Goal: Task Accomplishment & Management: Use online tool/utility

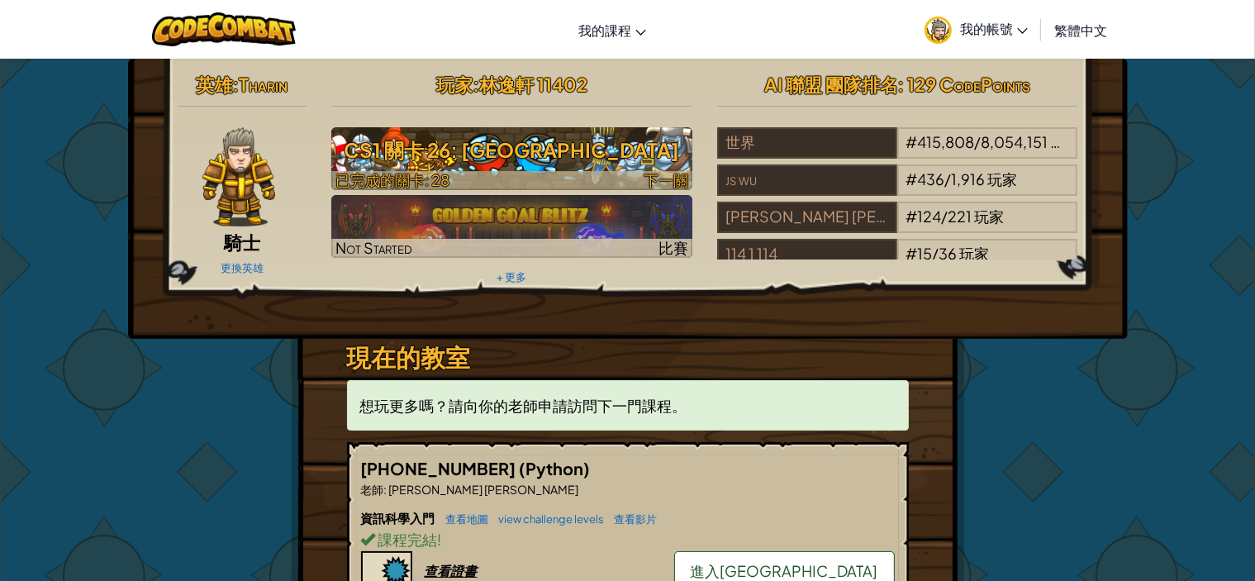
click at [650, 168] on h3 "CS1 關卡 26: [GEOGRAPHIC_DATA]" at bounding box center [511, 149] width 361 height 37
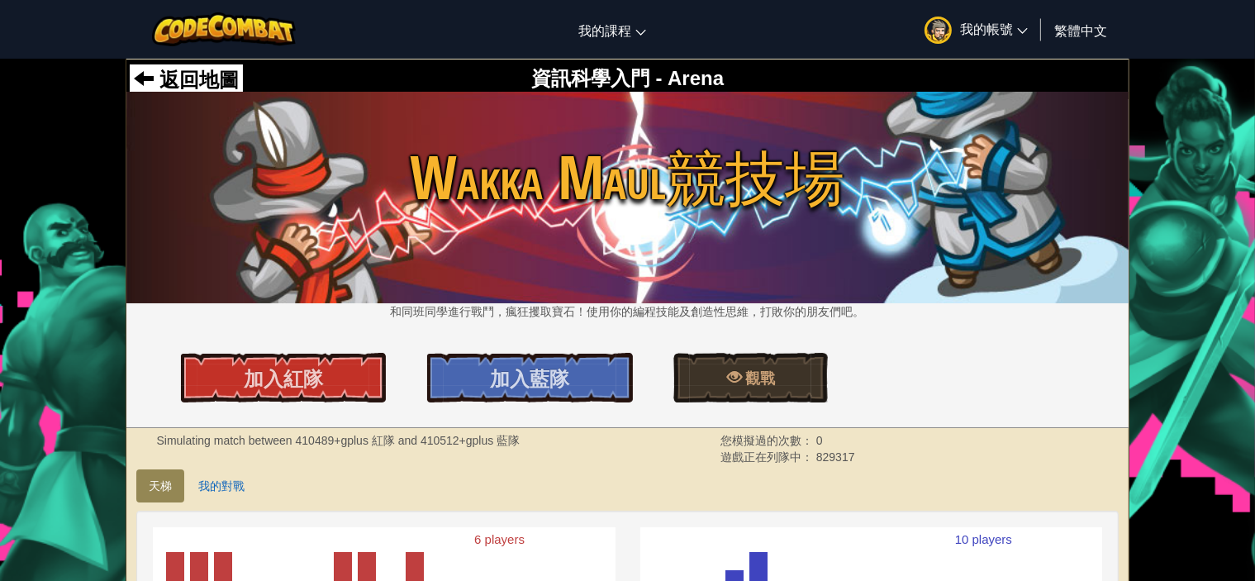
scroll to position [331, 0]
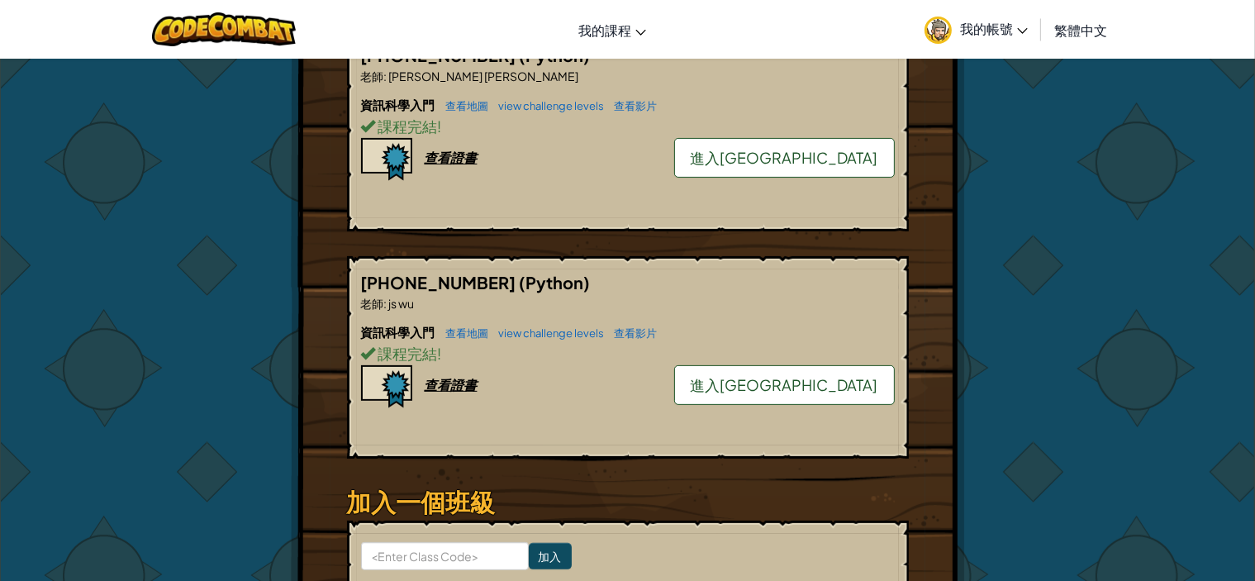
scroll to position [248, 0]
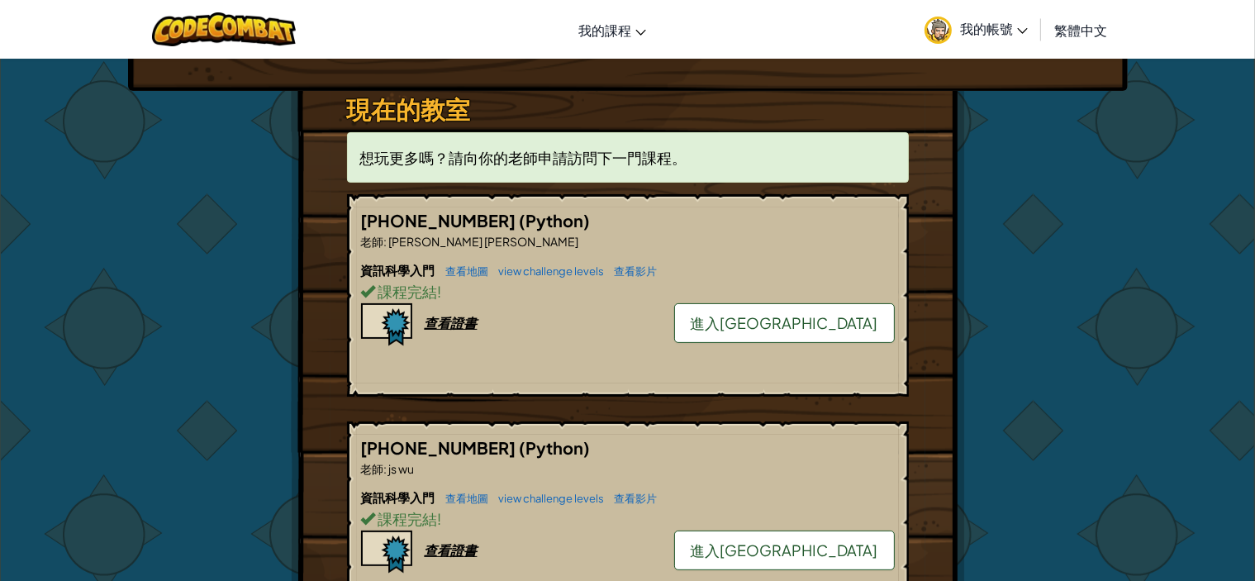
drag, startPoint x: 823, startPoint y: 322, endPoint x: 838, endPoint y: 461, distance: 139.6
click at [838, 458] on div "現在的教室 想玩更多嗎？請向你的老師申請訪問下一門課程。 [PHONE_NUMBER] (Python) 老師 : [PERSON_NAME] [PERSON…" at bounding box center [628, 368] width 562 height 554
click at [833, 541] on span "進入[GEOGRAPHIC_DATA]" at bounding box center [785, 550] width 188 height 19
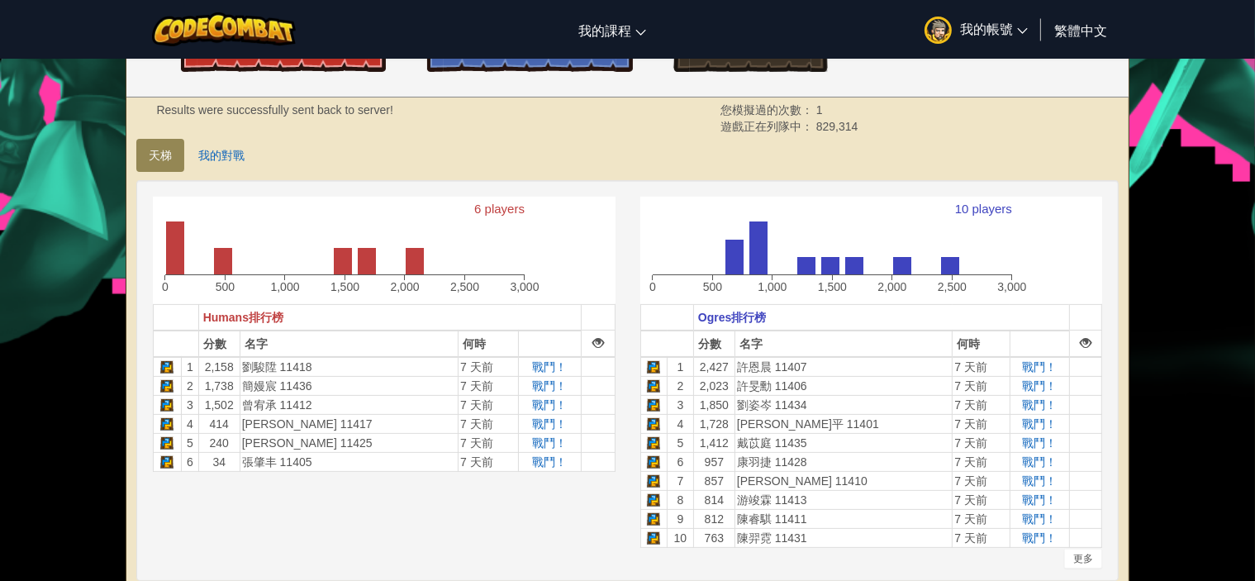
scroll to position [165, 0]
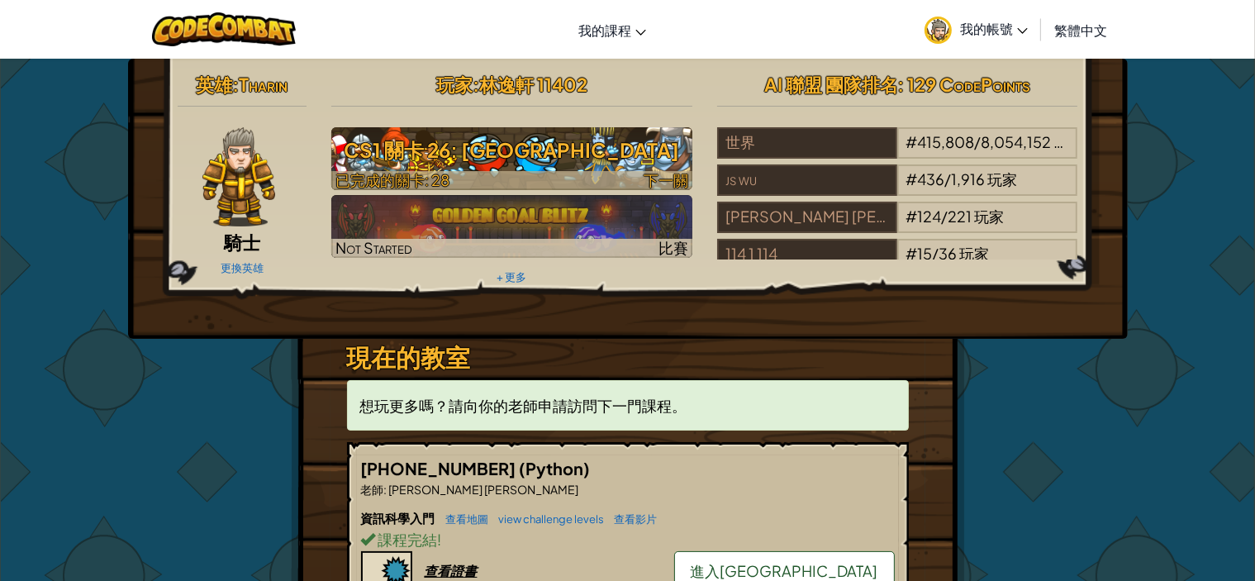
click at [679, 183] on span "下一關" at bounding box center [666, 179] width 45 height 19
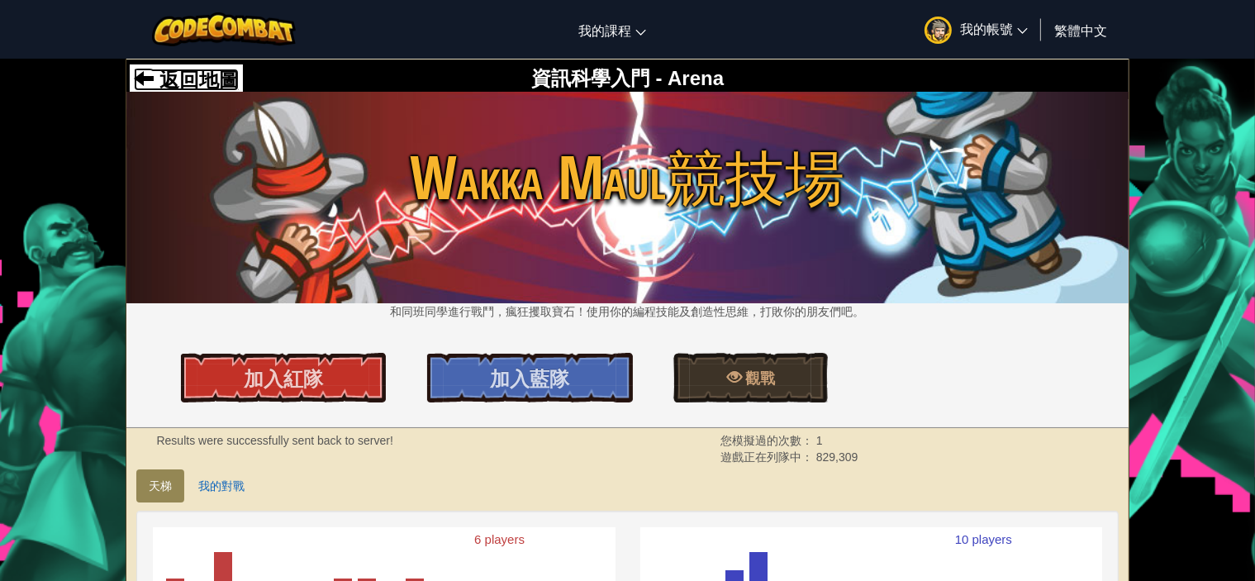
click at [199, 79] on span "返回地圖" at bounding box center [196, 80] width 85 height 22
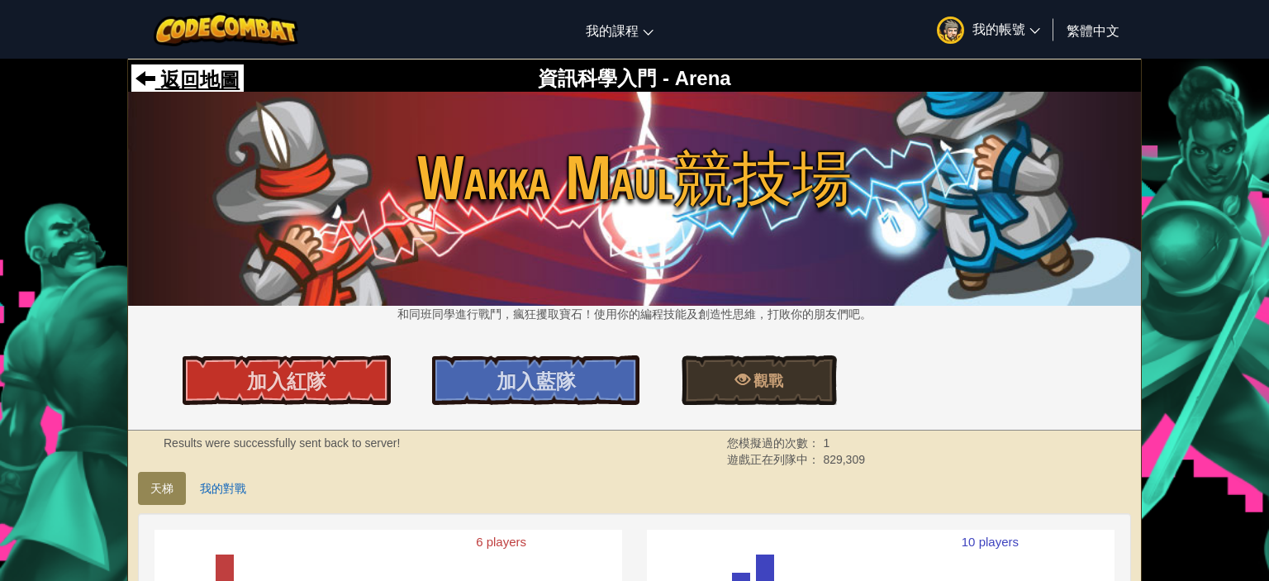
select select "zh-HANT"
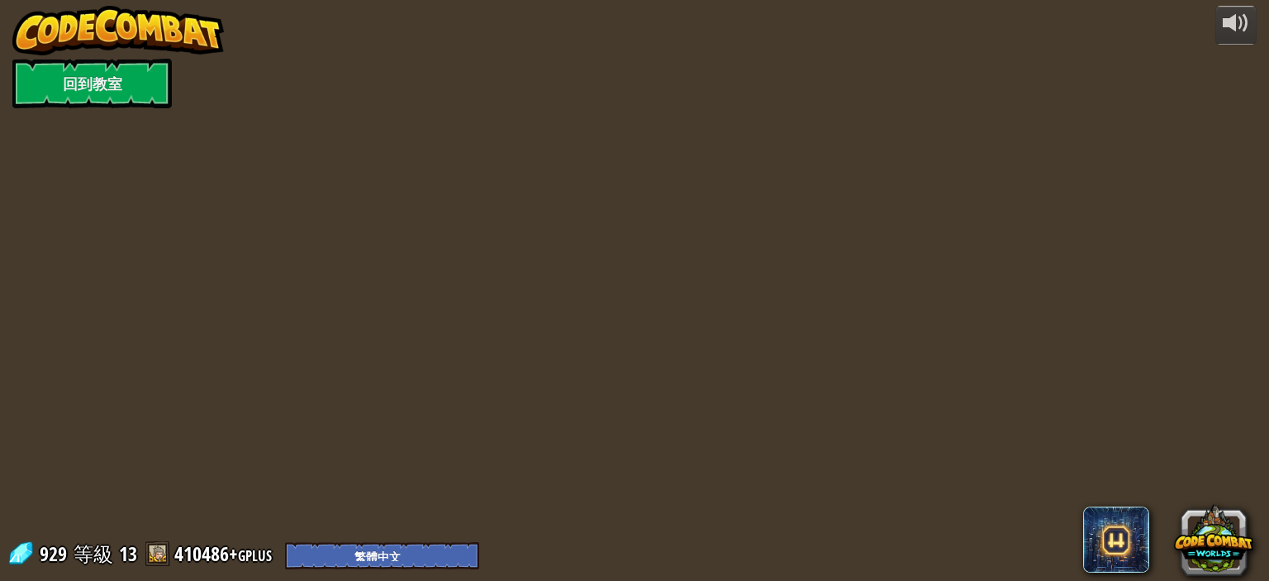
select select "zh-HANT"
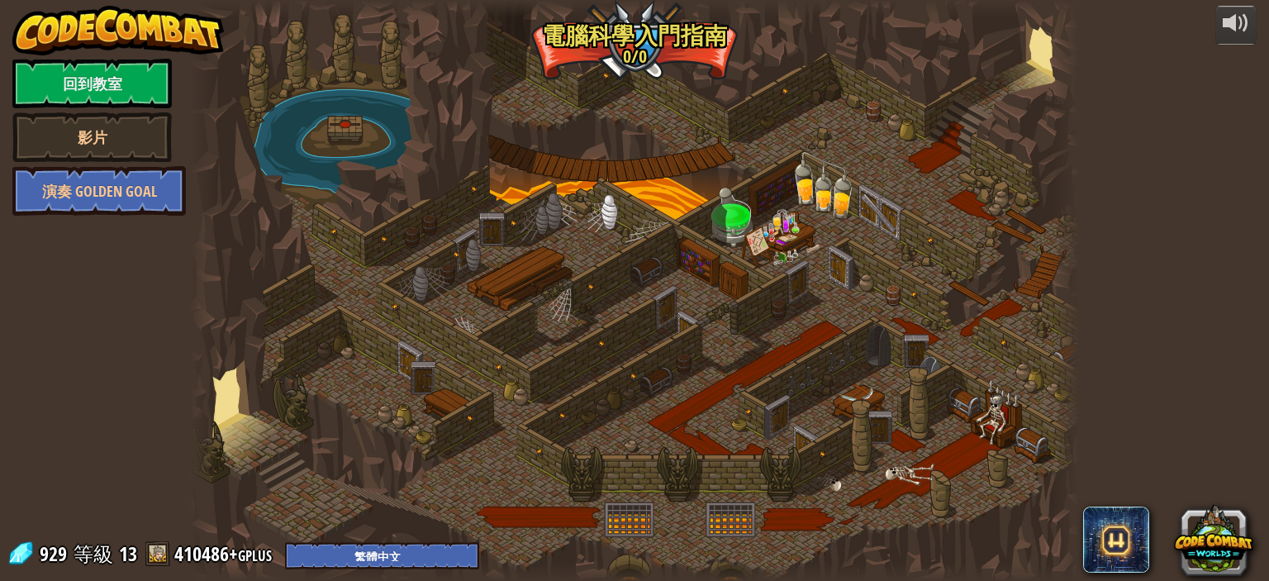
select select "zh-HANT"
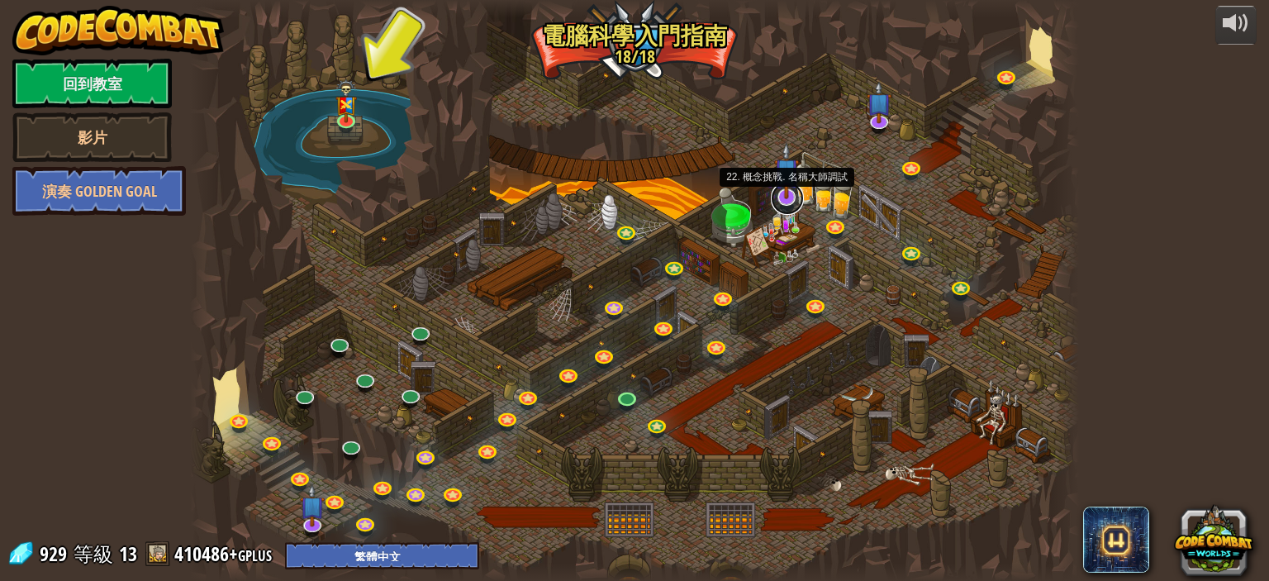
click at [792, 204] on link at bounding box center [787, 198] width 33 height 33
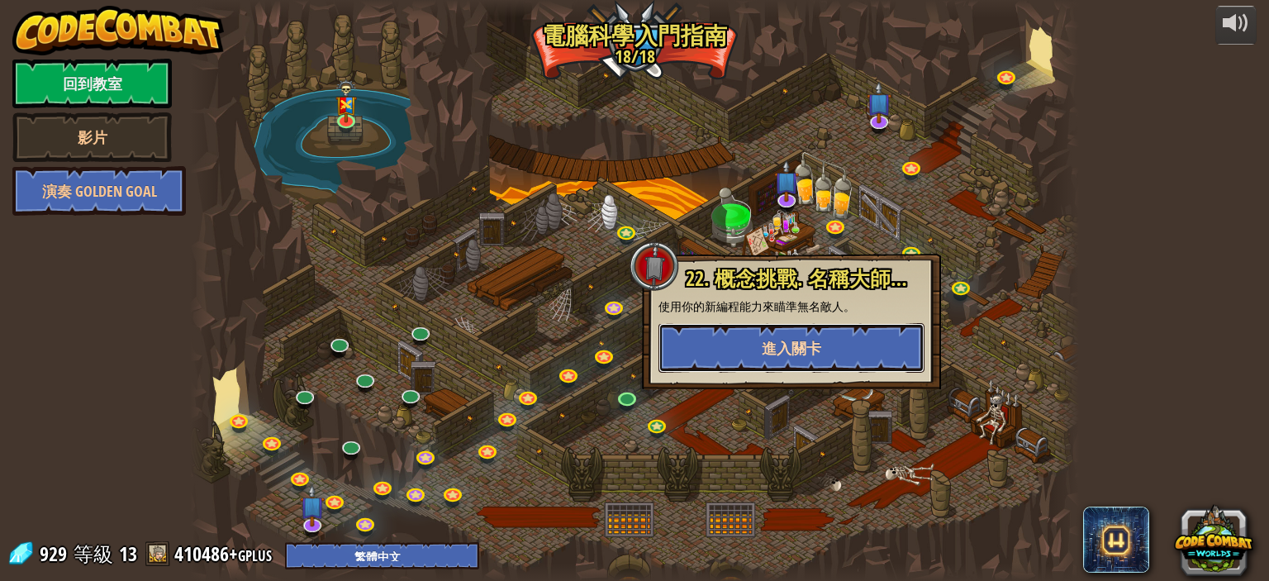
click at [818, 345] on span "進入關卡" at bounding box center [792, 348] width 60 height 21
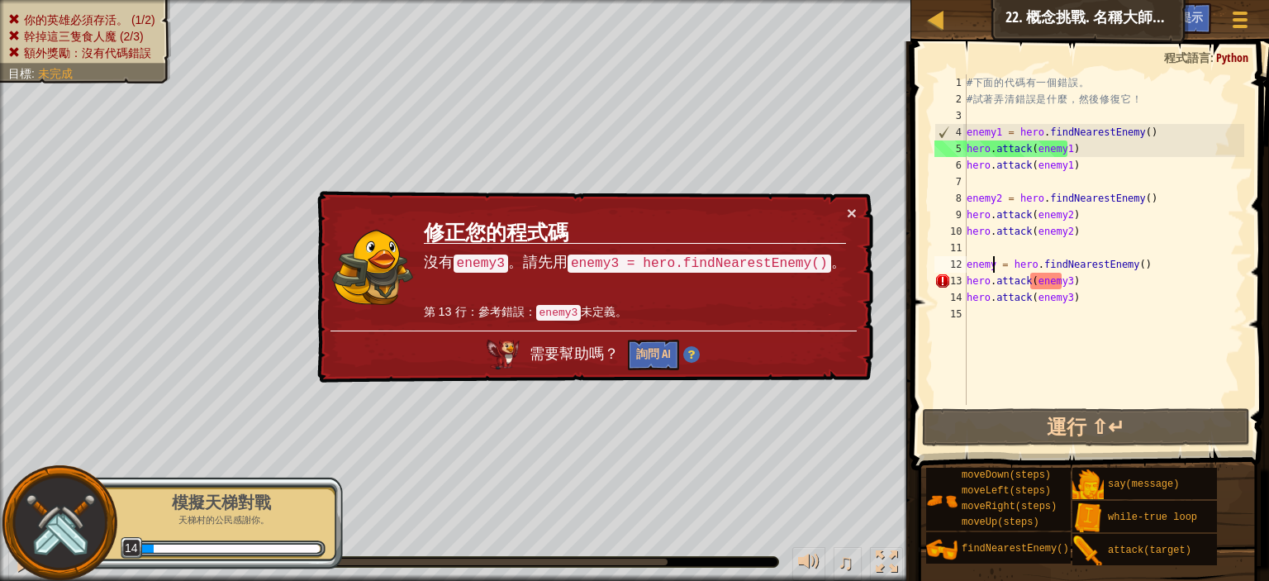
click at [993, 267] on div "# 下 面 的 代 碼 有 一 個 錯 誤 。 # 試 著 弄 清 錯 誤 是 什 麼 ， 然 後 修 復 它 ！ enemy1 = hero . findN…" at bounding box center [1104, 256] width 281 height 364
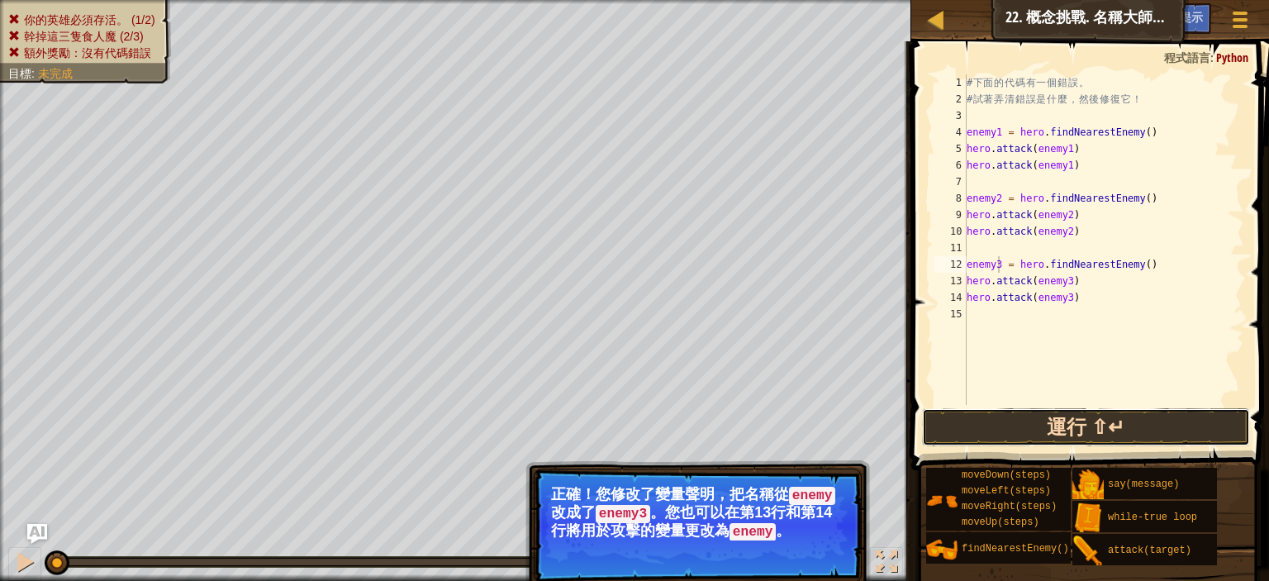
click at [1038, 426] on button "運行 ⇧↵" at bounding box center [1086, 427] width 328 height 38
type textarea "enemy3 = hero.findNearestEnemy()"
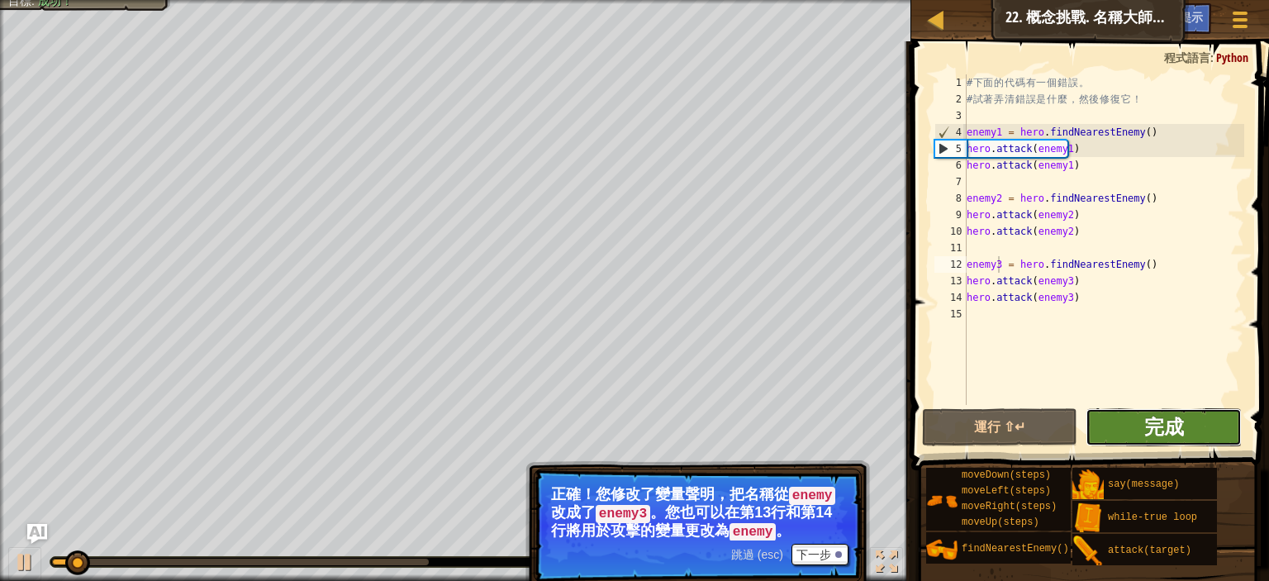
click at [1183, 430] on span "完成" at bounding box center [1165, 426] width 40 height 26
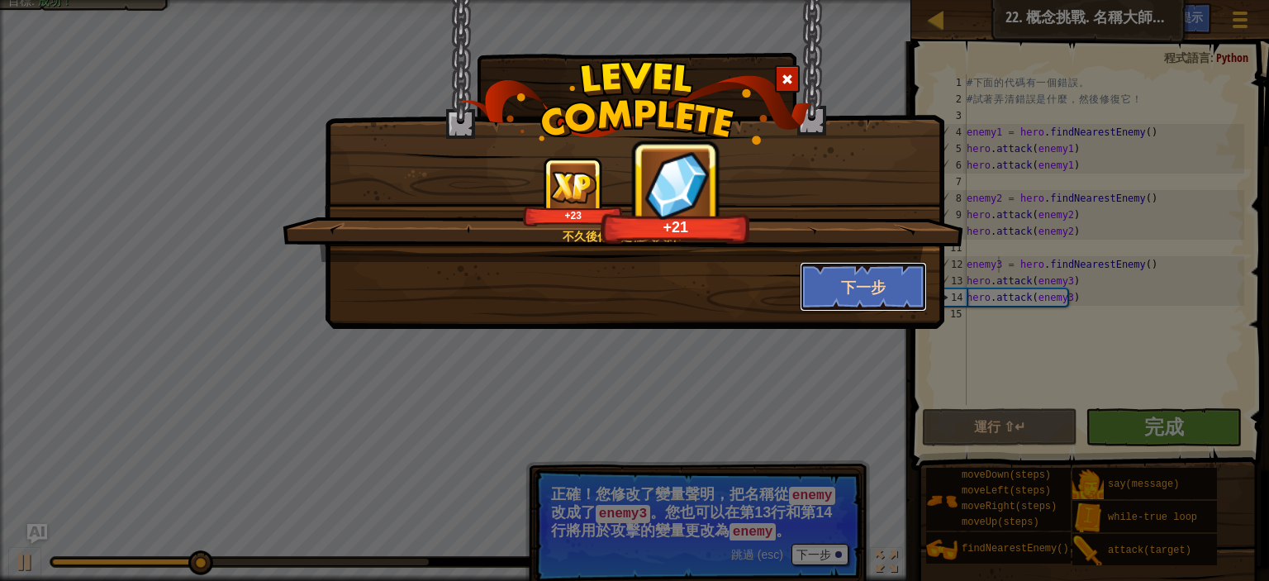
click at [889, 300] on button "下一步" at bounding box center [864, 287] width 128 height 50
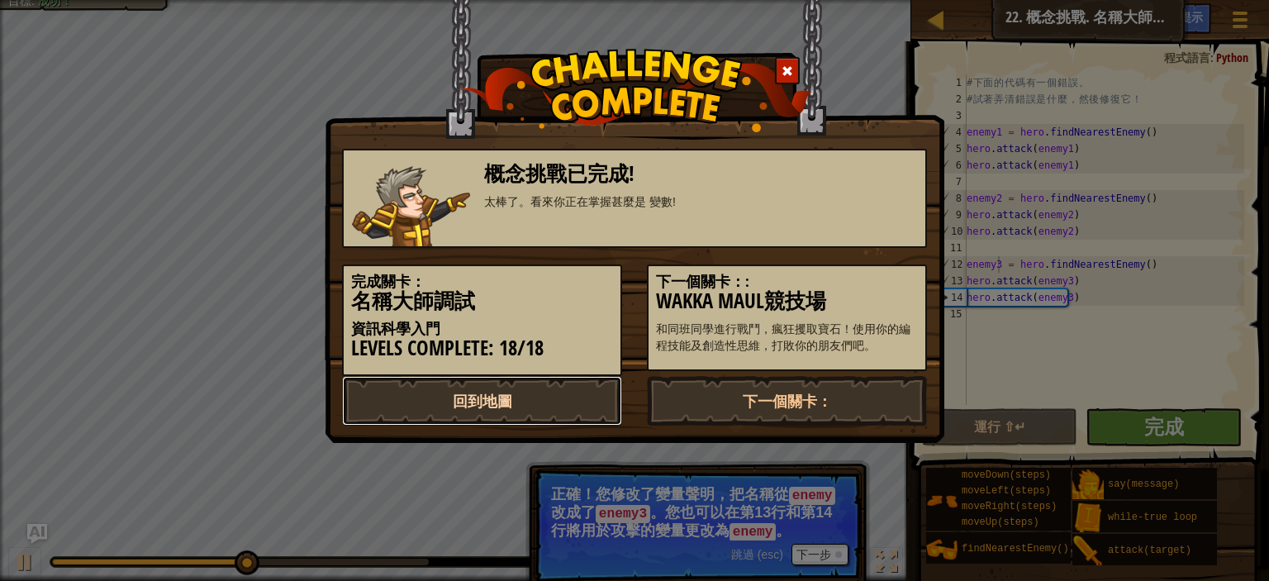
click at [541, 402] on link "回到地圖" at bounding box center [482, 401] width 280 height 50
select select "zh-HANT"
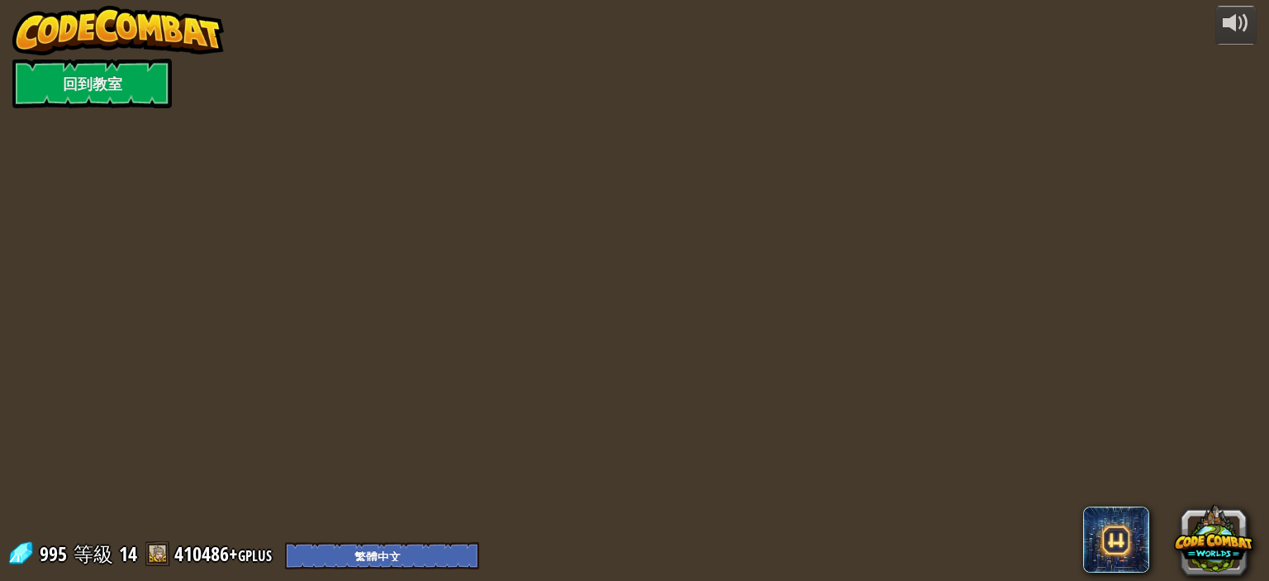
select select "zh-HANT"
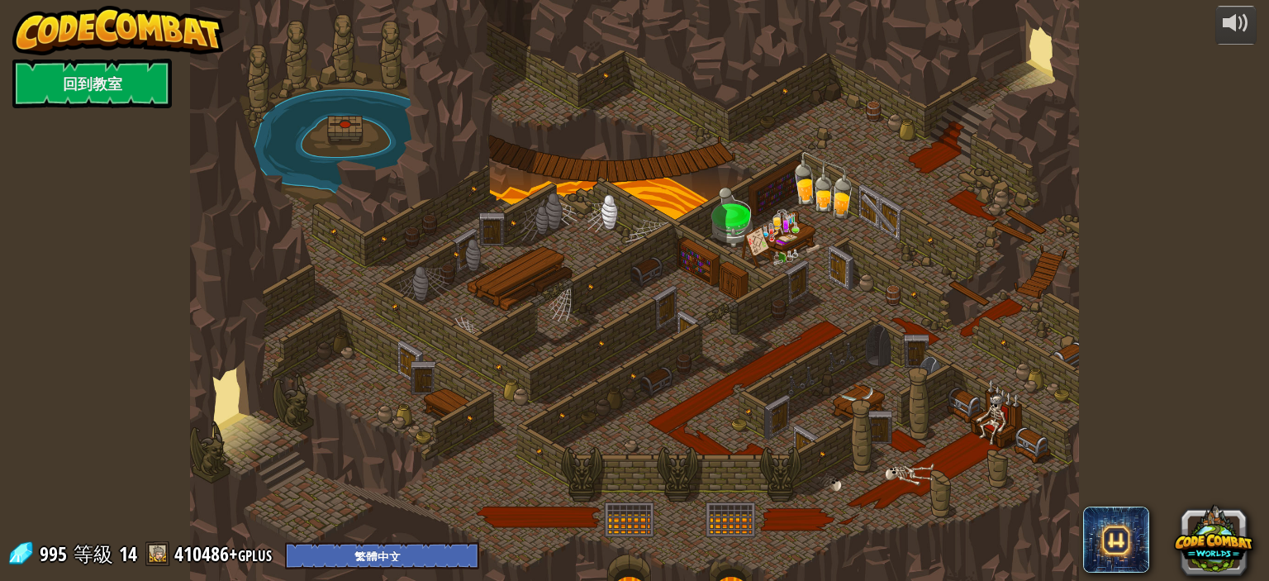
select select "zh-HANT"
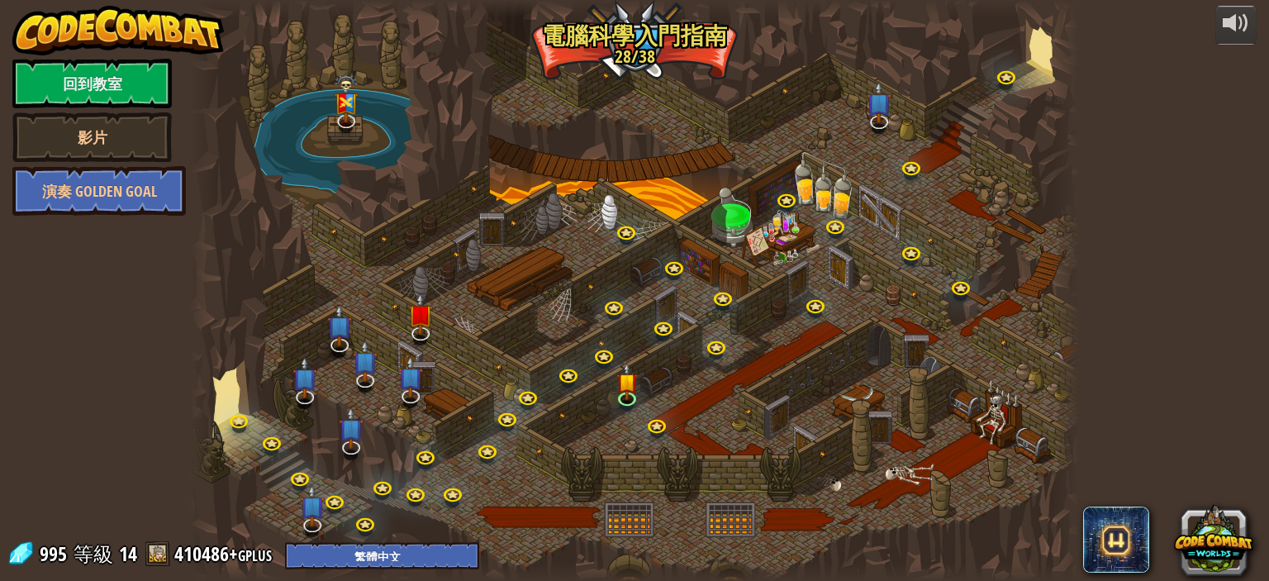
select select "zh-HANT"
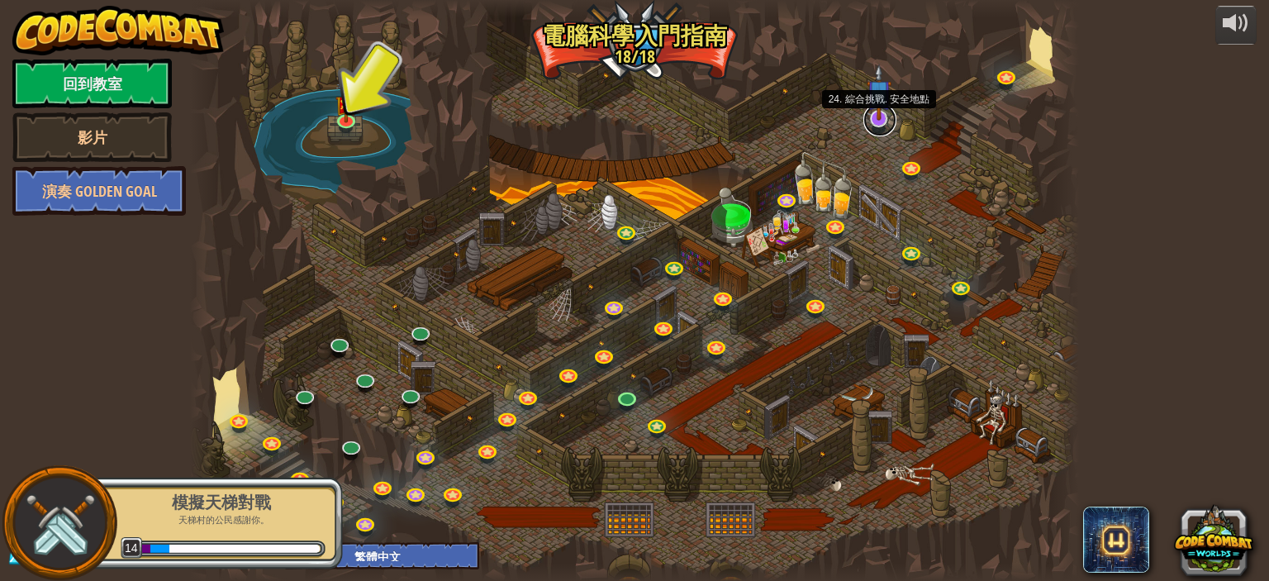
click at [879, 121] on link at bounding box center [880, 119] width 33 height 33
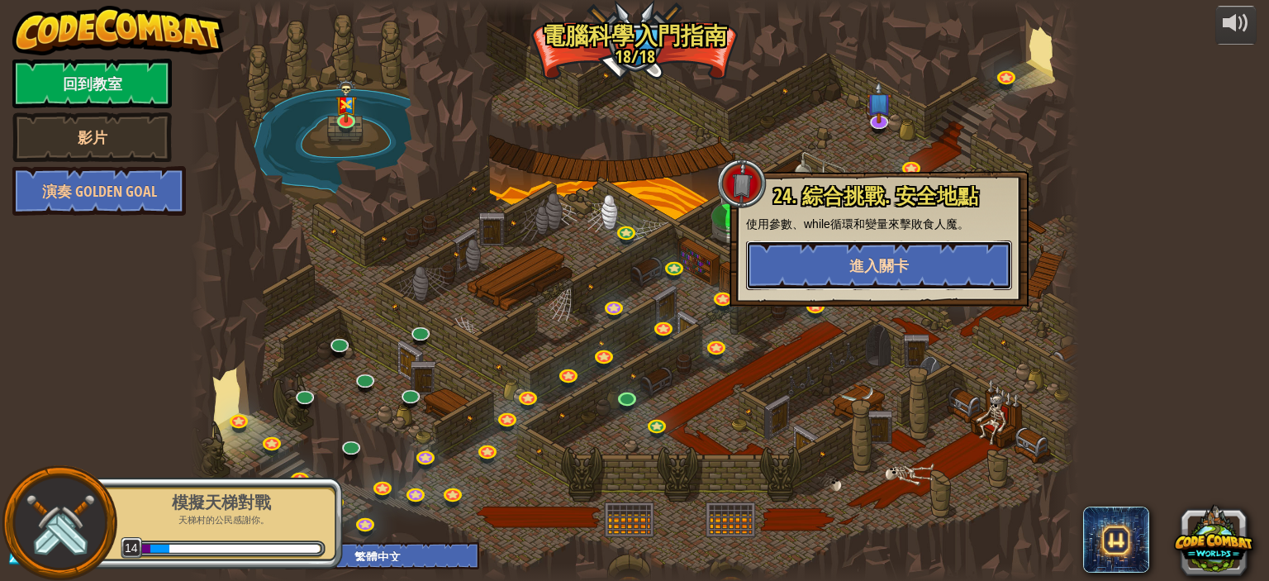
click at [845, 270] on button "進入關卡" at bounding box center [879, 266] width 266 height 50
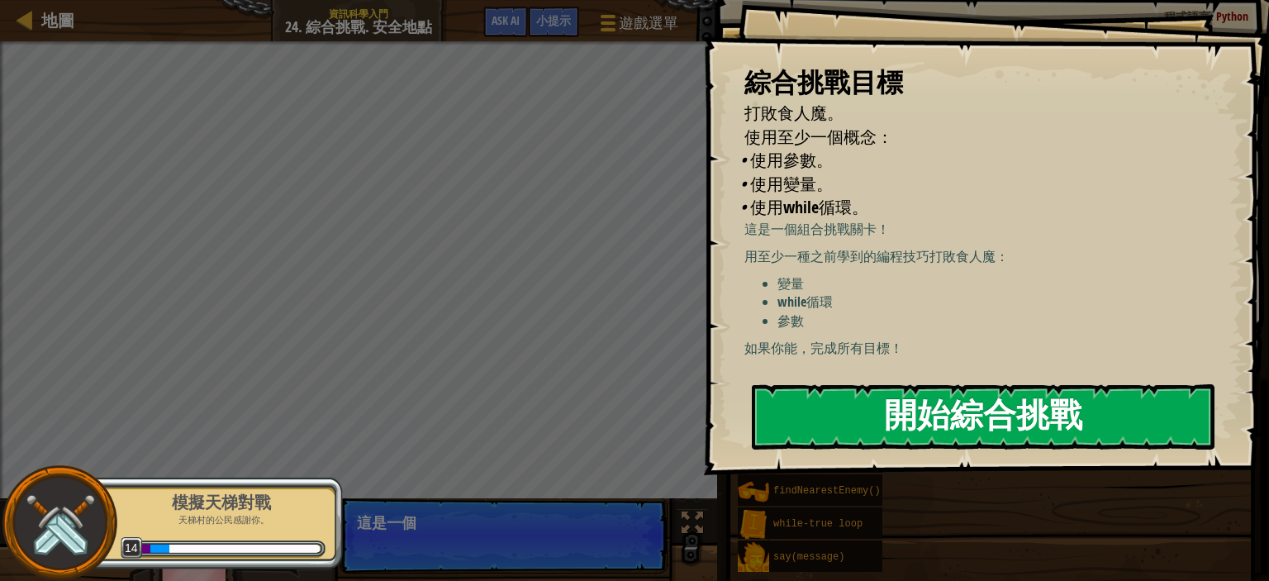
click at [899, 400] on button "開始綜合挑戰" at bounding box center [983, 416] width 463 height 65
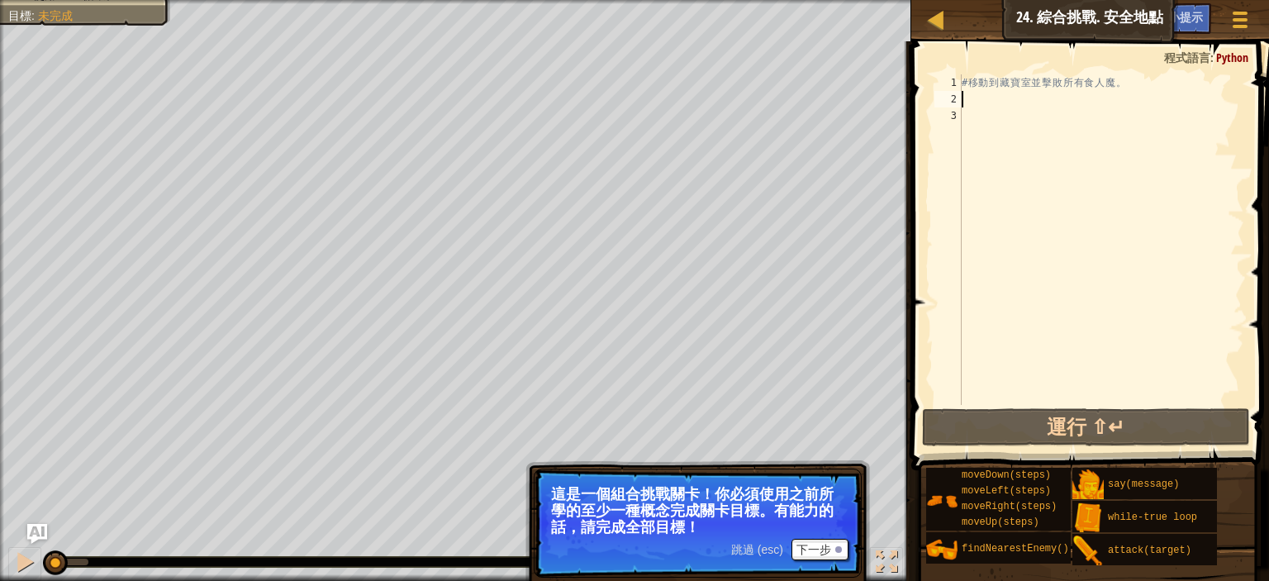
click at [1023, 102] on div "# 移 動 到 藏 寶 室 並 擊 敗 所 有 食 人 魔 。" at bounding box center [1102, 256] width 286 height 364
type textarea "ㄘ"
type textarea "h"
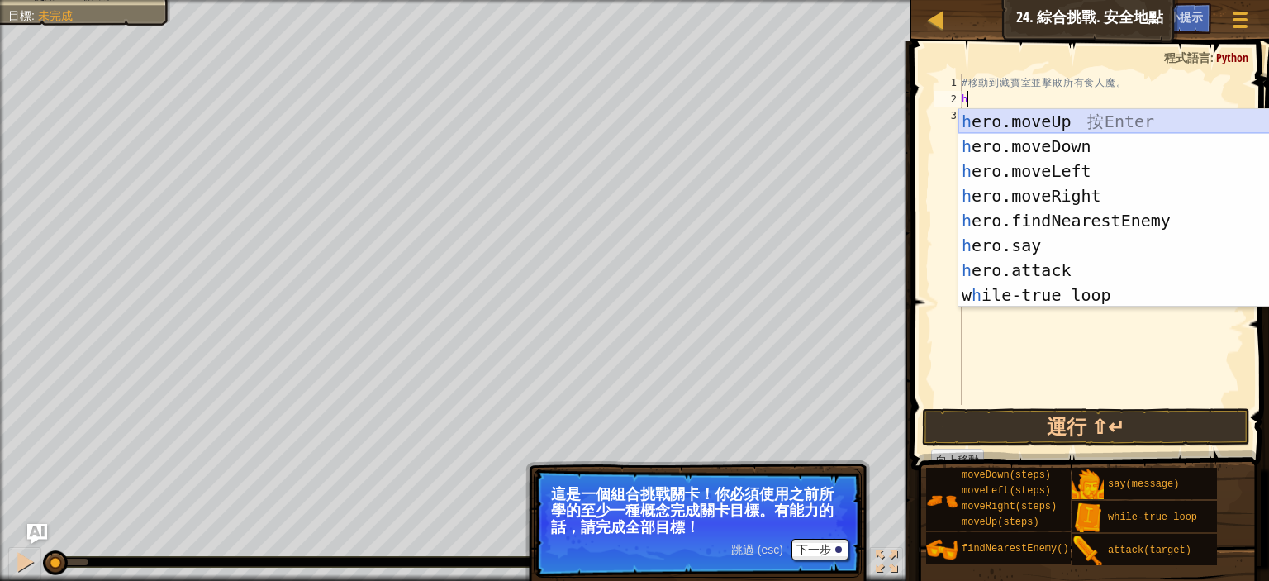
click at [1052, 125] on div "h ero.moveUp 按 Enter h ero.moveDown 按 Enter h ero.moveLeft 按 Enter h ero.moveRi…" at bounding box center [1115, 233] width 312 height 248
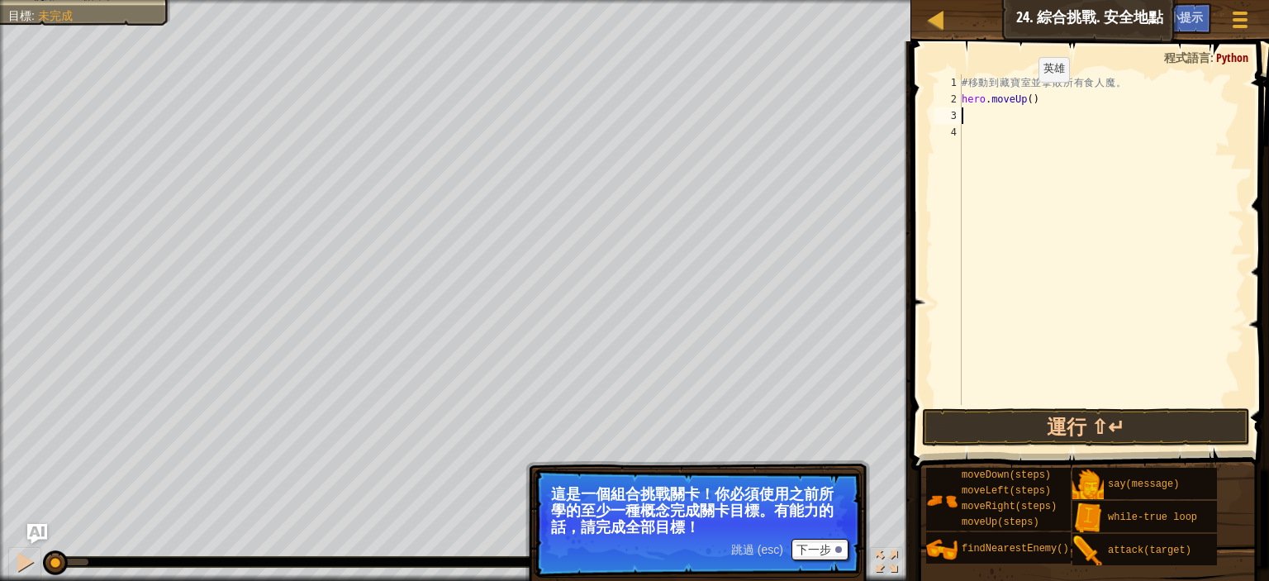
click at [1025, 98] on div "# 移 動 到 藏 寶 室 並 擊 敗 所 有 食 人 魔 。 hero . moveUp ( )" at bounding box center [1102, 256] width 286 height 364
type textarea "hero.moveUp(4)"
click at [975, 117] on div "# 移 動 到 藏 寶 室 並 擊 敗 所 有 食 人 魔 。 hero . moveUp ( 4 )" at bounding box center [1102, 256] width 286 height 364
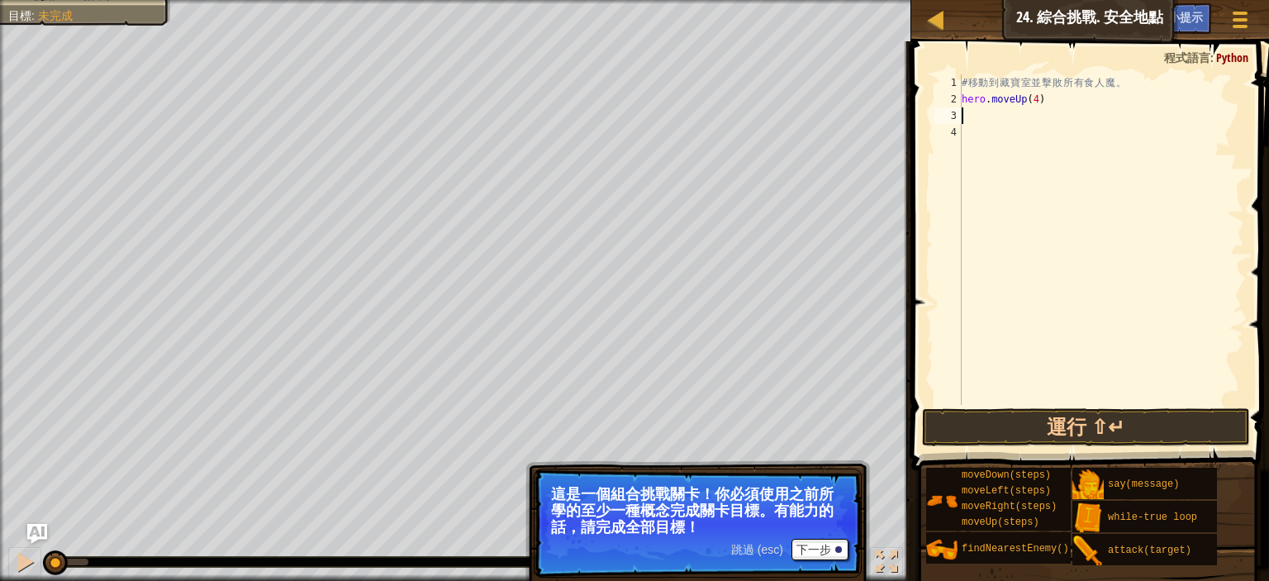
type textarea "h"
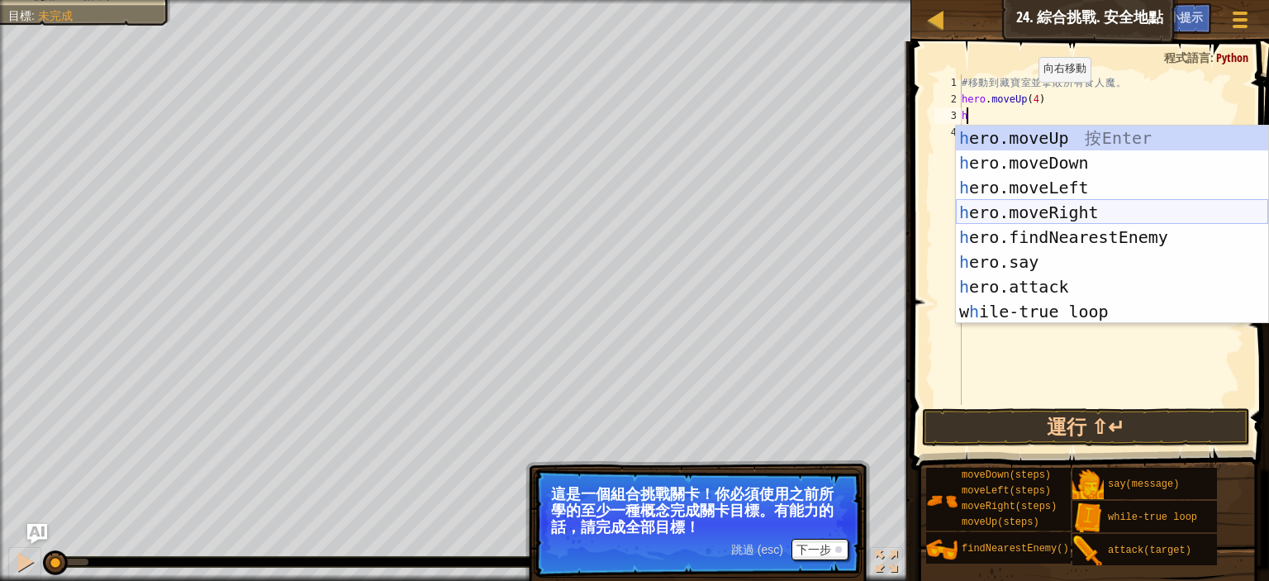
click at [1047, 217] on div "h ero.moveUp 按 Enter h ero.moveDown 按 Enter h ero.moveLeft 按 Enter h ero.moveRi…" at bounding box center [1112, 250] width 312 height 248
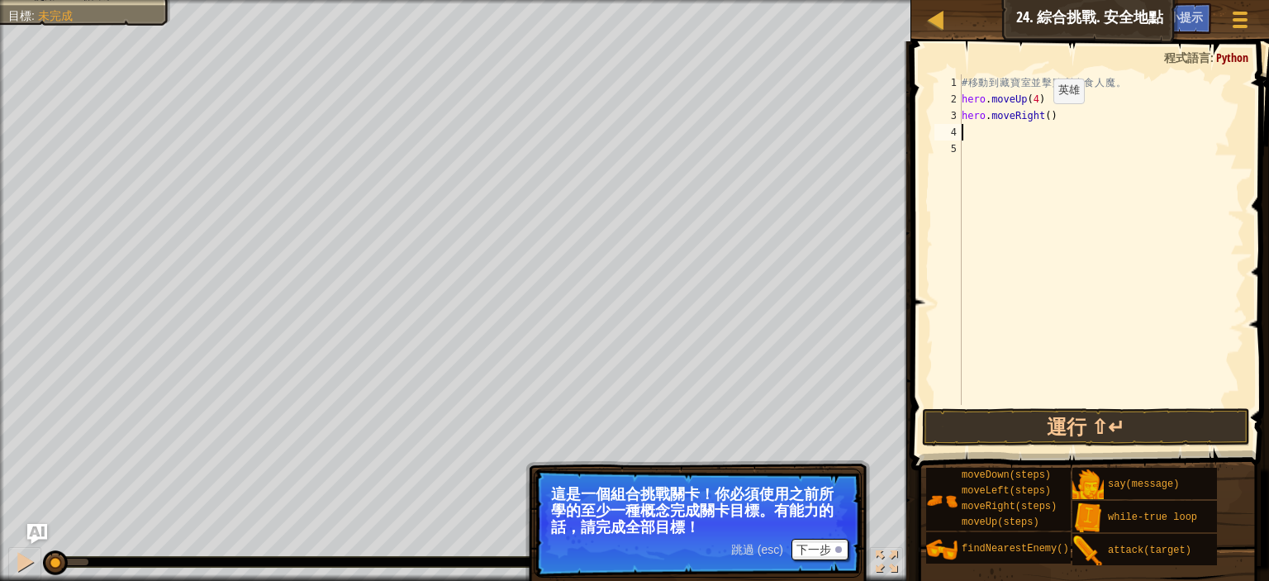
click at [1039, 119] on div "# 移 動 到 藏 寶 室 並 擊 敗 所 有 食 人 魔 。 hero . moveUp ( 4 ) hero . moveRight ( )" at bounding box center [1102, 256] width 286 height 364
type textarea "hero.moveRight(4)"
click at [984, 126] on div "# 移 動 到 藏 寶 室 並 擊 敗 所 有 食 人 魔 。 hero . moveUp ( 4 ) hero . moveRight ( 4 )" at bounding box center [1102, 256] width 286 height 364
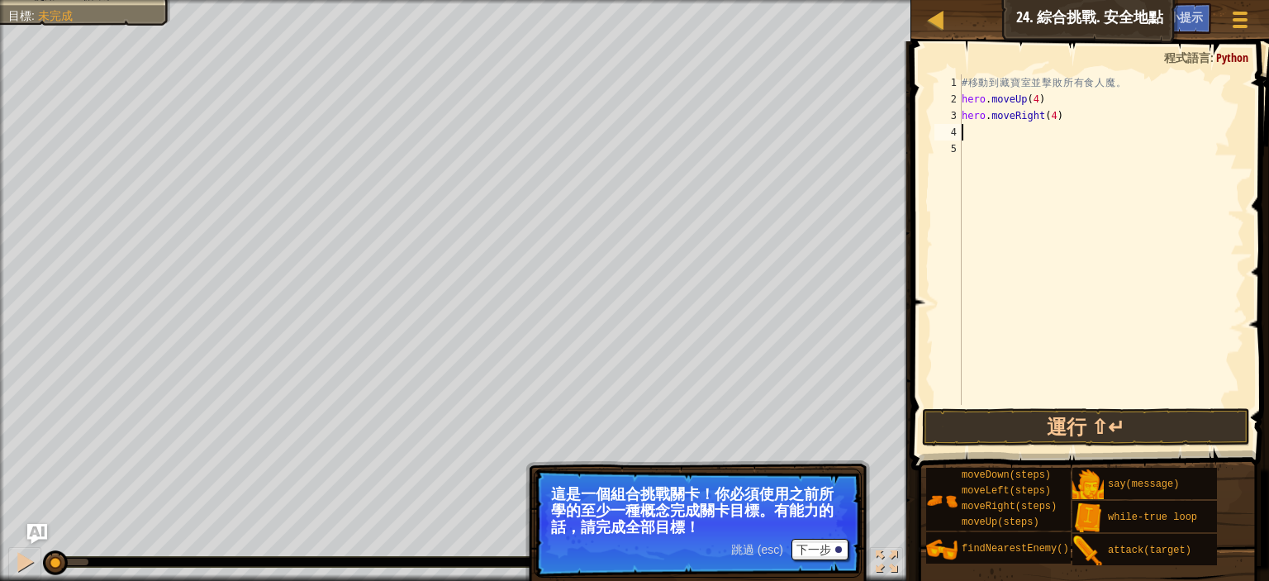
type textarea "h"
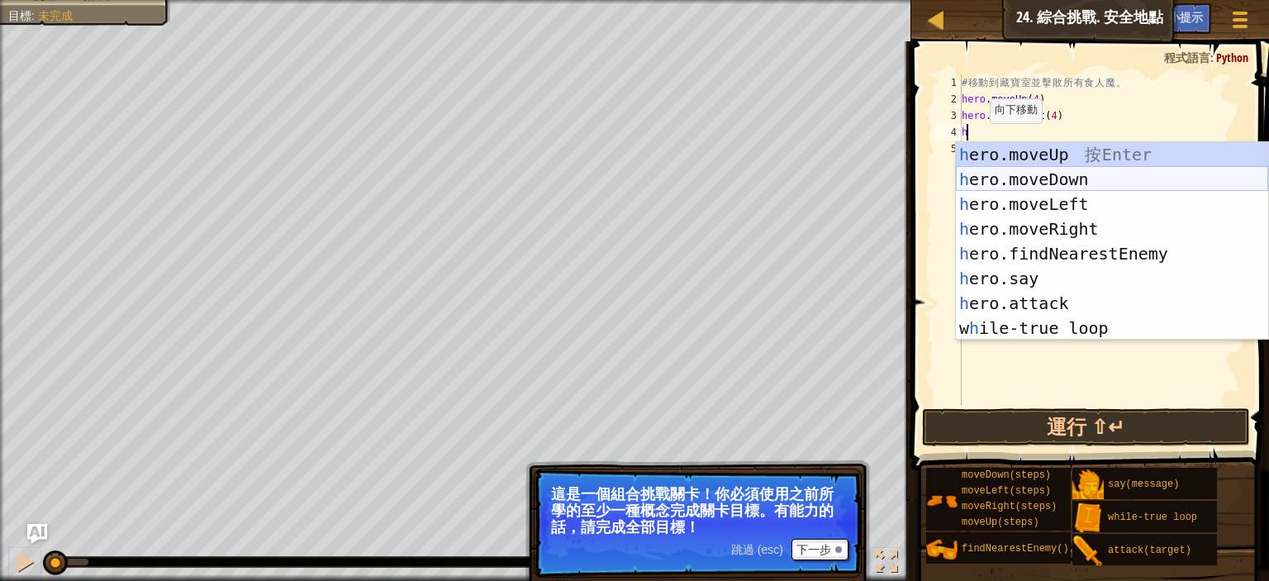
click at [1007, 182] on div "h ero.moveUp 按 Enter h ero.moveDown 按 Enter h ero.moveLeft 按 Enter h ero.moveRi…" at bounding box center [1112, 266] width 312 height 248
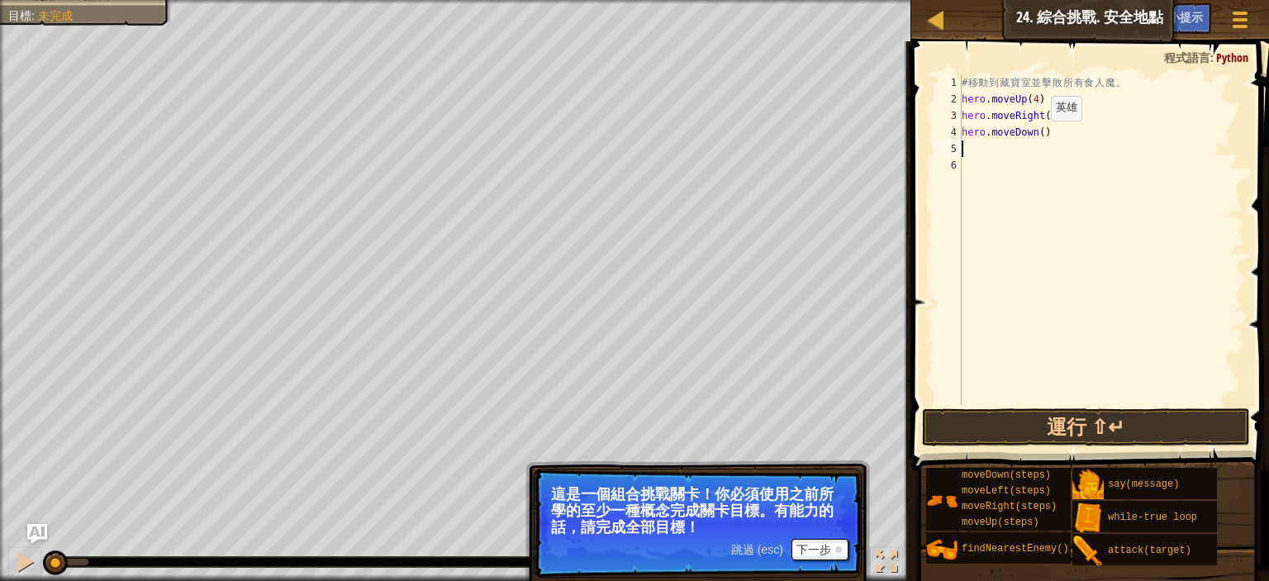
click at [1036, 137] on div "# 移 動 到 藏 寶 室 並 擊 敗 所 有 食 人 魔 。 hero . moveUp ( 4 ) hero . moveRight ( 4 ) hero…" at bounding box center [1102, 256] width 286 height 364
type textarea "hero.moveDown(4)"
click at [987, 145] on div "# 移 動 到 藏 寶 室 並 擊 敗 所 有 食 人 魔 。 hero . moveUp ( 4 ) hero . moveRight ( 4 ) hero…" at bounding box center [1102, 256] width 286 height 364
type textarea "h"
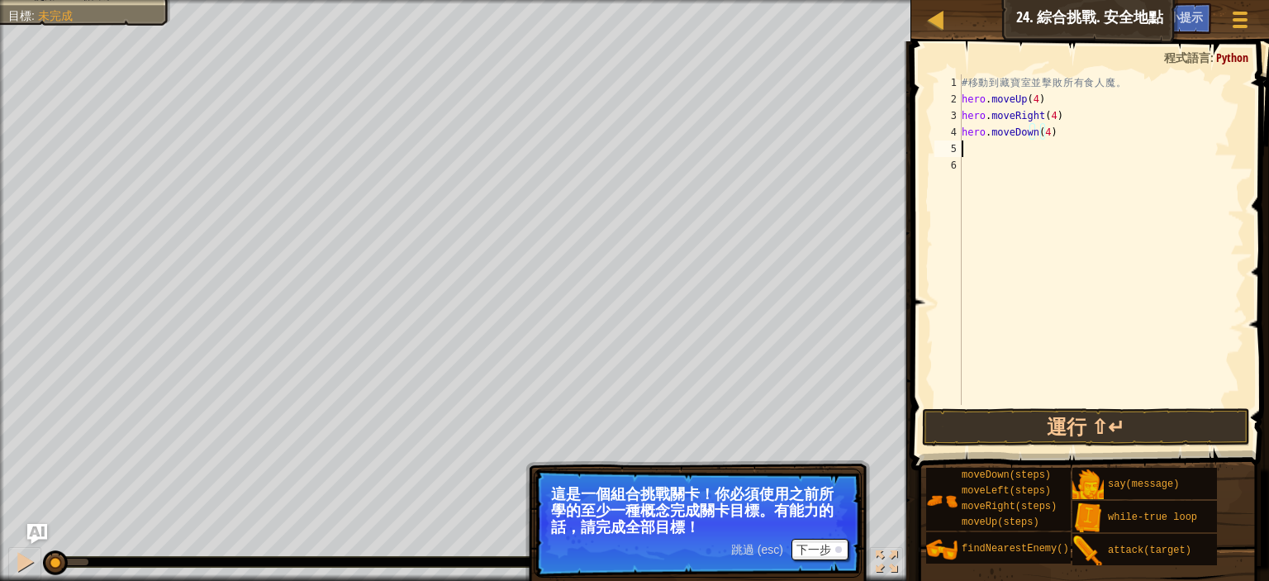
scroll to position [7, 0]
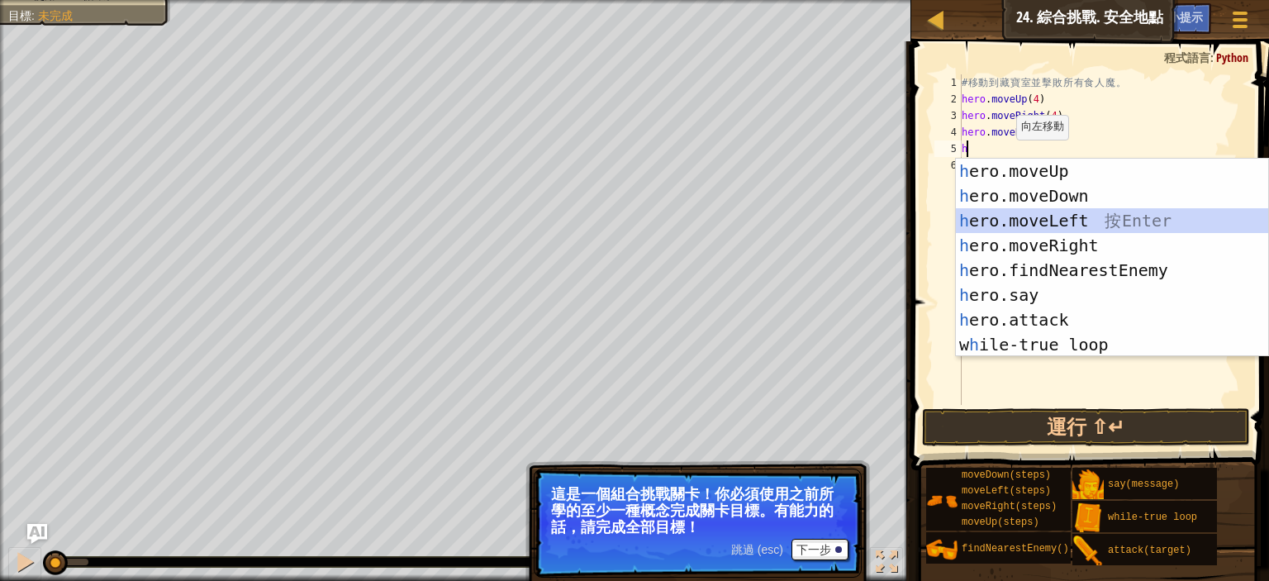
click at [1046, 221] on div "h ero.moveUp 按 Enter h ero.moveDown 按 Enter h ero.moveLeft 按 Enter h ero.moveRi…" at bounding box center [1112, 283] width 312 height 248
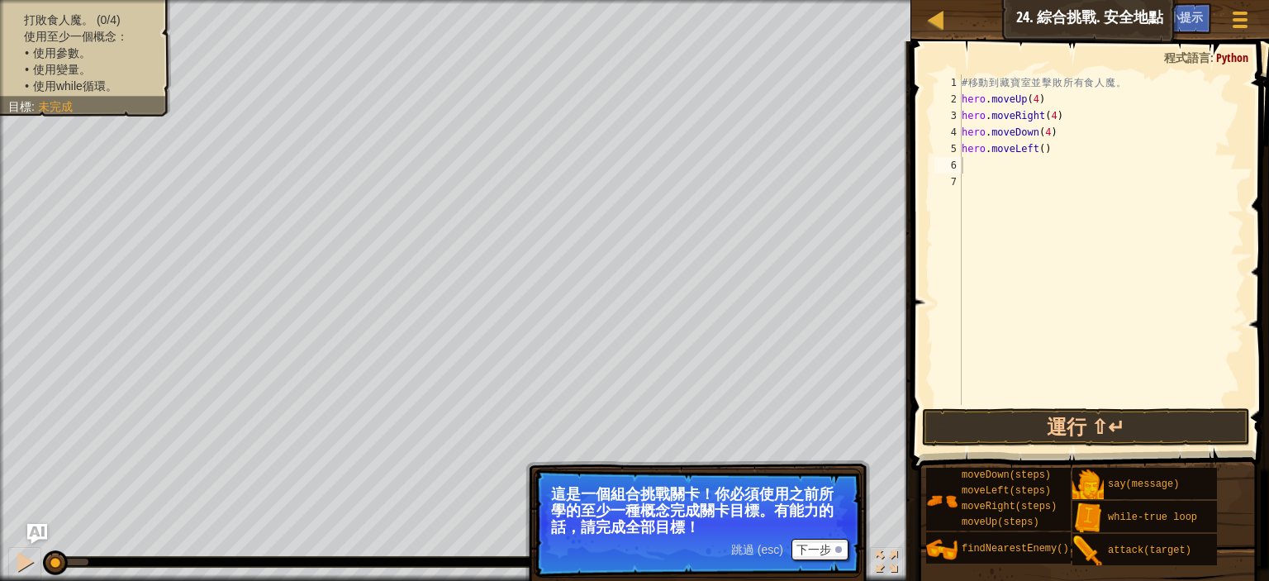
click at [39, 12] on div "打敗食人魔。 (0/4) 使用至少一個概念： • 使用參數。 • 使用變量。 • 使用while循環。 目標 : 未完成" at bounding box center [85, 53] width 155 height 83
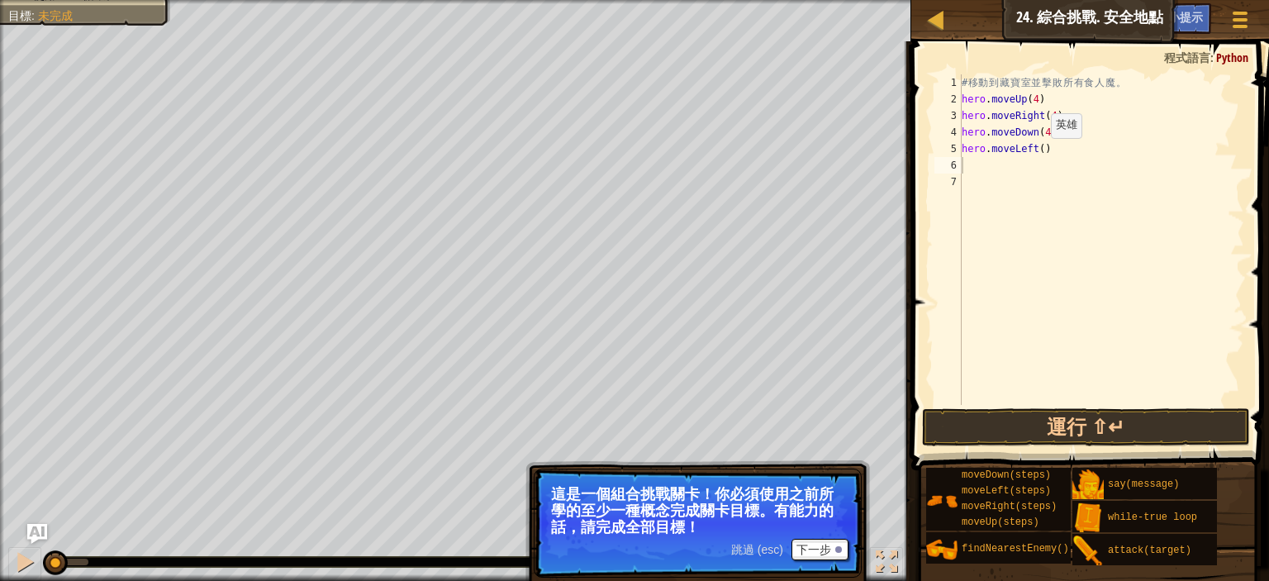
click at [1037, 155] on div "# 移 動 到 藏 寶 室 並 擊 敗 所 有 食 人 魔 。 hero . moveUp ( 4 ) hero . moveRight ( 4 ) hero…" at bounding box center [1102, 256] width 286 height 364
type textarea "hero.moveLeft(2)"
click at [1005, 172] on div "# 移 動 到 藏 寶 室 並 擊 敗 所 有 食 人 魔 。 hero . moveUp ( 4 ) hero . moveRight ( 4 ) hero…" at bounding box center [1102, 256] width 286 height 364
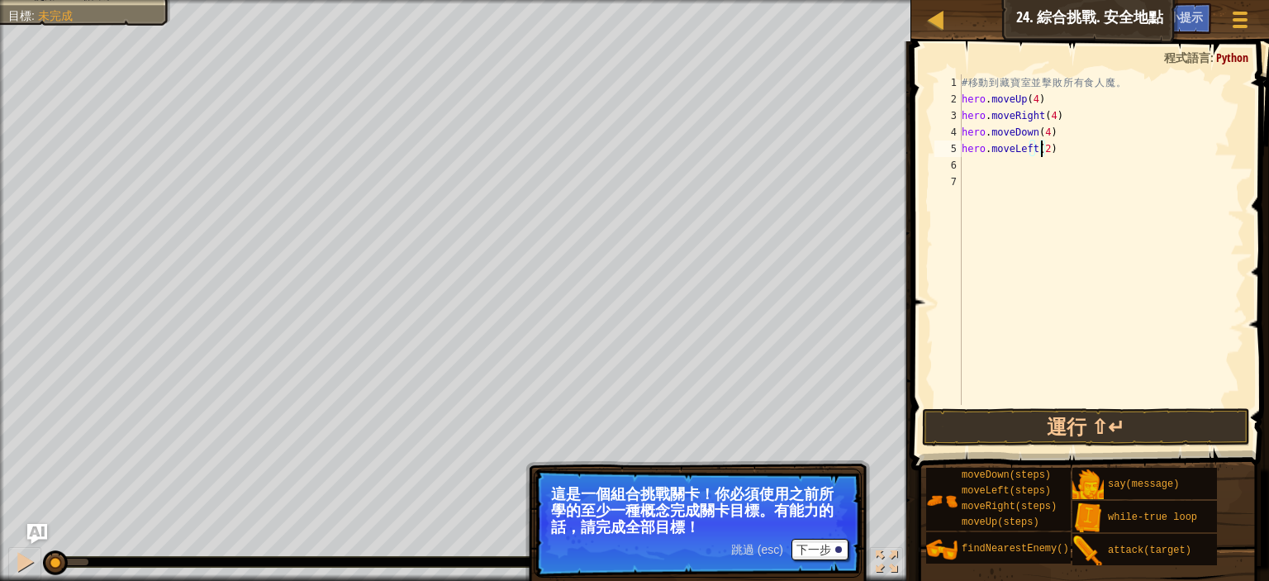
scroll to position [7, 0]
type textarea "h"
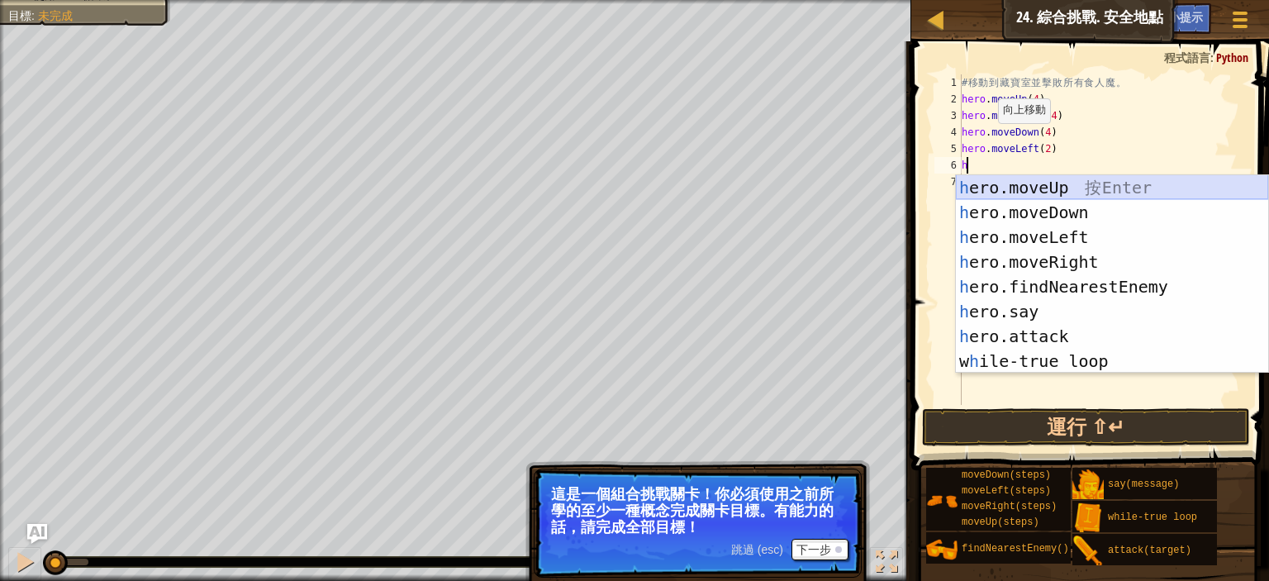
click at [1029, 194] on div "h ero.moveUp 按 Enter h ero.moveDown 按 Enter h ero.moveLeft 按 Enter h ero.moveRi…" at bounding box center [1112, 299] width 312 height 248
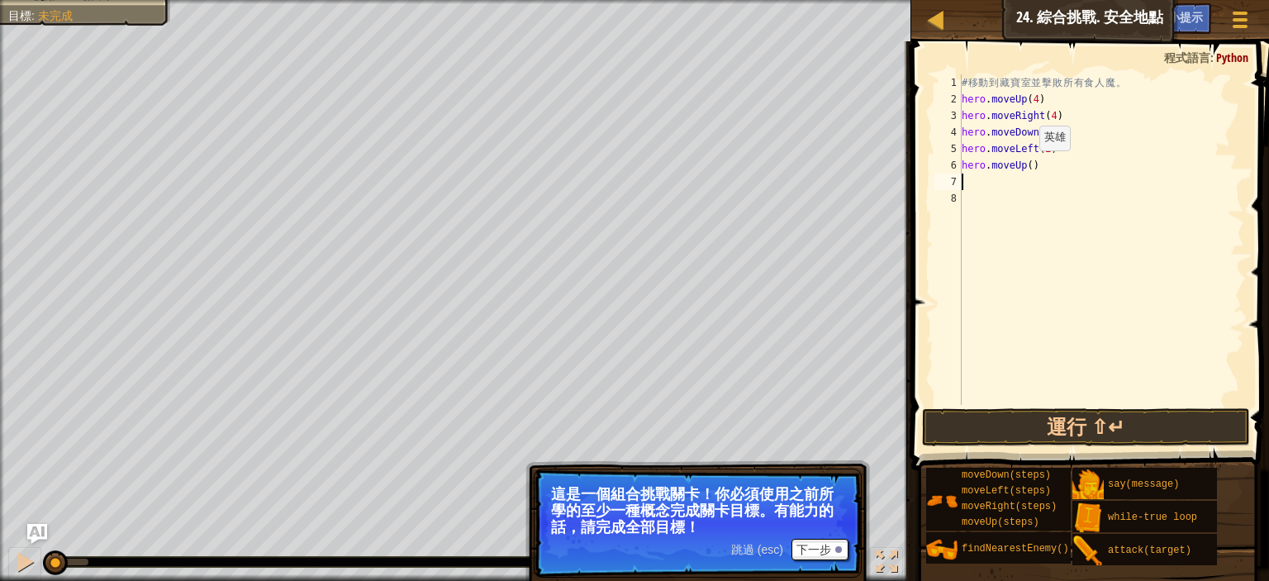
click at [1025, 167] on div "# 移 動 到 藏 寶 室 並 擊 敗 所 有 食 人 魔 。 hero . moveUp ( 4 ) hero . moveRight ( 4 ) hero…" at bounding box center [1102, 256] width 286 height 364
type textarea "hero.moveUp()"
click at [981, 182] on div "# 移 動 到 藏 寶 室 並 擊 敗 所 有 食 人 魔 。 hero . moveUp ( 4 ) hero . moveRight ( 4 ) hero…" at bounding box center [1102, 256] width 286 height 364
type textarea "h"
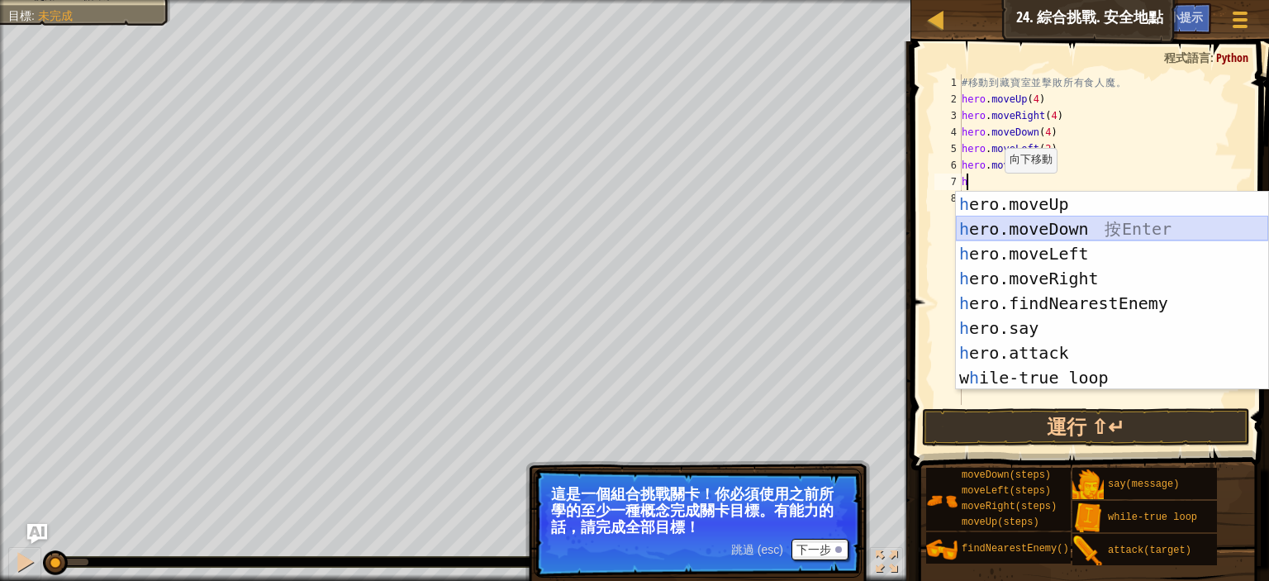
click at [1035, 234] on div "h ero.moveUp 按 Enter h ero.moveDown 按 Enter h ero.moveLeft 按 Enter h ero.moveRi…" at bounding box center [1112, 316] width 312 height 248
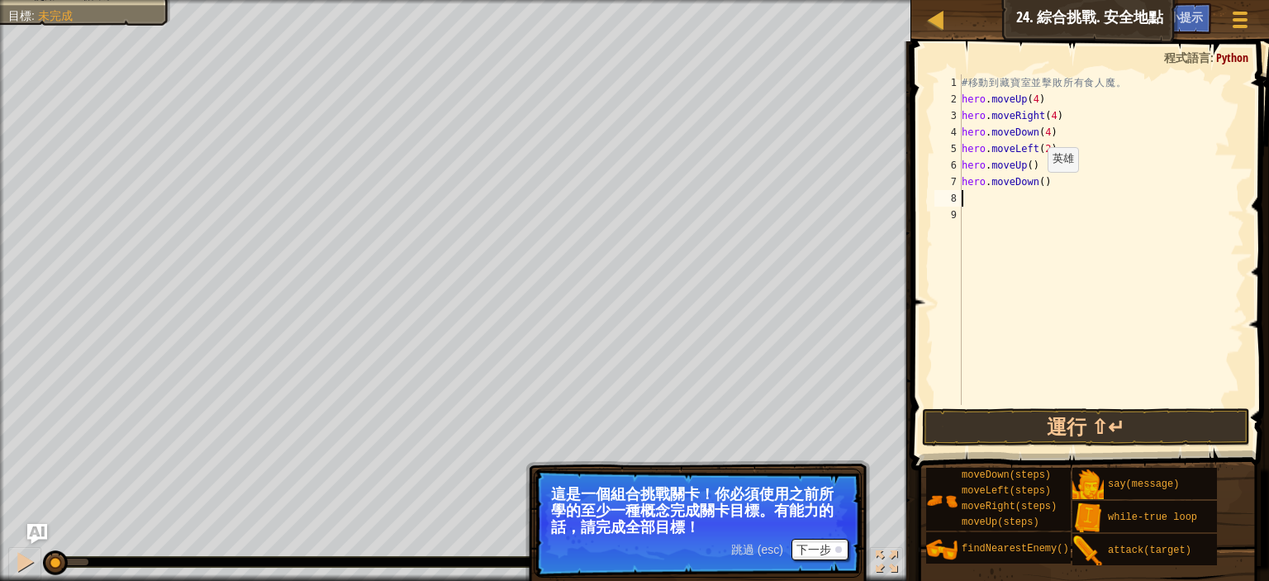
click at [1034, 187] on div "# 移 動 到 藏 寶 室 並 擊 敗 所 有 食 人 魔 。 hero . moveUp ( 4 ) hero . moveRight ( 4 ) hero…" at bounding box center [1102, 256] width 286 height 364
type textarea "hero.moveDown(2)"
click at [1006, 194] on div "# 移 動 到 藏 寶 室 並 擊 敗 所 有 食 人 魔 。 hero . moveUp ( 4 ) hero . moveRight ( 4 ) hero…" at bounding box center [1102, 256] width 286 height 364
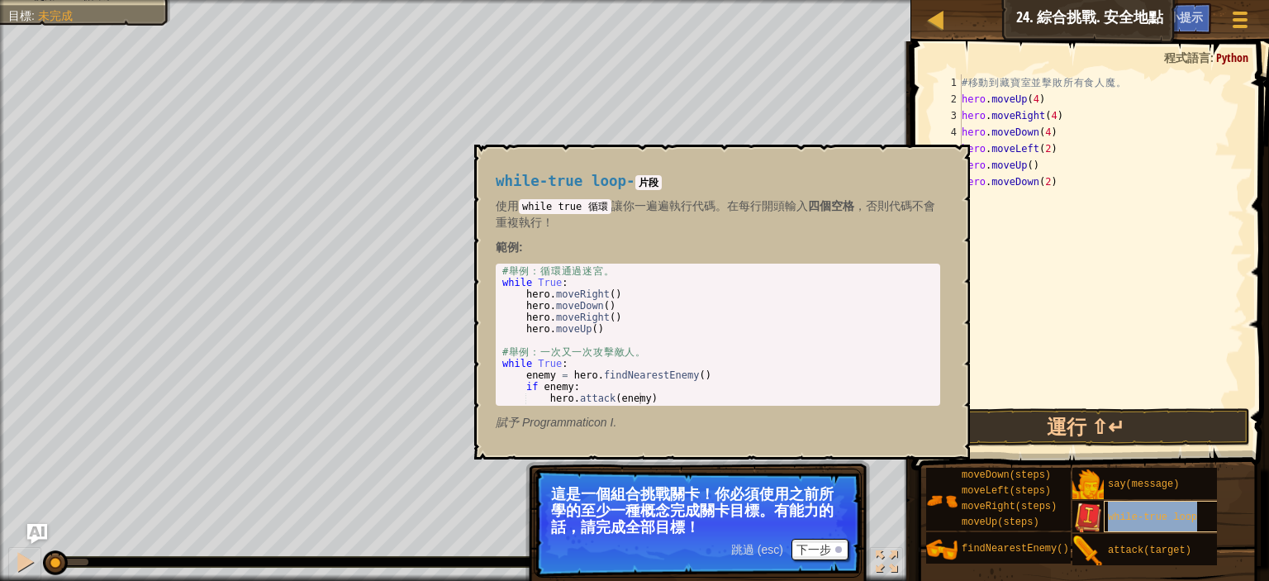
click at [1156, 526] on div "while-true loop" at bounding box center [1167, 516] width 127 height 31
click at [946, 164] on button "×" at bounding box center [951, 163] width 13 height 23
click at [1129, 518] on span "while-true loop" at bounding box center [1152, 518] width 89 height 12
type textarea "while True:"
drag, startPoint x: 500, startPoint y: 283, endPoint x: 604, endPoint y: 279, distance: 104.3
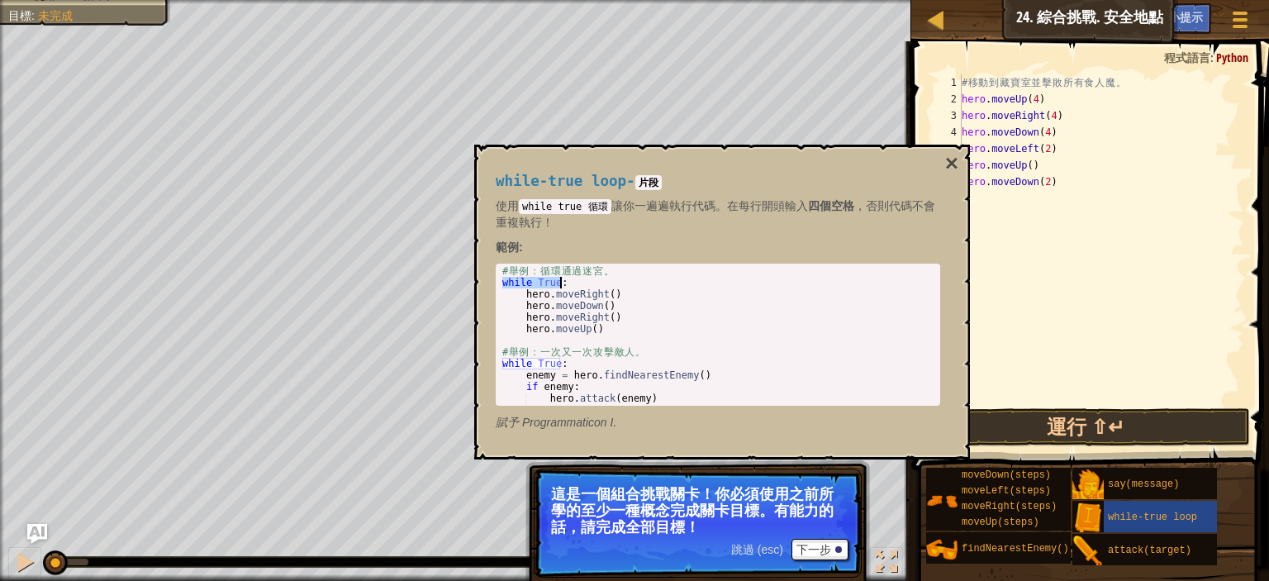
click at [604, 279] on div "# 舉 例 ： 循 環 通 過 迷 宮 。 while True : hero . moveRight ( ) hero . moveDown ( ) her…" at bounding box center [718, 346] width 438 height 162
click at [1030, 221] on div "# 移 動 到 藏 寶 室 並 擊 敗 所 有 食 人 魔 。 hero . moveUp ( 4 ) hero . moveRight ( 4 ) hero…" at bounding box center [1102, 256] width 286 height 364
click at [955, 169] on button "×" at bounding box center [951, 163] width 13 height 23
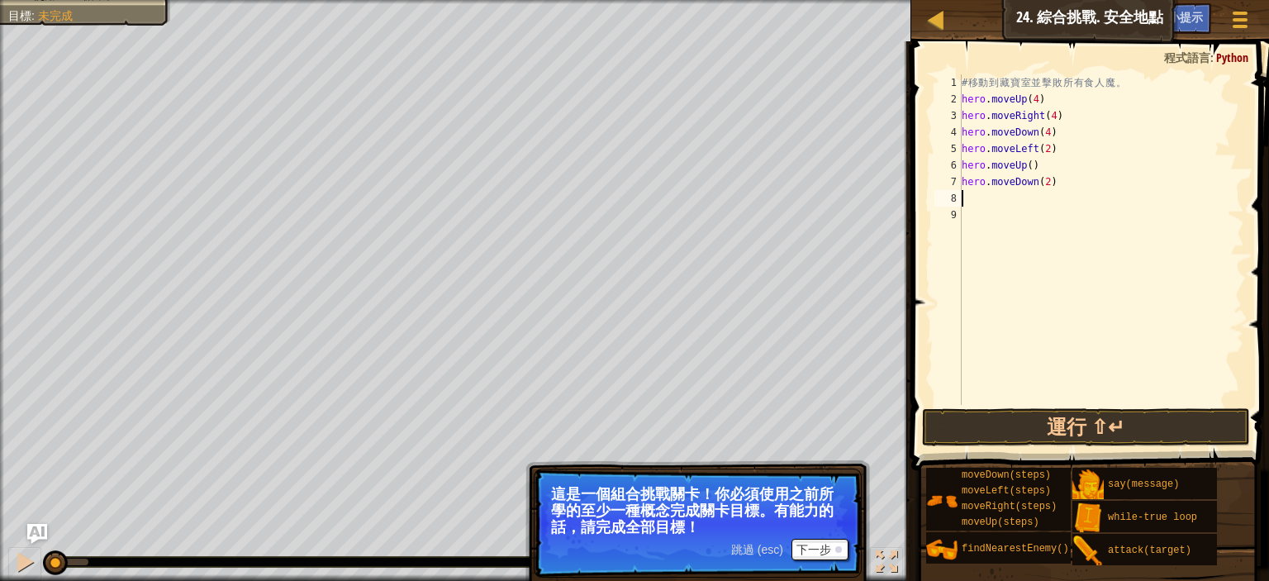
click at [983, 194] on div "# 移 動 到 藏 寶 室 並 擊 敗 所 有 食 人 魔 。 hero . moveUp ( 4 ) hero . moveRight ( 4 ) hero…" at bounding box center [1102, 256] width 286 height 364
paste textarea "while True:"
type textarea "while True:"
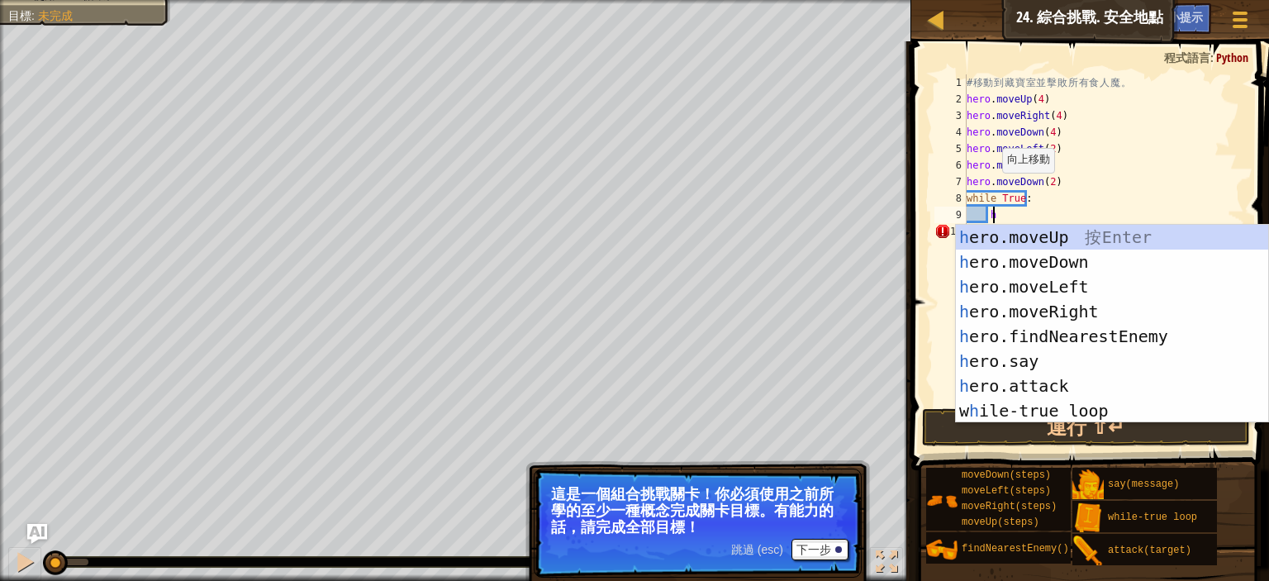
scroll to position [7, 2]
click at [1069, 380] on div "h ero.moveUp 按 Enter h ero.moveDown 按 Enter h ero.moveLeft 按 Enter h ero.moveRi…" at bounding box center [1112, 349] width 312 height 248
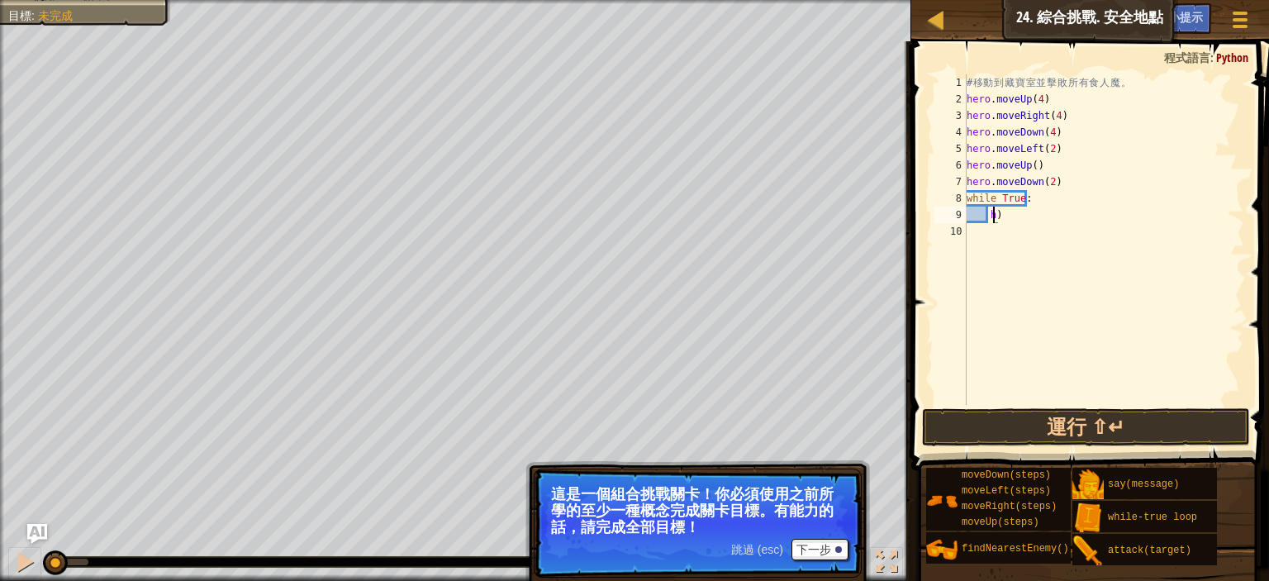
type textarea ")"
click at [1091, 217] on div "# 移 動 到 藏 寶 室 並 擊 敗 所 有 食 人 魔 。 hero . moveUp ( 4 ) hero . moveRight ( 4 ) hero…" at bounding box center [1104, 256] width 281 height 364
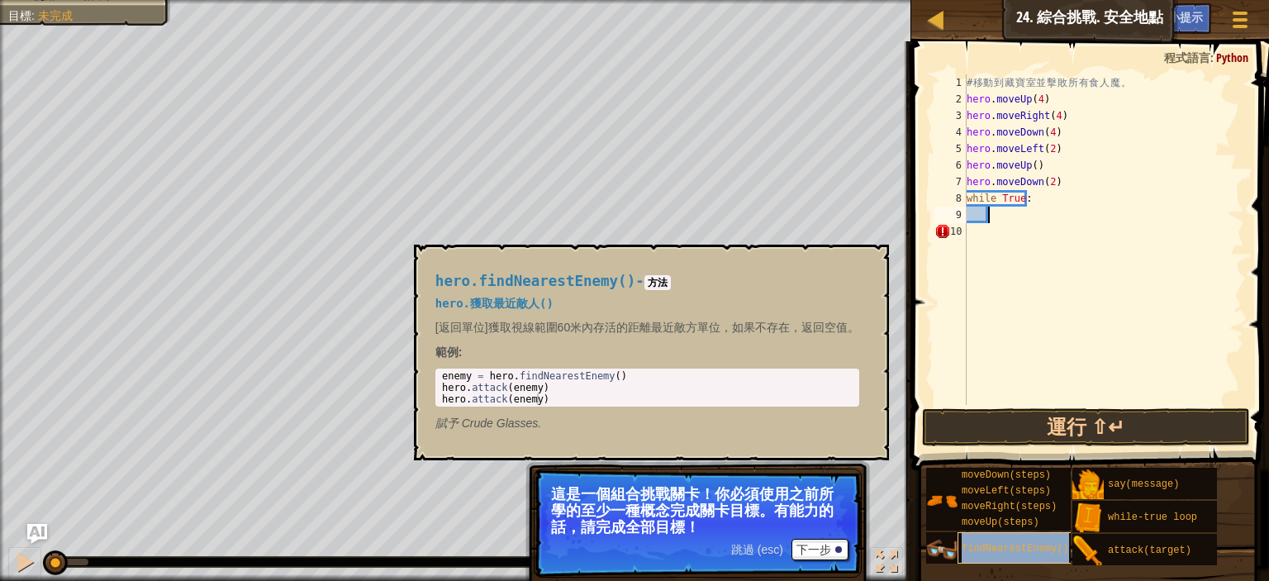
click at [1005, 548] on span "findNearestEnemy()" at bounding box center [1015, 549] width 107 height 12
drag, startPoint x: 436, startPoint y: 378, endPoint x: 502, endPoint y: 374, distance: 66.2
click at [502, 374] on div "1 2 3 enemy = hero . findNearestEnemy ( ) hero . attack ( enemy ) hero . attack…" at bounding box center [648, 388] width 424 height 38
click at [502, 374] on div "enemy = hero . findNearestEnemy ( ) hero . attack ( enemy ) hero . attack ( ene…" at bounding box center [654, 399] width 430 height 58
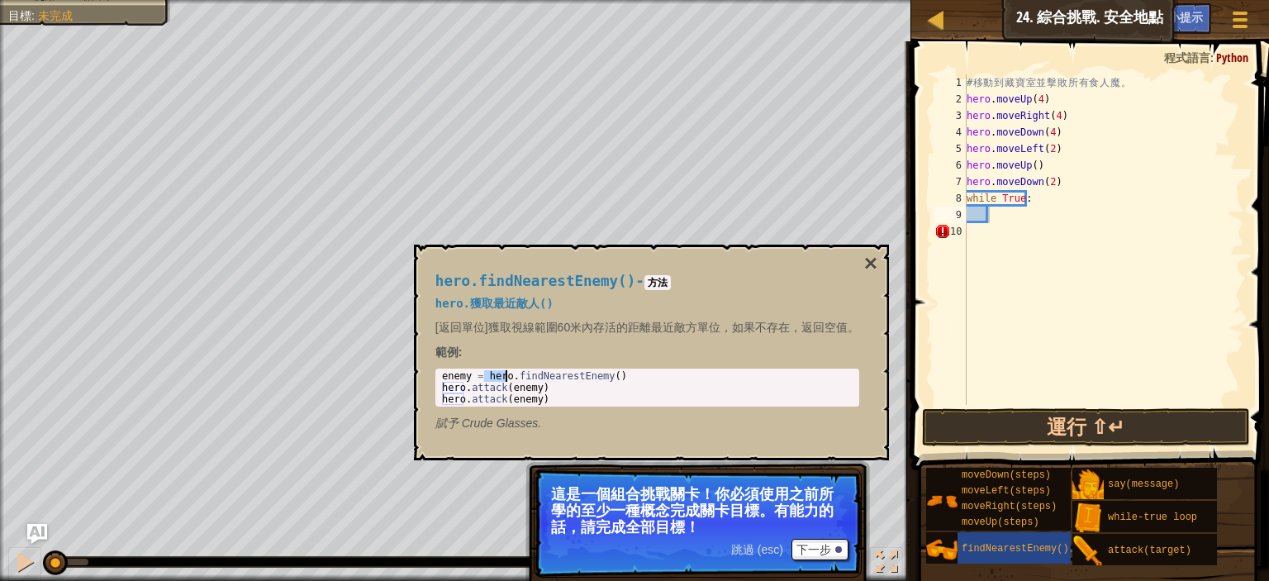
click at [502, 374] on div "enemy = hero . findNearestEnemy ( ) hero . attack ( enemy ) hero . attack ( ene…" at bounding box center [654, 399] width 430 height 58
drag, startPoint x: 622, startPoint y: 374, endPoint x: 572, endPoint y: 402, distance: 57.7
click at [574, 402] on div "enemy = hero . findNearestEnemy ( ) hero . attack ( enemy ) hero . attack ( ene…" at bounding box center [654, 399] width 430 height 58
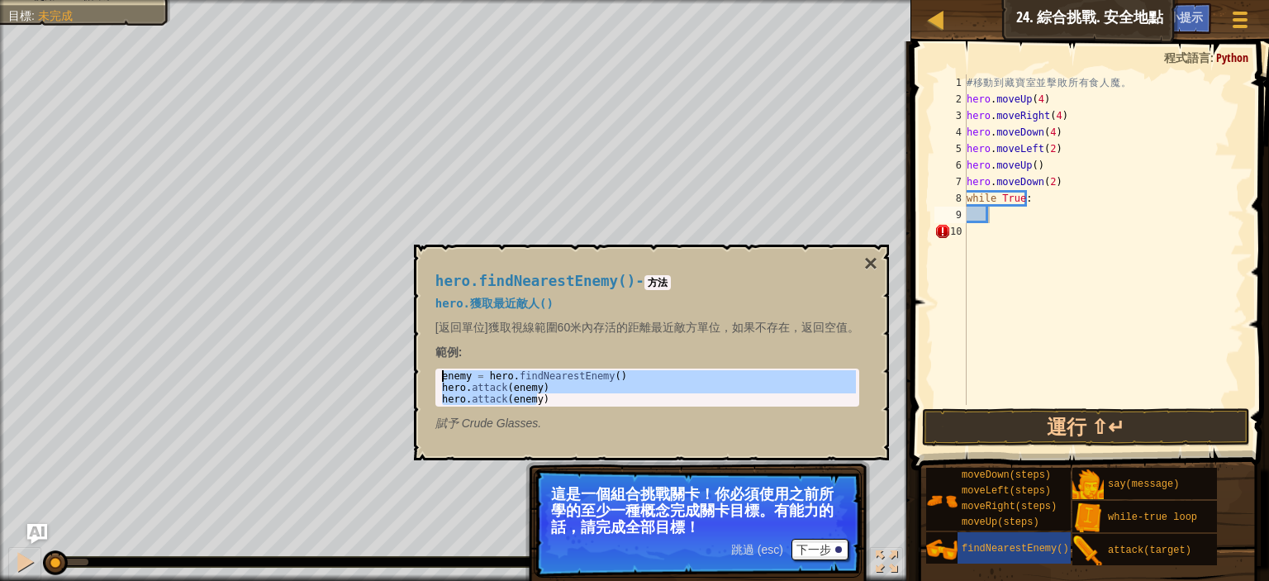
drag, startPoint x: 569, startPoint y: 401, endPoint x: 437, endPoint y: 373, distance: 134.4
click at [437, 373] on div "hero.attack(enemy) 1 2 3 enemy = hero . findNearestEnemy ( ) hero . attack ( en…" at bounding box center [648, 388] width 424 height 38
type textarea "enemy = hero.findNearestEnemy() hero.attack(enemy)"
paste textarea "hero.attack(enemy)"
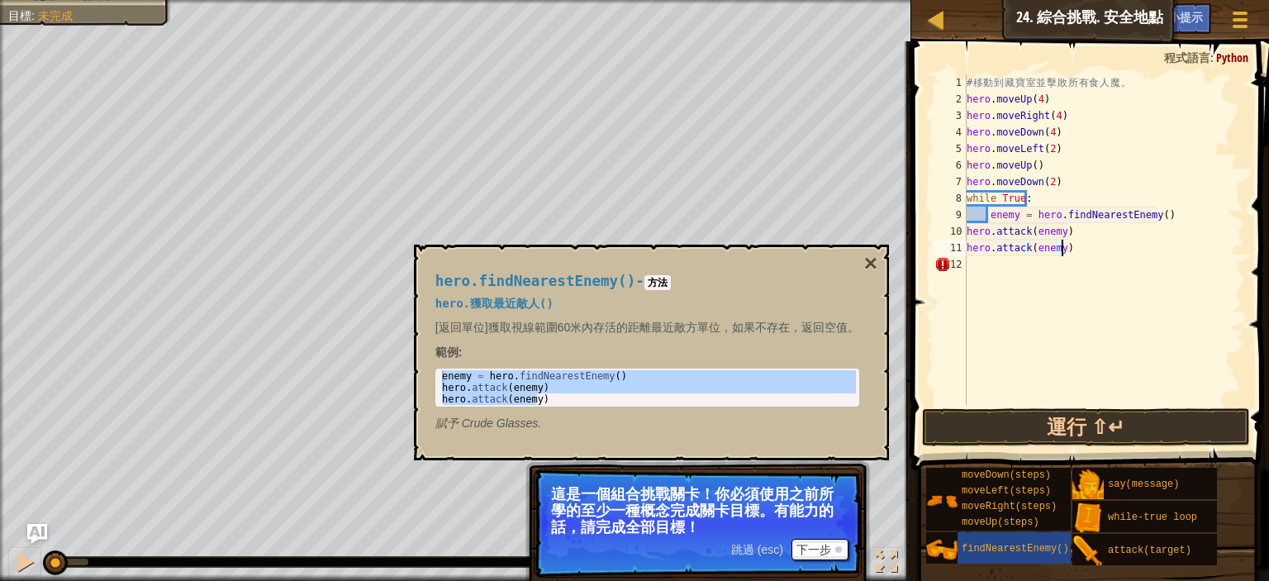
click at [1122, 245] on div "# 移 動 到 藏 寶 室 並 擊 敗 所 有 食 人 魔 。 hero . moveUp ( 4 ) hero . moveRight ( 4 ) hero…" at bounding box center [1104, 256] width 281 height 364
click at [1054, 430] on button "運行 ⇧↵" at bounding box center [1086, 427] width 328 height 38
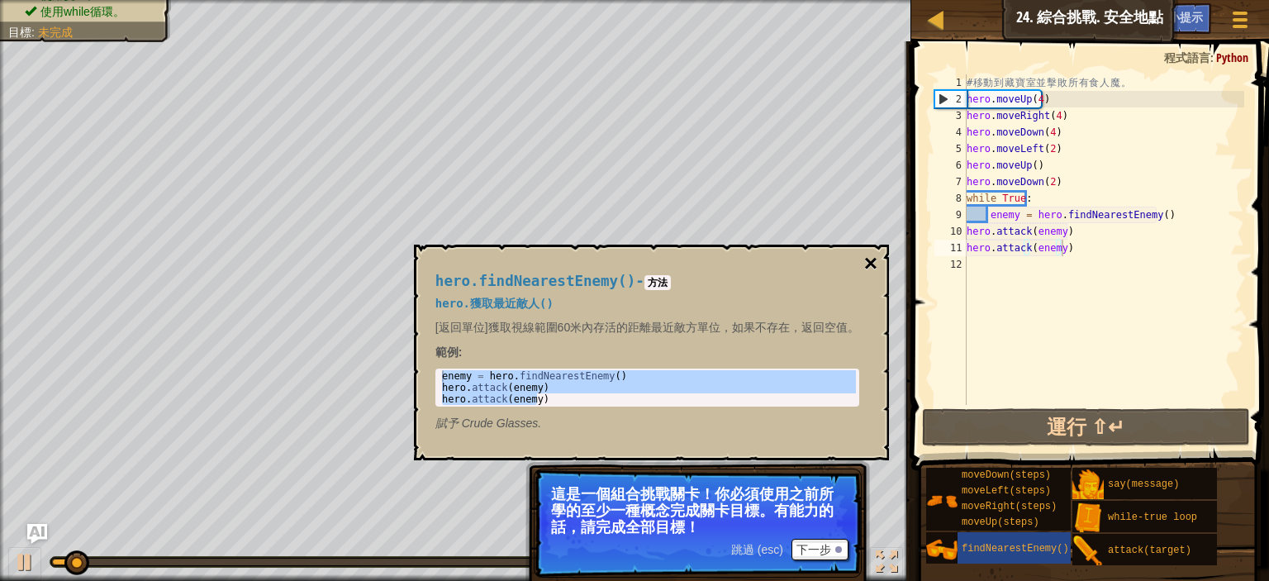
click at [878, 262] on button "×" at bounding box center [870, 263] width 13 height 23
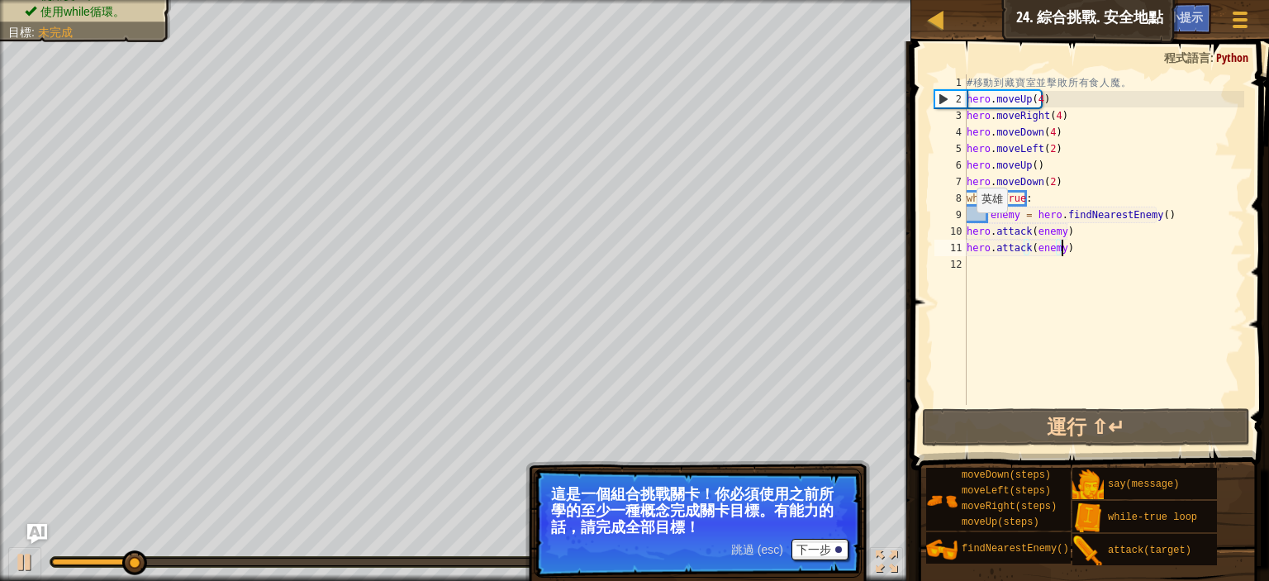
click at [965, 230] on div "10" at bounding box center [951, 231] width 32 height 17
click at [969, 235] on div "# 移 動 到 藏 寶 室 並 擊 敗 所 有 食 人 魔 。 hero . moveUp ( 4 ) hero . moveRight ( 4 ) hero…" at bounding box center [1104, 256] width 281 height 364
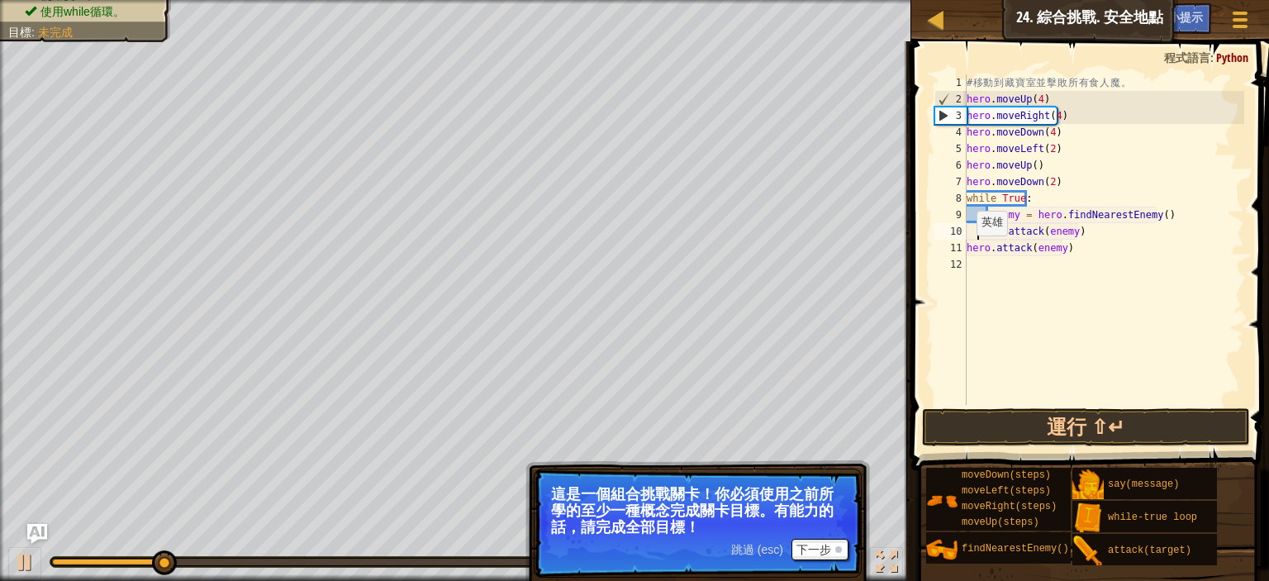
click at [964, 250] on div "11" at bounding box center [951, 248] width 32 height 17
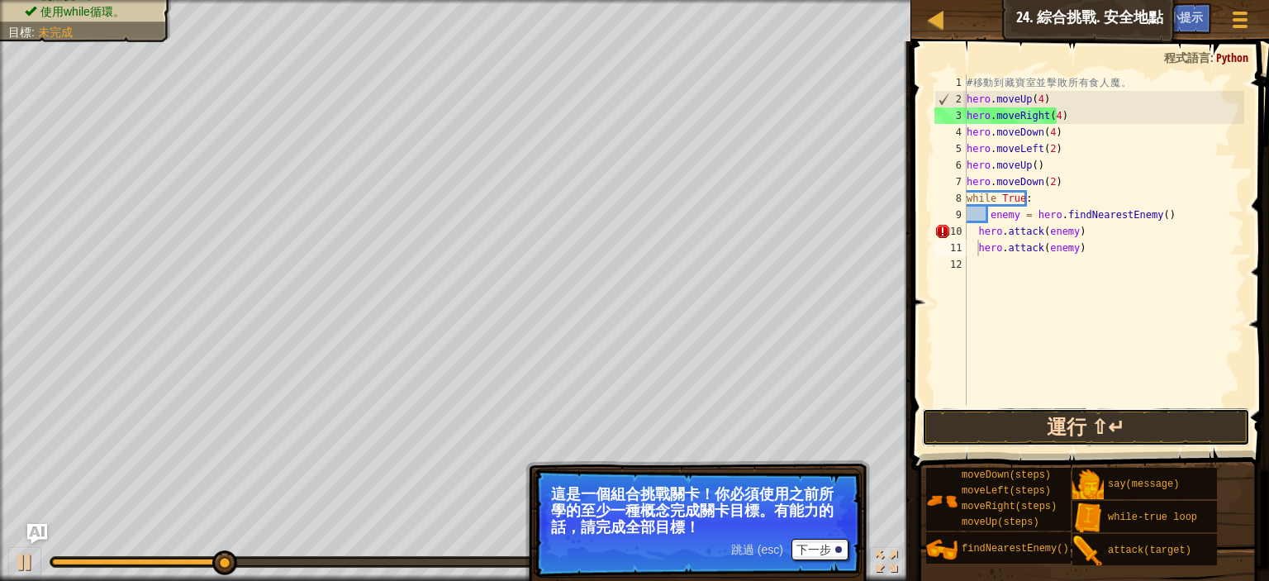
click at [1095, 445] on button "運行 ⇧↵" at bounding box center [1086, 427] width 328 height 38
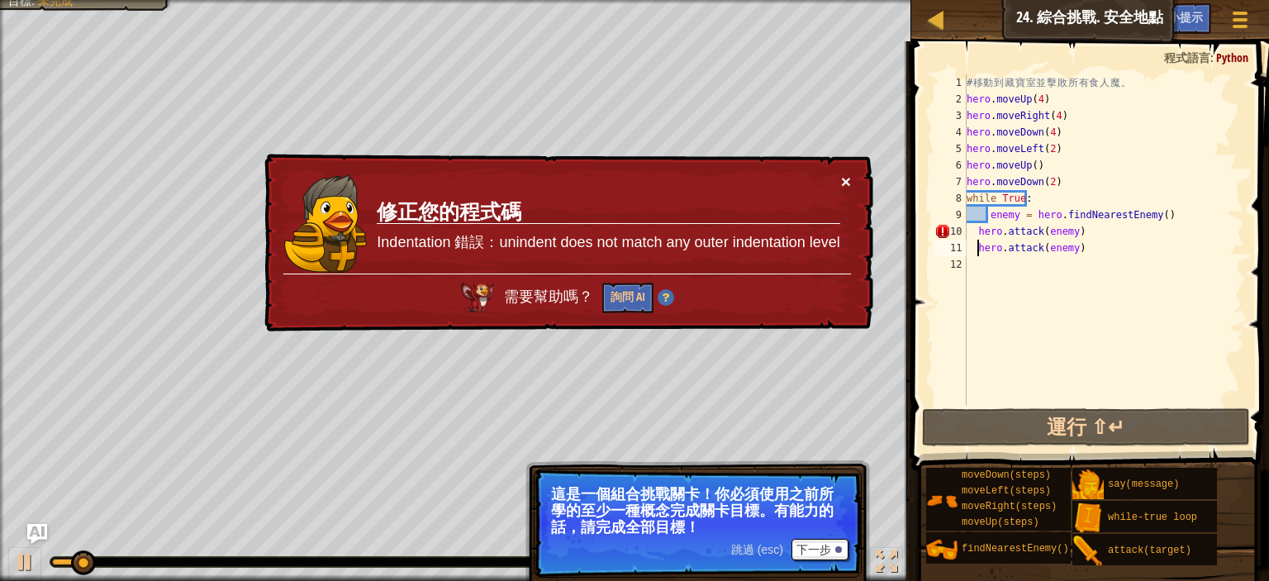
click at [850, 179] on button "×" at bounding box center [846, 181] width 10 height 17
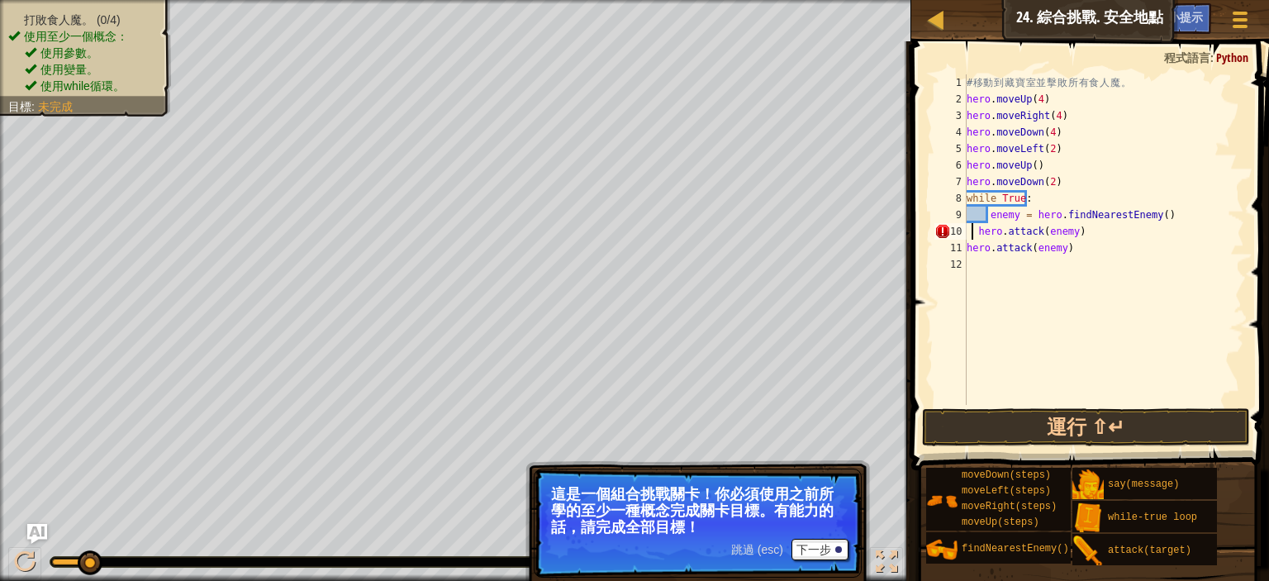
click at [974, 227] on div "# 移 動 到 藏 寶 室 並 擊 敗 所 有 食 人 魔 。 hero . moveUp ( 4 ) hero . moveRight ( 4 ) hero…" at bounding box center [1104, 256] width 281 height 364
click at [979, 228] on div "# 移 動 到 藏 寶 室 並 擊 敗 所 有 食 人 魔 。 hero . moveUp ( 4 ) hero . moveRight ( 4 ) hero…" at bounding box center [1104, 256] width 281 height 364
type textarea "hero.attack(enemy)"
click at [1051, 415] on button "運行 ⇧↵" at bounding box center [1086, 427] width 328 height 38
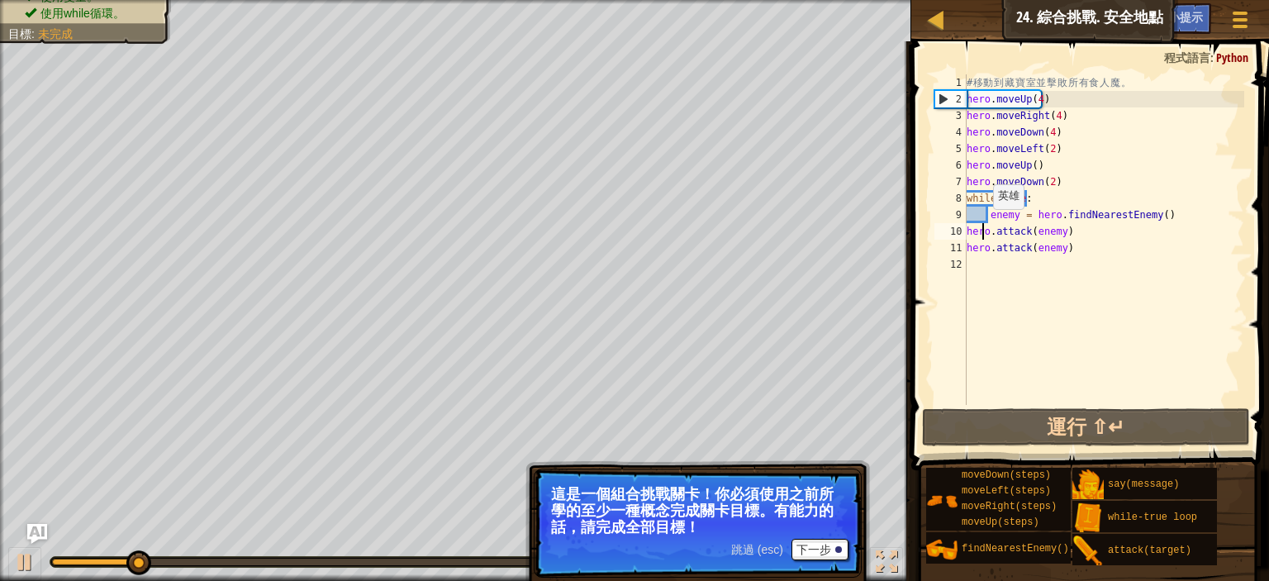
click at [983, 224] on div "# 移 動 到 藏 寶 室 並 擊 敗 所 有 食 人 魔 。 hero . moveUp ( 4 ) hero . moveRight ( 4 ) hero…" at bounding box center [1104, 256] width 281 height 364
click at [988, 224] on div "# 移 動 到 藏 寶 室 並 擊 敗 所 有 食 人 魔 。 hero . moveUp ( 4 ) hero . moveRight ( 4 ) hero…" at bounding box center [1104, 256] width 281 height 364
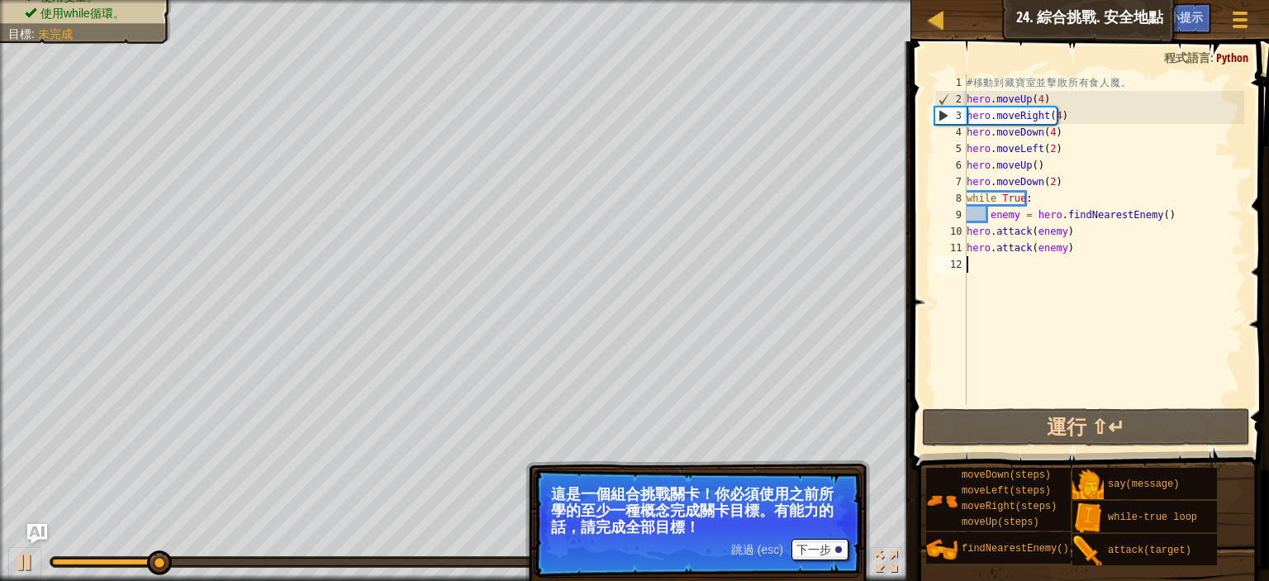
click at [1118, 276] on div "# 移 動 到 藏 寶 室 並 擊 敗 所 有 食 人 魔 。 hero . moveUp ( 4 ) hero . moveRight ( 4 ) hero…" at bounding box center [1104, 256] width 281 height 364
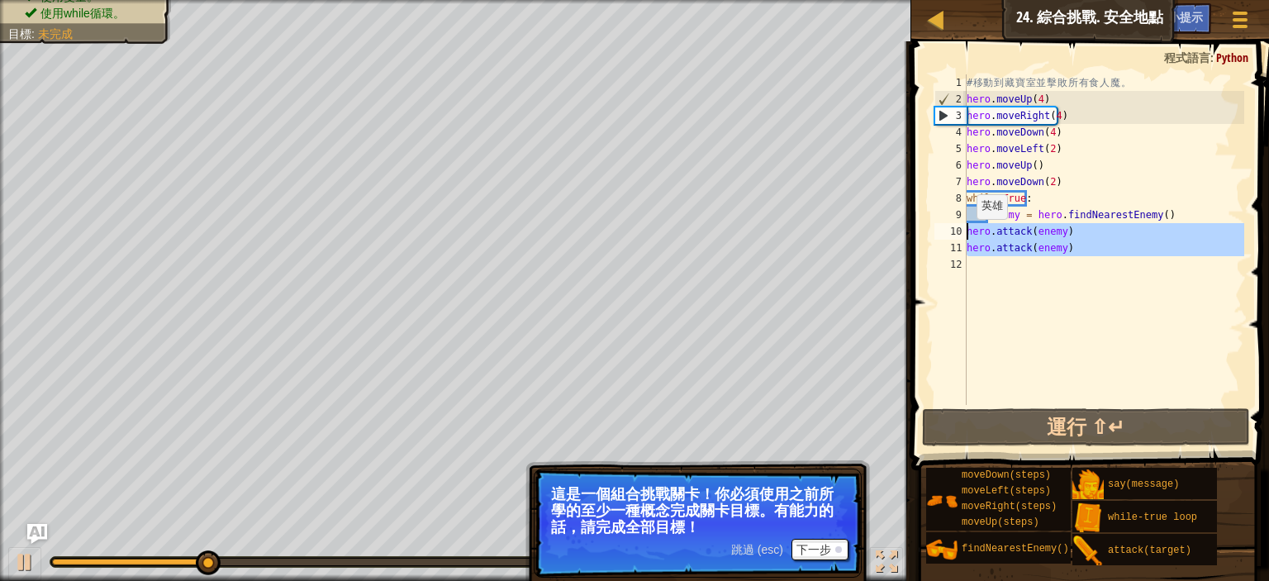
drag, startPoint x: 1094, startPoint y: 258, endPoint x: 966, endPoint y: 235, distance: 130.2
click at [966, 235] on div "1 2 3 4 5 6 7 8 9 10 11 12 # 移 動 到 藏 寶 室 並 擊 敗 所 有 食 人 魔 。 hero . moveUp ( 4 ) …" at bounding box center [1087, 239] width 313 height 331
type textarea "hero.attack(enemy) hero.attack(enemy)"
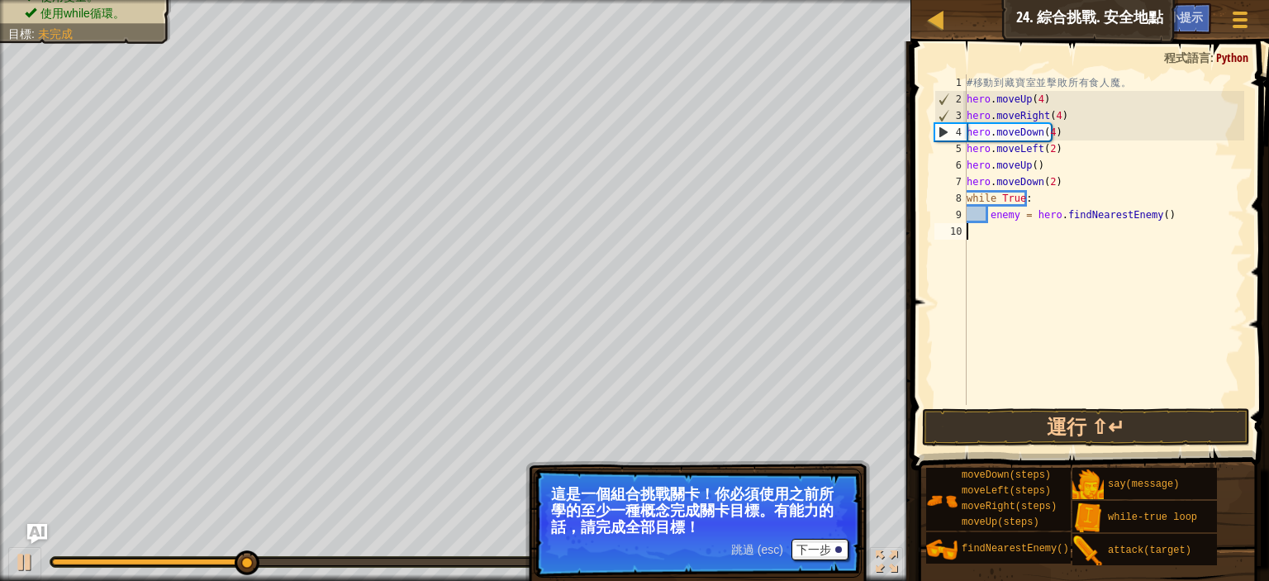
click at [993, 227] on div "# 移 動 到 藏 寶 室 並 擊 敗 所 有 食 人 魔 。 hero . moveUp ( 4 ) hero . moveRight ( 4 ) hero…" at bounding box center [1104, 256] width 281 height 364
click at [976, 214] on div "# 移 動 到 藏 寶 室 並 擊 敗 所 有 食 人 魔 。 hero . moveUp ( 4 ) hero . moveRight ( 4 ) hero…" at bounding box center [1104, 256] width 281 height 364
click at [990, 217] on div "# 移 動 到 藏 寶 室 並 擊 敗 所 有 食 人 魔 。 hero . moveUp ( 4 ) hero . moveRight ( 4 ) hero…" at bounding box center [1104, 256] width 281 height 364
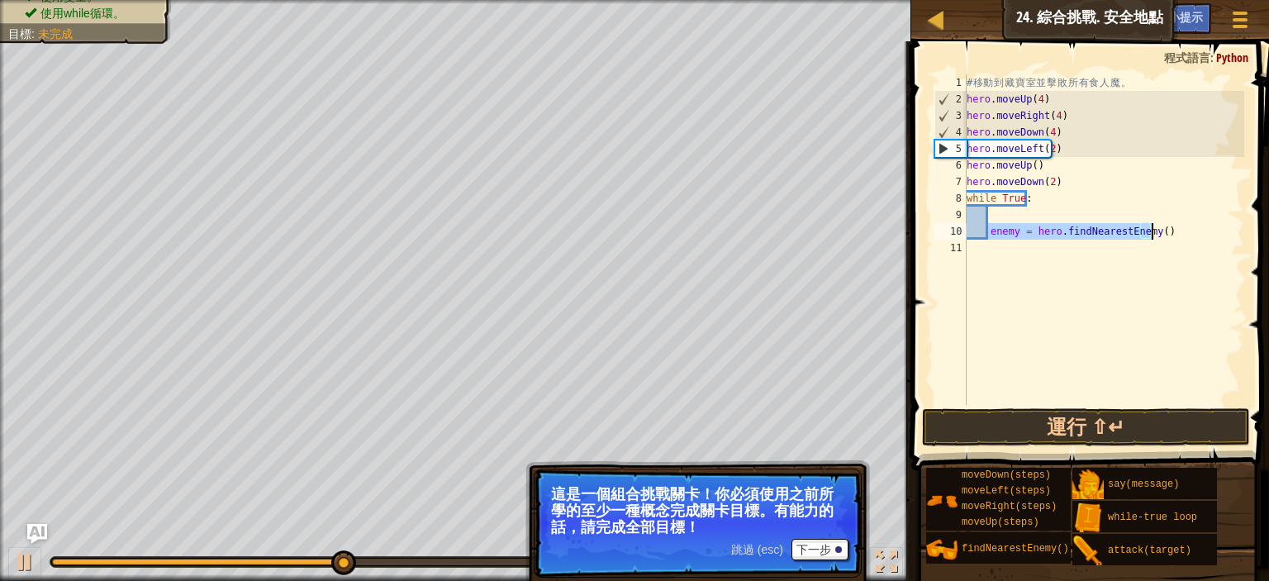
drag, startPoint x: 990, startPoint y: 227, endPoint x: 1162, endPoint y: 236, distance: 172.1
click at [1162, 236] on div "# 移 動 到 藏 寶 室 並 擊 敗 所 有 食 人 魔 。 hero . moveUp ( 4 ) hero . moveRight ( 4 ) hero…" at bounding box center [1104, 256] width 281 height 364
click at [1162, 236] on div "# 移 動 到 藏 寶 室 並 擊 敗 所 有 食 人 魔 。 hero . moveUp ( 4 ) hero . moveRight ( 4 ) hero…" at bounding box center [1104, 239] width 281 height 331
click at [1153, 236] on div "# 移 動 到 藏 寶 室 並 擊 敗 所 有 食 人 魔 。 hero . moveUp ( 4 ) hero . moveRight ( 4 ) hero…" at bounding box center [1104, 256] width 281 height 364
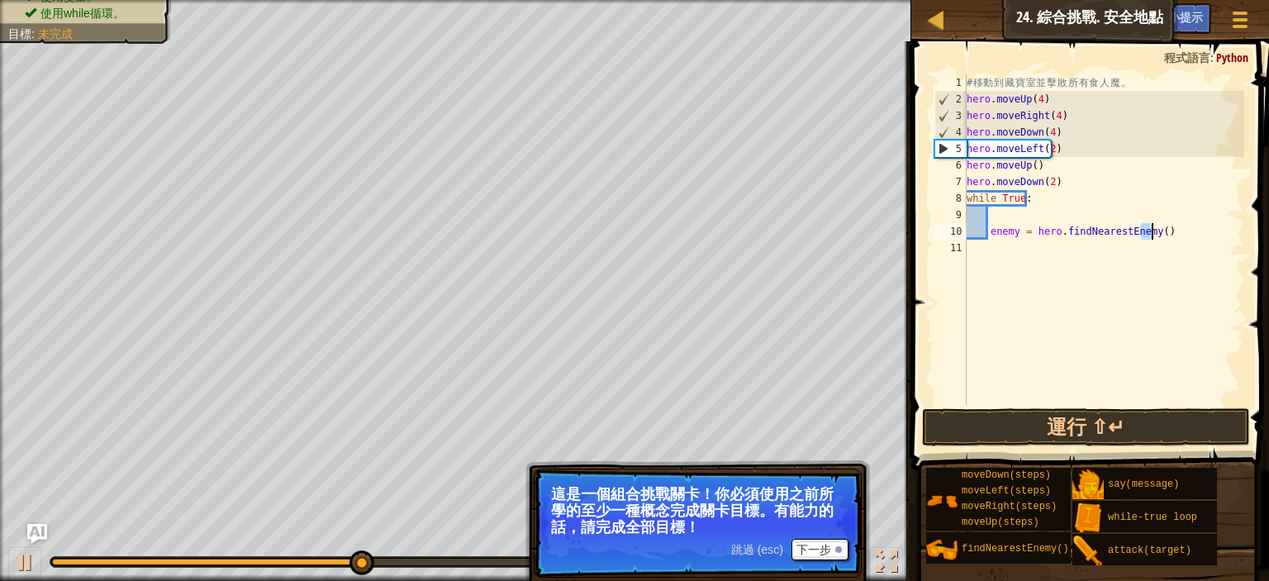
click at [1153, 236] on div "# 移 動 到 藏 寶 室 並 擊 敗 所 有 食 人 魔 。 hero . moveUp ( 4 ) hero . moveRight ( 4 ) hero…" at bounding box center [1104, 256] width 281 height 364
type textarea "enemy = hero.findNearestEnemy()"
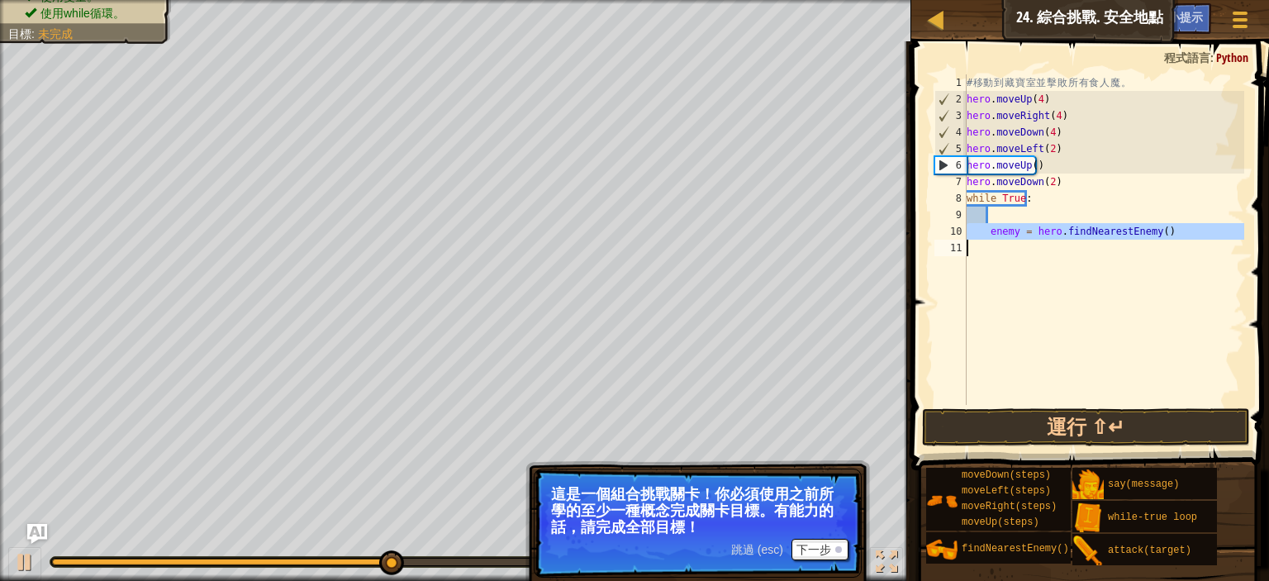
click at [997, 215] on div "# 移 動 到 藏 寶 室 並 擊 敗 所 有 食 人 魔 。 hero . moveUp ( 4 ) hero . moveRight ( 4 ) hero…" at bounding box center [1104, 256] width 281 height 364
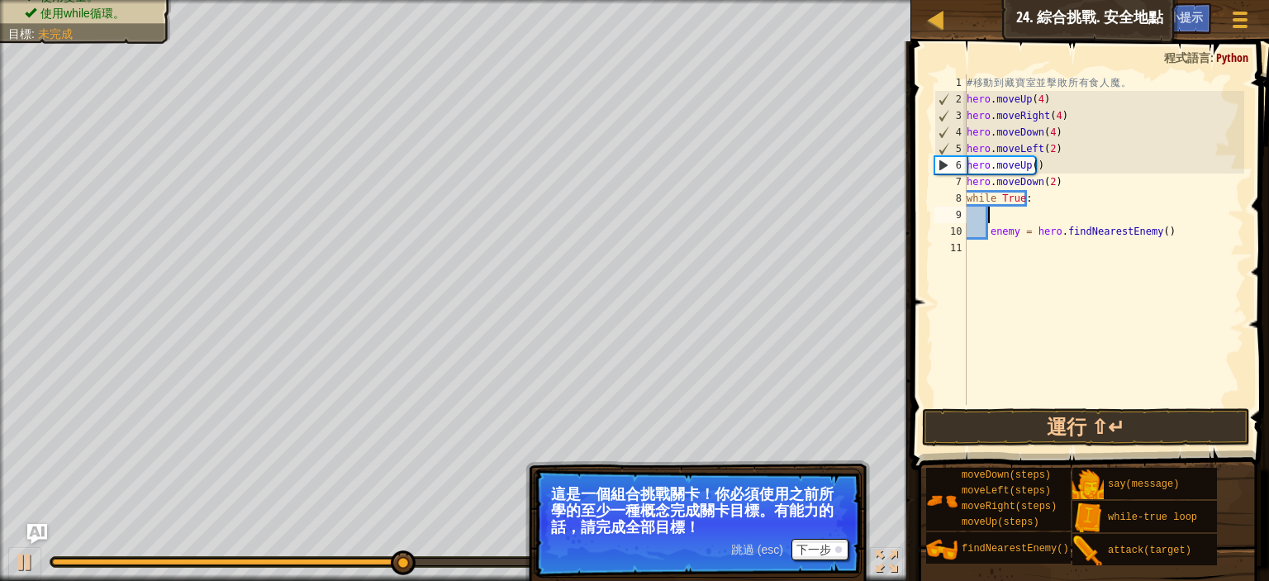
paste textarea
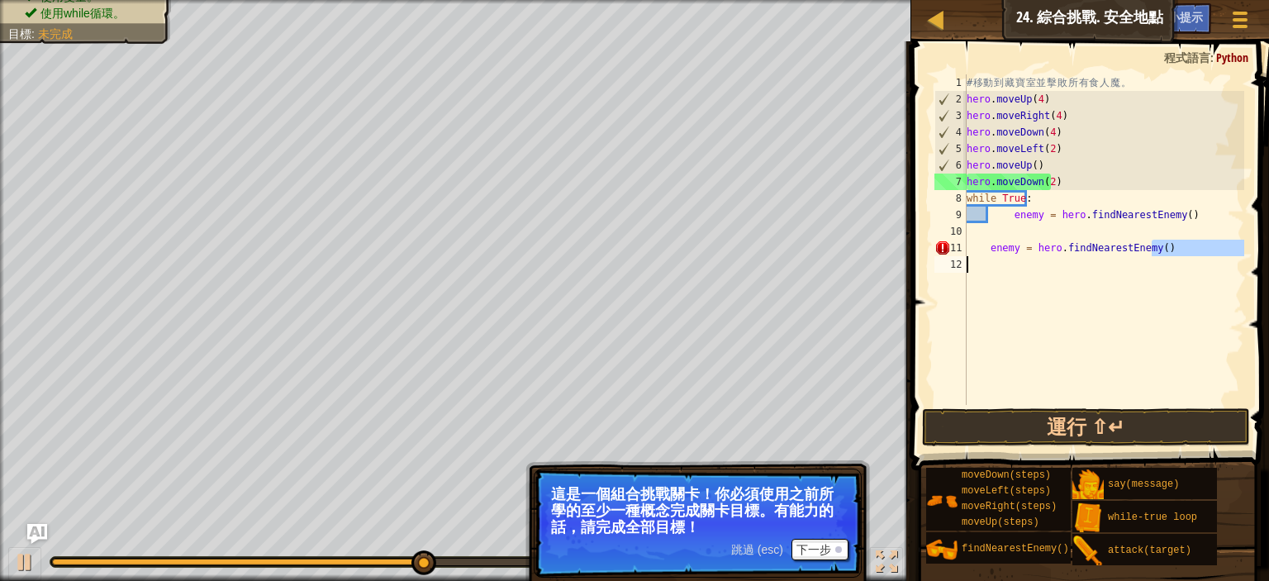
drag, startPoint x: 1162, startPoint y: 255, endPoint x: 1009, endPoint y: 250, distance: 153.0
click at [1008, 250] on div "# 移 動 到 藏 寶 室 並 擊 敗 所 有 食 人 魔 。 hero . moveUp ( 4 ) hero . moveRight ( 4 ) hero…" at bounding box center [1104, 256] width 281 height 364
click at [985, 248] on div "# 移 動 到 藏 寶 室 並 擊 敗 所 有 食 人 魔 。 hero . moveUp ( 4 ) hero . moveRight ( 4 ) hero…" at bounding box center [1104, 256] width 281 height 364
click at [985, 247] on div "# 移 動 到 藏 寶 室 並 擊 敗 所 有 食 人 魔 。 hero . moveUp ( 4 ) hero . moveRight ( 4 ) hero…" at bounding box center [1104, 256] width 281 height 364
click at [1015, 247] on div "# 移 動 到 藏 寶 室 並 擊 敗 所 有 食 人 魔 。 hero . moveUp ( 4 ) hero . moveRight ( 4 ) hero…" at bounding box center [1104, 256] width 281 height 364
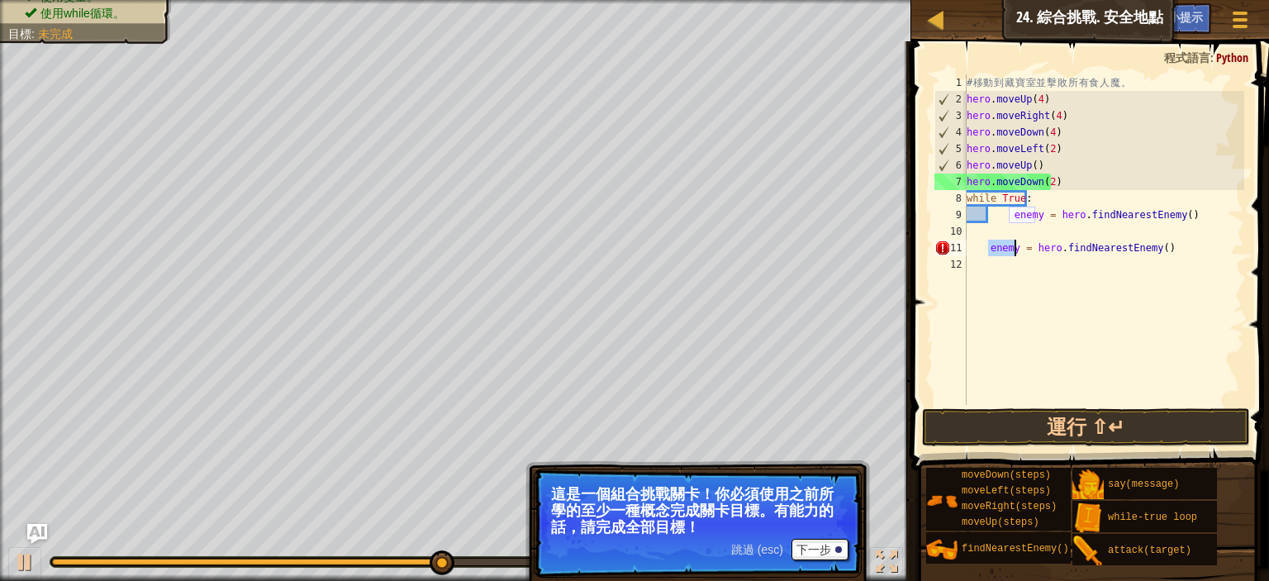
click at [1015, 247] on div "# 移 動 到 藏 寶 室 並 擊 敗 所 有 食 人 魔 。 hero . moveUp ( 4 ) hero . moveRight ( 4 ) hero…" at bounding box center [1104, 256] width 281 height 364
type textarea "enemy = hero.findNearestEnemy()"
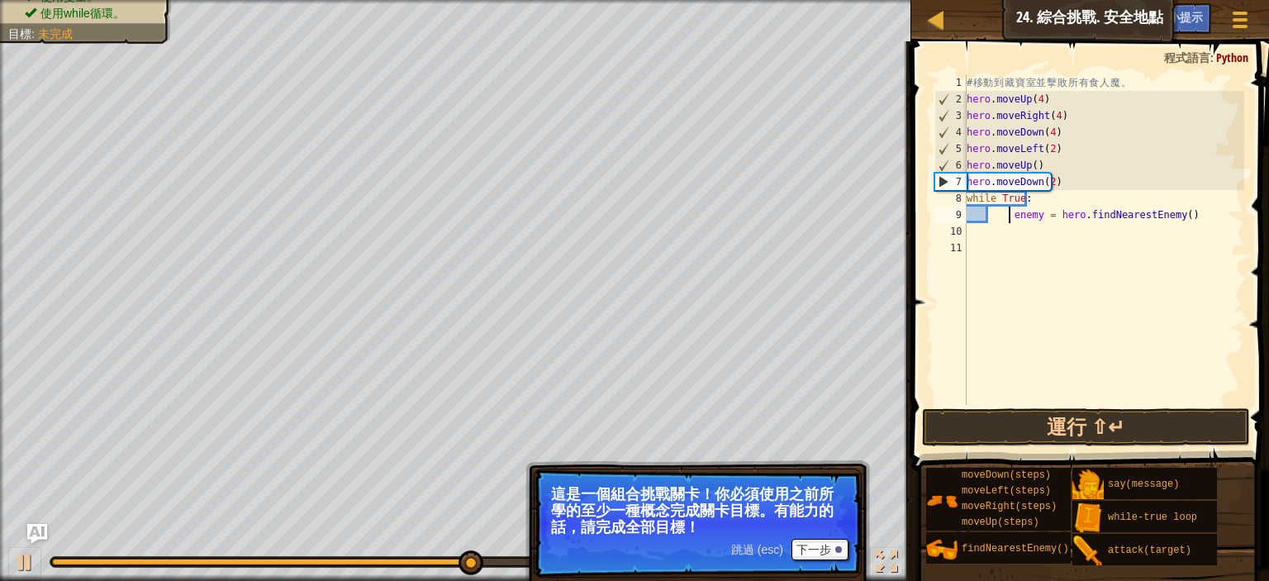
click at [1008, 213] on div "# 移 動 到 藏 寶 室 並 擊 敗 所 有 食 人 魔 。 hero . moveUp ( 4 ) hero . moveRight ( 4 ) hero…" at bounding box center [1104, 256] width 281 height 364
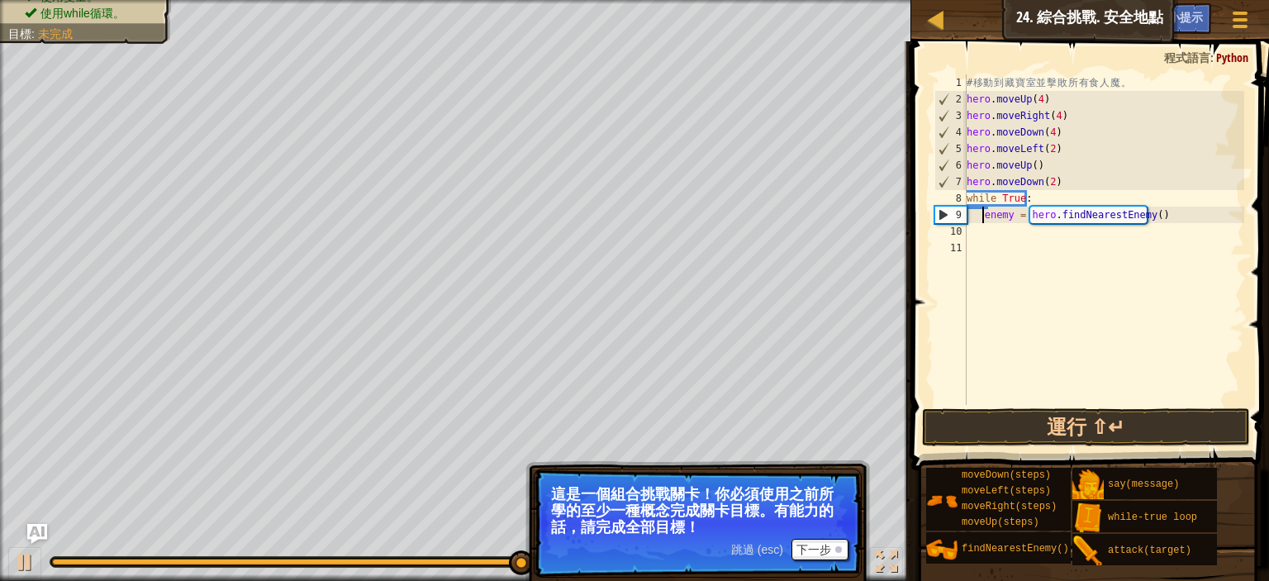
type textarea "enemy = hero.findNearestEnemy()"
click at [992, 240] on div "# 移 動 到 藏 寶 室 並 擊 敗 所 有 食 人 魔 。 hero . moveUp ( 4 ) hero . moveRight ( 4 ) hero…" at bounding box center [1104, 256] width 281 height 364
click at [1008, 234] on div "# 移 動 到 藏 寶 室 並 擊 敗 所 有 食 人 魔 。 hero . moveUp ( 4 ) hero . moveRight ( 4 ) hero…" at bounding box center [1104, 256] width 281 height 364
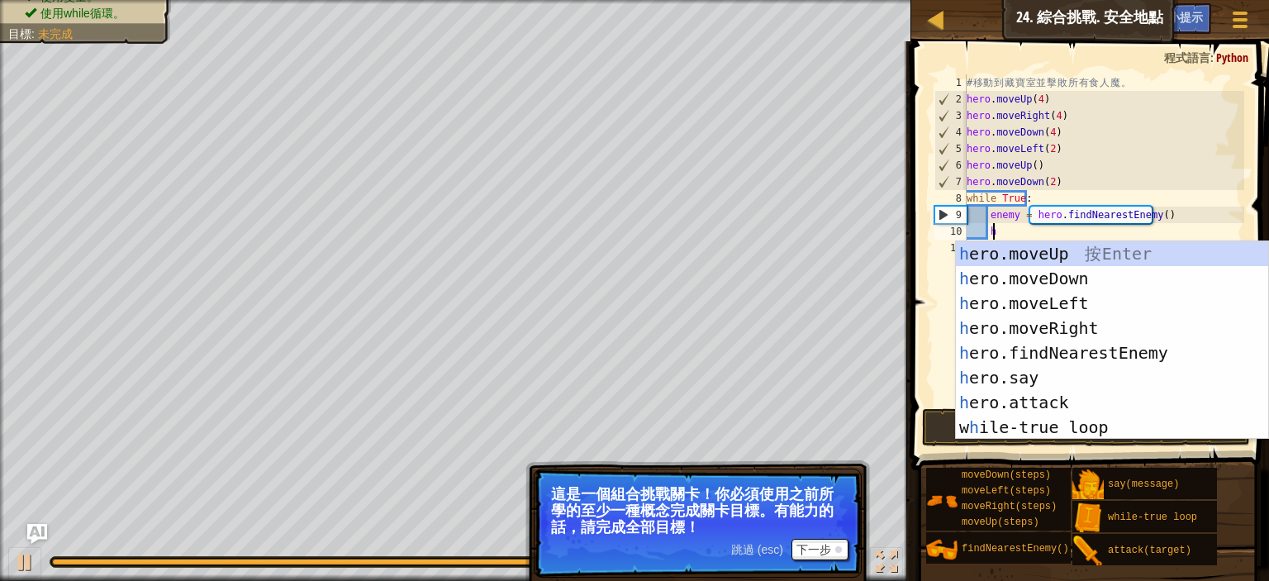
scroll to position [7, 2]
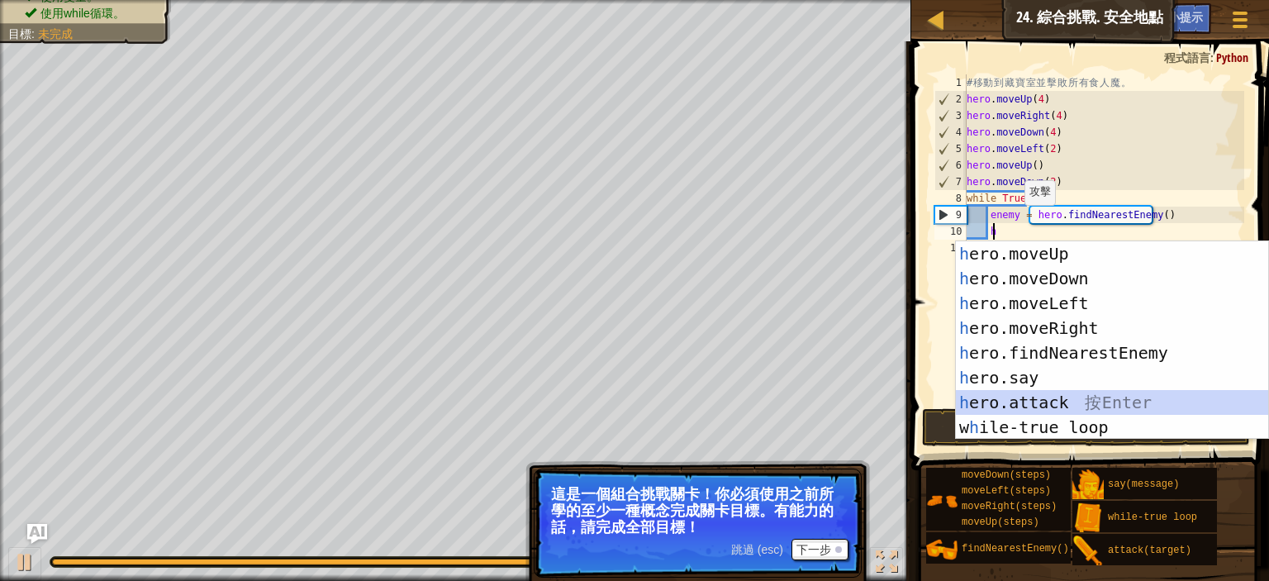
click at [1037, 397] on div "h ero.moveUp 按 Enter h ero.moveDown 按 Enter h ero.moveLeft 按 Enter h ero.moveRi…" at bounding box center [1112, 365] width 312 height 248
type textarea "hero.attack(enemy)"
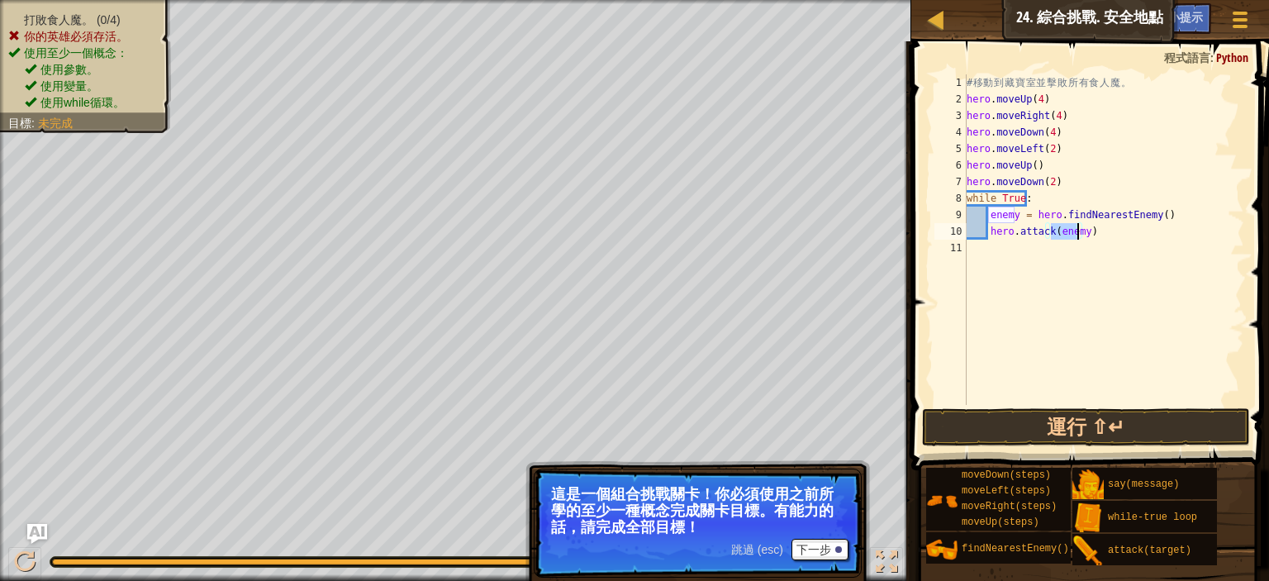
click at [983, 253] on div "# 移 動 到 藏 寶 室 並 擊 敗 所 有 食 人 魔 。 hero . moveUp ( 4 ) hero . moveRight ( 4 ) hero…" at bounding box center [1104, 256] width 281 height 364
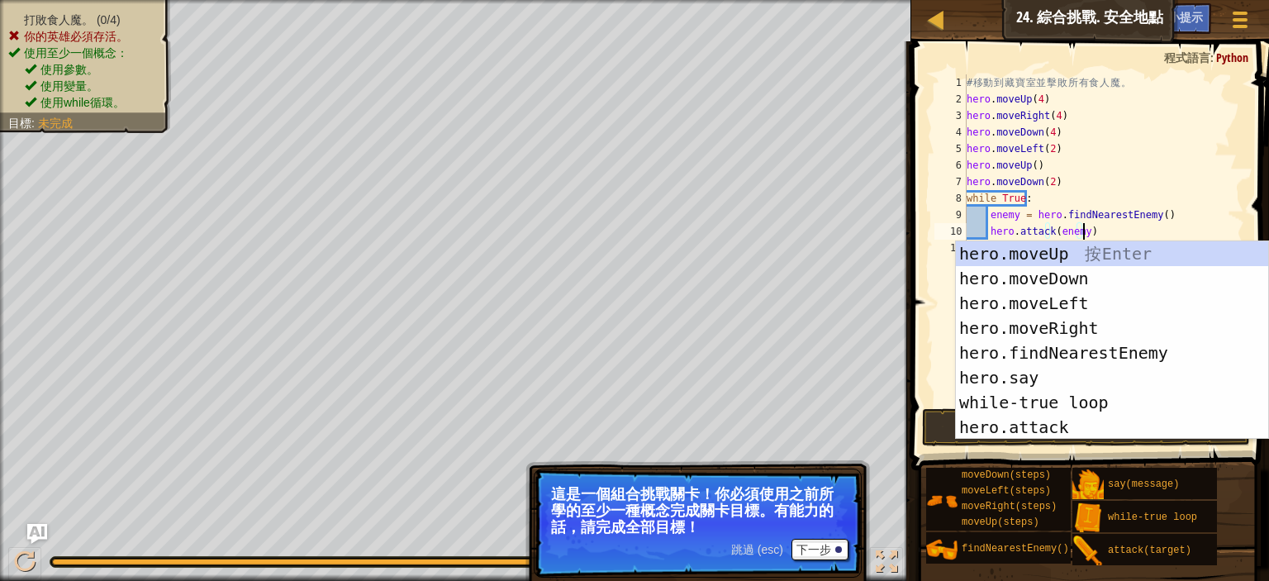
click at [1207, 141] on div "# 移 動 到 藏 寶 室 並 擊 敗 所 有 食 人 魔 。 hero . moveUp ( 4 ) hero . moveRight ( 4 ) hero…" at bounding box center [1104, 256] width 281 height 364
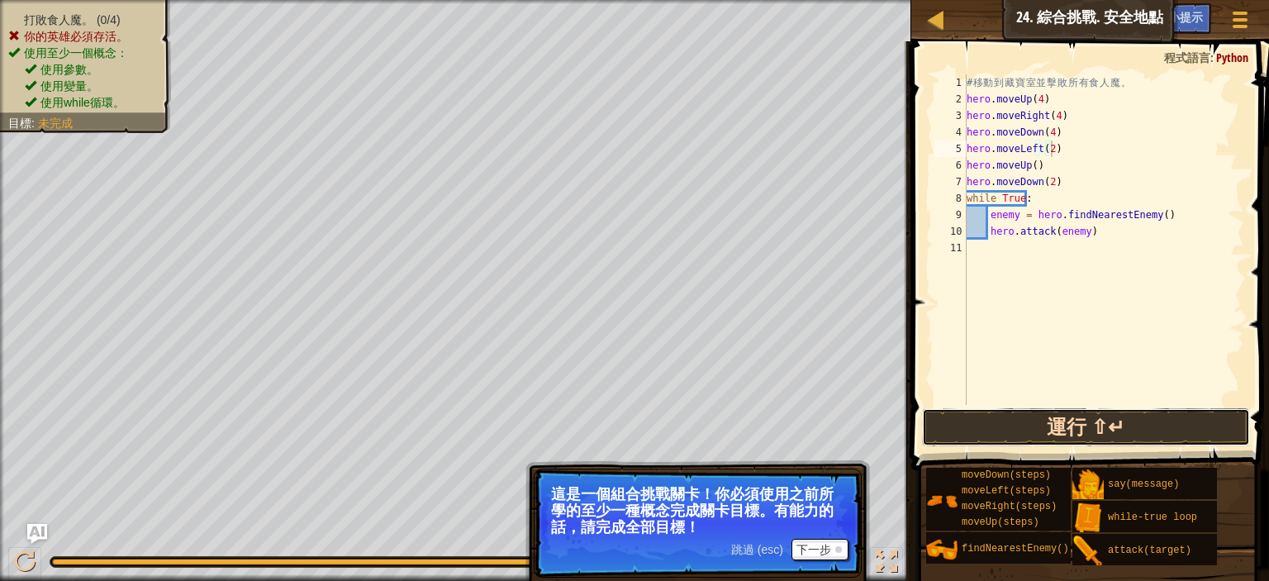
click at [1055, 425] on button "運行 ⇧↵" at bounding box center [1086, 427] width 328 height 38
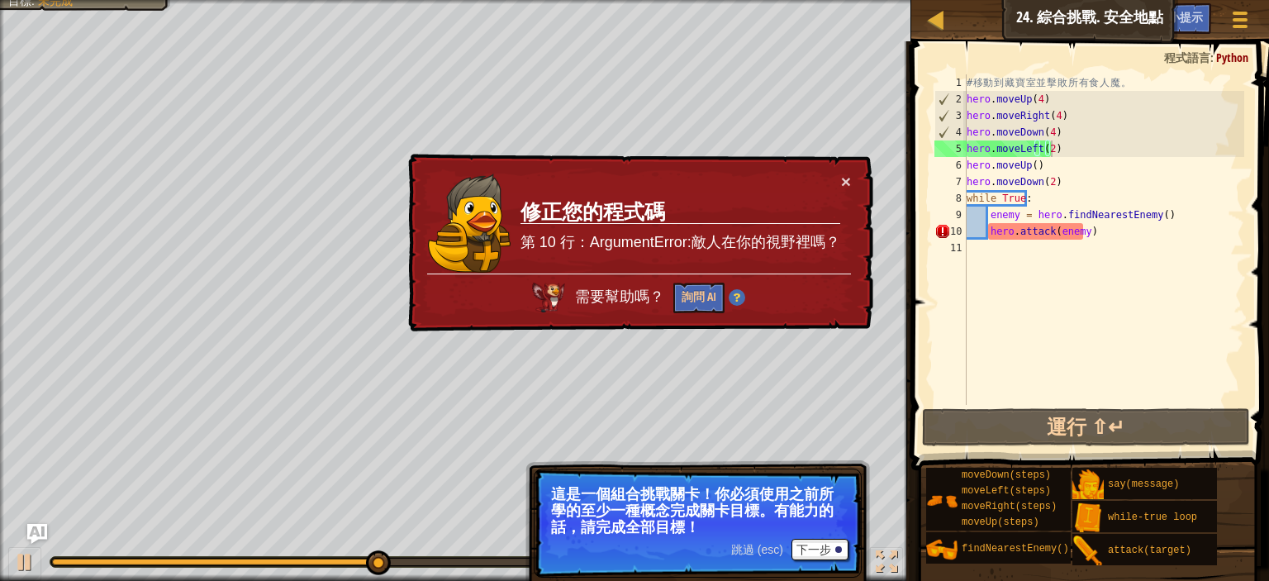
click at [861, 183] on div "× 修正您的程式碼 第 10 行：ArgumentError:敵人在你的視野裡嗎？ 需要幫助嗎？ 詢問 AI" at bounding box center [639, 243] width 469 height 179
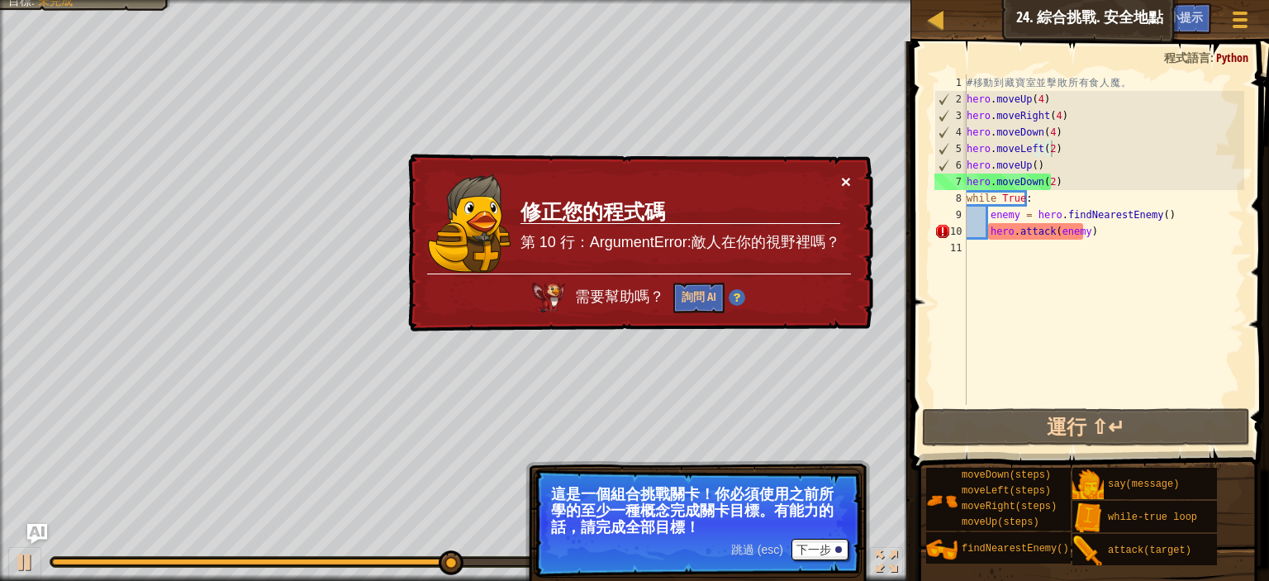
click at [848, 185] on button "×" at bounding box center [846, 181] width 10 height 17
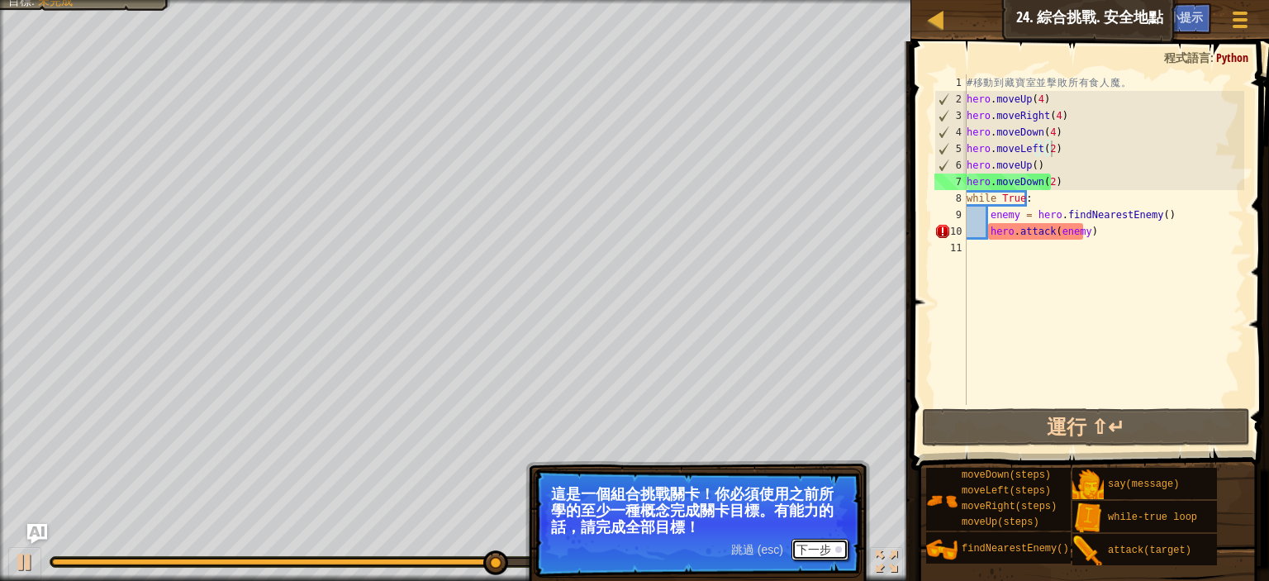
click at [822, 539] on button "下一步" at bounding box center [820, 549] width 57 height 21
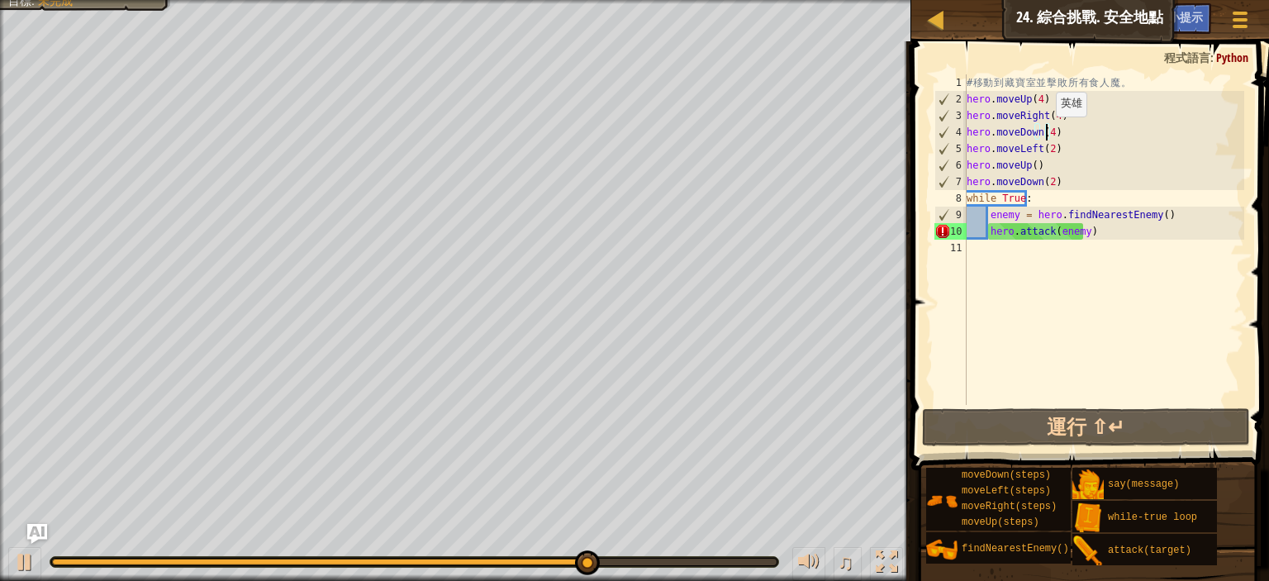
click at [1046, 133] on div "# 移 動 到 藏 寶 室 並 擊 敗 所 有 食 人 魔 。 hero . moveUp ( 4 ) hero . moveRight ( 4 ) hero…" at bounding box center [1104, 256] width 281 height 364
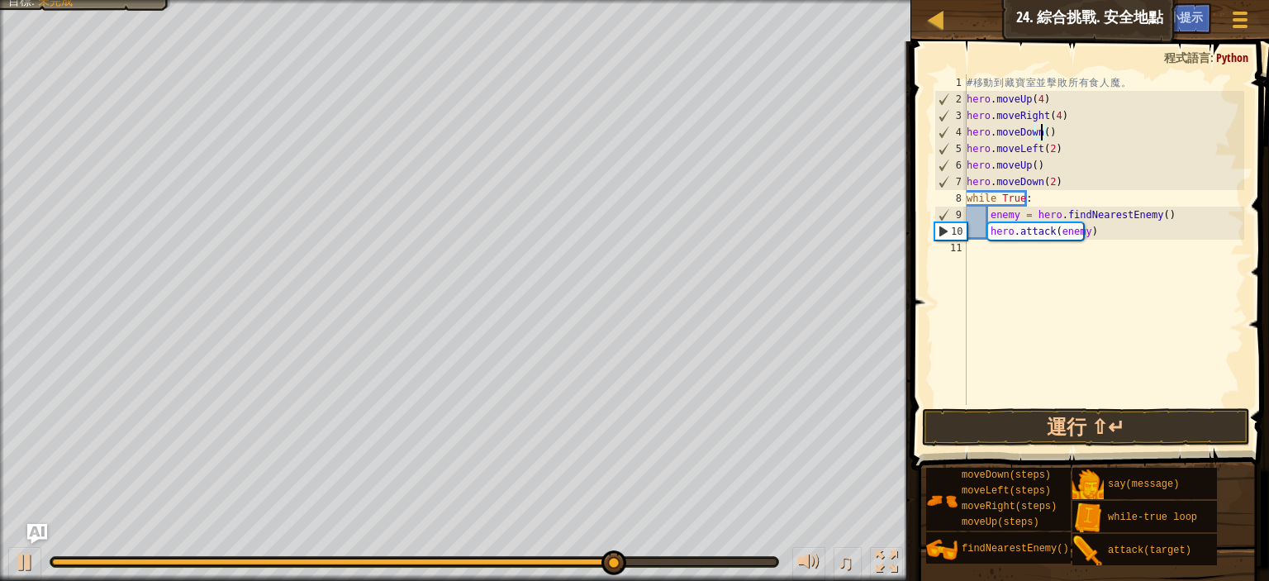
scroll to position [7, 9]
click at [1075, 420] on button "運行 ⇧↵" at bounding box center [1086, 427] width 328 height 38
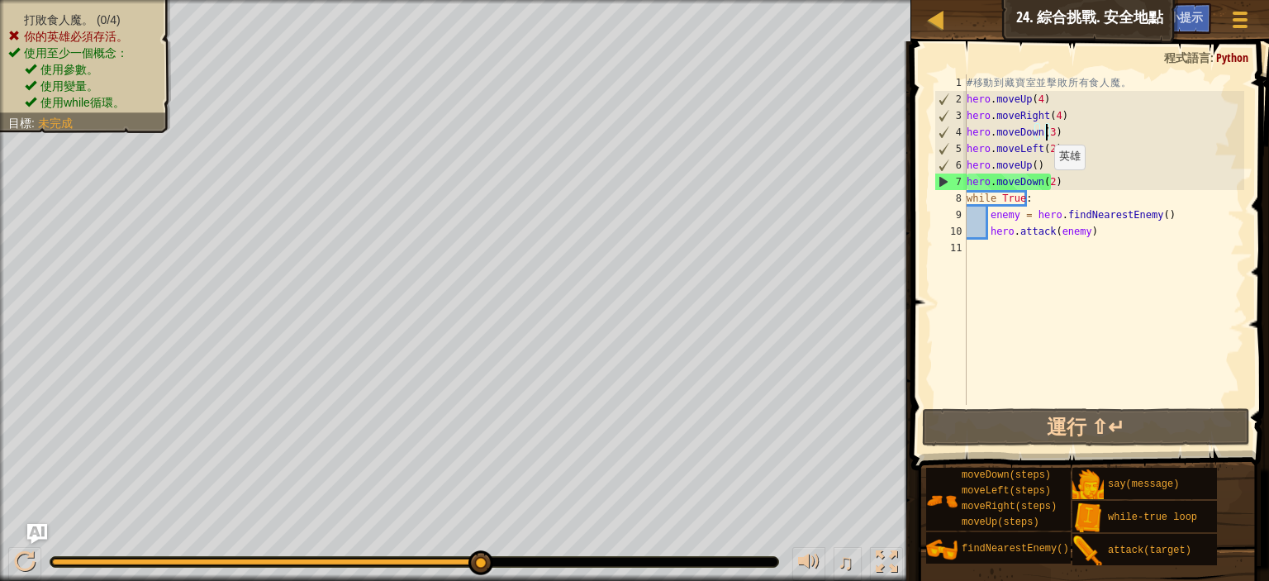
click at [1045, 185] on div "# 移 動 到 藏 寶 室 並 擊 敗 所 有 食 人 魔 。 hero . moveUp ( 4 ) hero . moveRight ( 4 ) hero…" at bounding box center [1104, 256] width 281 height 364
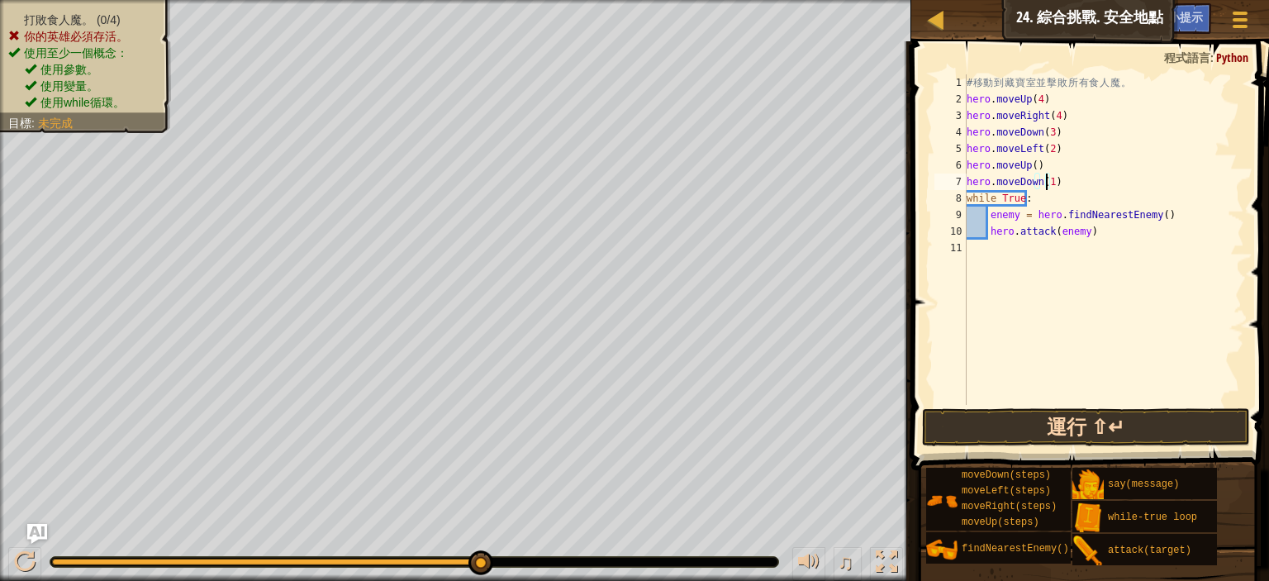
type textarea "hero.moveDown(1)"
click at [1019, 416] on button "運行 ⇧↵" at bounding box center [1086, 427] width 328 height 38
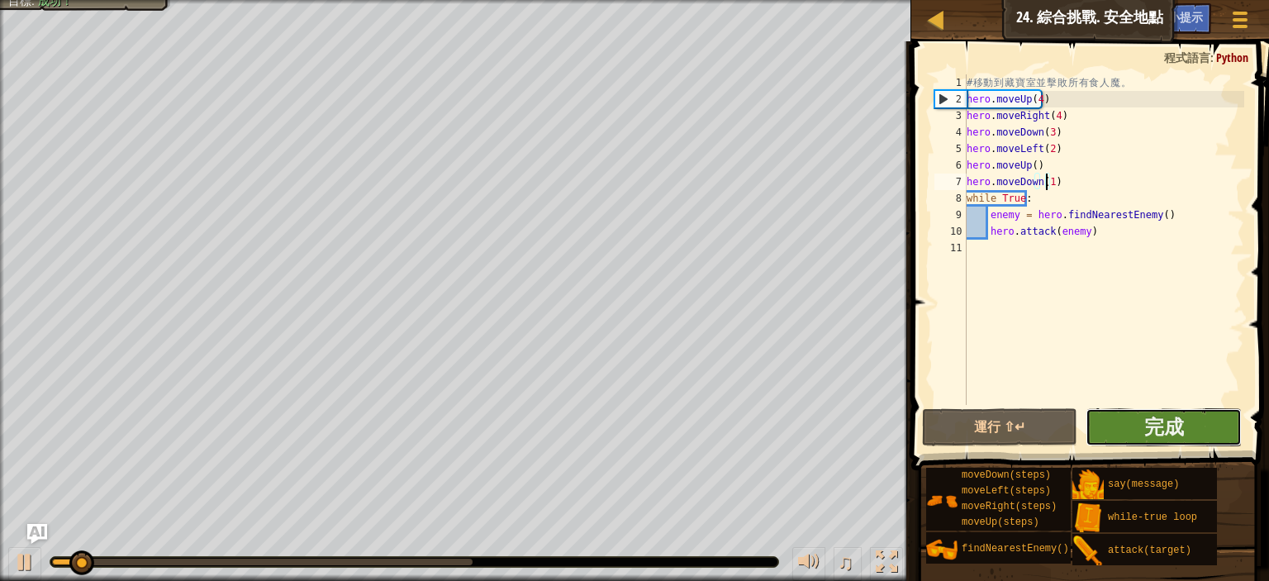
click at [1140, 412] on button "完成" at bounding box center [1163, 427] width 155 height 38
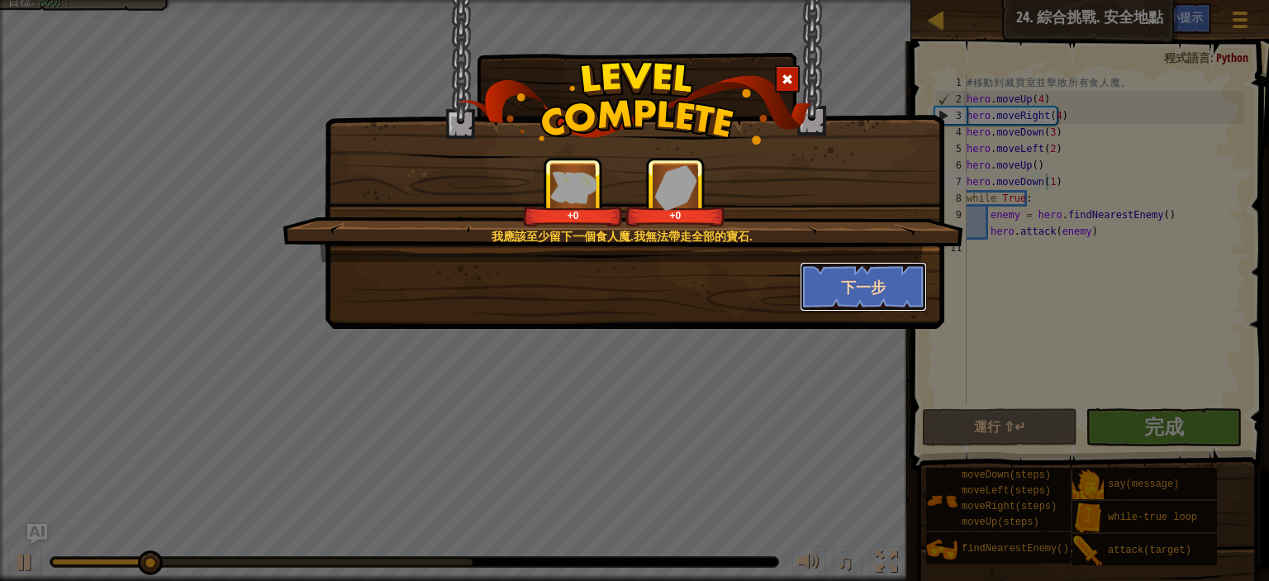
click at [854, 303] on button "下一步" at bounding box center [864, 287] width 128 height 50
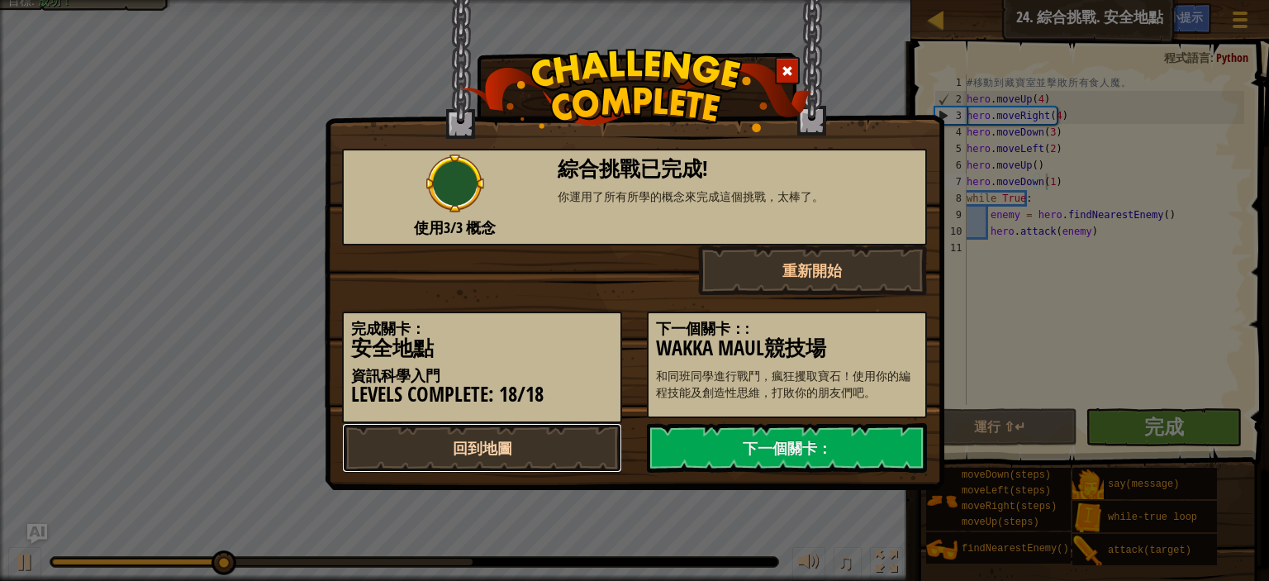
click at [592, 450] on link "回到地圖" at bounding box center [482, 448] width 280 height 50
select select "zh-HANT"
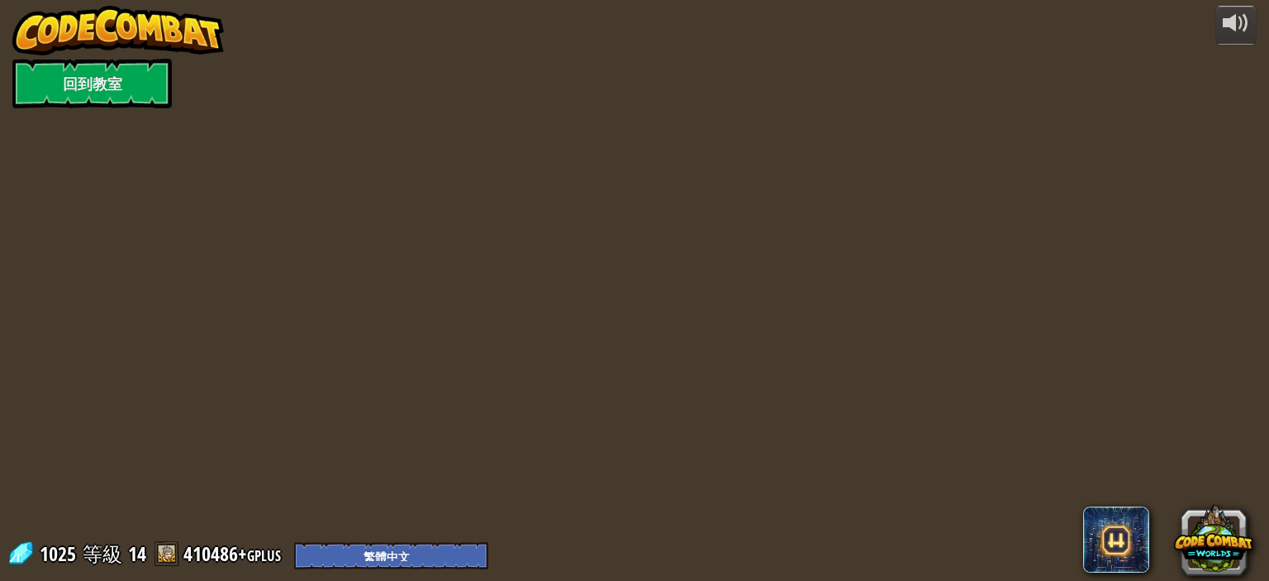
select select "zh-HANT"
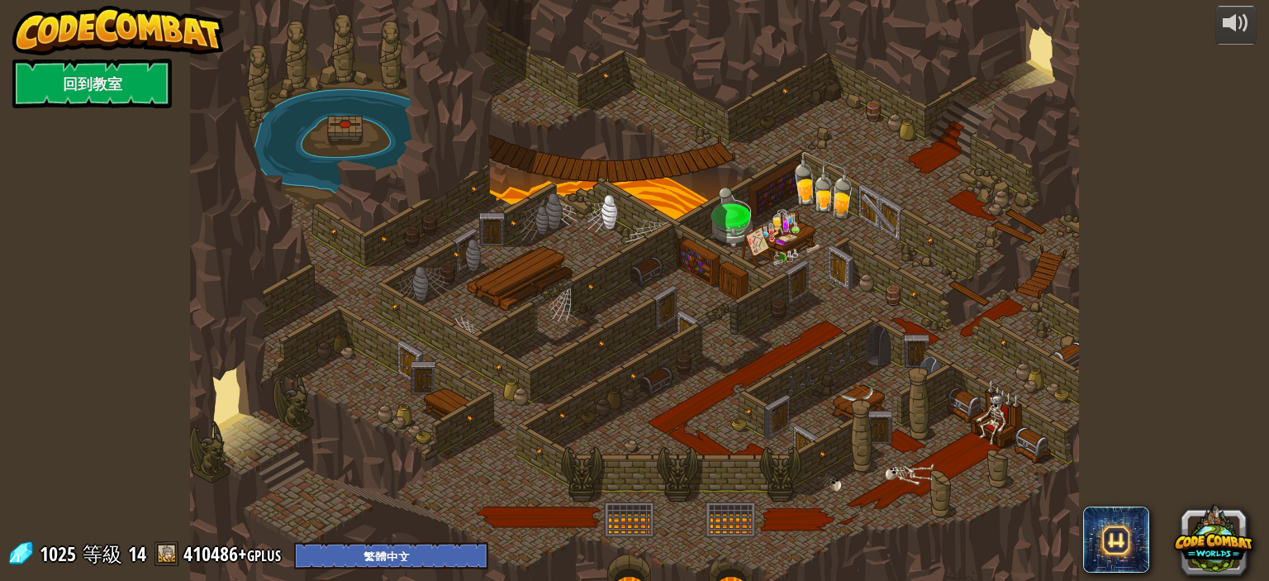
select select "zh-HANT"
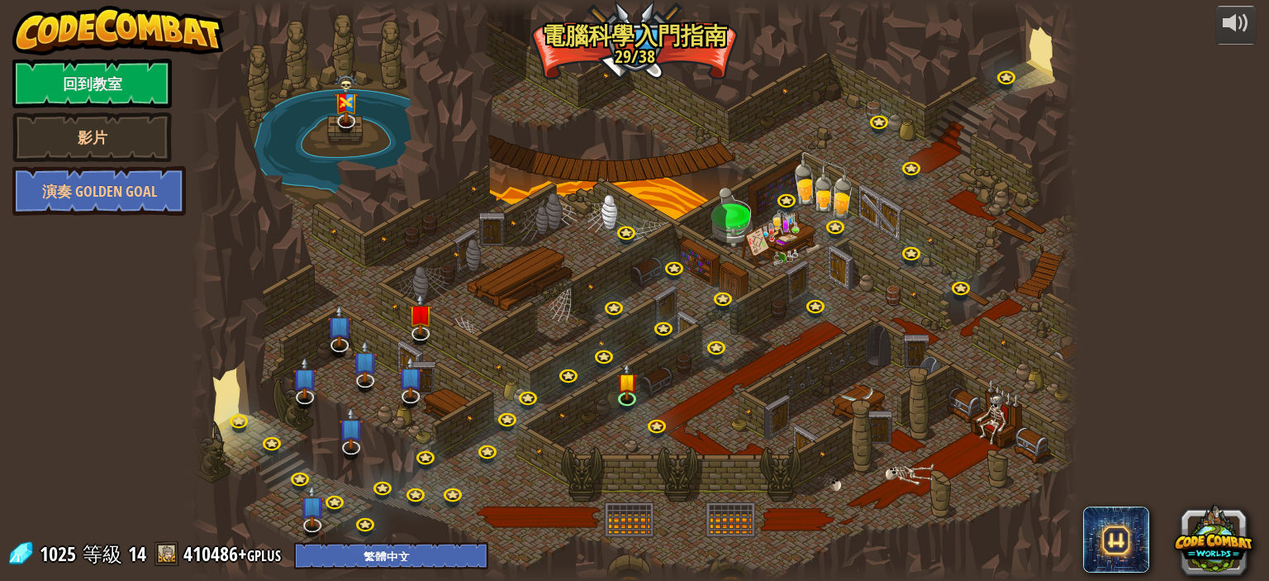
select select "zh-HANT"
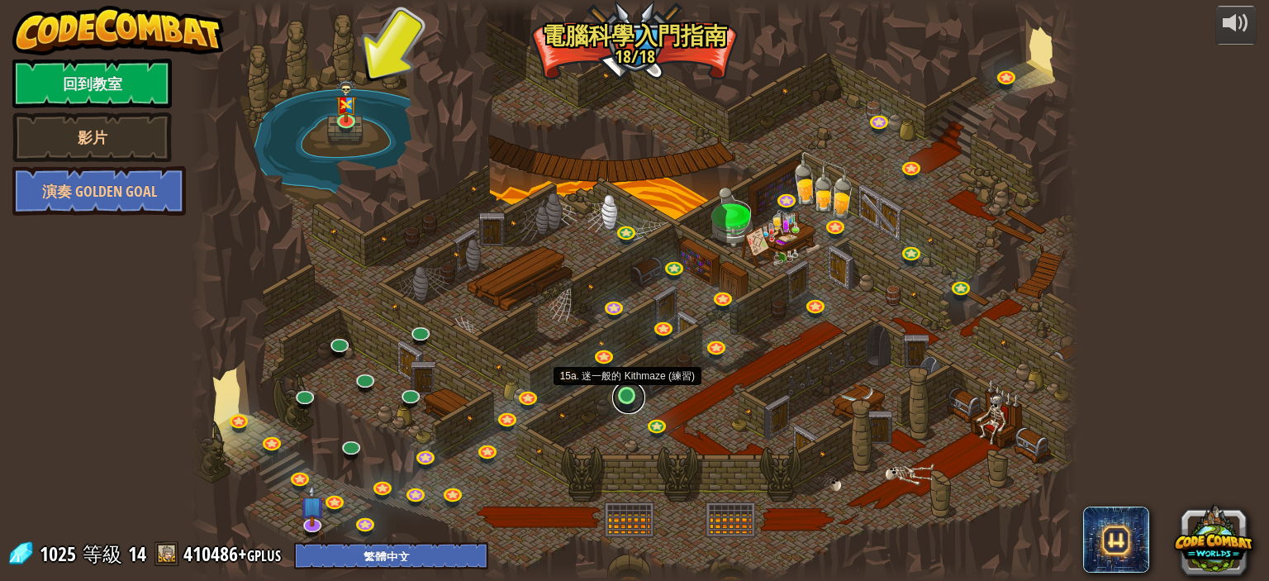
click at [637, 396] on link at bounding box center [628, 397] width 33 height 33
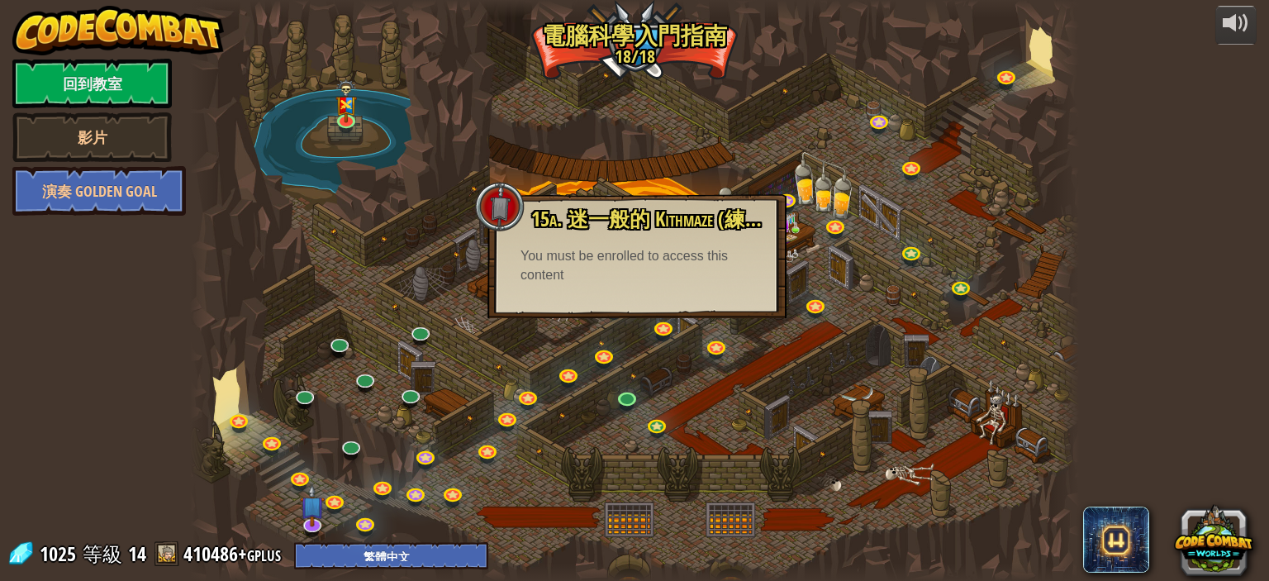
click at [691, 304] on div "15a. 迷一般的 Kithmaze (練習) 如果你第一次走上歧途，改變你的循環來找到出路。 You must be enrolled to access …" at bounding box center [637, 256] width 299 height 124
click at [679, 373] on div at bounding box center [634, 290] width 889 height 581
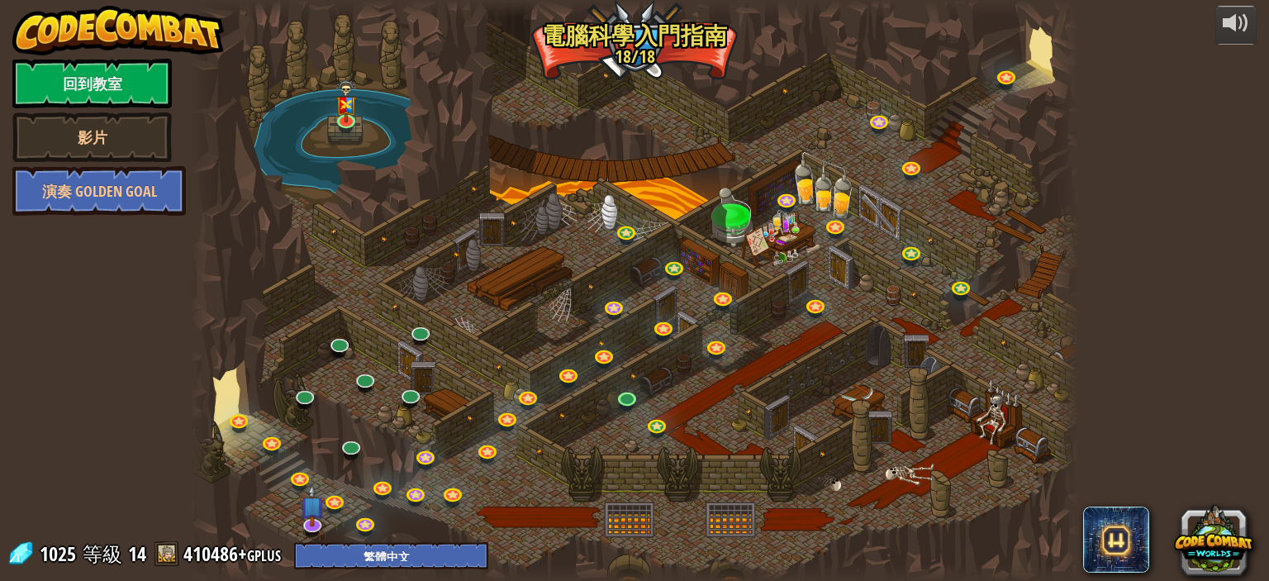
click at [635, 387] on div at bounding box center [634, 290] width 889 height 581
click at [635, 398] on link at bounding box center [628, 397] width 33 height 33
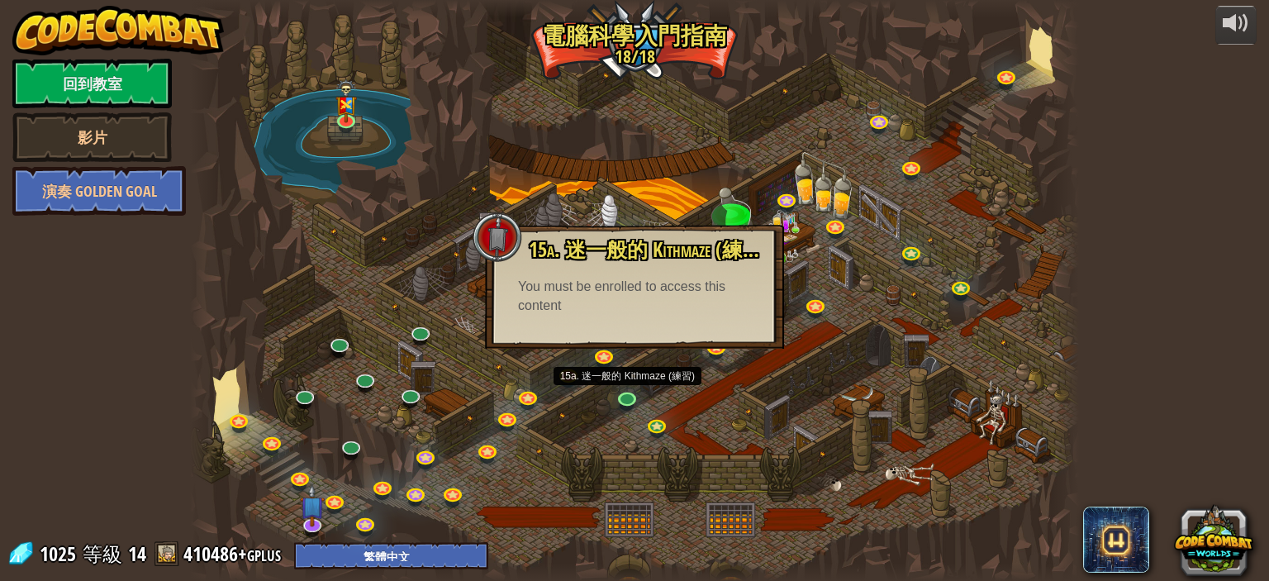
click at [399, 272] on div at bounding box center [634, 290] width 889 height 581
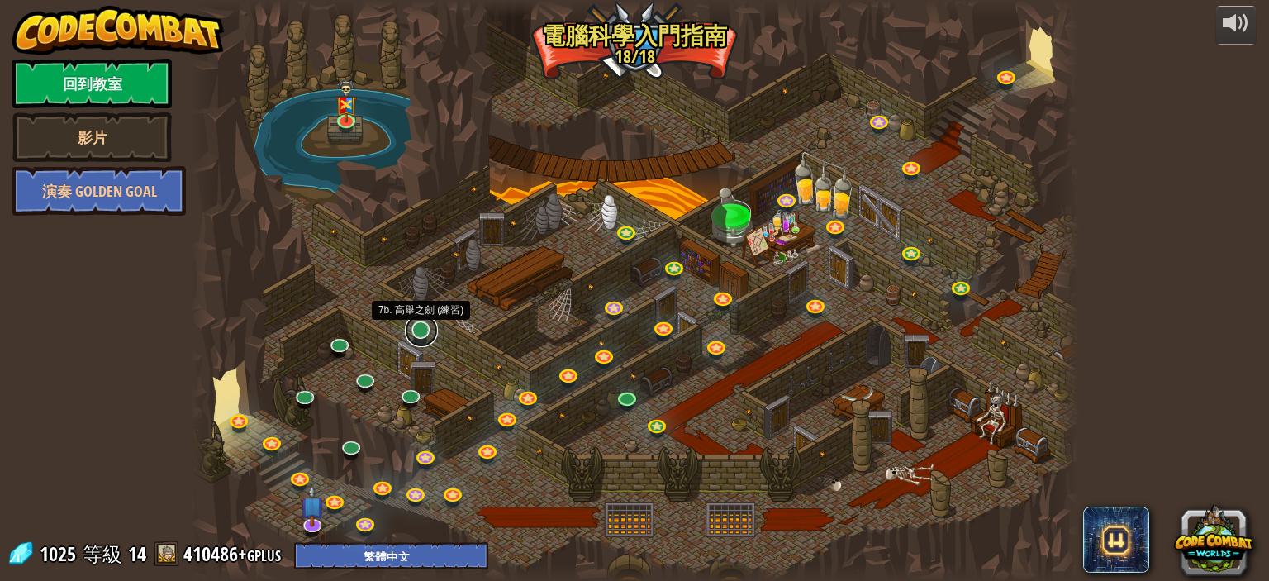
click at [420, 340] on link at bounding box center [421, 330] width 33 height 33
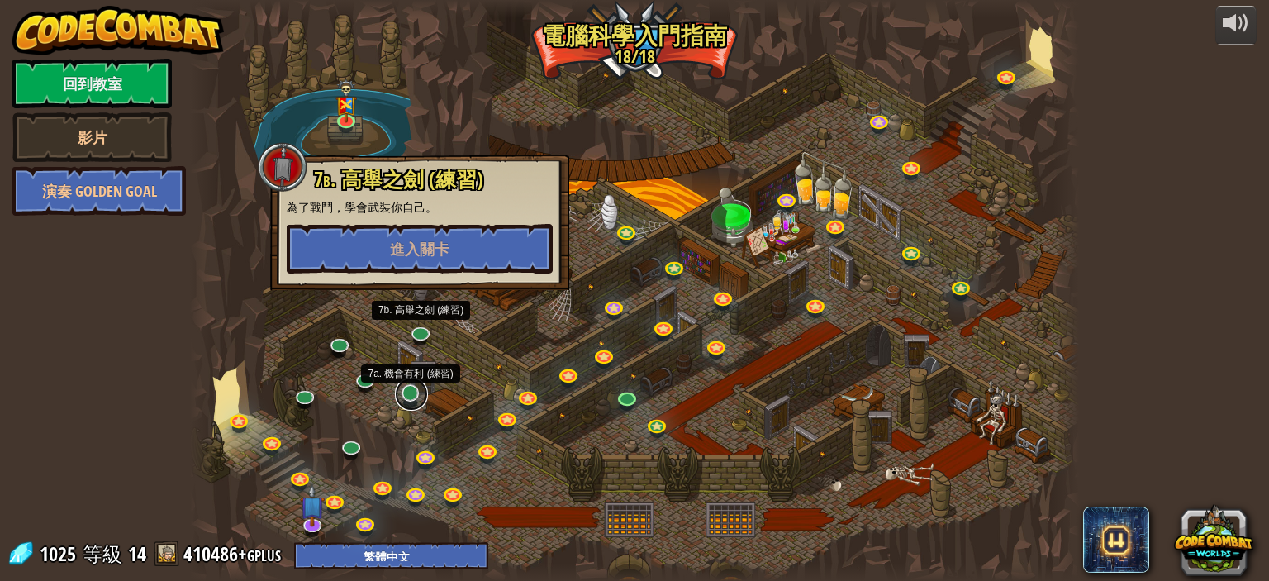
click at [412, 398] on link at bounding box center [411, 394] width 33 height 33
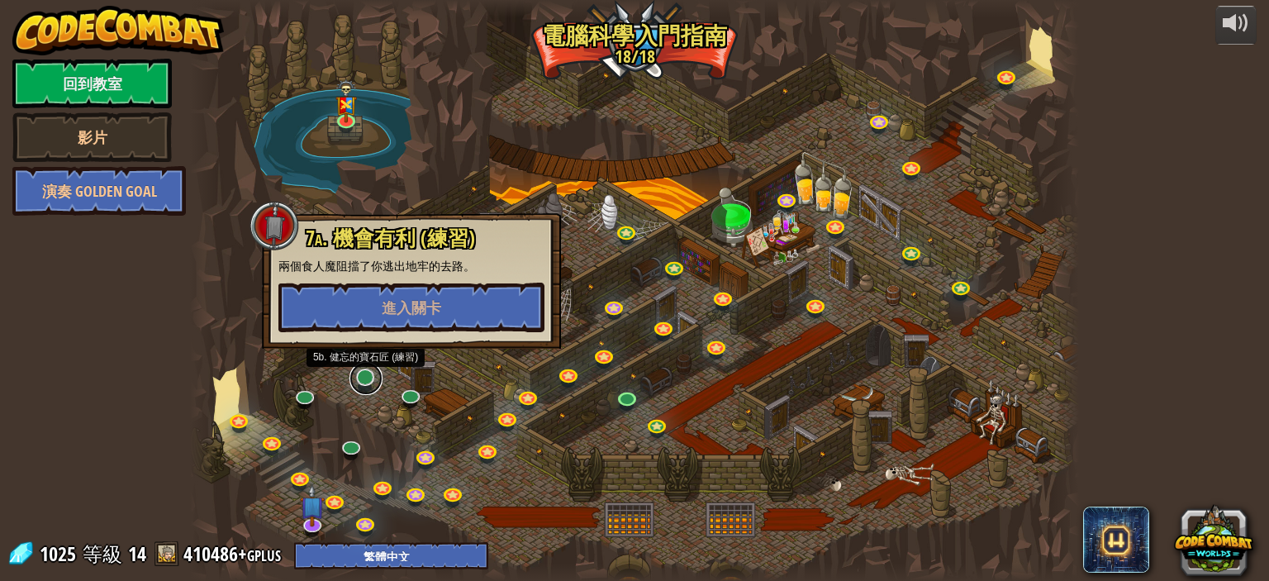
click at [371, 385] on link at bounding box center [366, 378] width 33 height 33
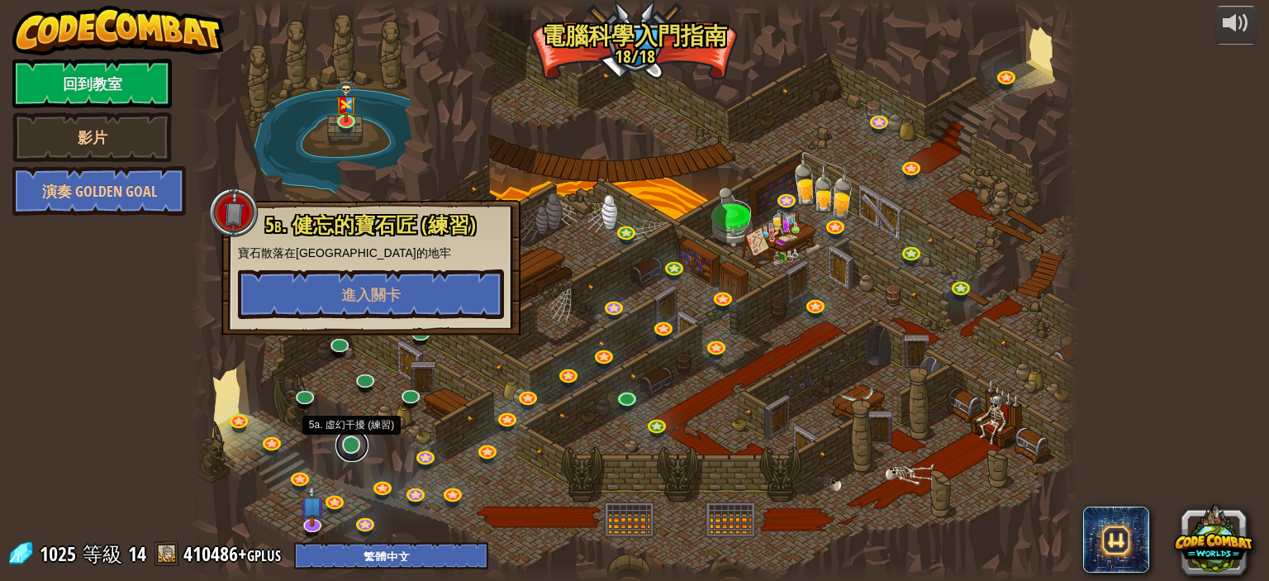
drag, startPoint x: 357, startPoint y: 437, endPoint x: 323, endPoint y: 412, distance: 42.0
click at [356, 437] on link at bounding box center [352, 445] width 33 height 33
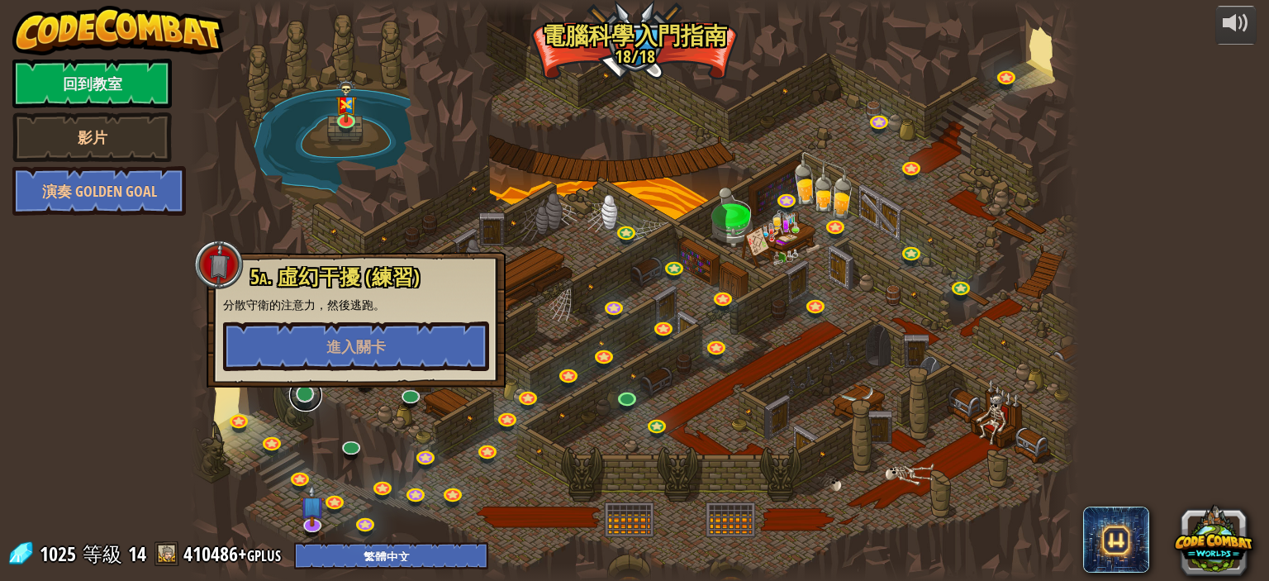
click at [311, 401] on link at bounding box center [305, 395] width 33 height 33
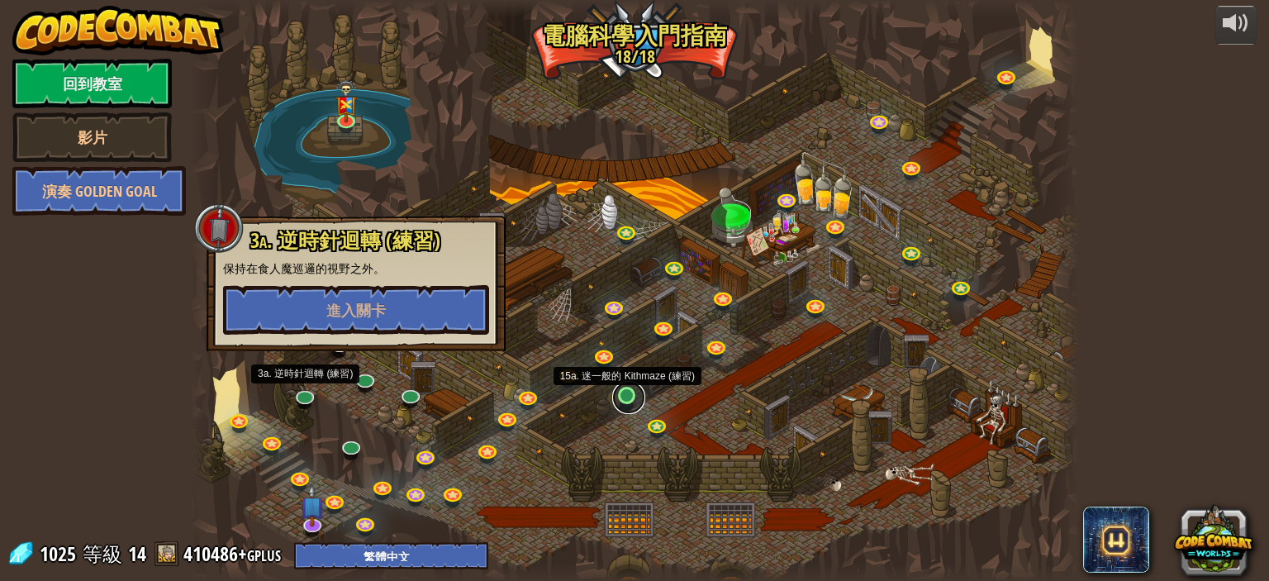
click at [632, 406] on link at bounding box center [628, 397] width 33 height 33
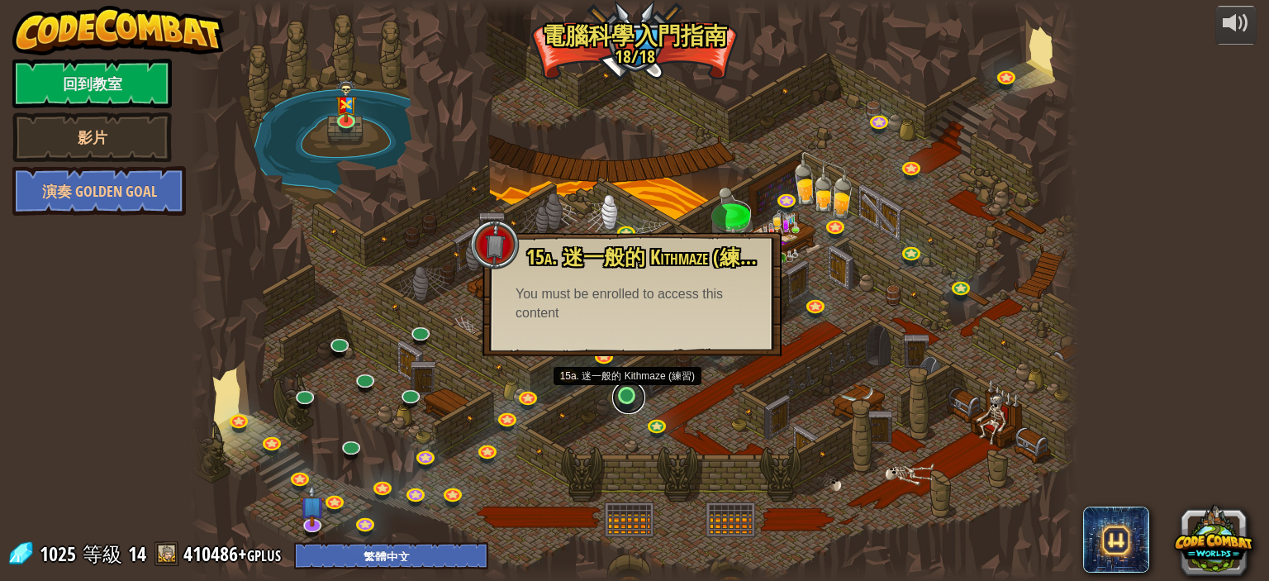
click at [623, 399] on link at bounding box center [628, 397] width 33 height 33
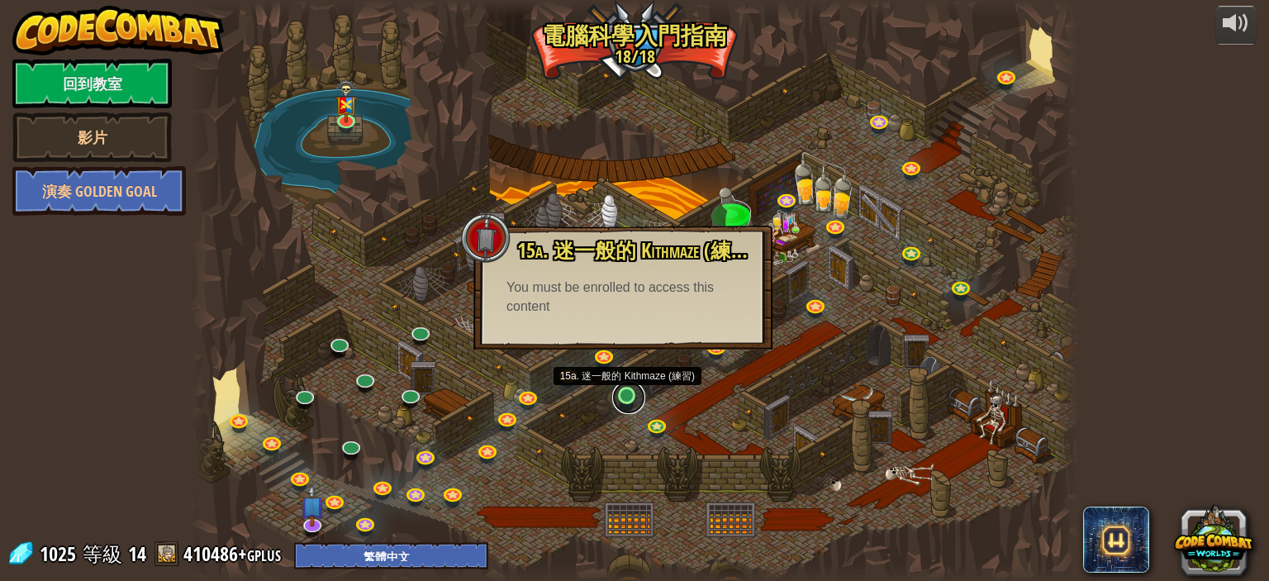
click at [623, 399] on link at bounding box center [628, 397] width 33 height 33
click at [549, 407] on div at bounding box center [634, 290] width 889 height 581
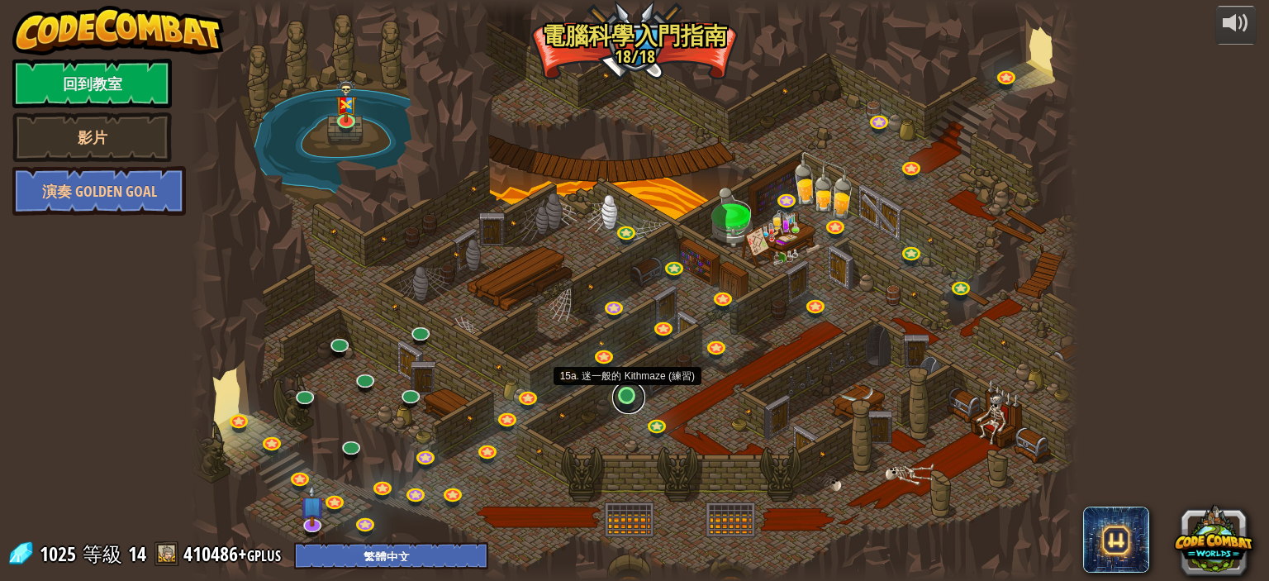
click at [616, 393] on link at bounding box center [628, 397] width 33 height 33
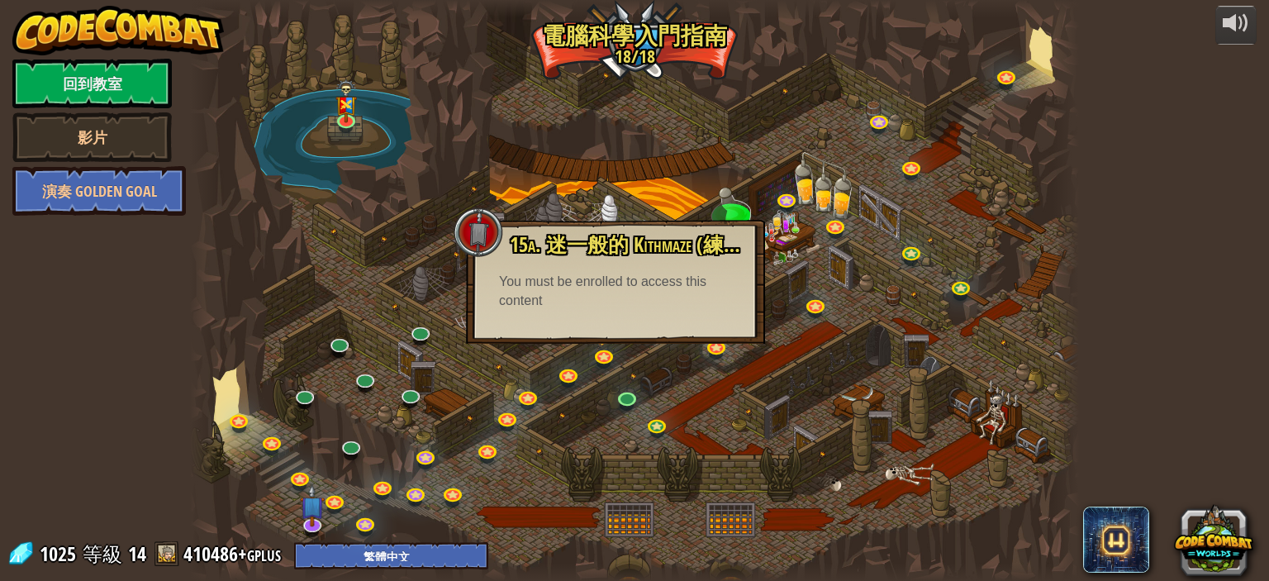
click at [570, 427] on div at bounding box center [634, 290] width 889 height 581
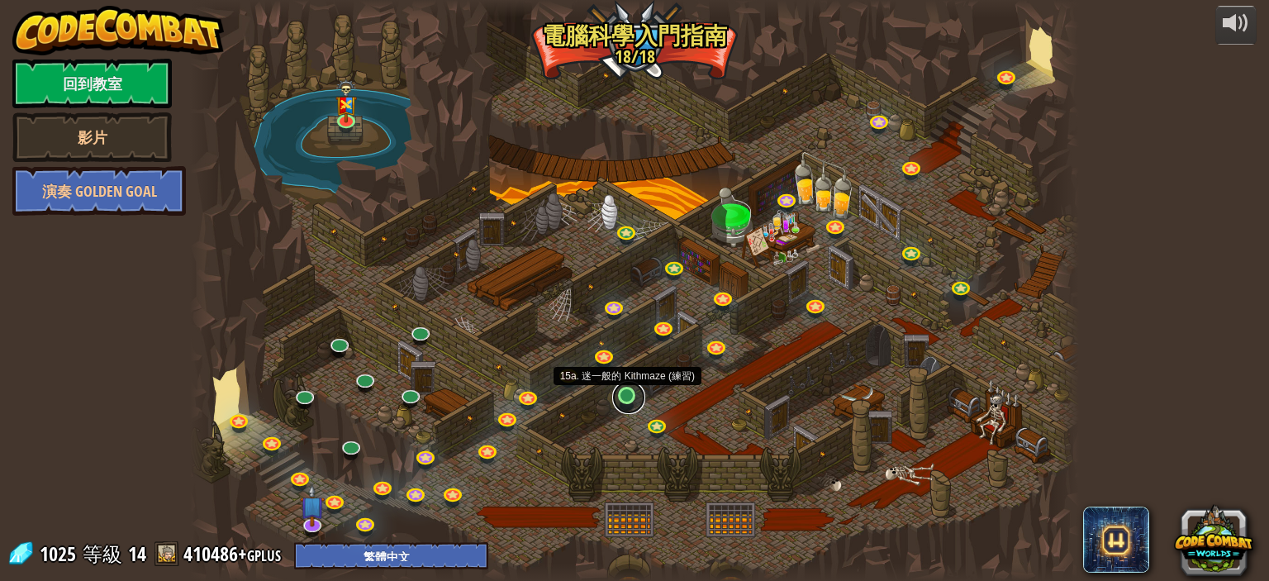
drag, startPoint x: 629, startPoint y: 408, endPoint x: 426, endPoint y: 431, distance: 204.5
click at [628, 408] on link at bounding box center [628, 397] width 33 height 33
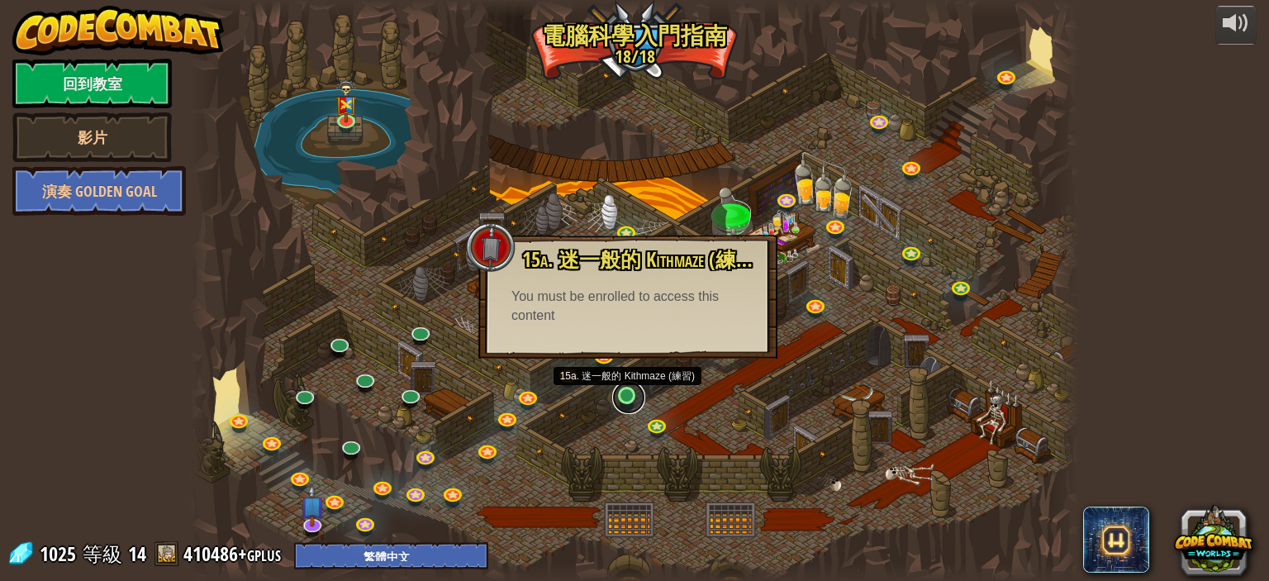
click at [637, 405] on link at bounding box center [628, 397] width 33 height 33
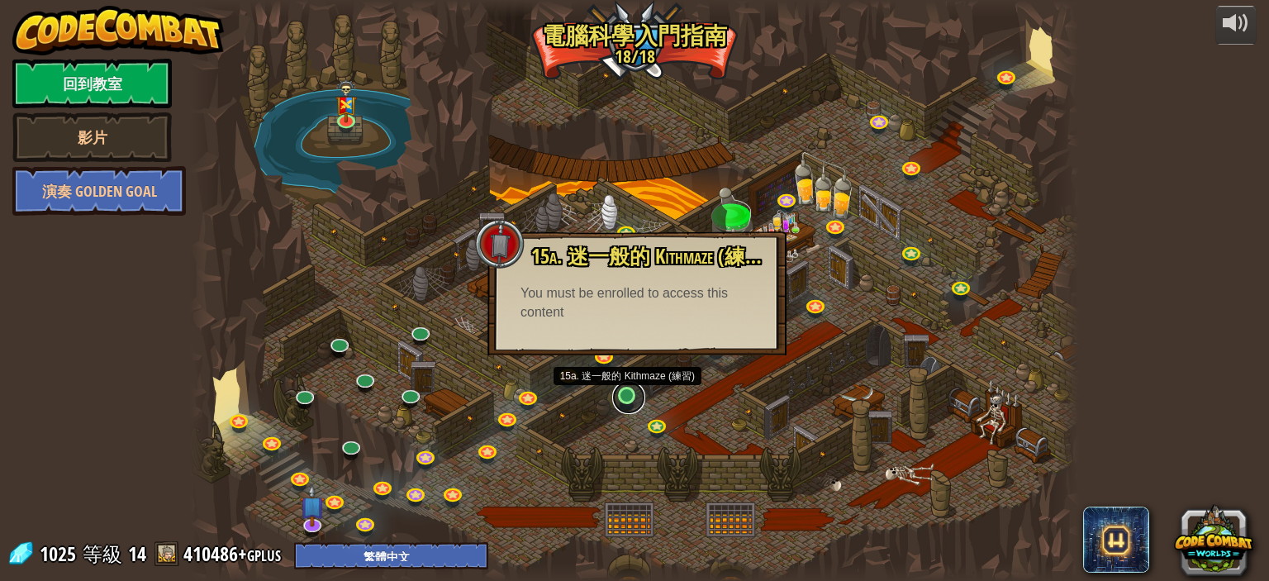
click at [637, 405] on link at bounding box center [628, 397] width 33 height 33
click at [588, 433] on div at bounding box center [634, 290] width 889 height 581
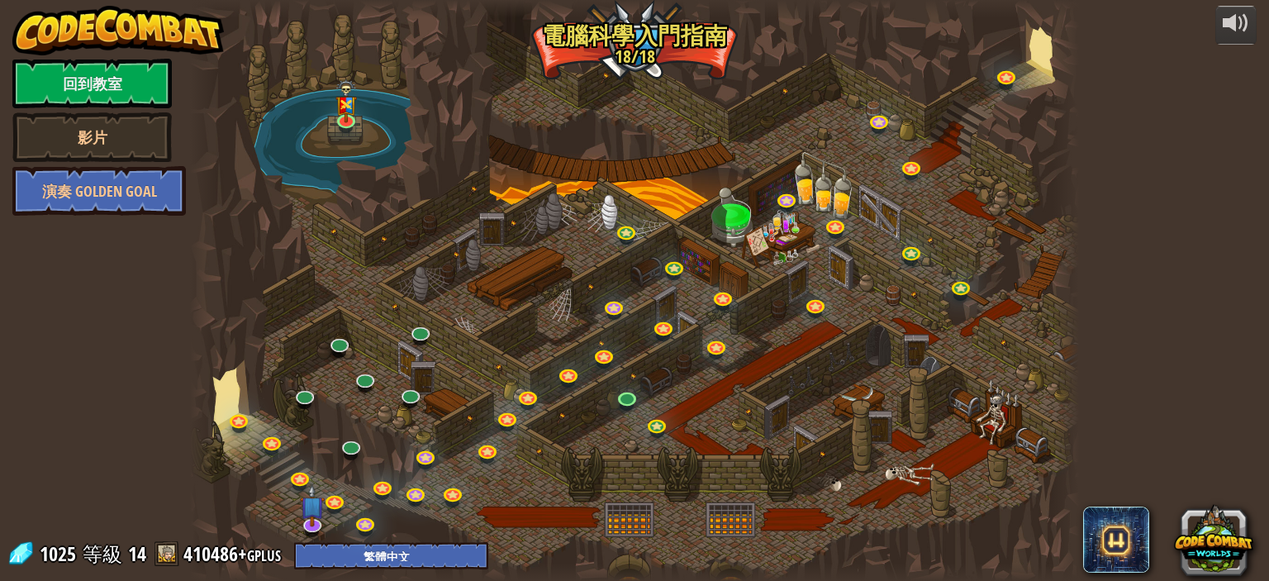
click at [618, 411] on div at bounding box center [634, 290] width 889 height 581
click at [631, 400] on link at bounding box center [628, 397] width 33 height 33
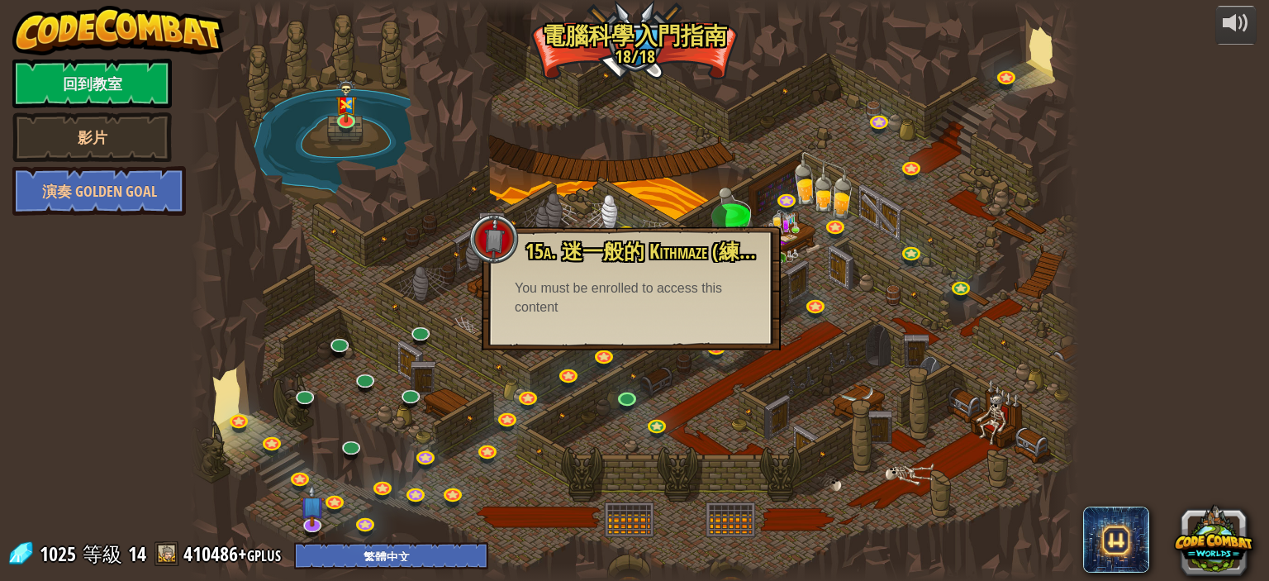
click at [609, 437] on div at bounding box center [634, 290] width 889 height 581
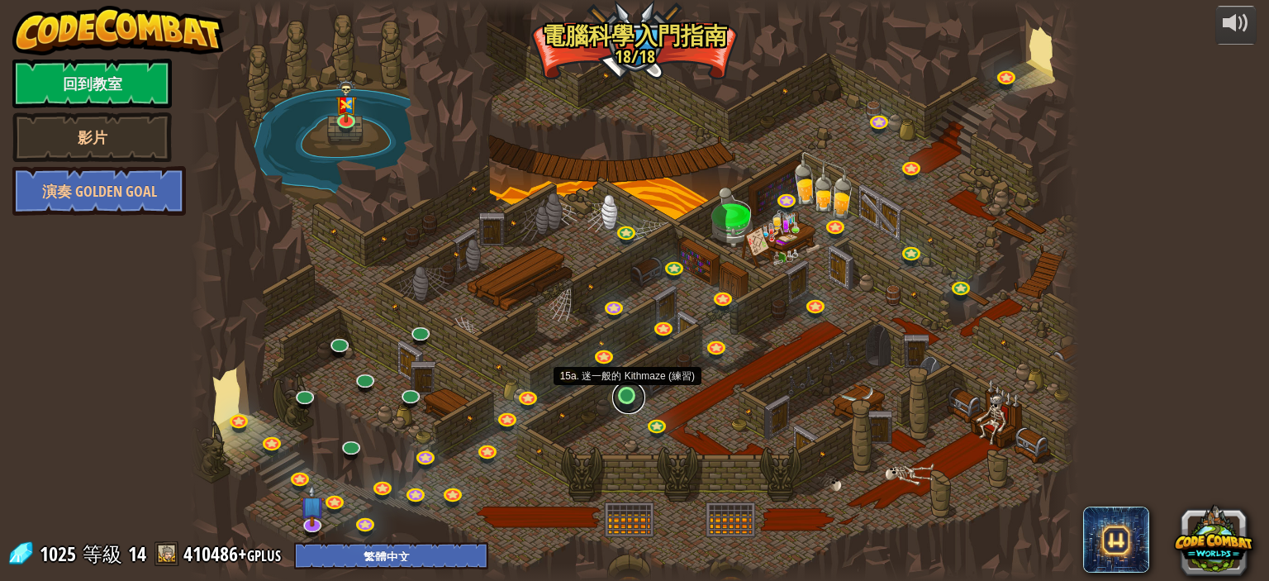
click at [620, 406] on link at bounding box center [628, 397] width 33 height 33
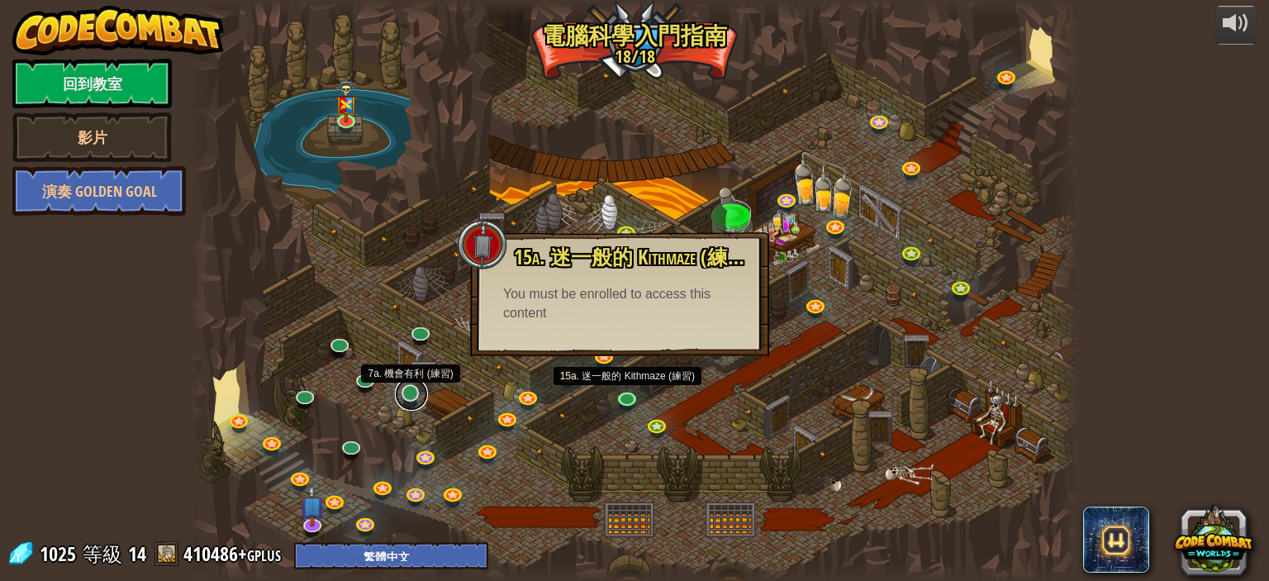
click at [417, 402] on link at bounding box center [411, 394] width 33 height 33
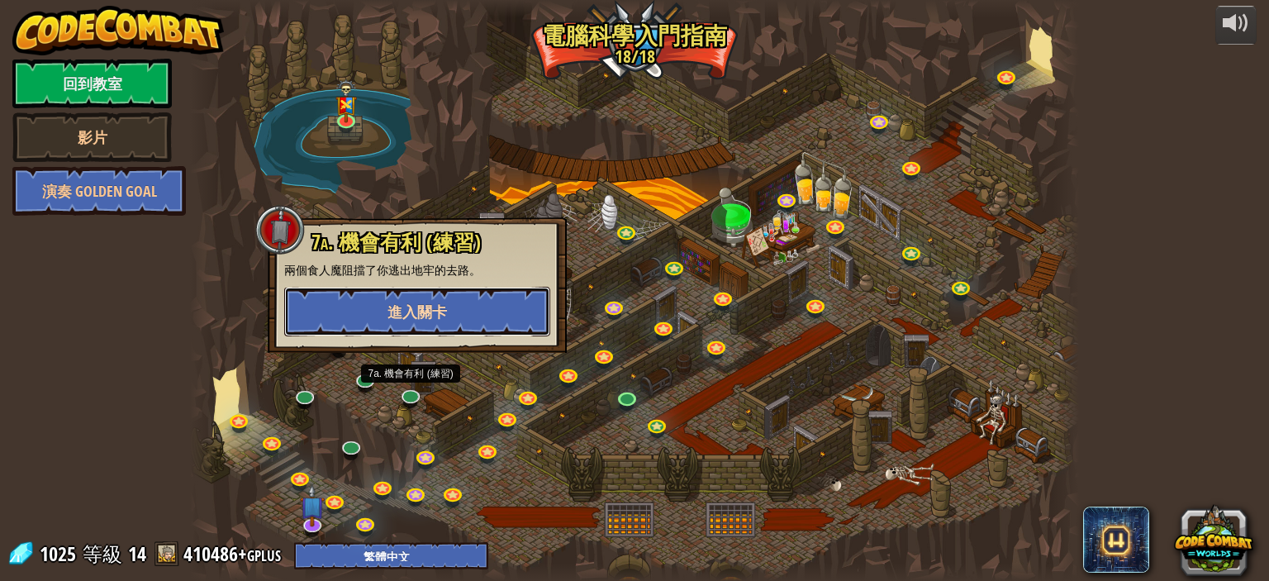
click at [441, 324] on button "進入關卡" at bounding box center [417, 312] width 266 height 50
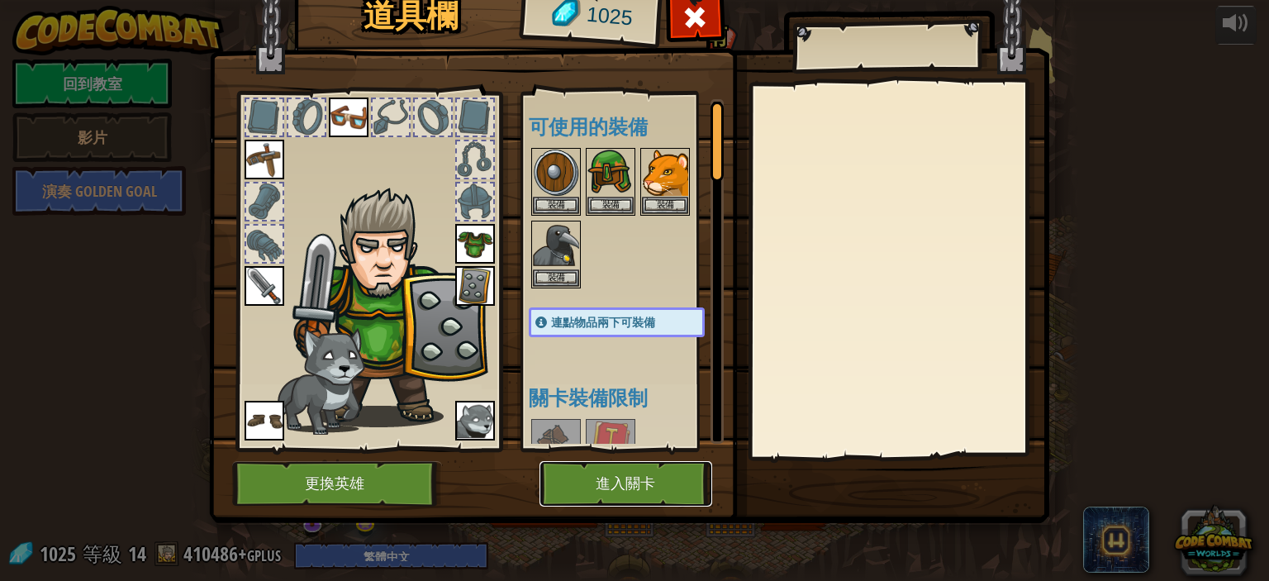
click at [602, 489] on button "進入關卡" at bounding box center [626, 483] width 173 height 45
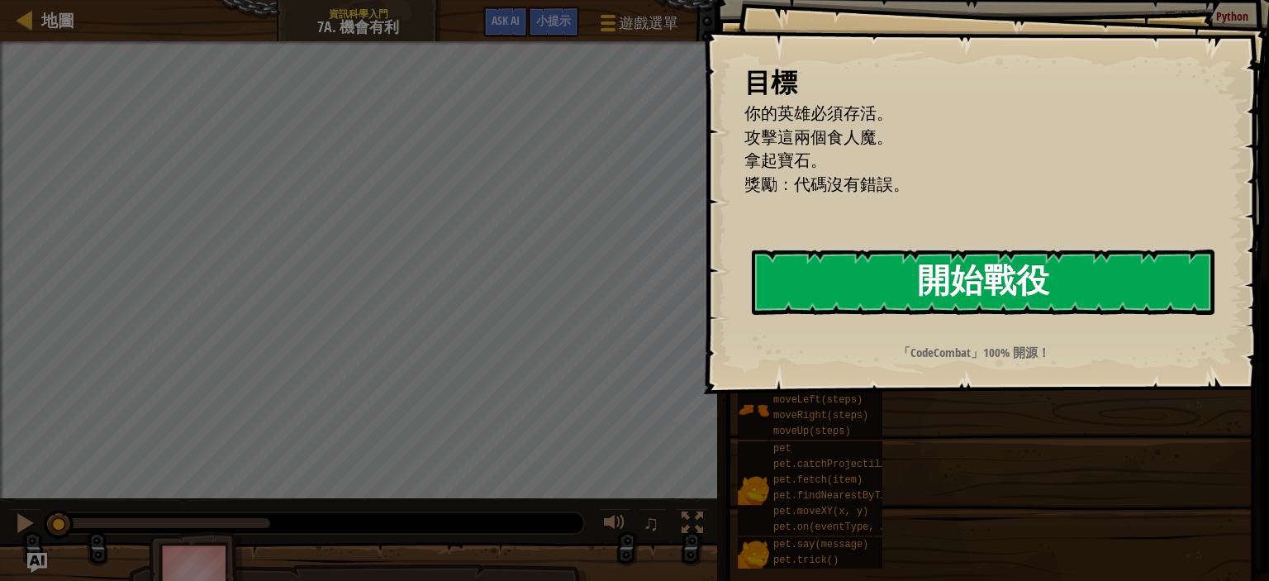
click at [904, 293] on button "開始戰役" at bounding box center [983, 282] width 463 height 65
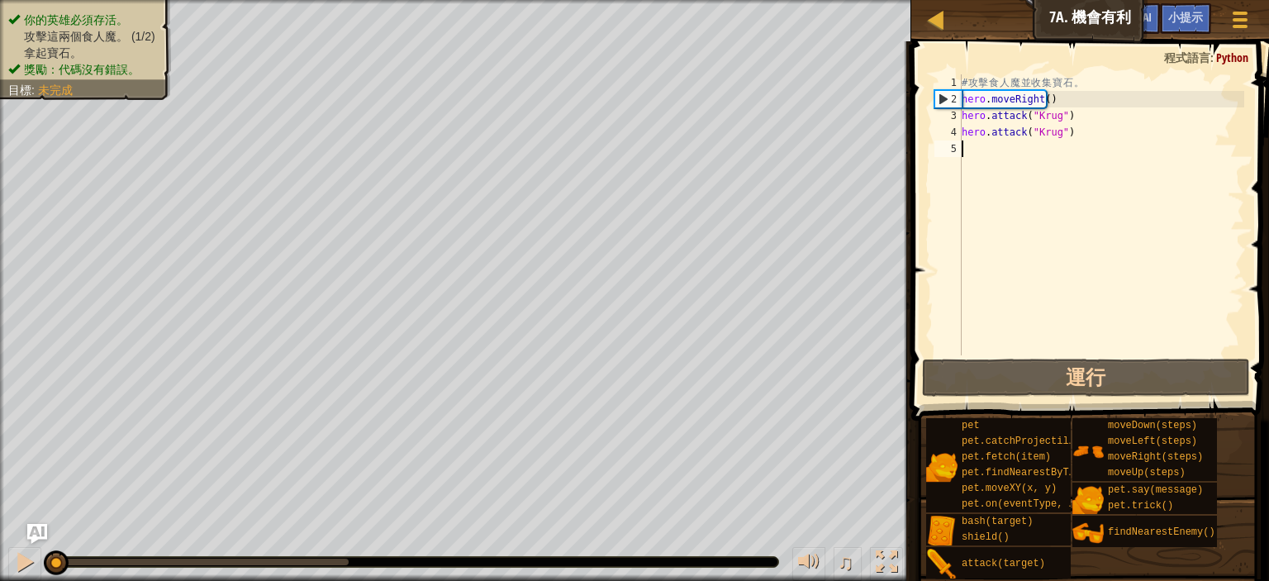
type textarea "h"
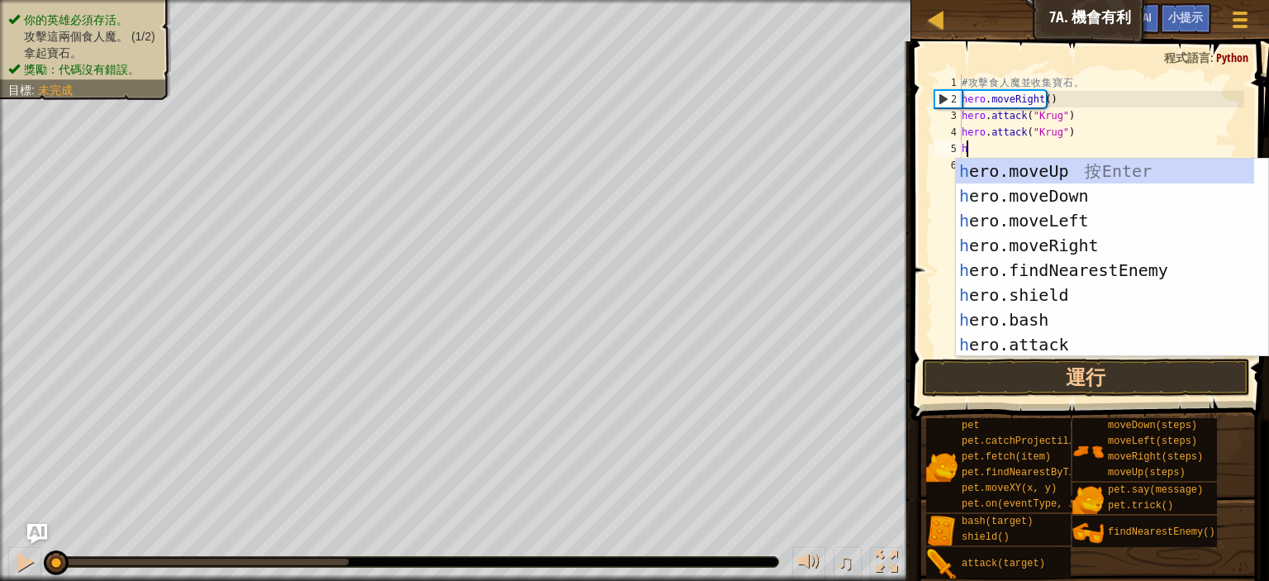
scroll to position [7, 0]
click at [1018, 250] on div "h ero.moveUp 按 Enter h ero.moveDown 按 Enter h ero.moveLeft 按 Enter h ero.moveRi…" at bounding box center [1105, 283] width 298 height 248
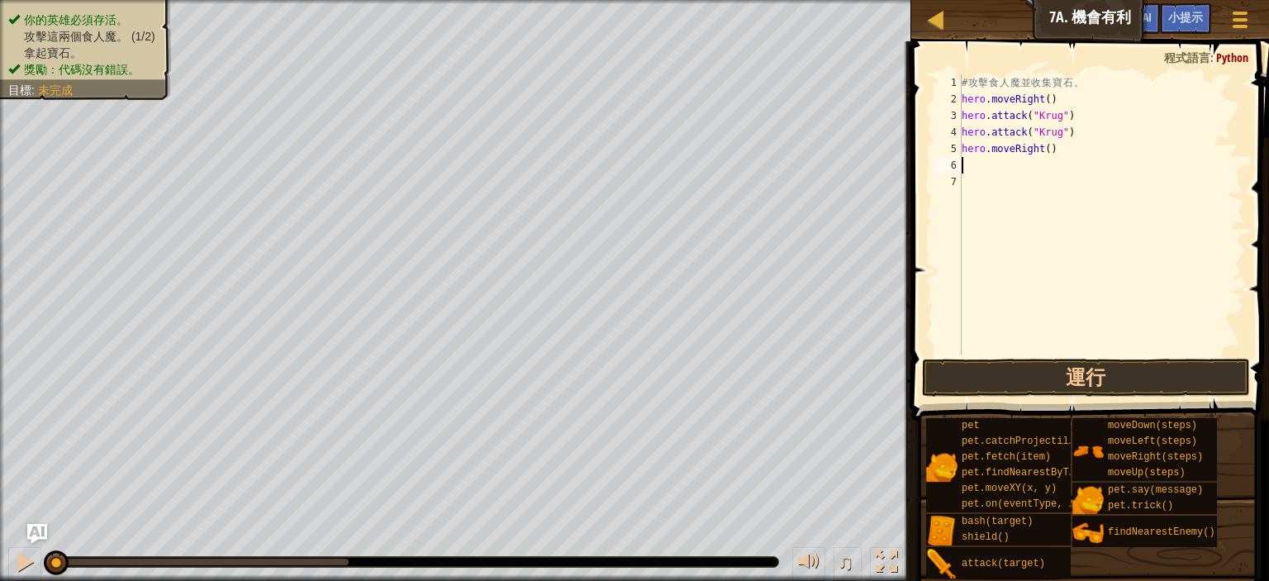
click at [979, 169] on div "# 攻 擊 食 人 魔 並 收 集 寶 石 。 hero . moveRight ( ) hero . attack ( "Krug" ) hero . at…" at bounding box center [1102, 231] width 286 height 314
type textarea "h"
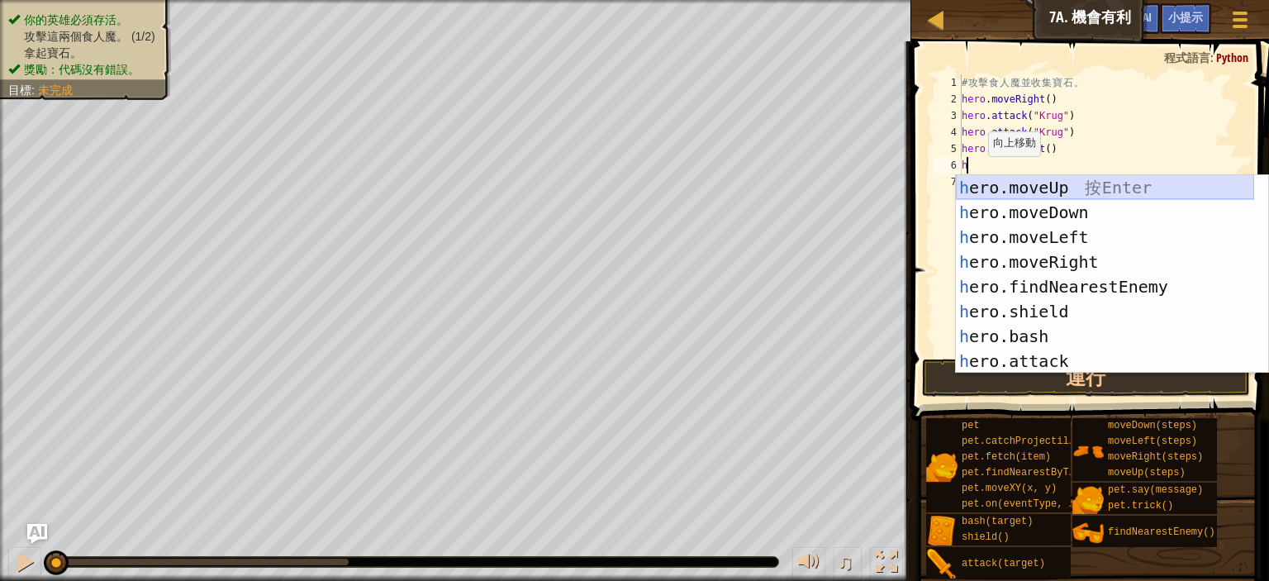
click at [994, 187] on div "h ero.moveUp 按 Enter h ero.moveDown 按 Enter h ero.moveLeft 按 Enter h ero.moveRi…" at bounding box center [1105, 299] width 298 height 248
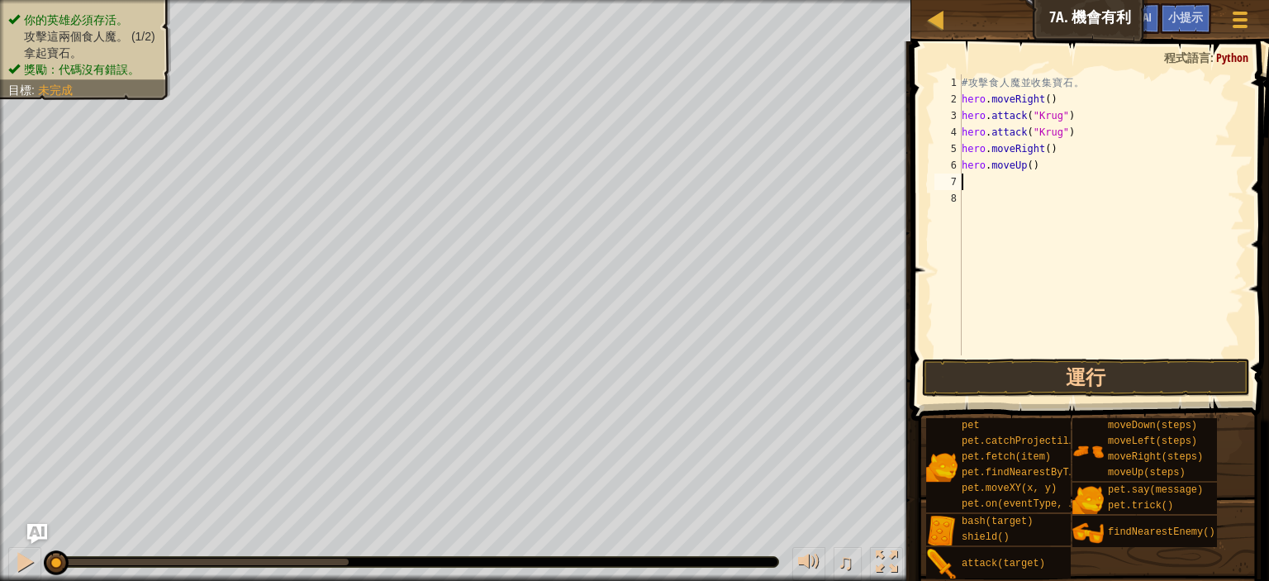
type textarea "h"
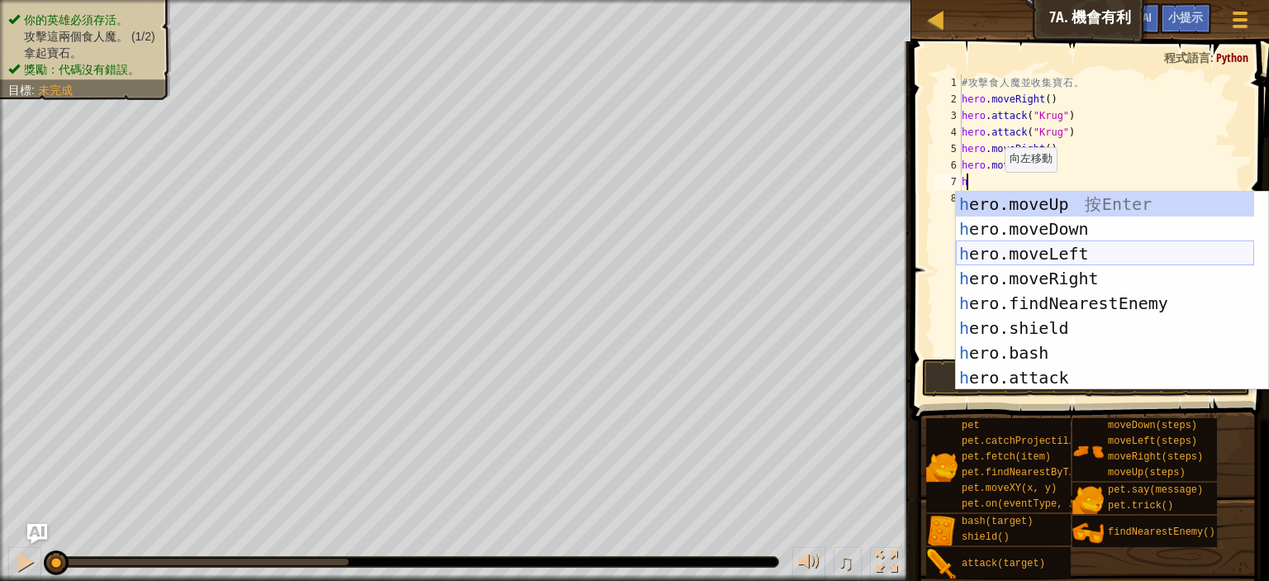
click at [995, 255] on div "h ero.moveUp 按 Enter h ero.moveDown 按 Enter h ero.moveLeft 按 Enter h ero.moveRi…" at bounding box center [1105, 316] width 298 height 248
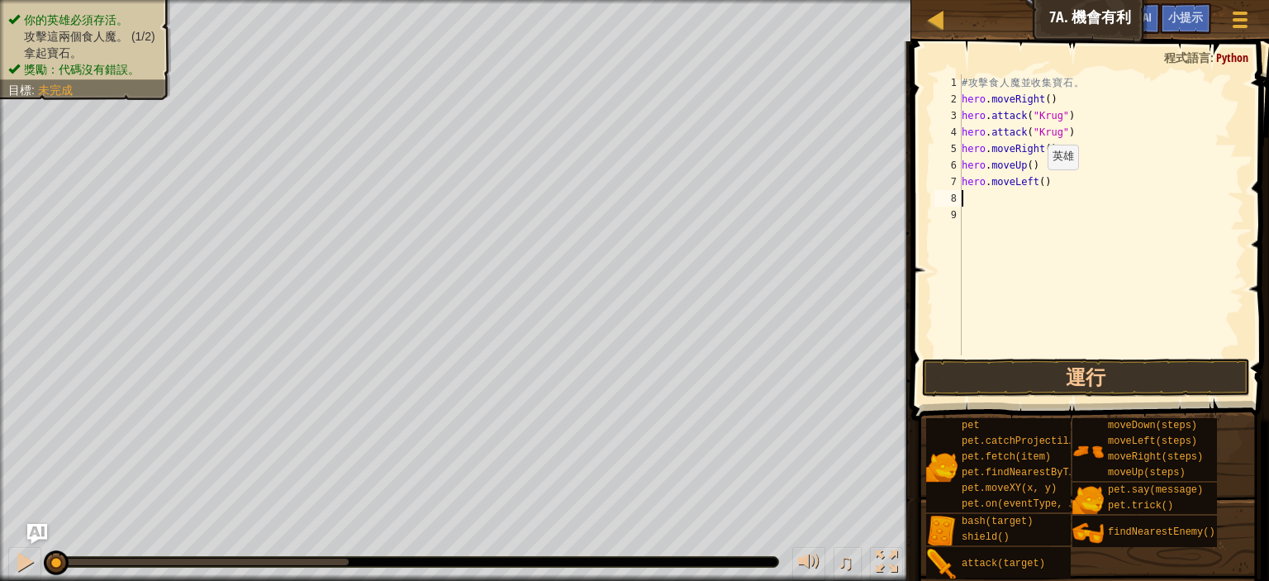
click at [1034, 185] on div "# 攻 擊 食 人 魔 並 收 集 寶 石 。 hero . moveRight ( ) hero . attack ( "[PERSON_NAME]" ) …" at bounding box center [1102, 231] width 286 height 314
type textarea "hero.moveLeft(2)"
click at [1030, 196] on div "# 攻 擊 食 人 魔 並 收 集 寶 石 。 hero . moveRight ( ) hero . attack ( "[PERSON_NAME]" ) …" at bounding box center [1102, 231] width 286 height 314
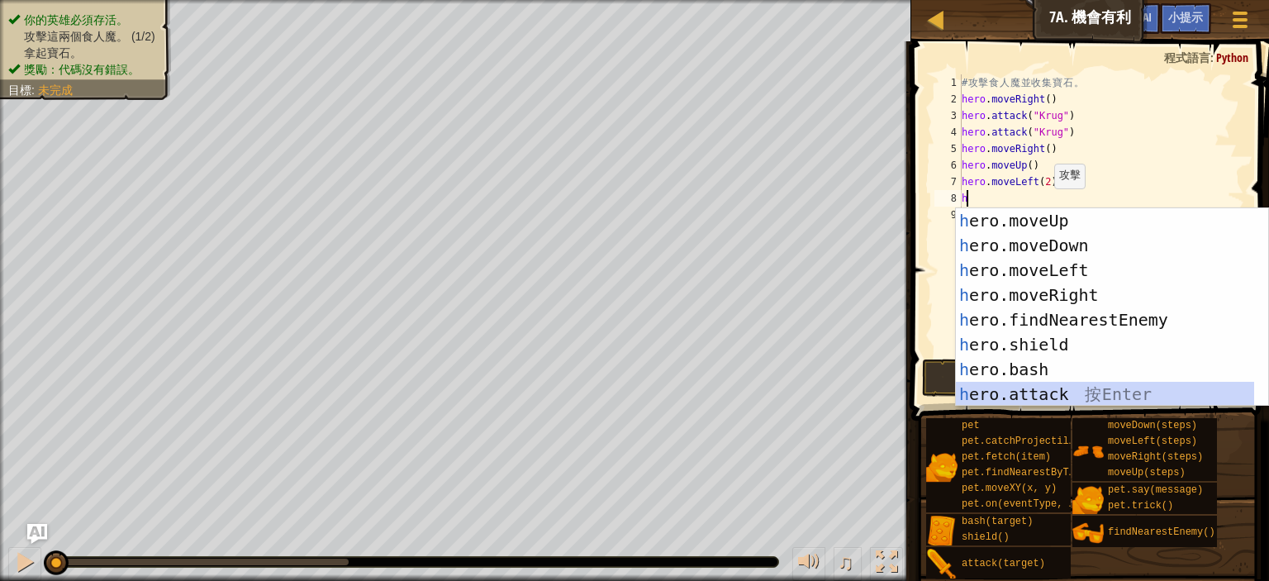
click at [1041, 400] on div "h ero.moveUp 按 Enter h ero.moveDown 按 Enter h ero.moveLeft 按 Enter h ero.moveRi…" at bounding box center [1105, 332] width 298 height 248
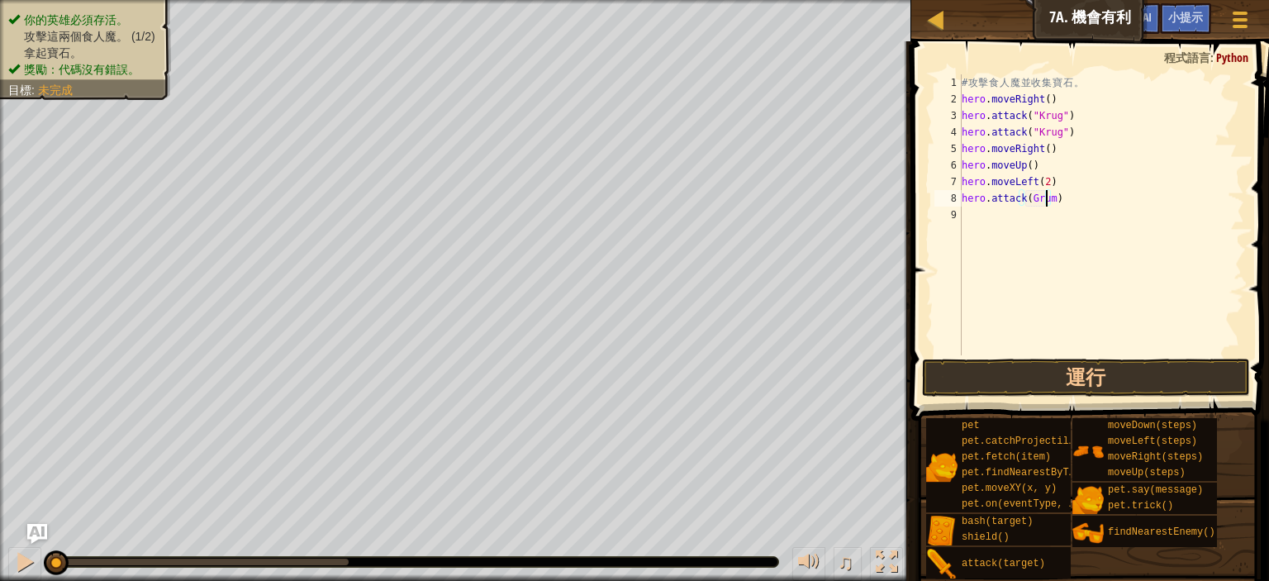
scroll to position [7, 10]
click at [1071, 201] on div "# 攻 擊 食 人 魔 並 收 集 寶 石 。 hero . moveRight ( ) hero . attack ( "[PERSON_NAME]" ) …" at bounding box center [1102, 231] width 286 height 314
type textarea "hero.attack(Grump)"
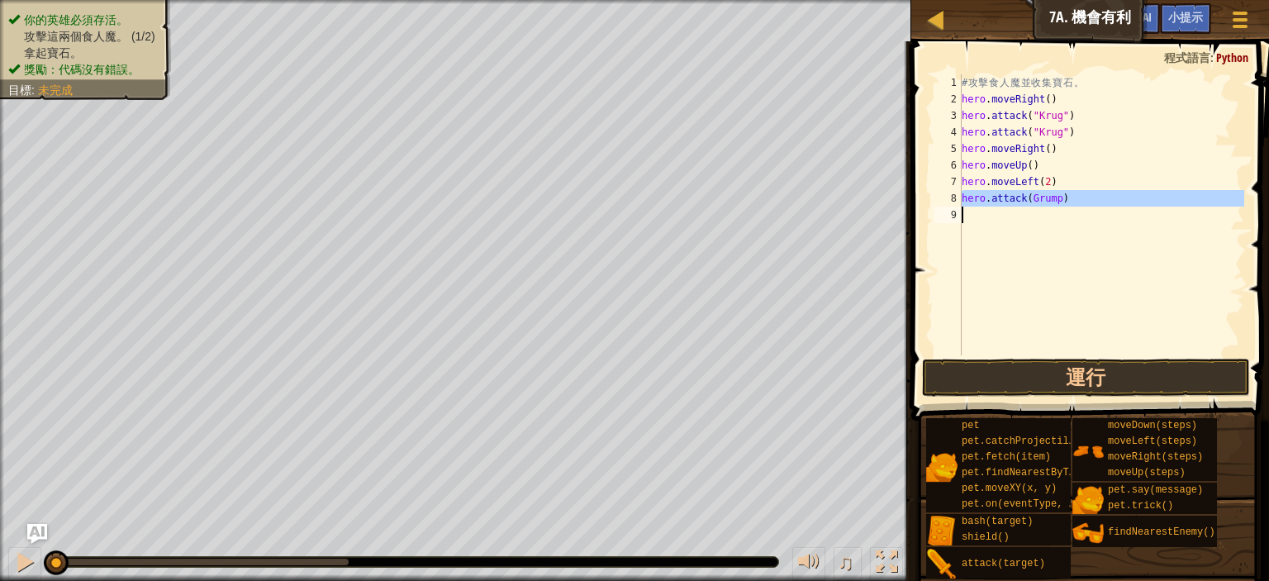
click at [1012, 218] on div "# 攻 擊 食 人 魔 並 收 集 寶 石 。 hero . moveRight ( ) hero . attack ( "[PERSON_NAME]" ) …" at bounding box center [1102, 214] width 286 height 281
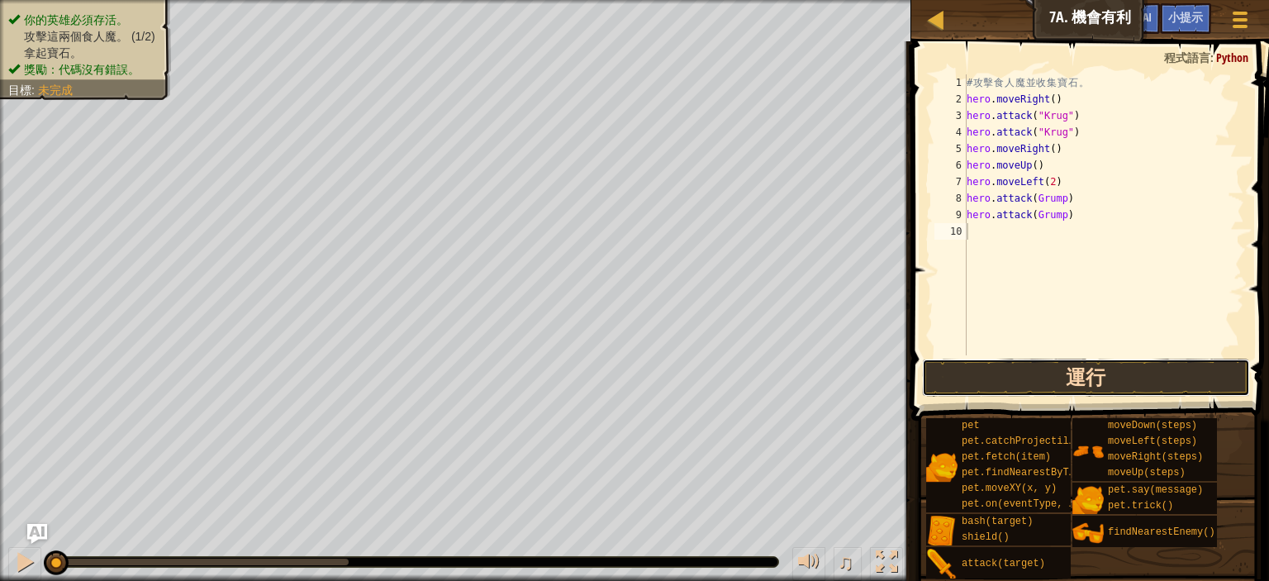
click at [1031, 370] on button "運行" at bounding box center [1086, 378] width 328 height 38
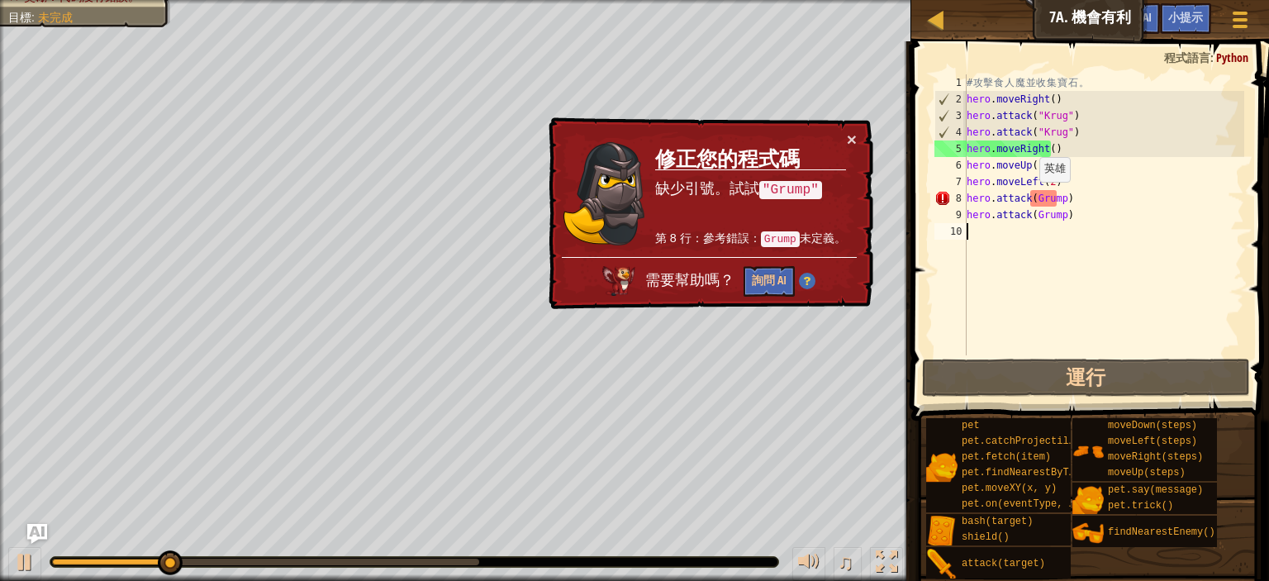
click at [1030, 198] on div "# 攻 擊 食 人 魔 並 收 集 寶 石 。 hero . moveRight ( ) hero . attack ( "[PERSON_NAME]" ) …" at bounding box center [1104, 231] width 281 height 314
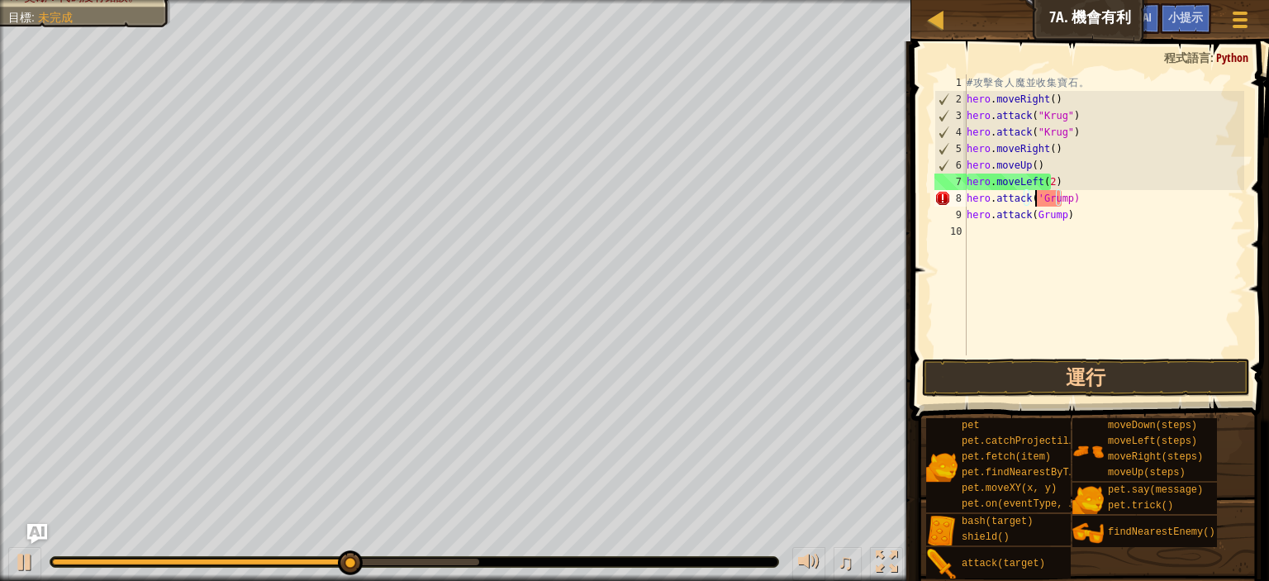
scroll to position [7, 7]
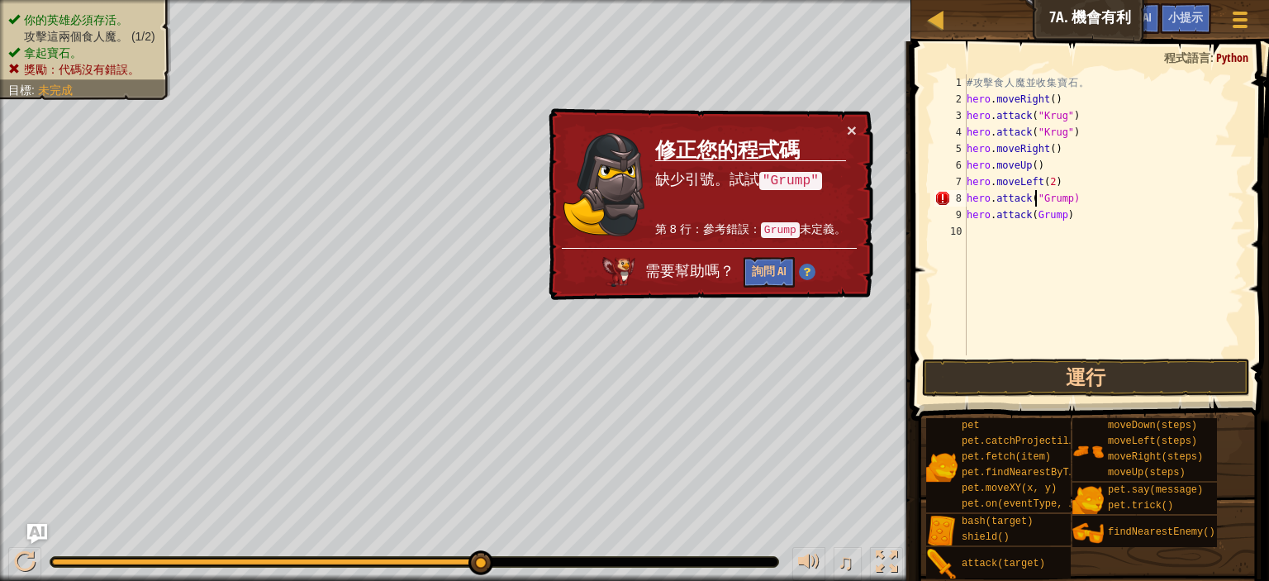
click at [1060, 201] on div "# 攻 擊 食 人 魔 並 收 集 寶 石 。 hero . moveRight ( ) hero . attack ( "[PERSON_NAME]" ) …" at bounding box center [1104, 231] width 281 height 314
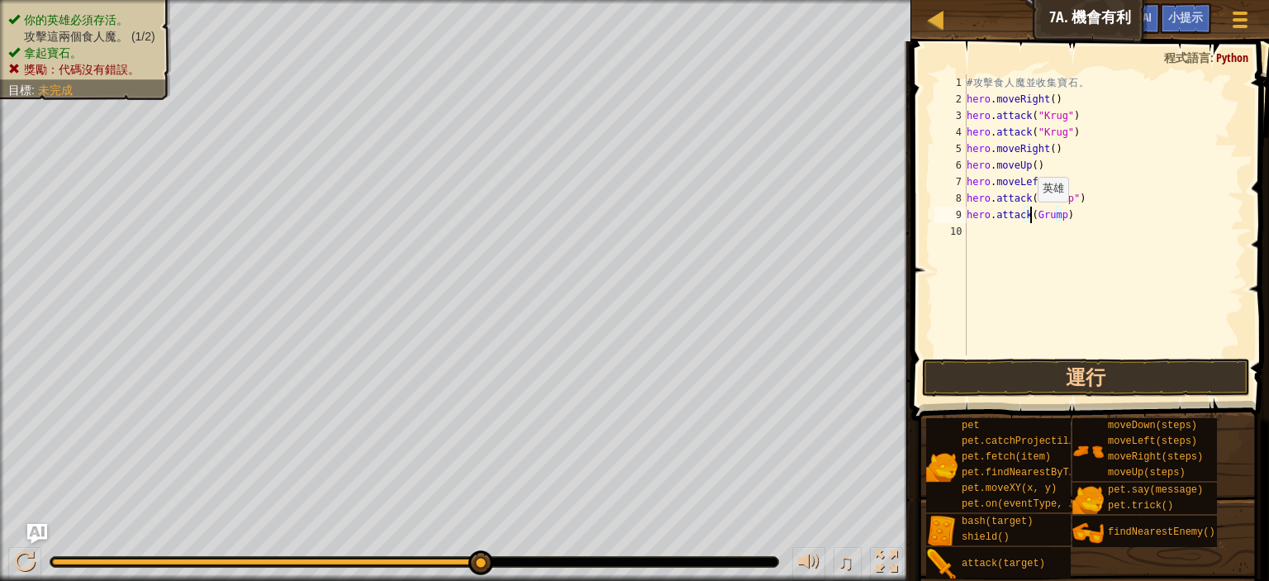
click at [1028, 217] on div "# 攻 擊 食 人 魔 並 收 集 寶 石 。 hero . moveRight ( ) hero . attack ( "[PERSON_NAME]" ) …" at bounding box center [1104, 231] width 281 height 314
click at [1060, 212] on div "# 攻 擊 食 人 魔 並 收 集 寶 石 。 hero . moveRight ( ) hero . attack ( "[PERSON_NAME]" ) …" at bounding box center [1104, 231] width 281 height 314
click at [1112, 377] on button "運行" at bounding box center [1086, 378] width 328 height 38
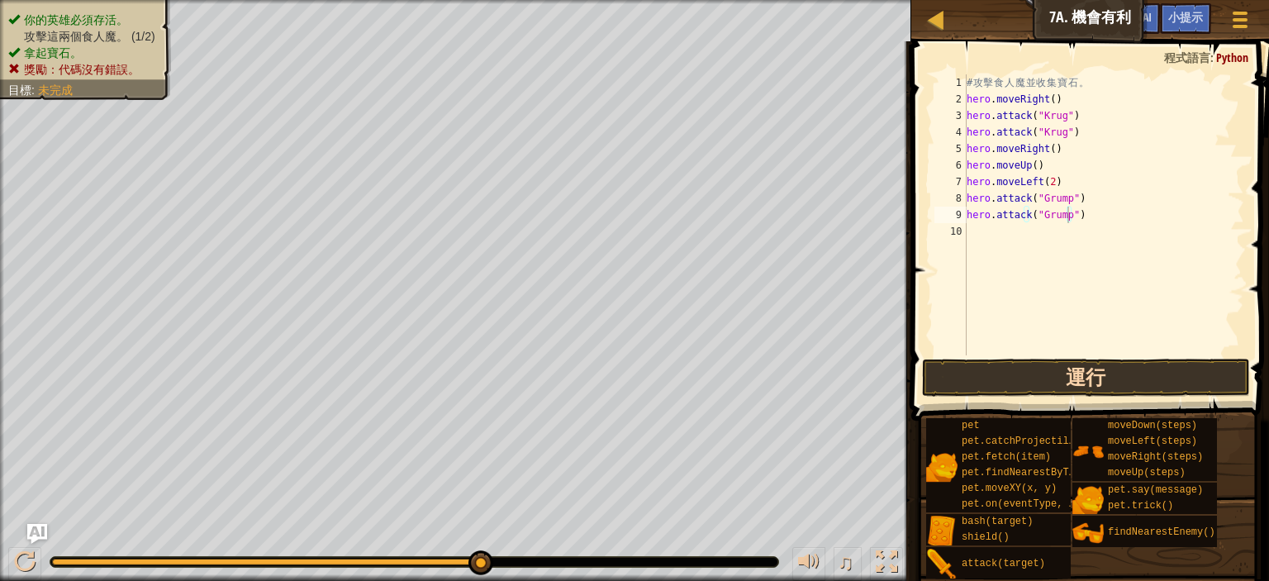
type textarea "hero.attack("Grump")"
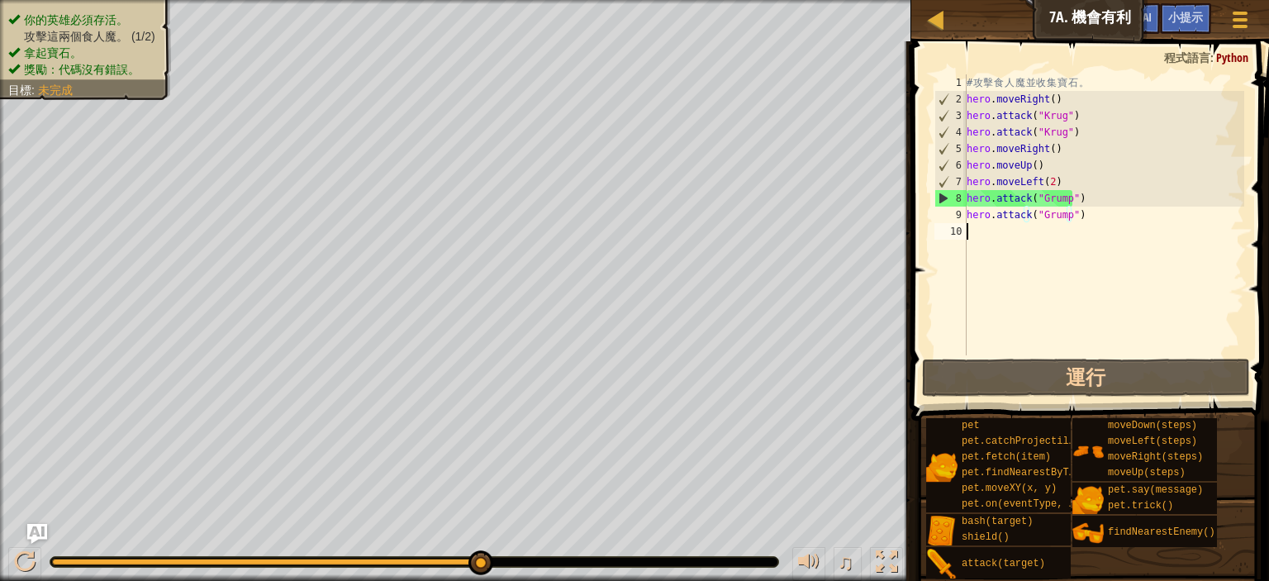
click at [1104, 241] on div "# 攻 擊 食 人 魔 並 收 集 寶 石 。 hero . moveRight ( ) hero . attack ( "[PERSON_NAME]" ) …" at bounding box center [1104, 231] width 281 height 314
click at [1038, 187] on div "# 攻 擊 食 人 魔 並 收 集 寶 石 。 hero . moveRight ( ) hero . attack ( "[PERSON_NAME]" ) …" at bounding box center [1104, 231] width 281 height 314
click at [1043, 184] on div "# 攻 擊 食 人 魔 並 收 集 寶 石 。 hero . moveRight ( ) hero . attack ( "[PERSON_NAME]" ) …" at bounding box center [1104, 231] width 281 height 314
click at [1041, 183] on div "# 攻 擊 食 人 魔 並 收 集 寶 石 。 hero . moveRight ( ) hero . attack ( "[PERSON_NAME]" ) …" at bounding box center [1104, 231] width 281 height 314
type textarea "hero.moveLeft(1)"
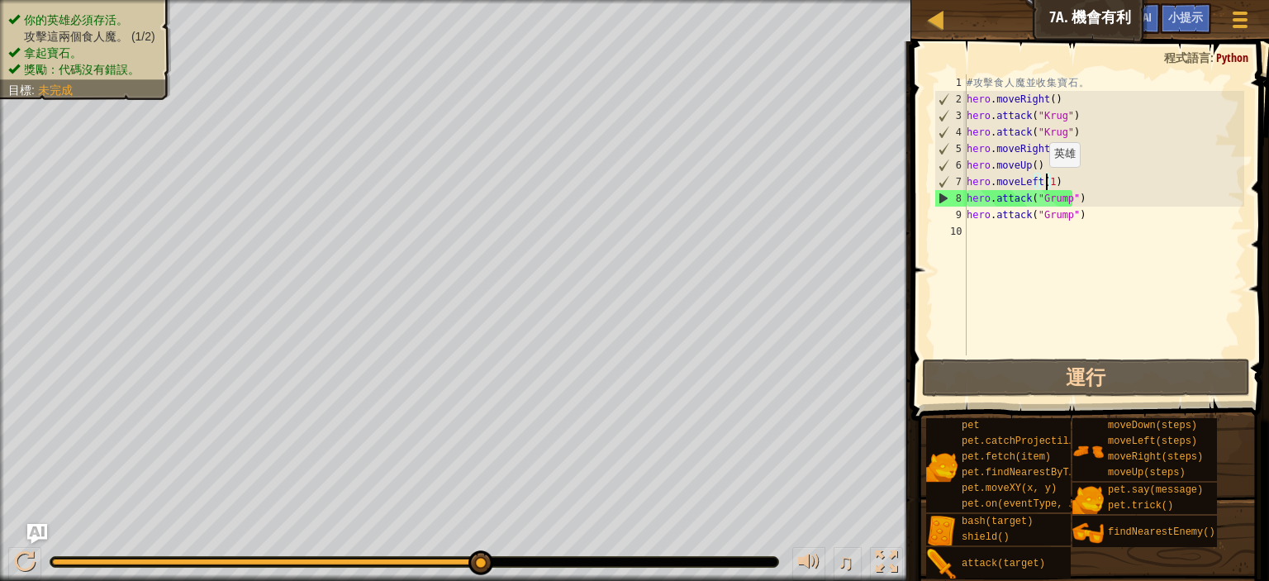
scroll to position [2, 9]
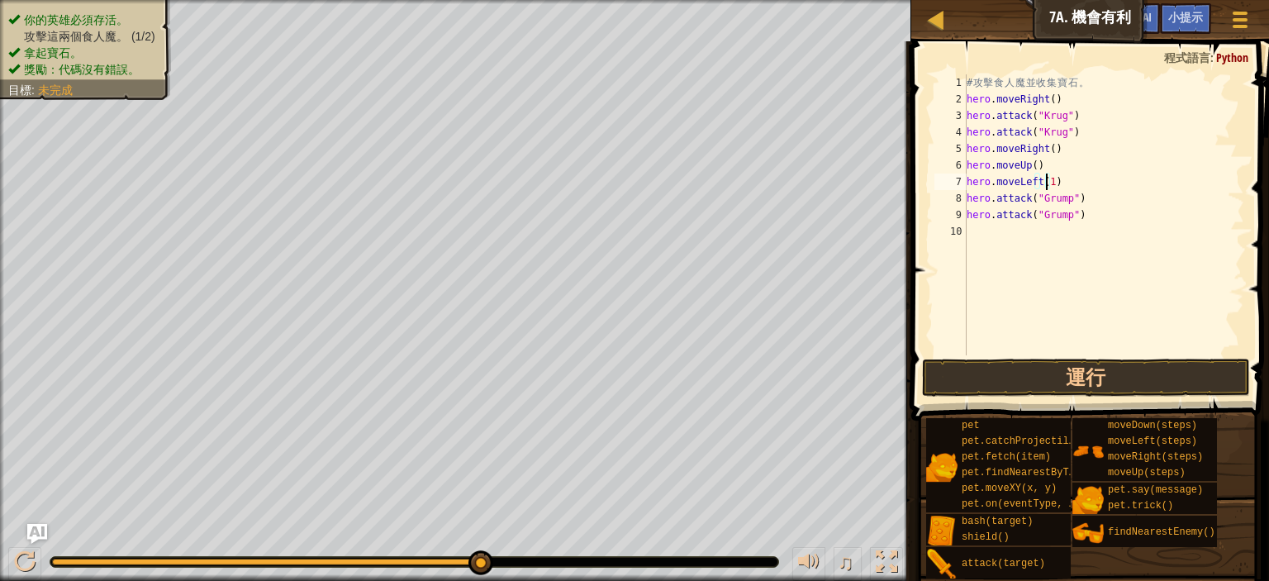
click at [990, 232] on div "# 攻 擊 食 人 魔 並 收 集 寶 石 。 hero . moveRight ( ) hero . attack ( "[PERSON_NAME]" ) …" at bounding box center [1104, 231] width 281 height 314
type textarea "ㄘ"
type textarea "h"
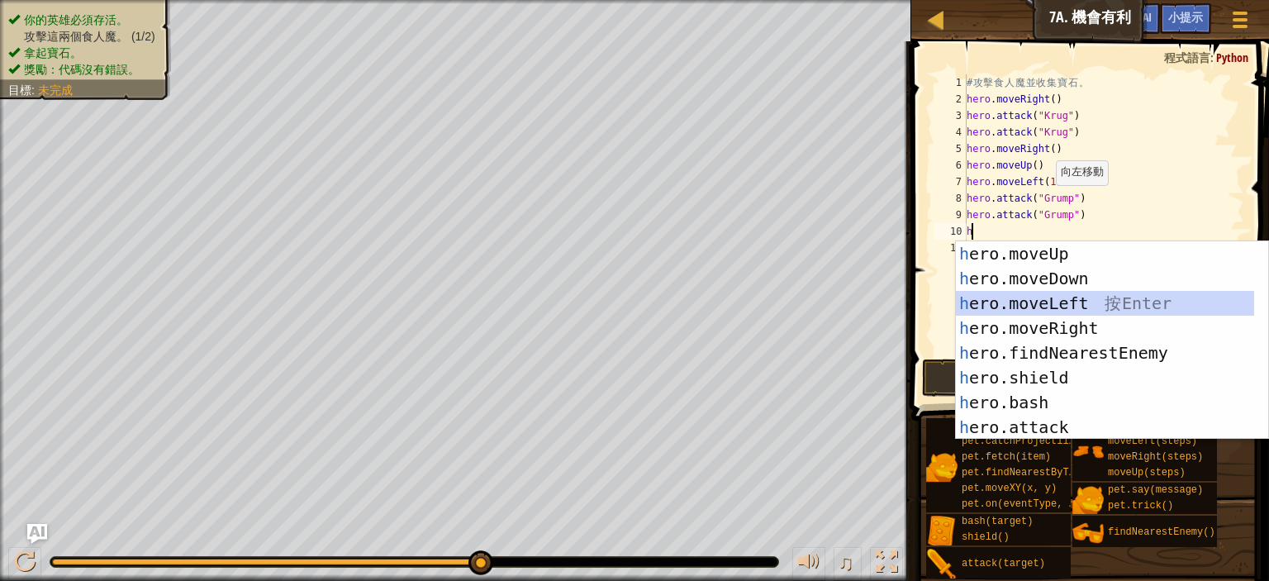
click at [1064, 304] on div "h ero.moveUp 按 Enter h ero.moveDown 按 Enter h ero.moveLeft 按 Enter h ero.moveRi…" at bounding box center [1112, 365] width 312 height 248
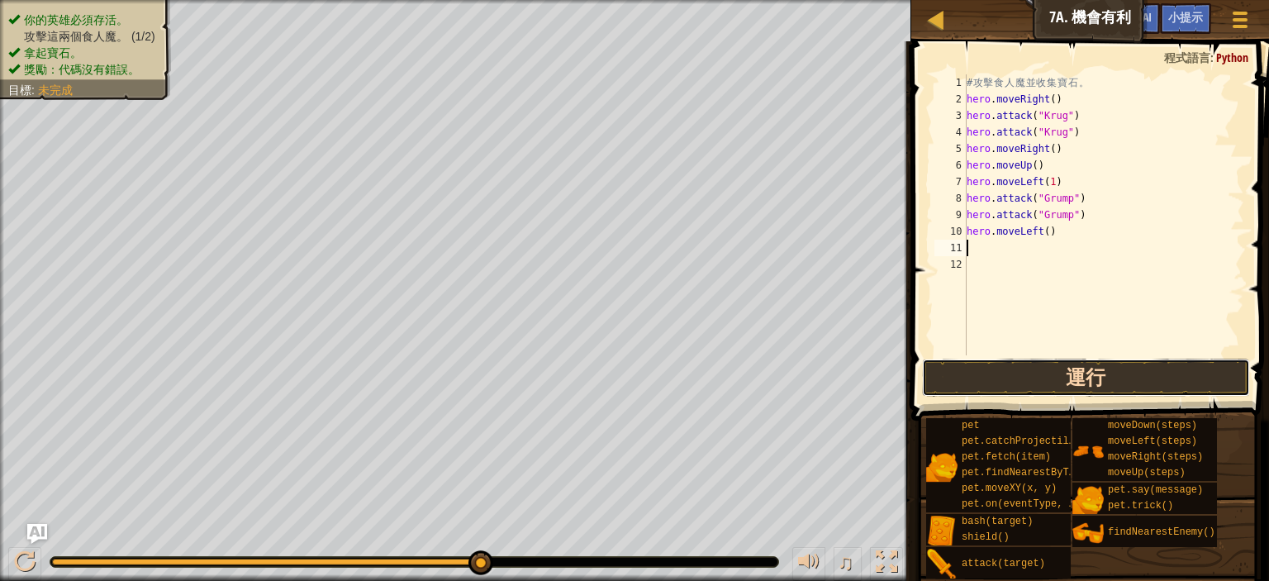
click at [1052, 371] on button "運行" at bounding box center [1086, 378] width 328 height 38
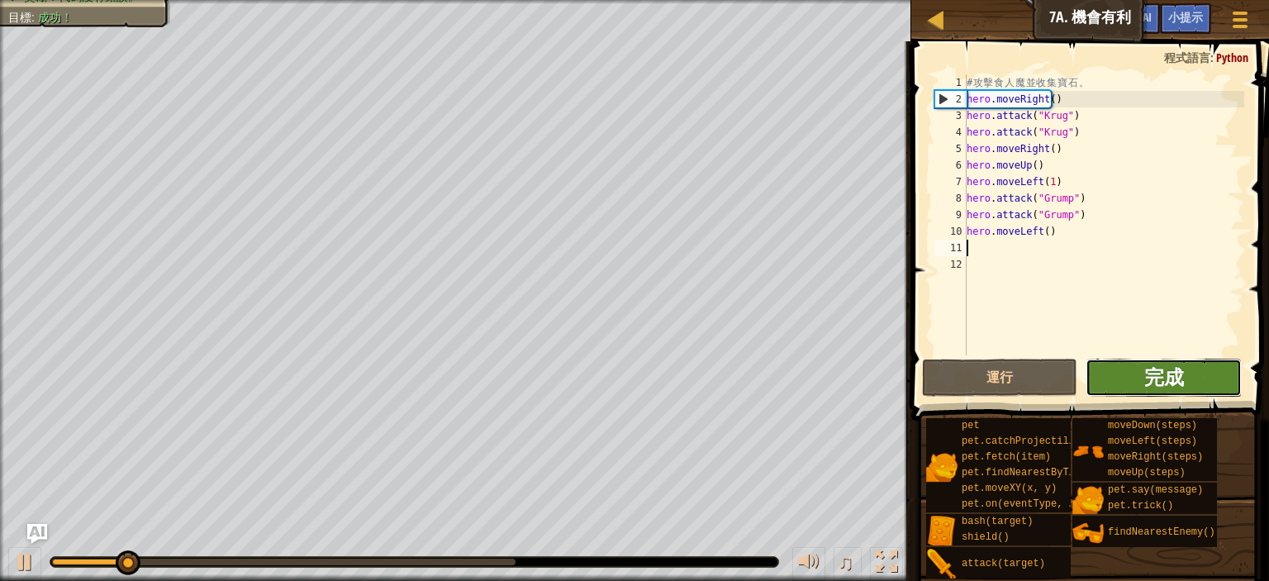
click at [1169, 383] on span "完成" at bounding box center [1165, 377] width 40 height 26
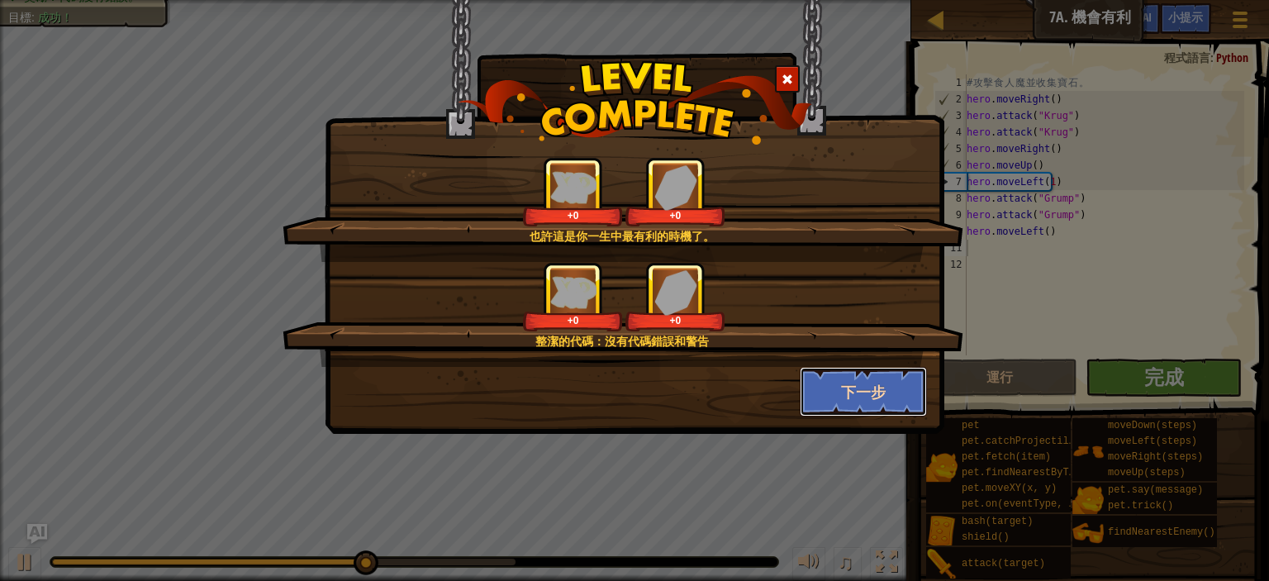
click at [879, 382] on button "下一步" at bounding box center [864, 392] width 128 height 50
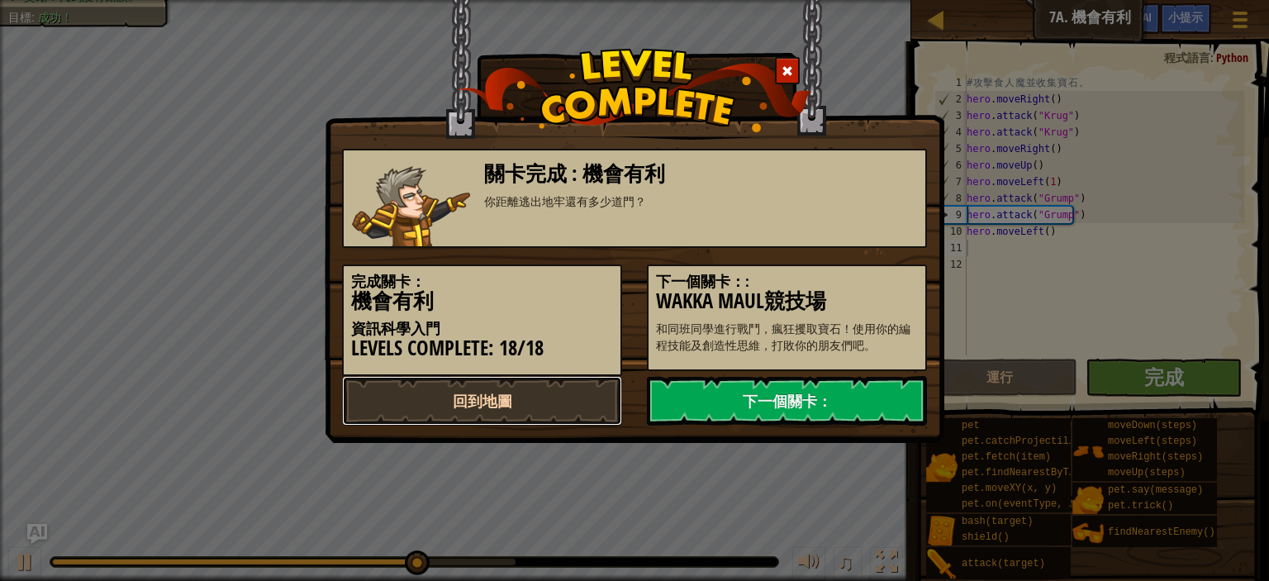
click at [532, 402] on link "回到地圖" at bounding box center [482, 401] width 280 height 50
select select "zh-HANT"
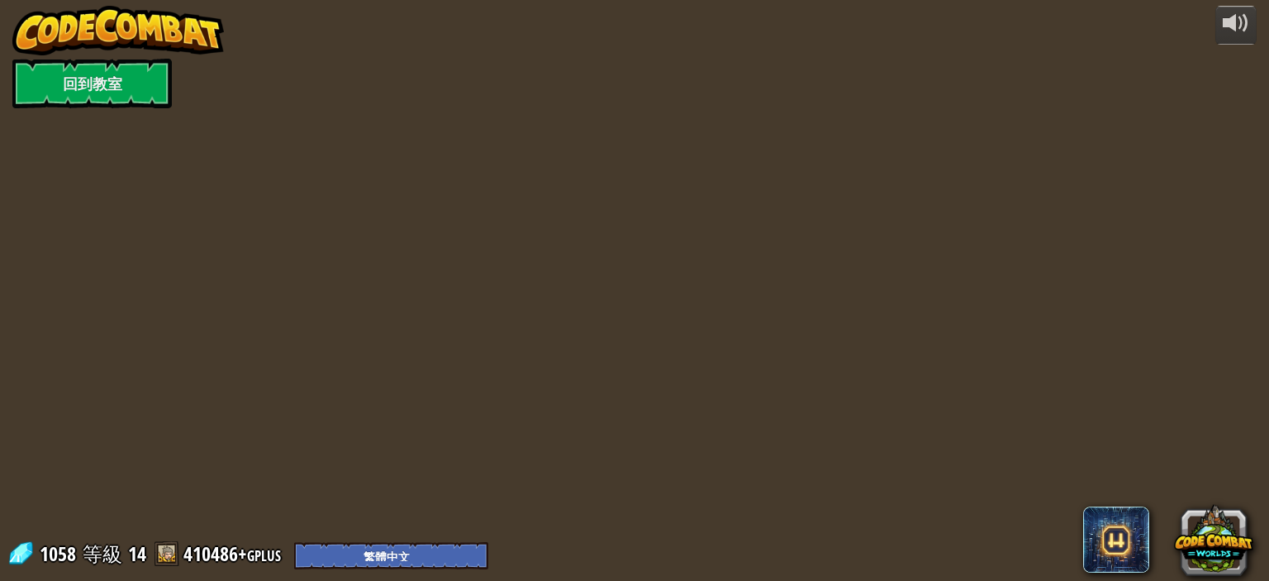
select select "zh-HANT"
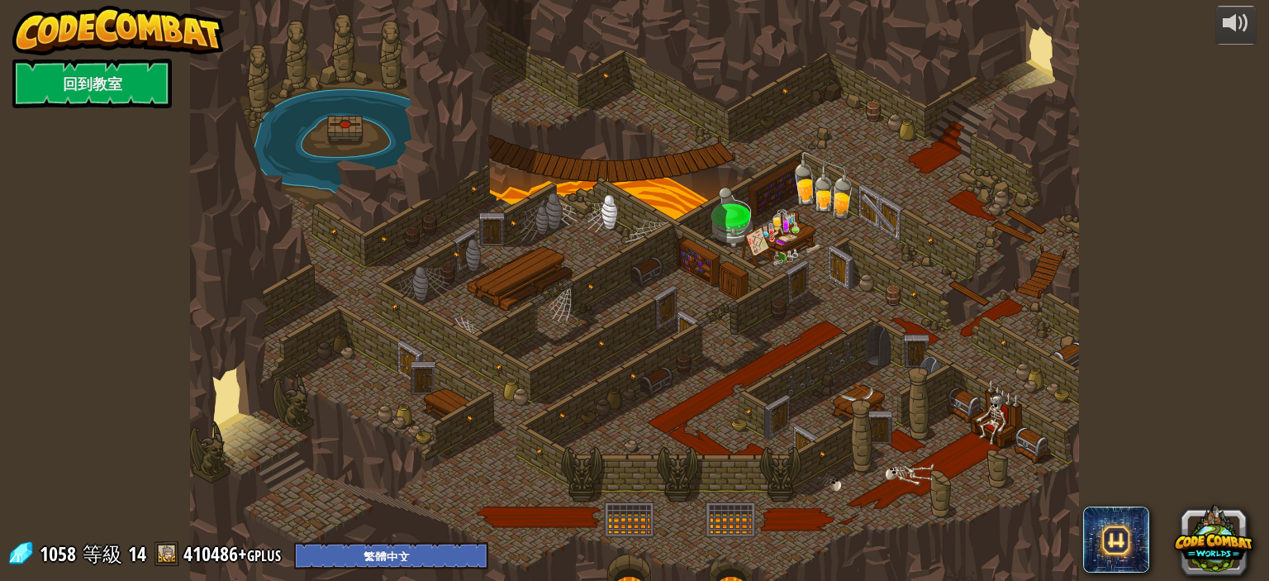
select select "zh-HANT"
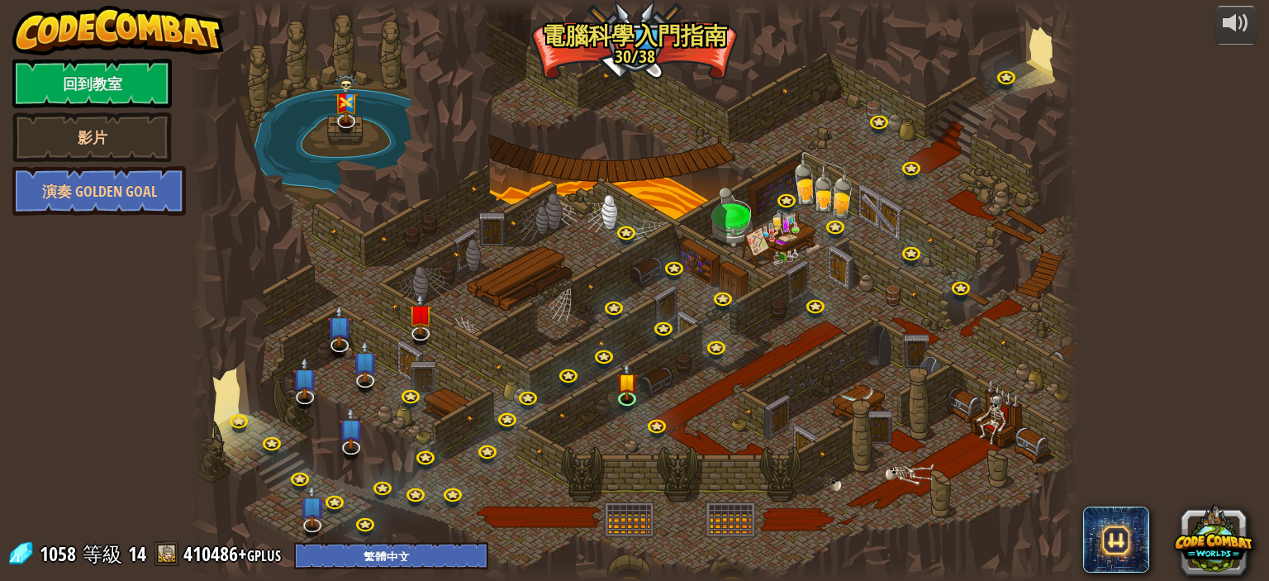
select select "zh-HANT"
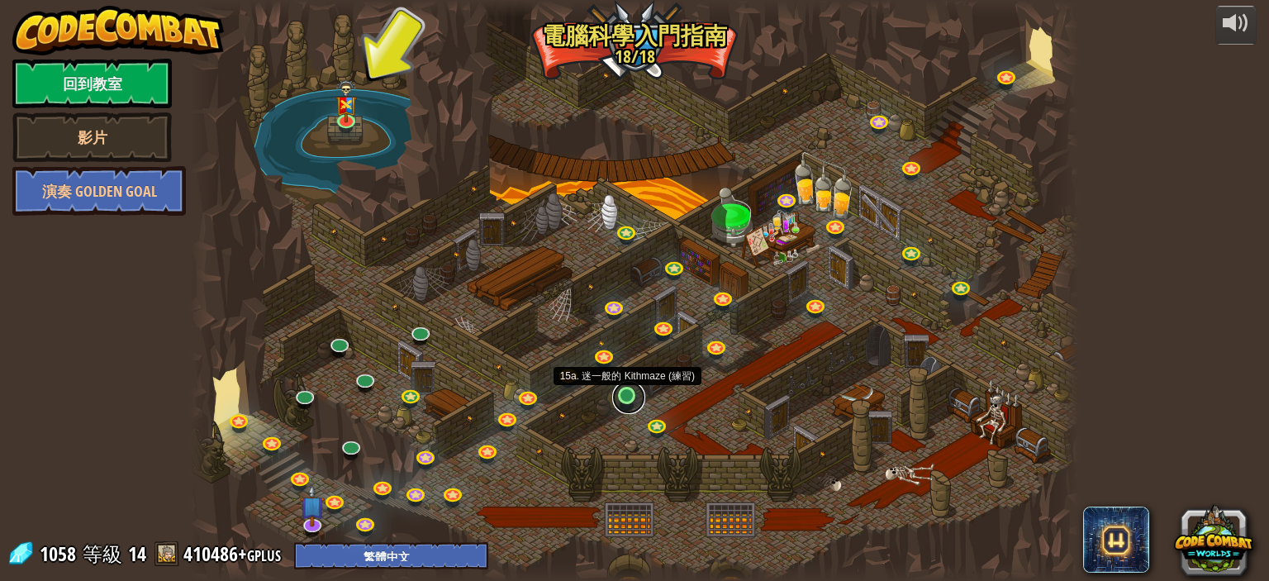
click at [621, 400] on link at bounding box center [628, 397] width 33 height 33
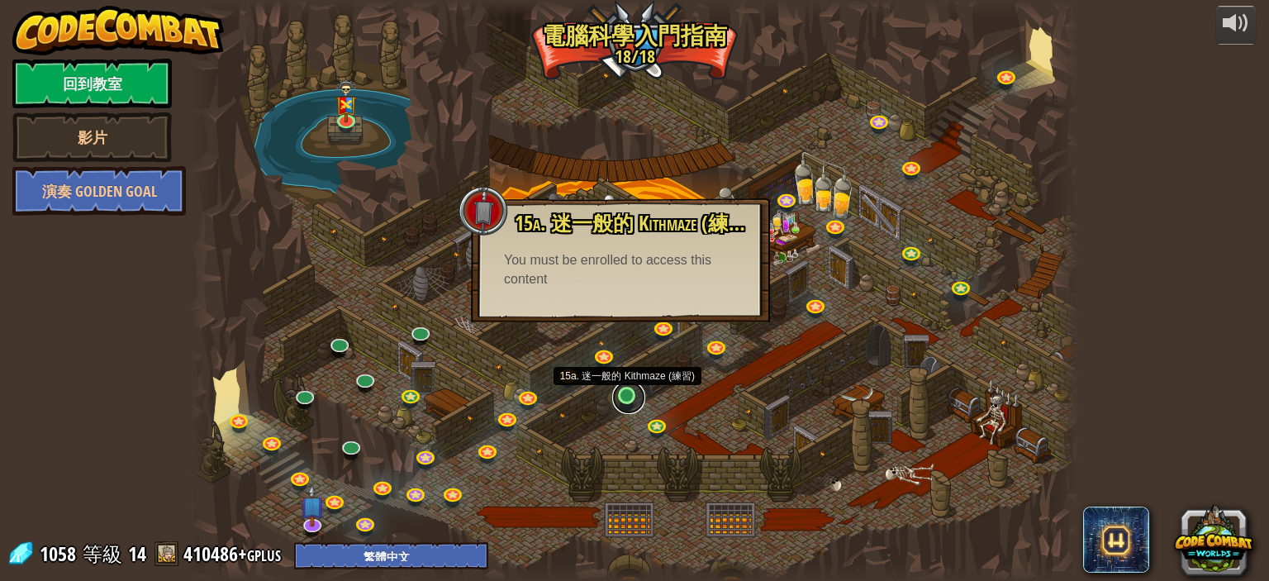
click at [626, 403] on link at bounding box center [628, 397] width 33 height 33
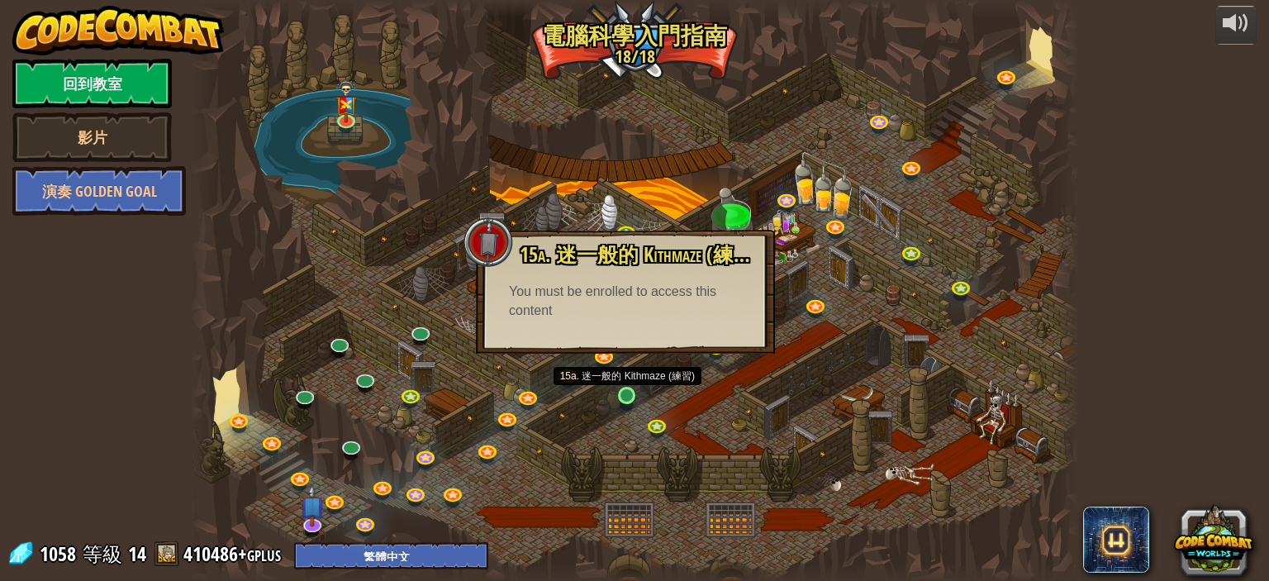
drag, startPoint x: 631, startPoint y: 426, endPoint x: 624, endPoint y: 409, distance: 18.9
click at [629, 426] on div at bounding box center [634, 290] width 889 height 581
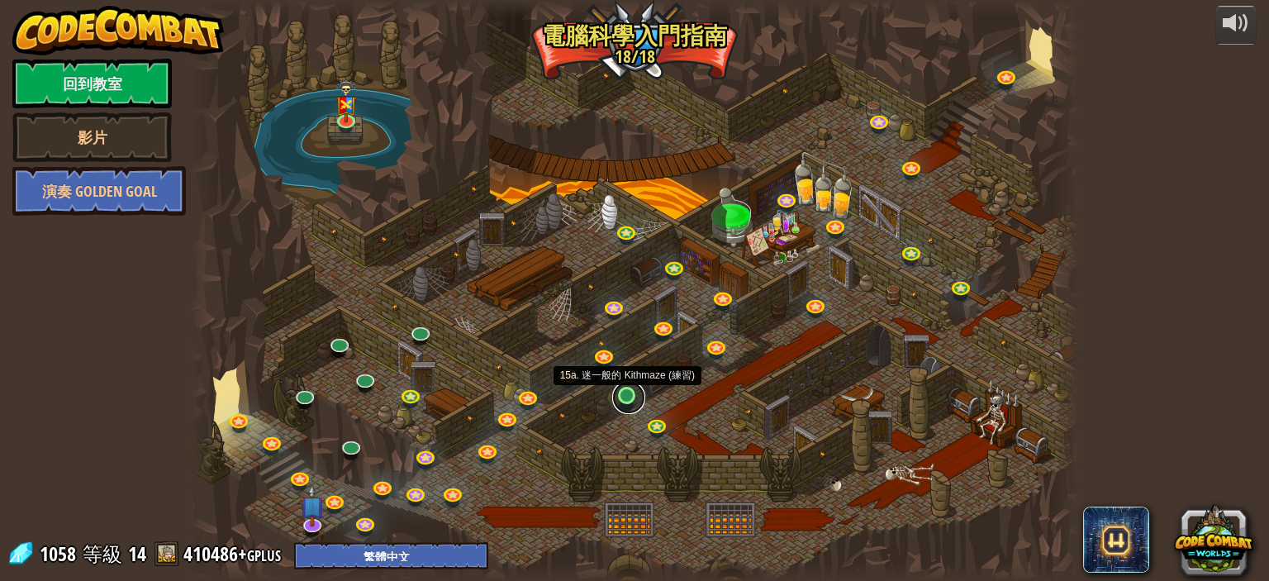
click at [622, 402] on link at bounding box center [628, 397] width 33 height 33
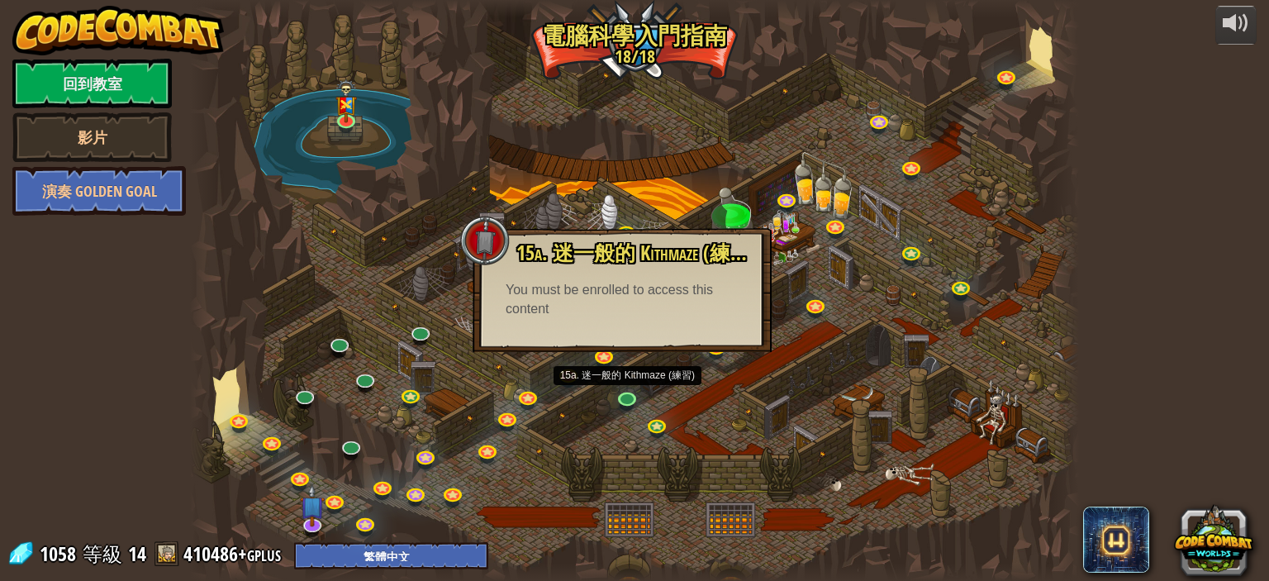
click at [624, 430] on div at bounding box center [634, 290] width 889 height 581
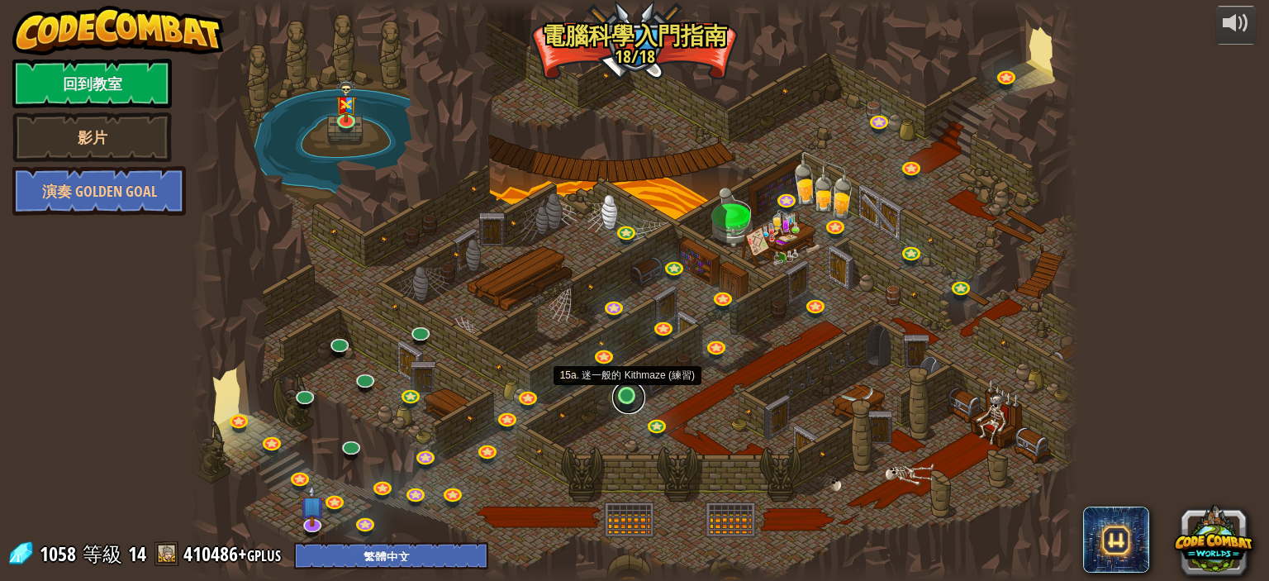
click at [627, 396] on link at bounding box center [628, 397] width 33 height 33
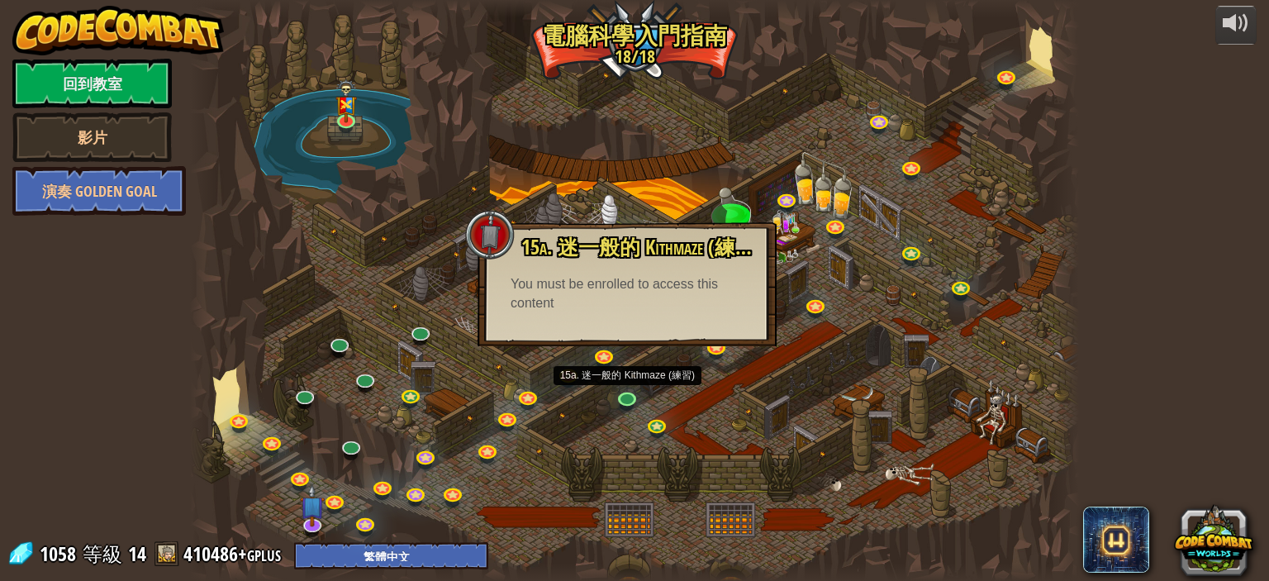
click at [578, 425] on div at bounding box center [634, 290] width 889 height 581
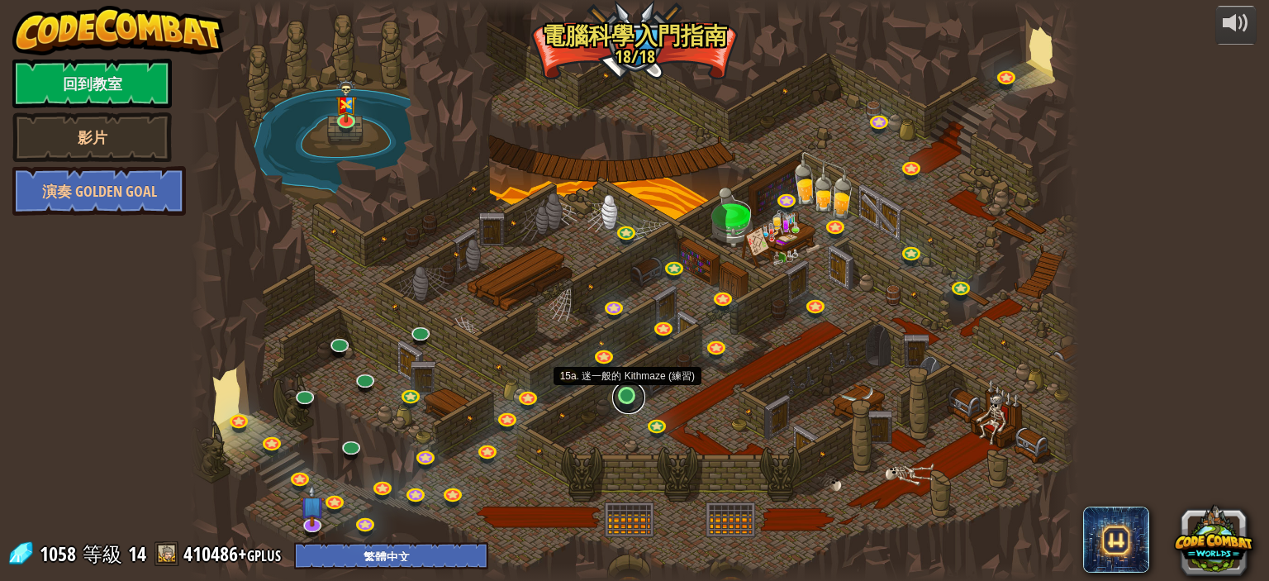
click at [618, 394] on link at bounding box center [628, 397] width 33 height 33
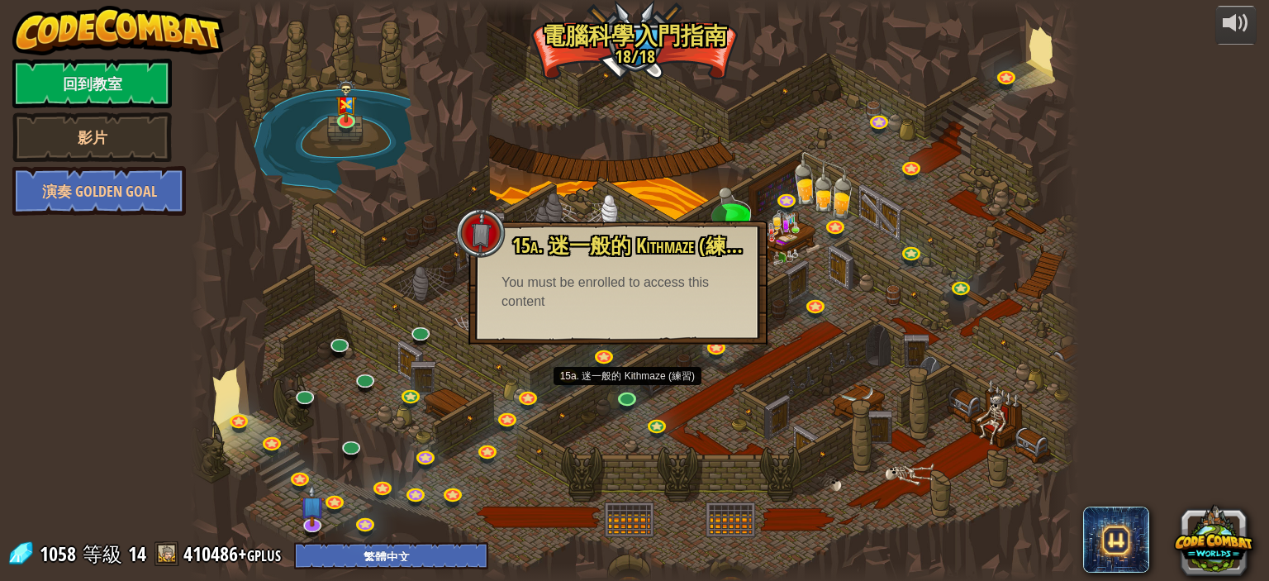
click at [612, 396] on div at bounding box center [634, 290] width 889 height 581
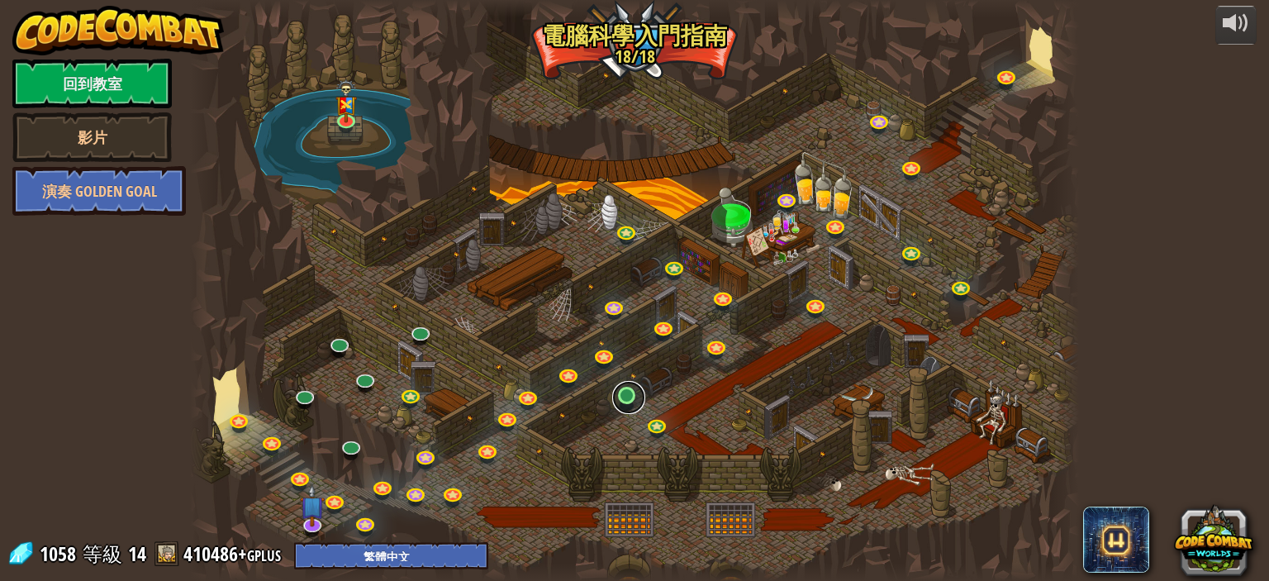
click at [621, 396] on link at bounding box center [628, 397] width 33 height 33
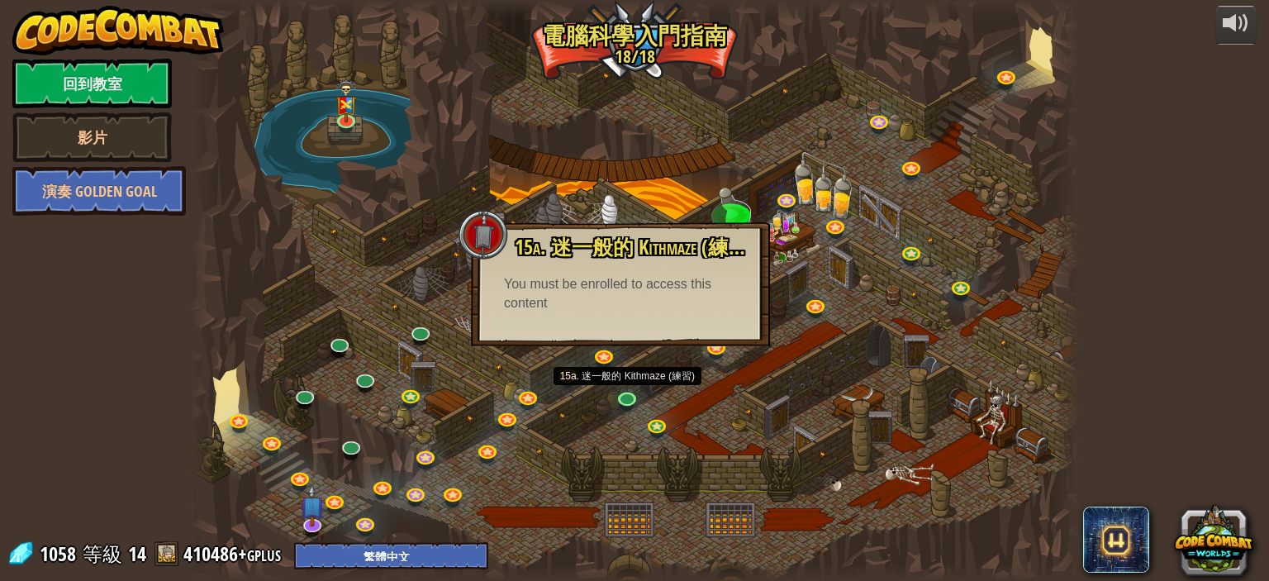
drag, startPoint x: 599, startPoint y: 436, endPoint x: 479, endPoint y: 432, distance: 120.7
click at [598, 436] on div at bounding box center [634, 290] width 889 height 581
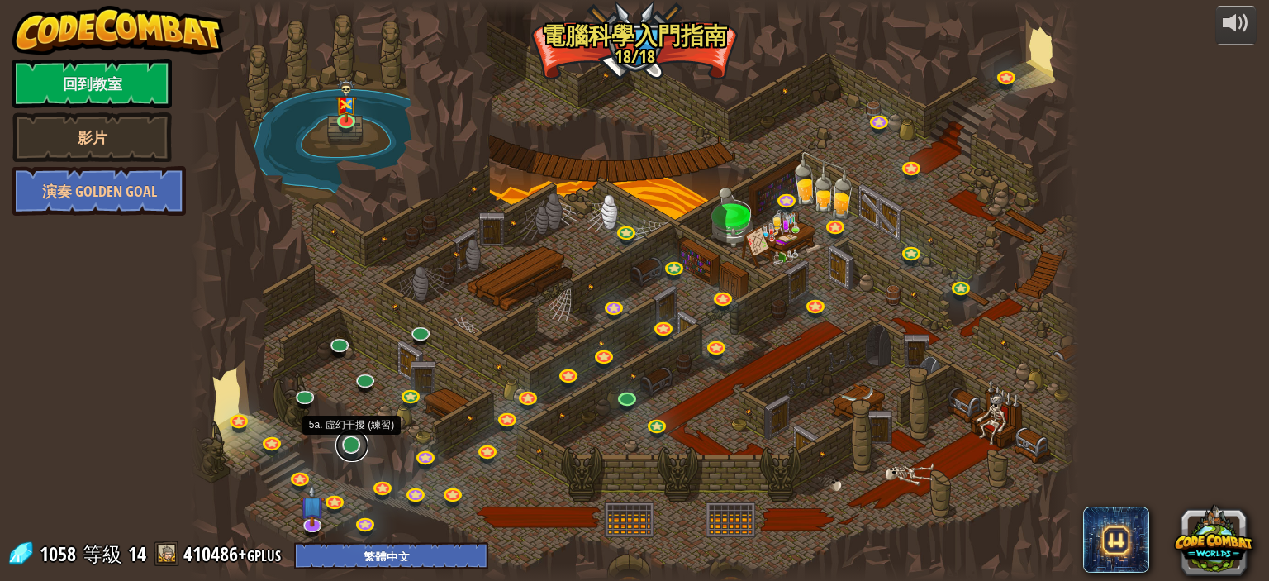
click at [353, 437] on link at bounding box center [352, 445] width 33 height 33
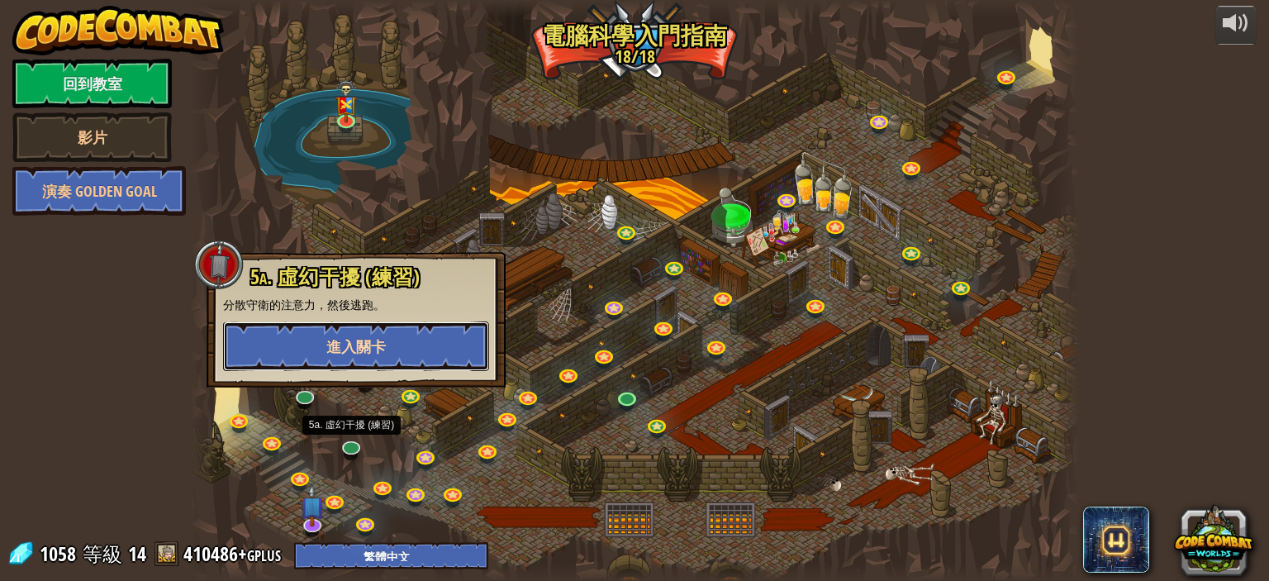
click at [421, 355] on button "進入關卡" at bounding box center [356, 346] width 266 height 50
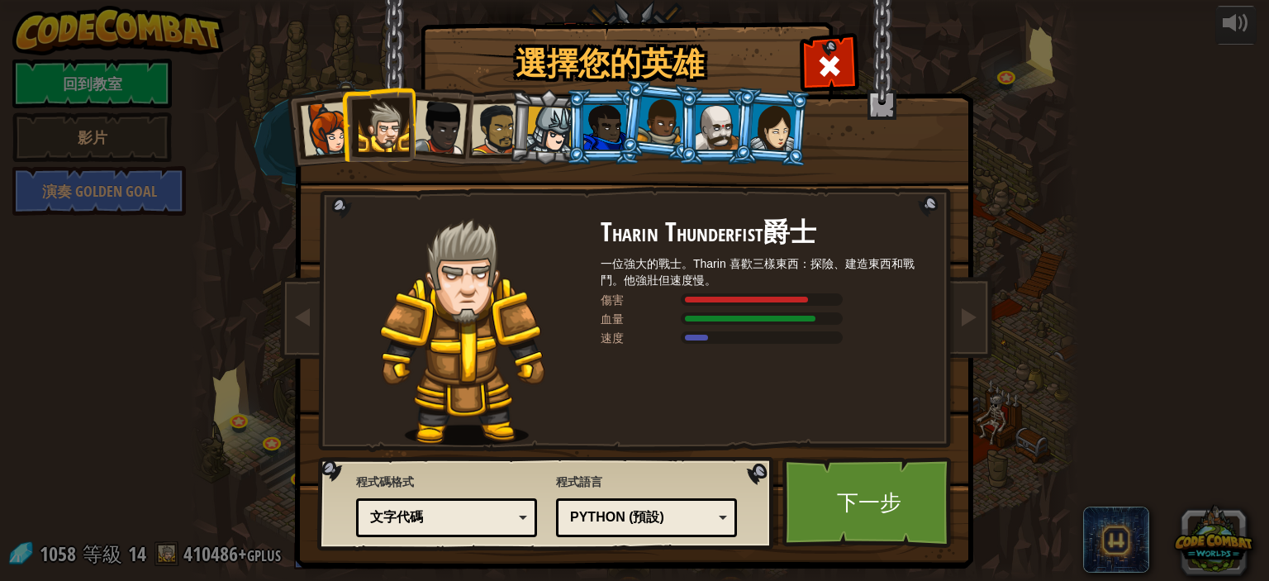
drag, startPoint x: 828, startPoint y: 102, endPoint x: 816, endPoint y: 89, distance: 17.5
click at [822, 99] on div "[PERSON_NAME]上尉 [PERSON_NAME] 是一位效率領袖，不論是保衛村莊、襲擊食人魔基地，還是撿拾閃亮物品，她從不畏懼去完成任務。 傷害 血…" at bounding box center [635, 261] width 620 height 360
click at [814, 81] on div "[PERSON_NAME]上尉 [PERSON_NAME] 是一位效率領袖，不論是保衛村莊、襲擊食人魔基地，還是撿拾閃亮物品，她從不畏懼去完成任務。 傷害 血…" at bounding box center [635, 261] width 620 height 360
click at [836, 55] on div at bounding box center [829, 64] width 52 height 52
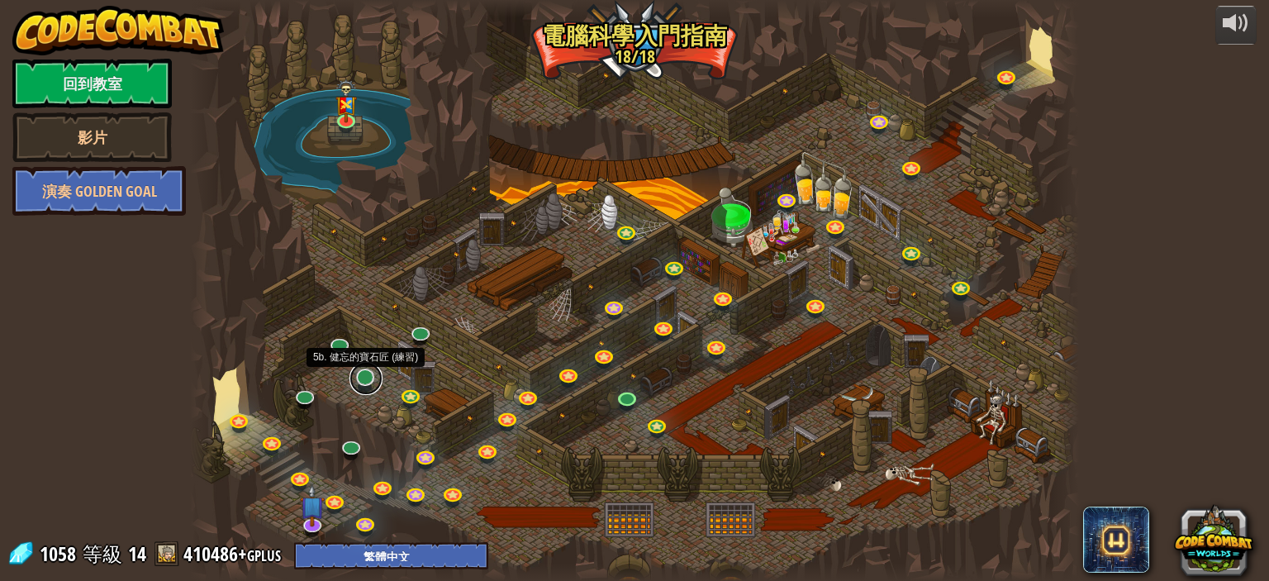
click at [378, 379] on link at bounding box center [366, 378] width 33 height 33
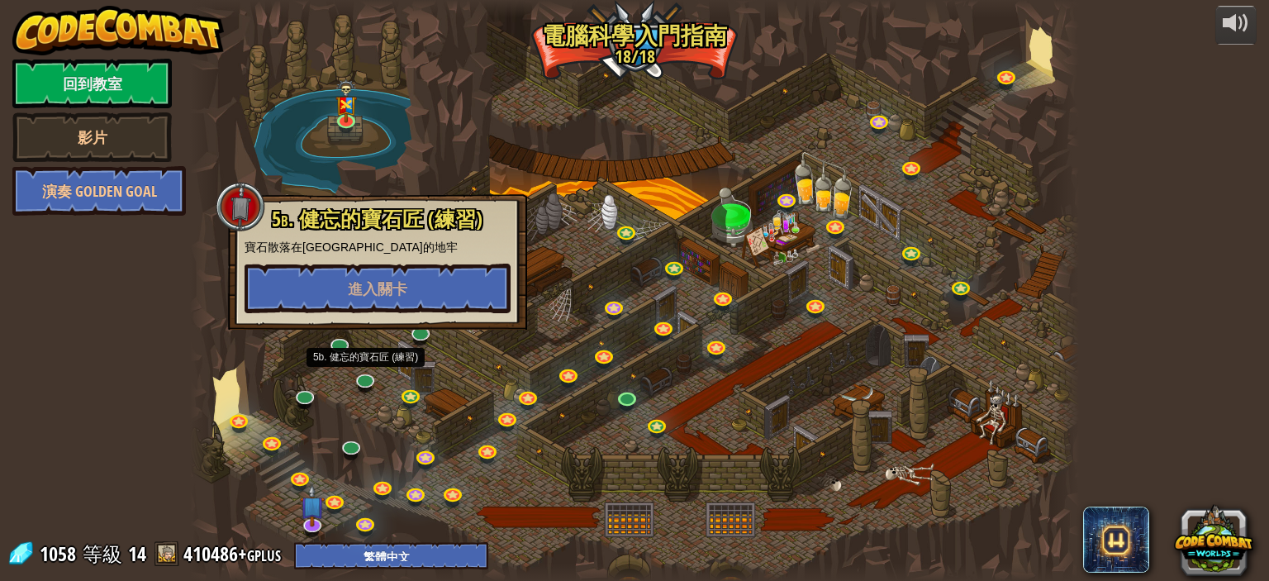
click at [423, 353] on div at bounding box center [634, 290] width 889 height 581
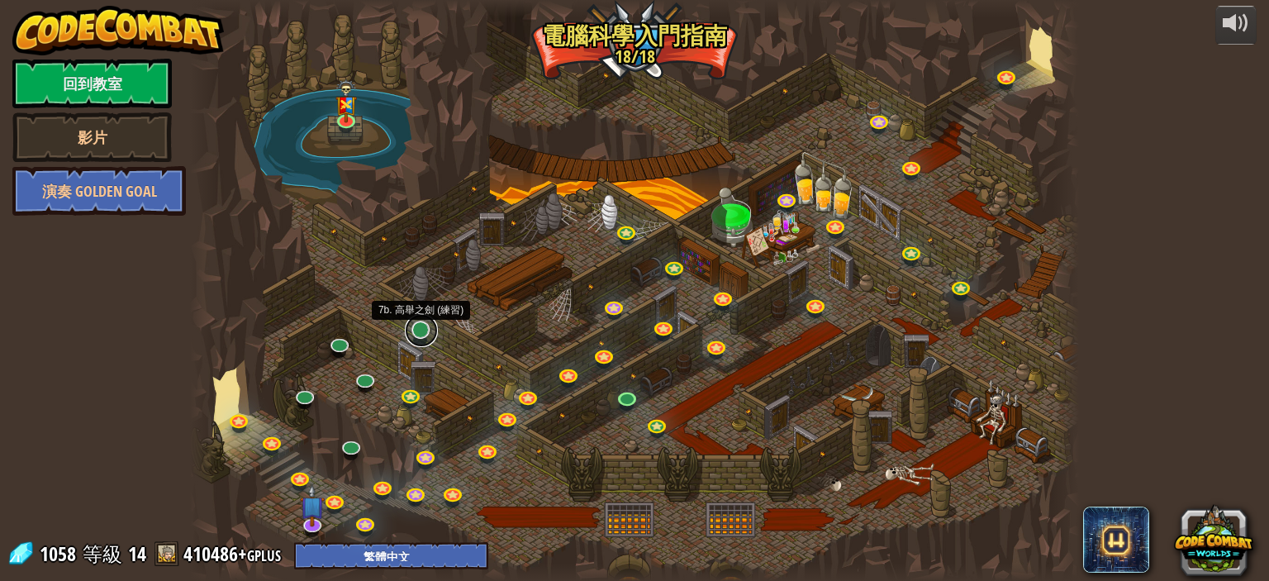
click at [421, 331] on link at bounding box center [421, 330] width 33 height 33
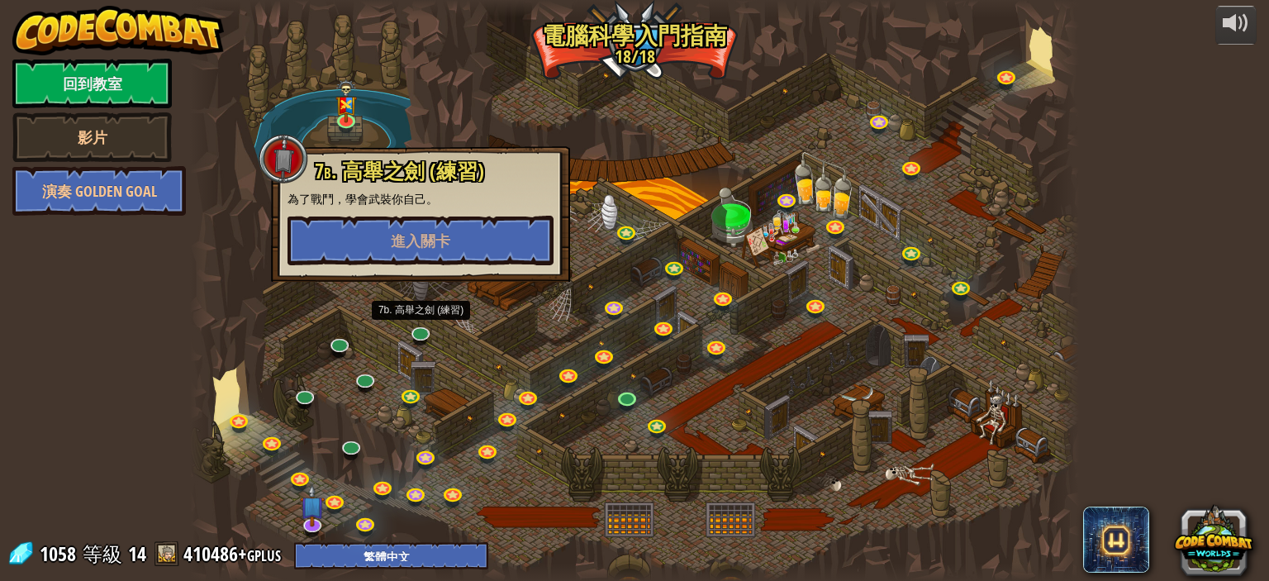
drag, startPoint x: 388, startPoint y: 358, endPoint x: 358, endPoint y: 346, distance: 32.7
click at [388, 358] on div at bounding box center [634, 290] width 889 height 581
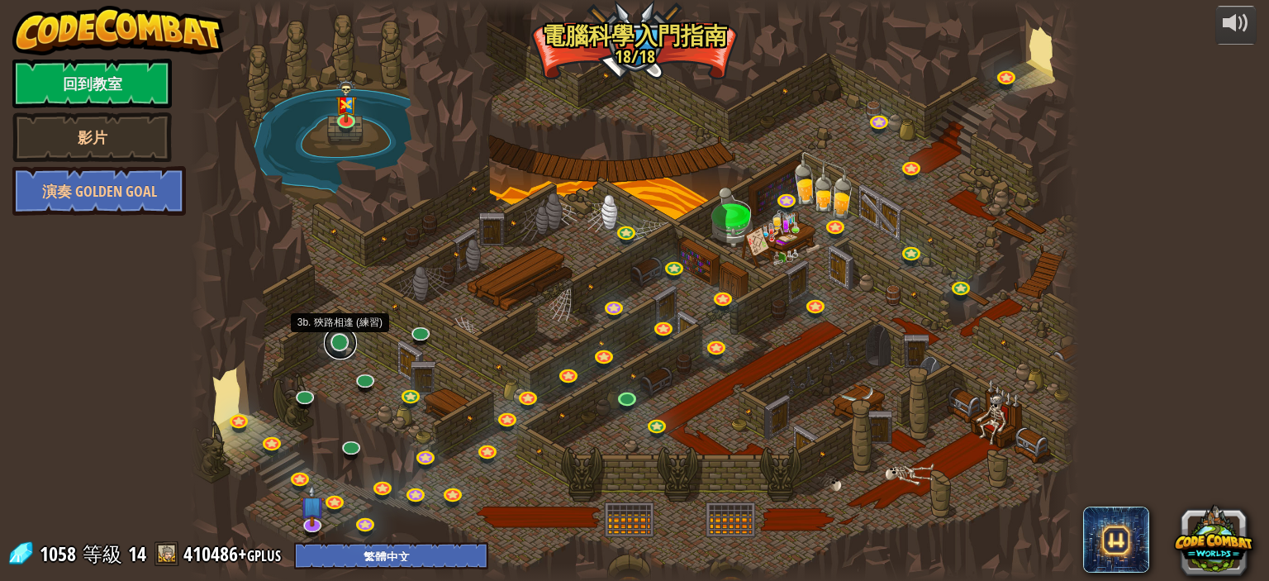
click at [354, 342] on link at bounding box center [340, 342] width 33 height 33
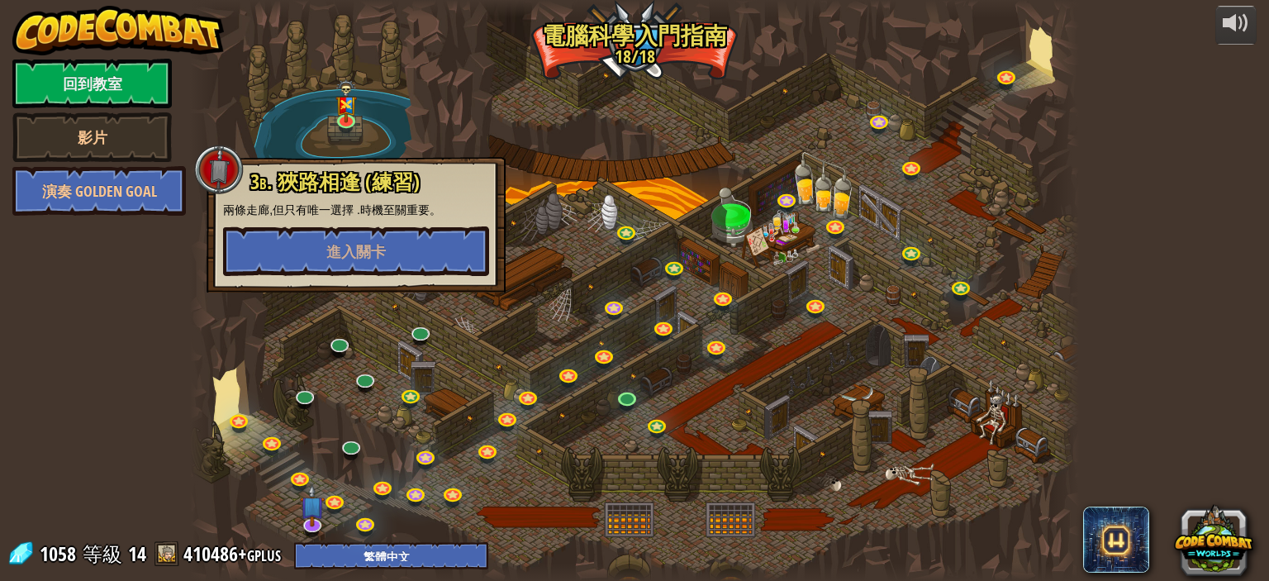
drag, startPoint x: 347, startPoint y: 370, endPoint x: 313, endPoint y: 386, distance: 37.3
click at [347, 371] on div at bounding box center [634, 290] width 889 height 581
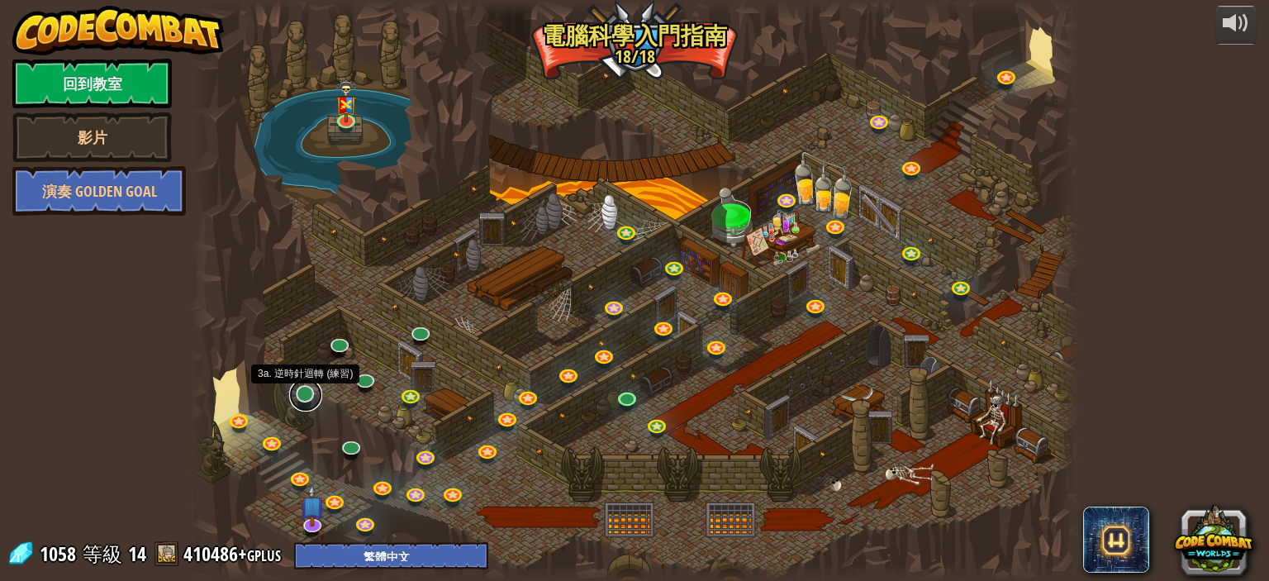
click at [313, 388] on link at bounding box center [305, 395] width 33 height 33
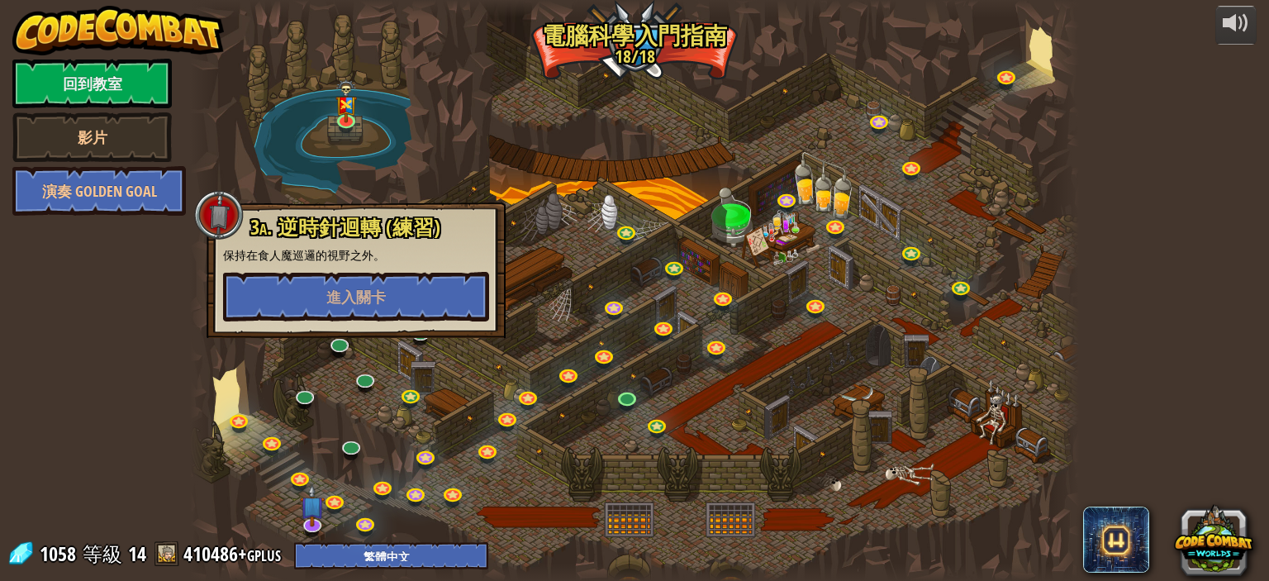
click at [339, 424] on div at bounding box center [634, 290] width 889 height 581
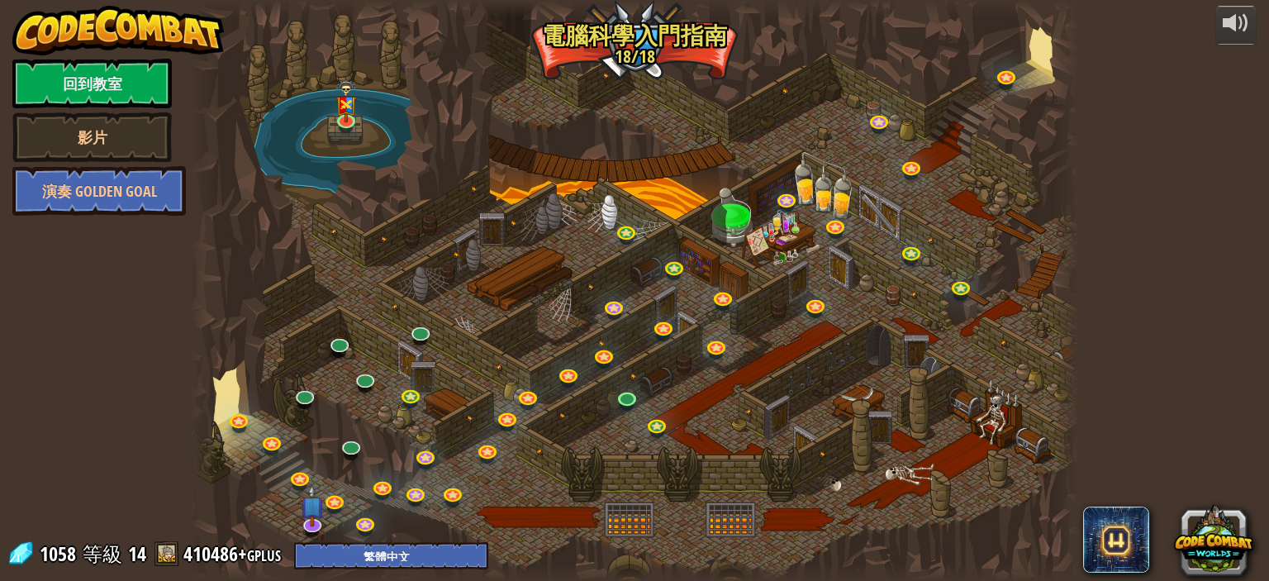
click at [341, 431] on div at bounding box center [634, 290] width 889 height 581
click at [349, 439] on link at bounding box center [352, 445] width 33 height 33
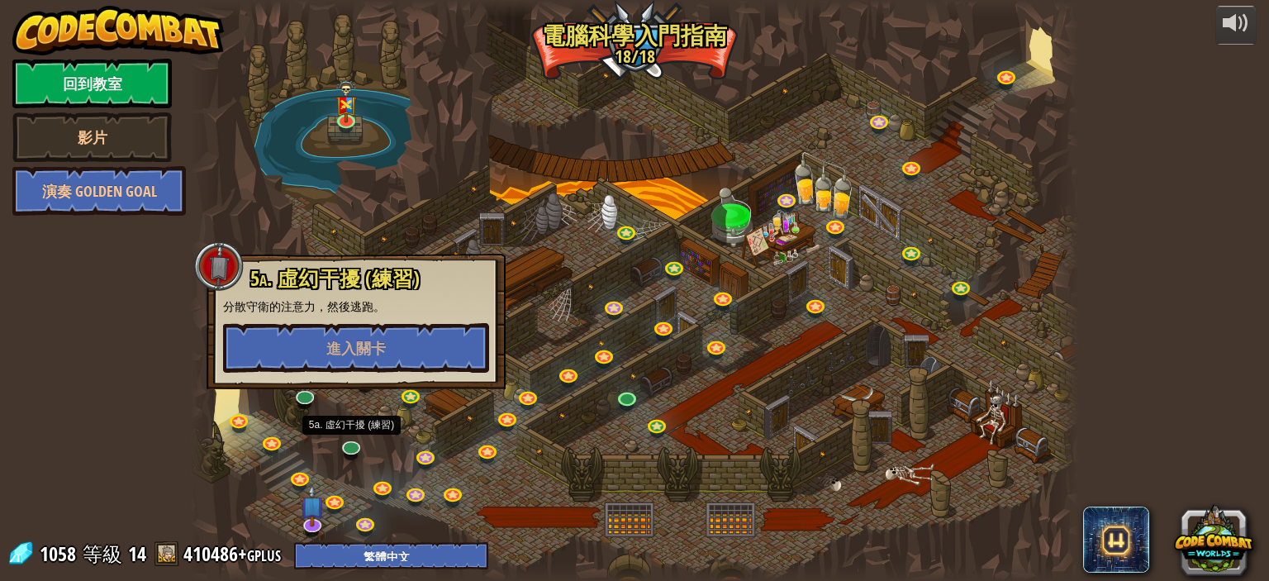
click at [386, 444] on div at bounding box center [634, 290] width 889 height 581
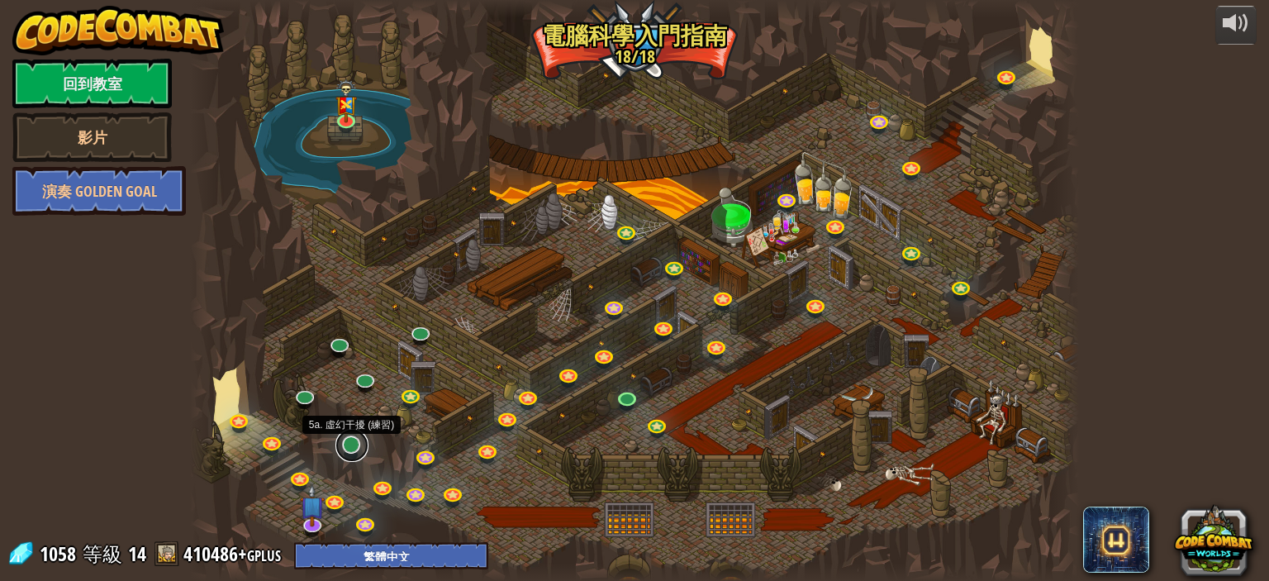
click at [340, 452] on link at bounding box center [352, 445] width 33 height 33
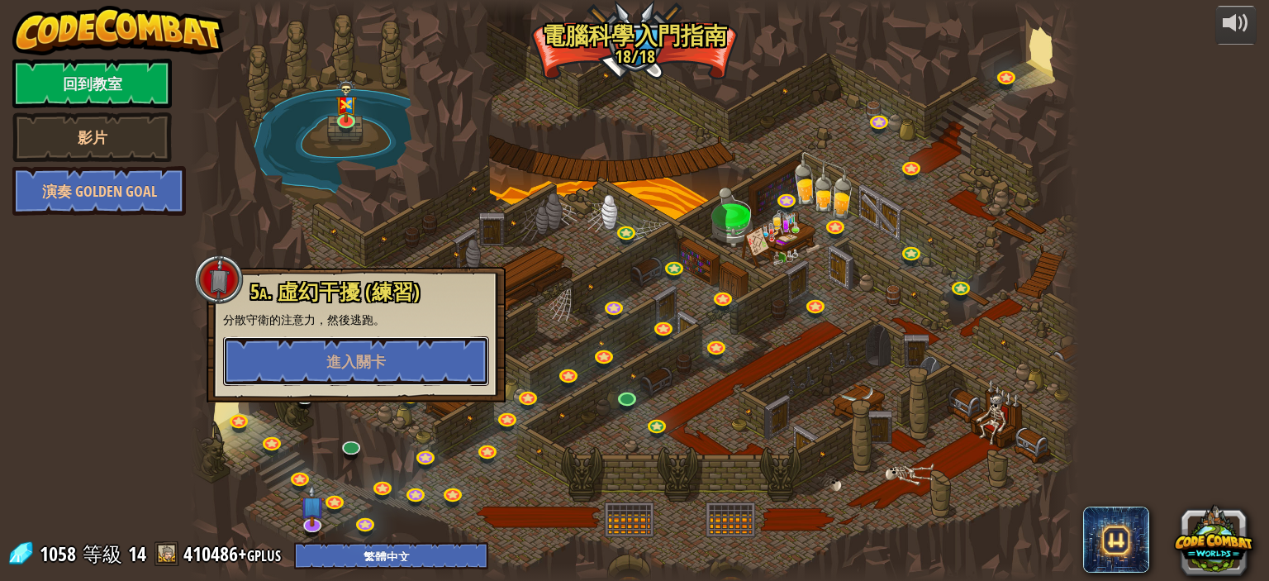
drag, startPoint x: 400, startPoint y: 381, endPoint x: 202, endPoint y: 464, distance: 215.2
click at [527, 485] on div "25. [PERSON_NAME]之門 逃離 [GEOGRAPHIC_DATA] 地牢，不要讓守衛抓到你。 進入關卡 26. Wakka Maul競技場 和同…" at bounding box center [634, 290] width 889 height 581
click at [193, 390] on div at bounding box center [203, 290] width 26 height 581
click at [690, 508] on div at bounding box center [634, 290] width 889 height 581
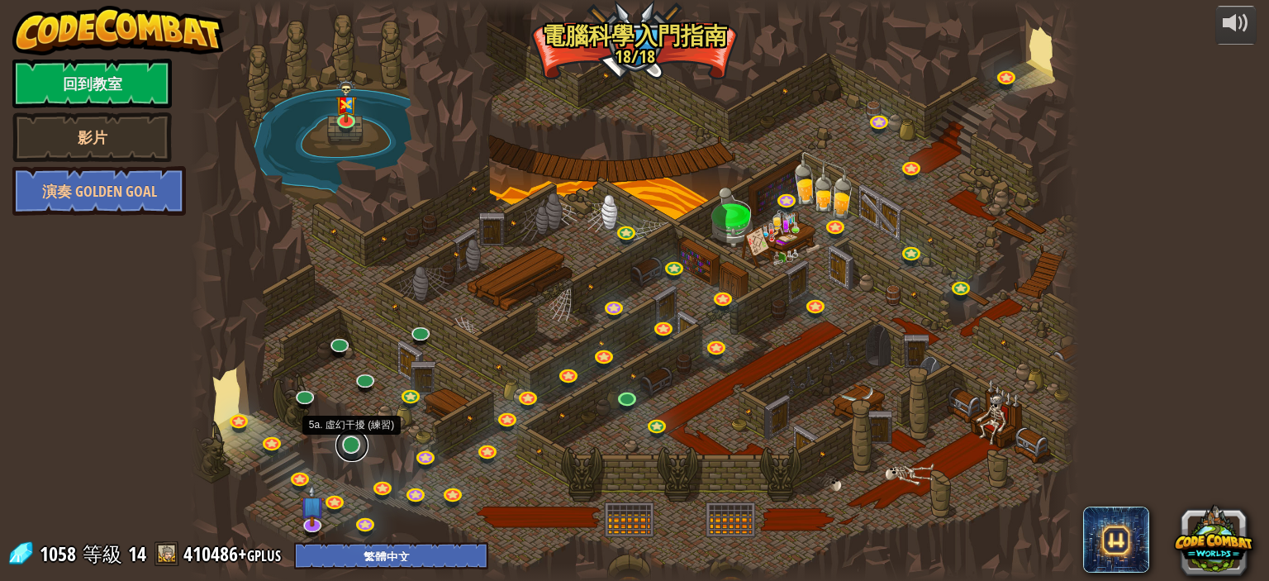
click at [357, 439] on link at bounding box center [352, 445] width 33 height 33
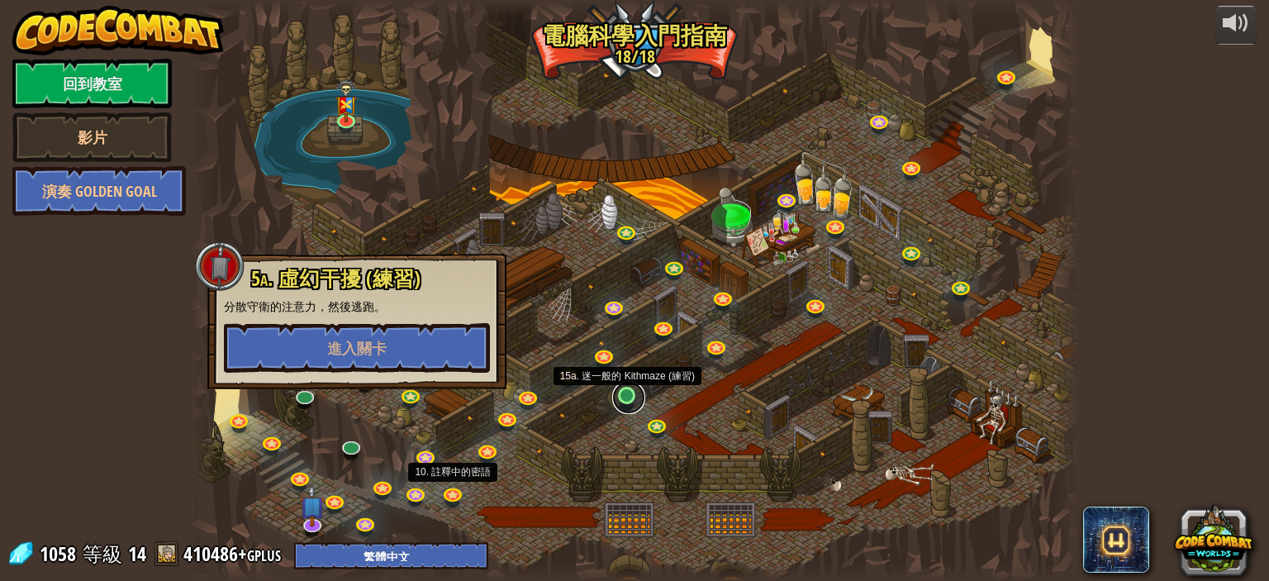
click at [631, 398] on link at bounding box center [628, 397] width 33 height 33
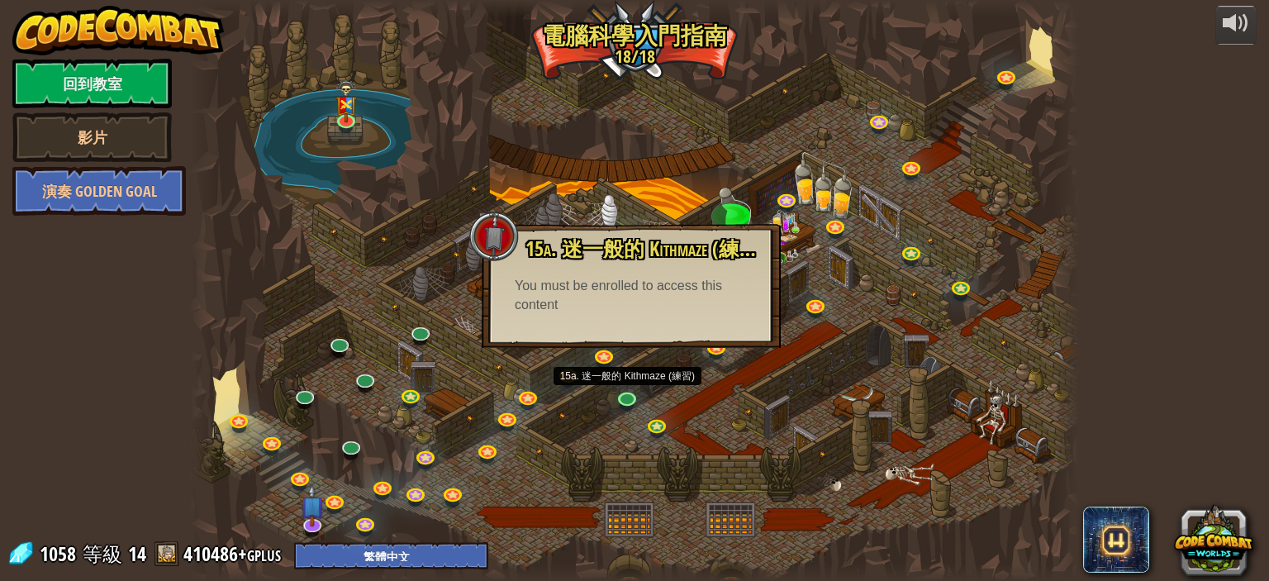
drag, startPoint x: 536, startPoint y: 458, endPoint x: 415, endPoint y: 363, distance: 153.6
click at [502, 432] on div "25. [PERSON_NAME]之門 逃離 [GEOGRAPHIC_DATA] 地牢，不要讓守衛抓到你。 進入關卡 26. Wakka Maul競技場 和同…" at bounding box center [634, 290] width 889 height 581
click at [421, 341] on link at bounding box center [421, 330] width 33 height 33
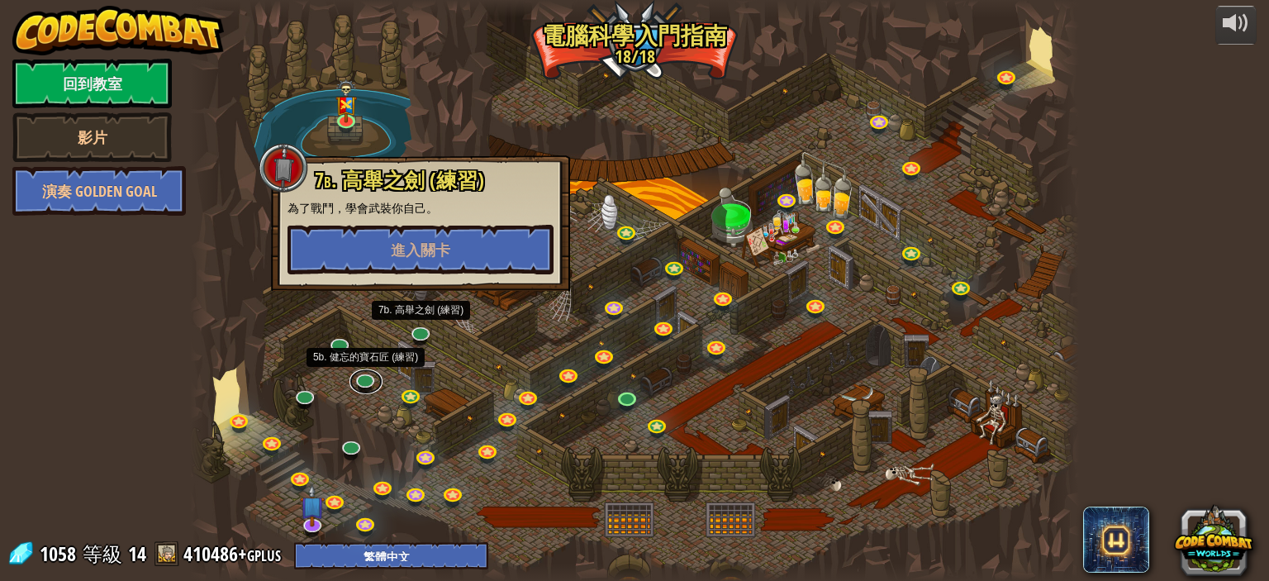
click at [370, 391] on link at bounding box center [366, 381] width 33 height 25
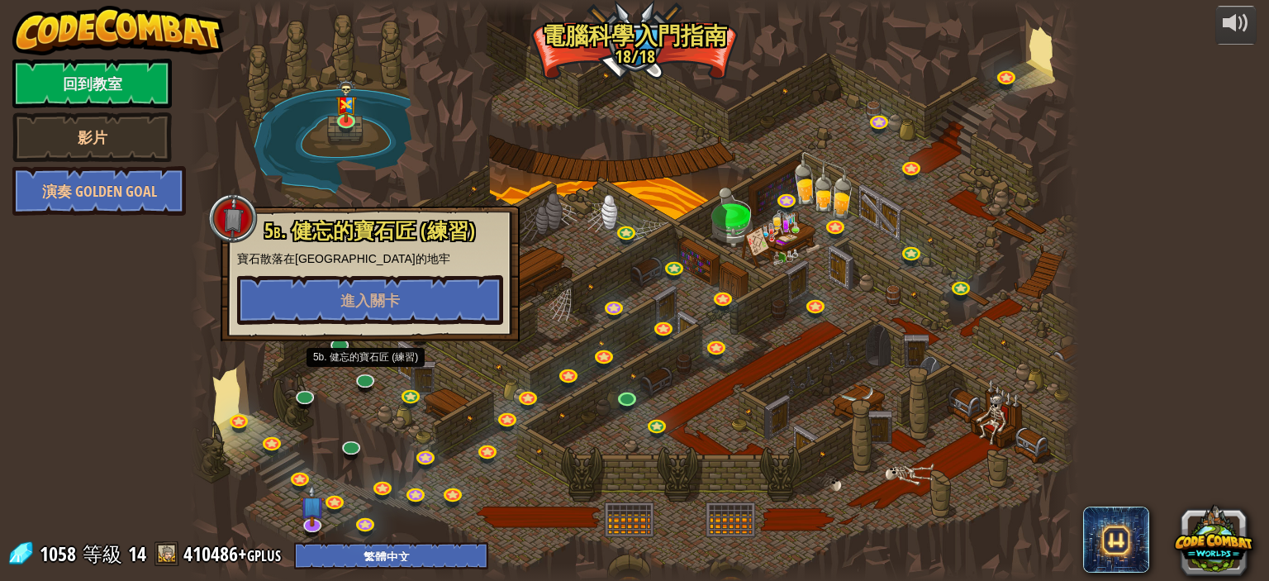
click at [573, 210] on div at bounding box center [634, 290] width 889 height 581
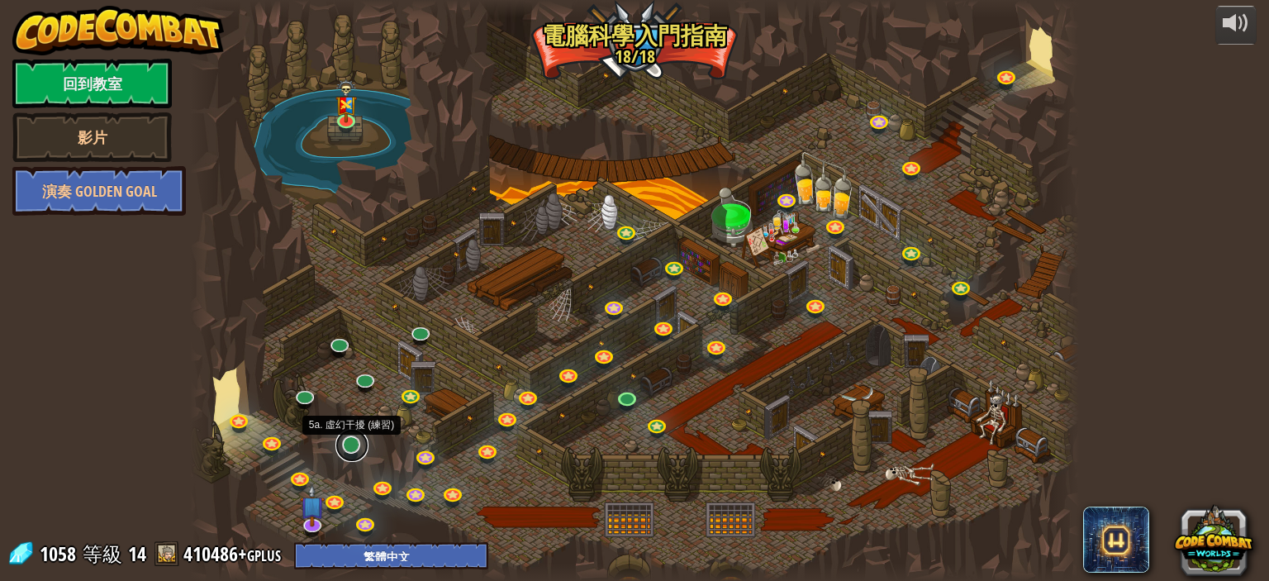
click at [362, 455] on div "25. [PERSON_NAME]之門 逃離 [GEOGRAPHIC_DATA] 地牢，不要讓守衛抓到你。 進入關卡 26. Wakka Maul競技場 和同…" at bounding box center [634, 290] width 889 height 581
click at [368, 450] on div "25. [PERSON_NAME]之門 逃離 [GEOGRAPHIC_DATA] 地牢，不要讓守衛抓到你。 進入關卡 26. Wakka Maul競技場 和同…" at bounding box center [634, 290] width 889 height 581
click at [354, 451] on link at bounding box center [352, 445] width 33 height 33
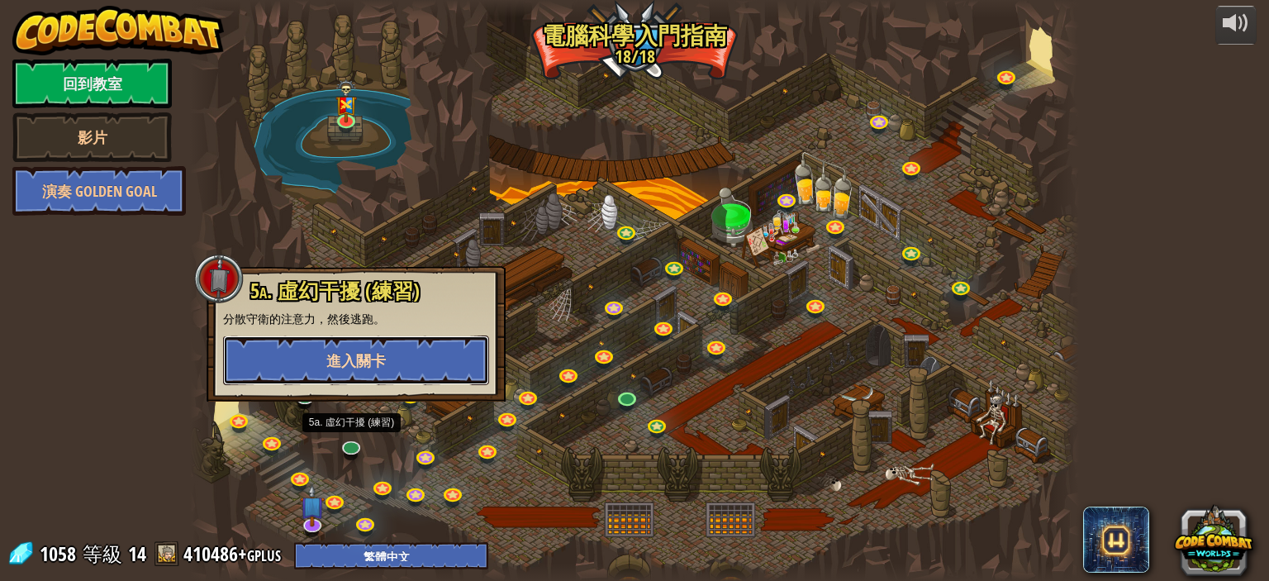
click at [437, 376] on button "進入關卡" at bounding box center [356, 361] width 266 height 50
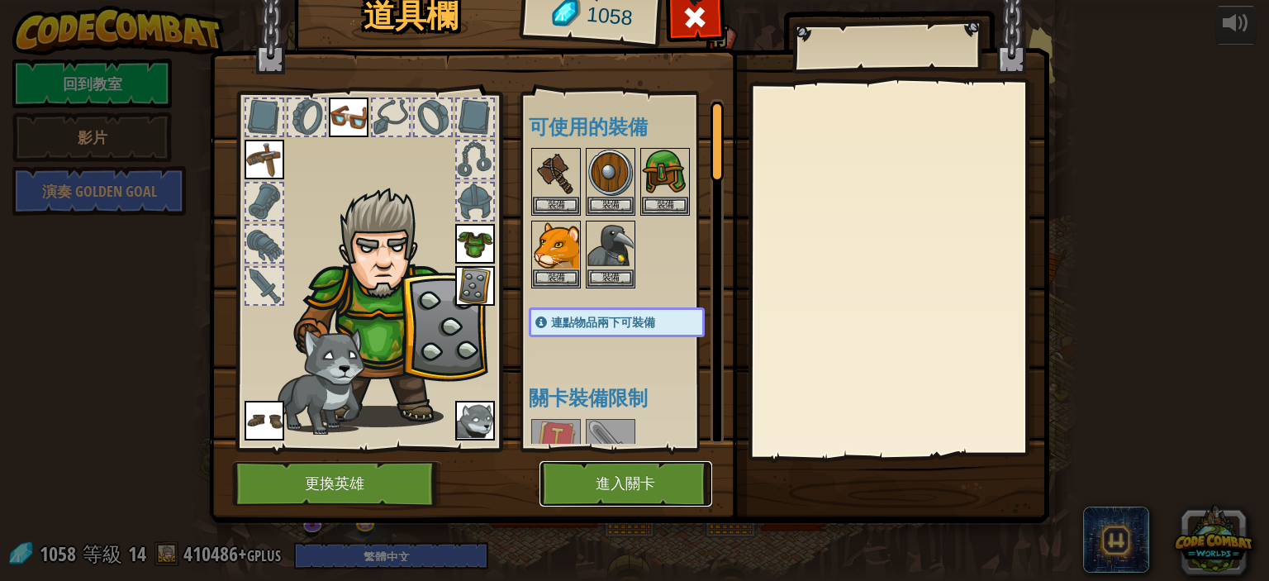
click at [641, 485] on button "進入關卡" at bounding box center [626, 483] width 173 height 45
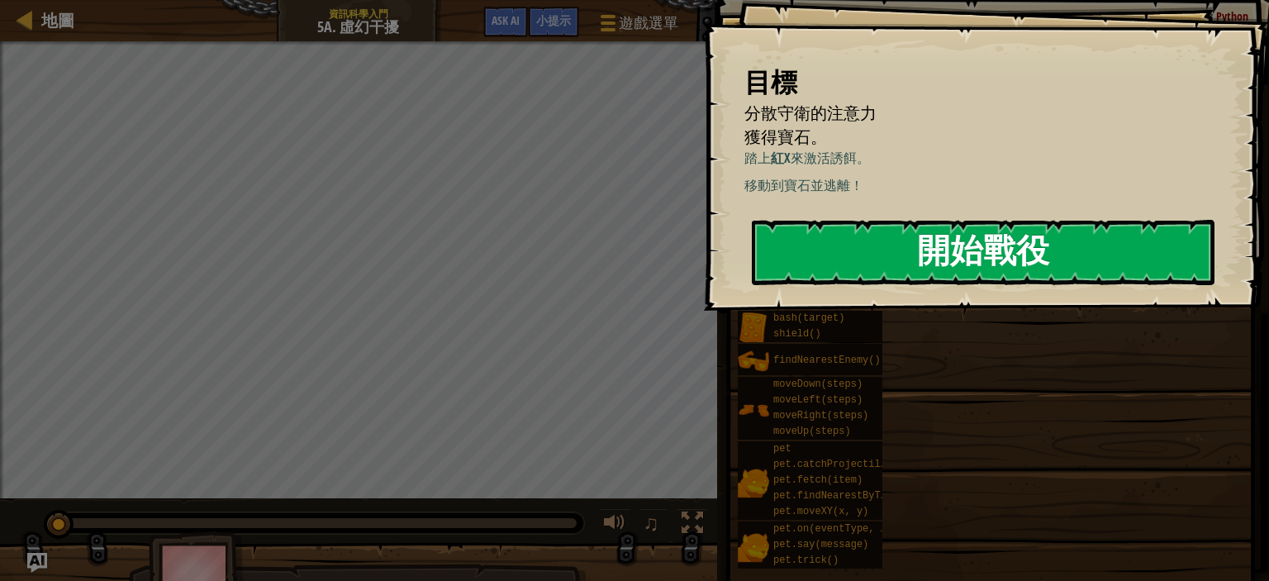
click at [953, 270] on button "開始戰役" at bounding box center [983, 252] width 463 height 65
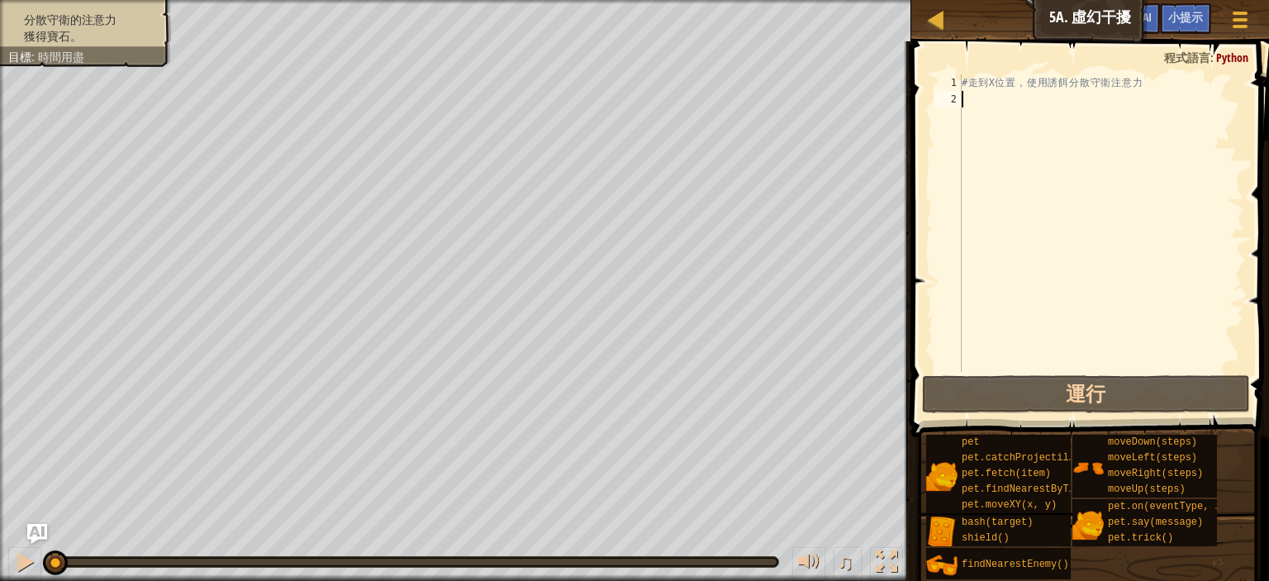
type textarea "h"
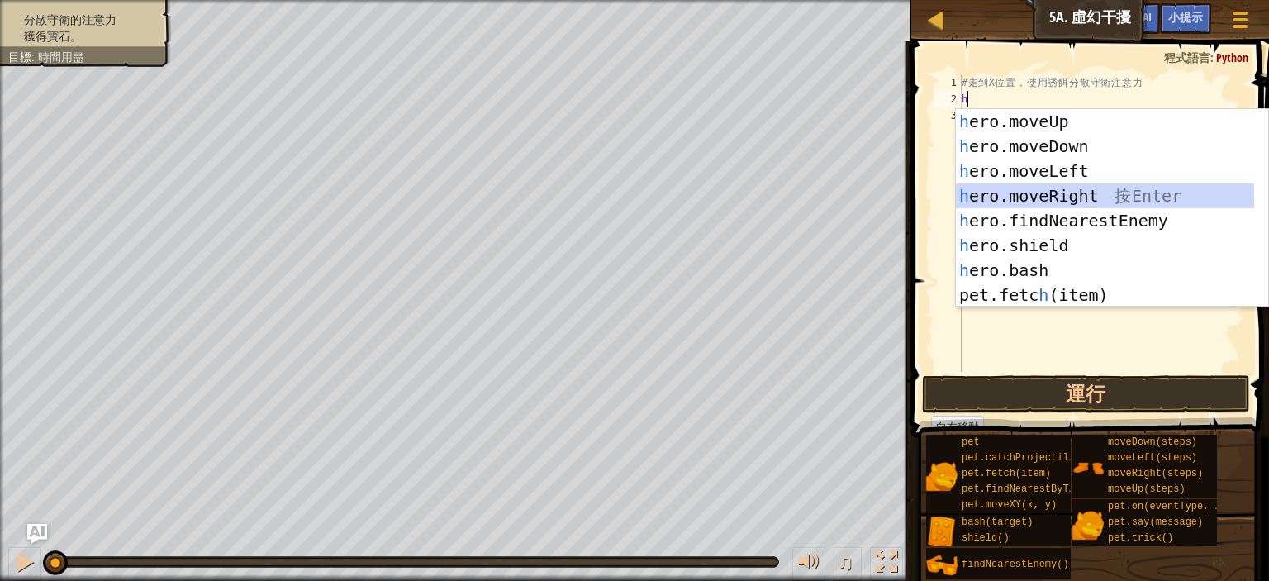
click at [1039, 201] on div "h ero.moveUp 按 Enter h ero.moveDown 按 Enter h ero.moveLeft 按 Enter h ero.moveRi…" at bounding box center [1105, 233] width 298 height 248
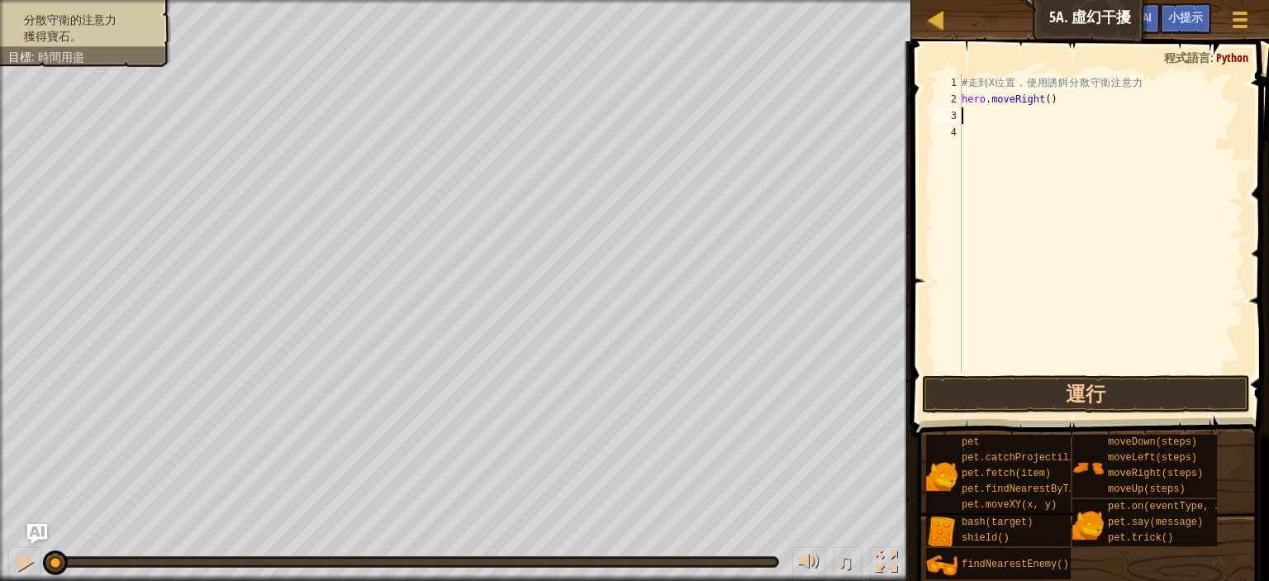
type textarea "h"
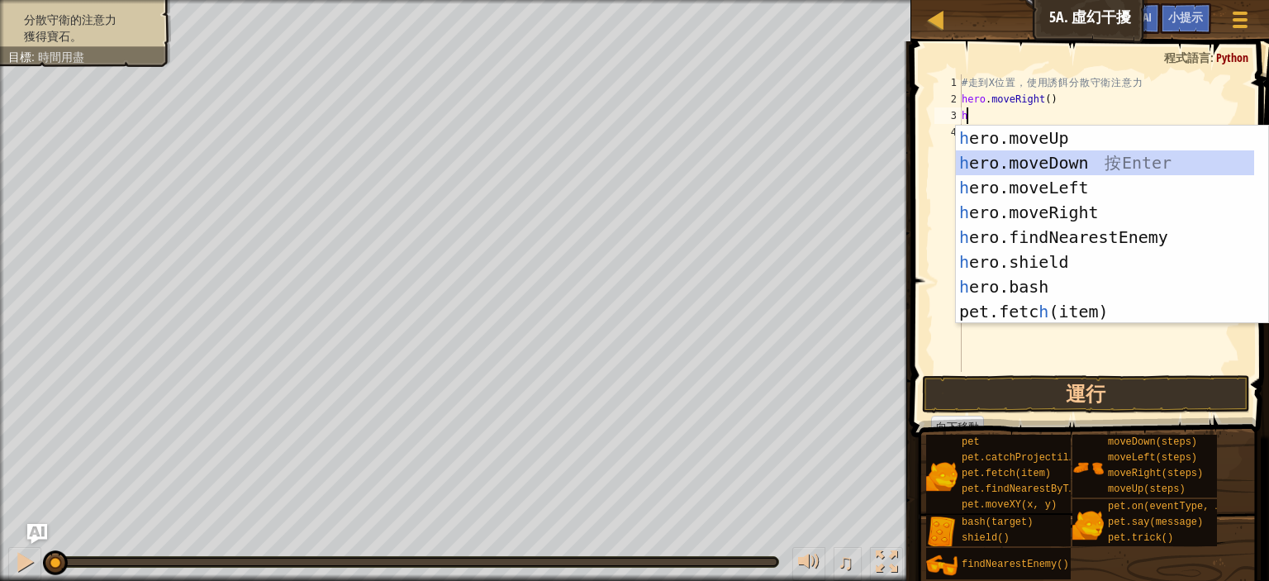
click at [1027, 169] on div "h ero.moveUp 按 Enter h ero.moveDown 按 Enter h ero.moveLeft 按 Enter h ero.moveRi…" at bounding box center [1105, 250] width 298 height 248
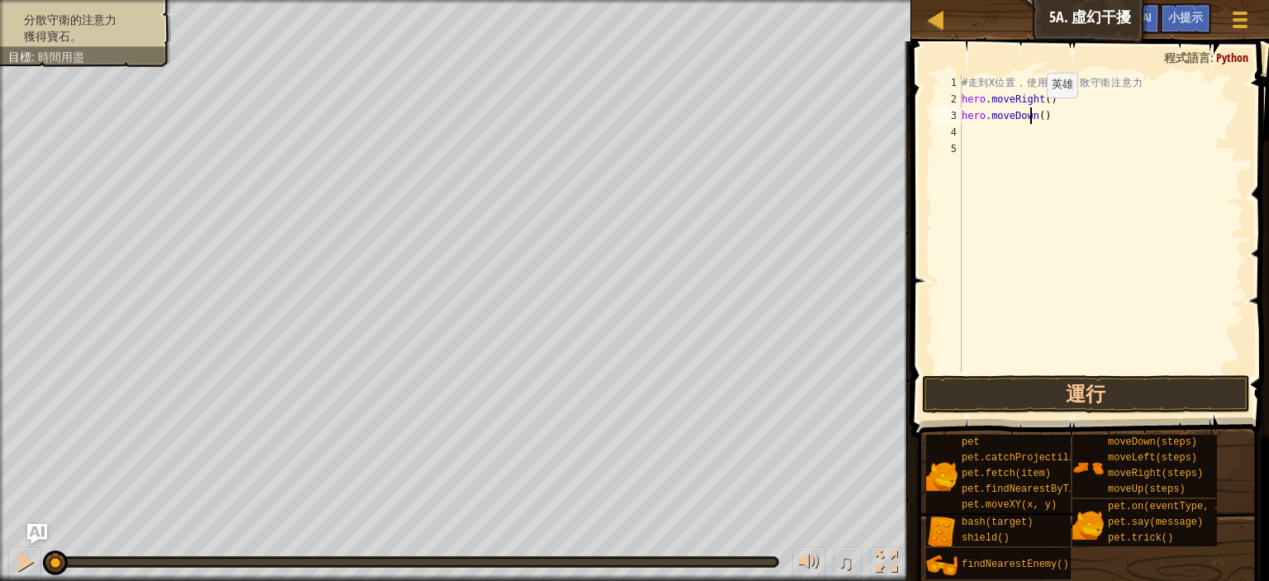
click at [1033, 114] on div "# 走 到 X 位 置 ， 使 用 誘 餌 分 散 守 衛 注 意 力 hero . moveRight ( ) hero . moveDown ( )" at bounding box center [1102, 239] width 286 height 331
click at [1036, 115] on div "# 走 到 X 位 置 ， 使 用 誘 餌 分 散 守 衛 注 意 力 hero . moveRight ( ) hero . moveDown ( )" at bounding box center [1102, 239] width 286 height 331
type textarea "hero.moveDown(2)"
click at [976, 138] on div "# 走 到 X 位 置 ， 使 用 誘 餌 分 散 守 衛 注 意 力 hero . moveRight ( ) hero . moveDown ( 2 )" at bounding box center [1102, 239] width 286 height 331
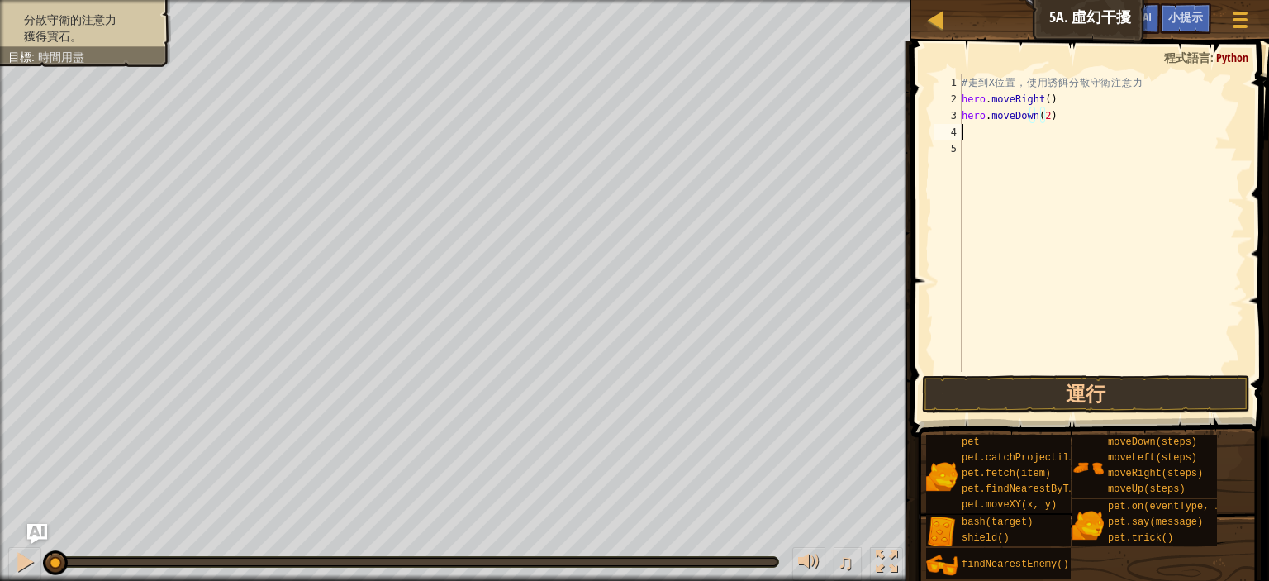
scroll to position [7, 0]
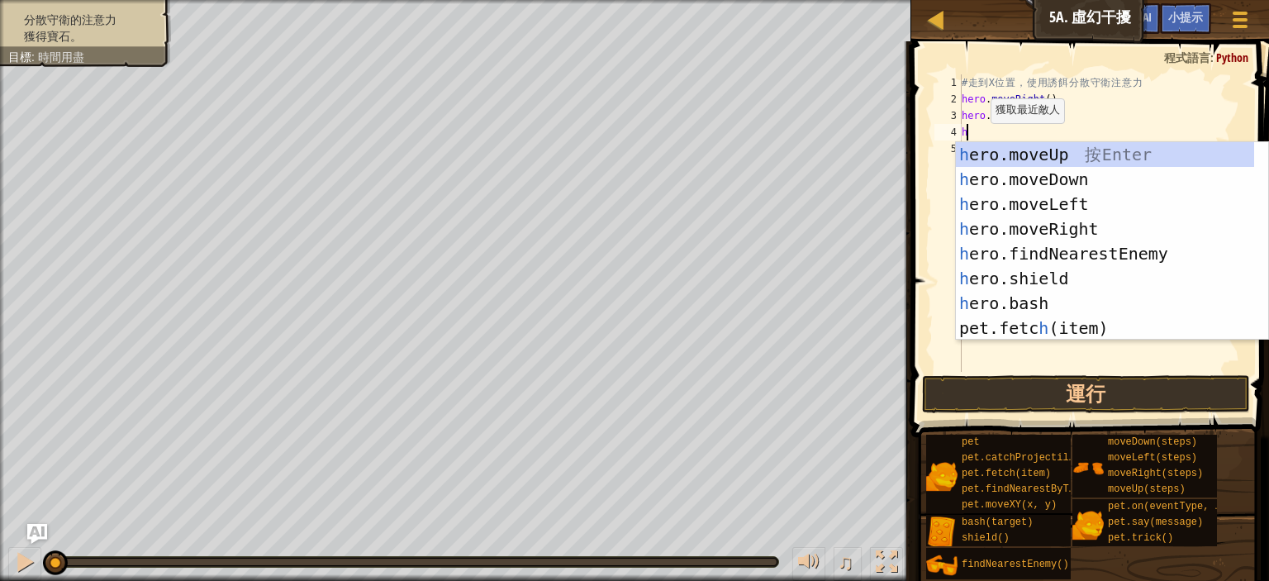
type textarea "h"
